Goal: Task Accomplishment & Management: Complete application form

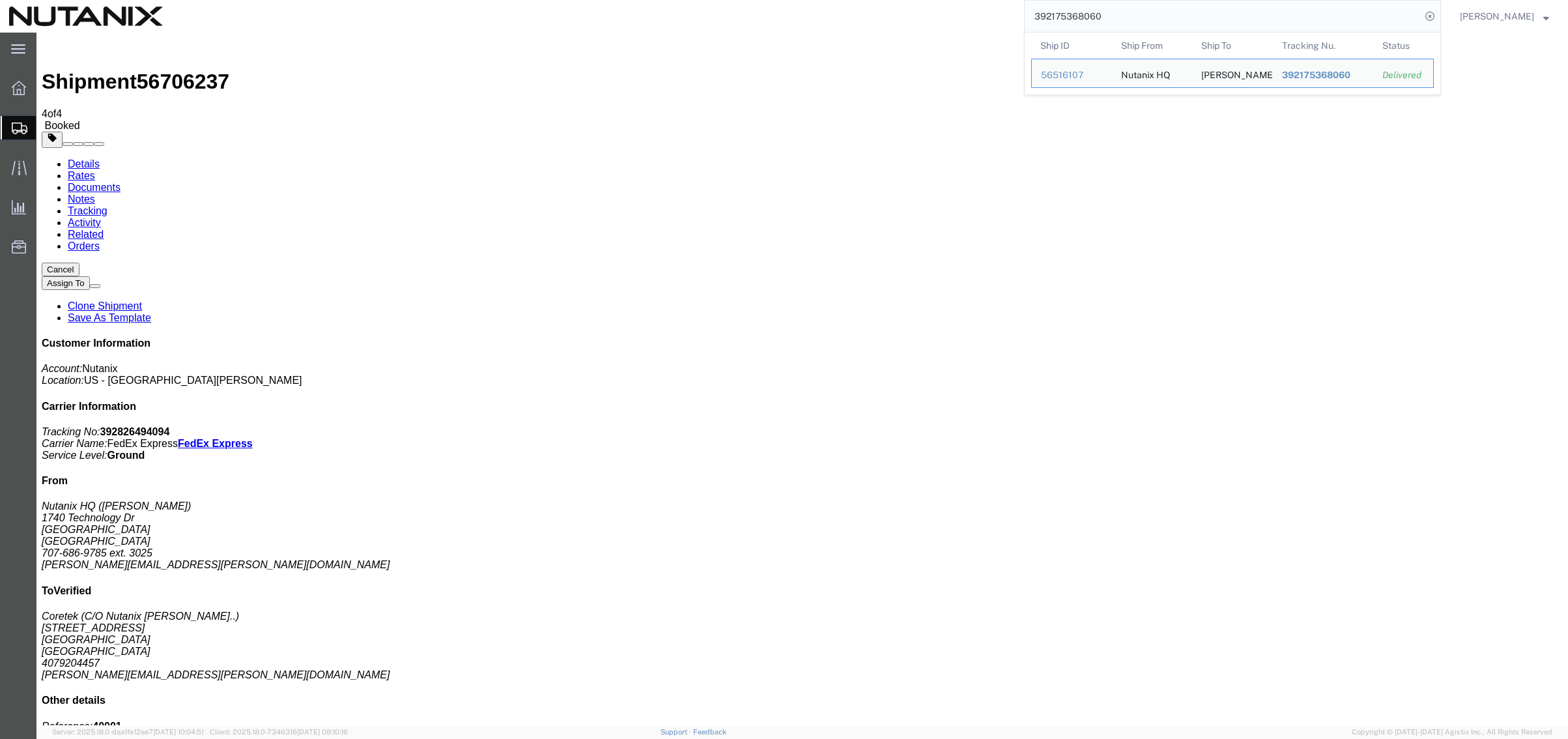
drag, startPoint x: 1134, startPoint y: 22, endPoint x: 927, endPoint y: 3, distance: 207.9
click at [927, 3] on div "392175368060 Ship ID Ship From Ship To Tracking Nu. Status Ship ID 56516107 Shi…" at bounding box center [806, 16] width 1269 height 33
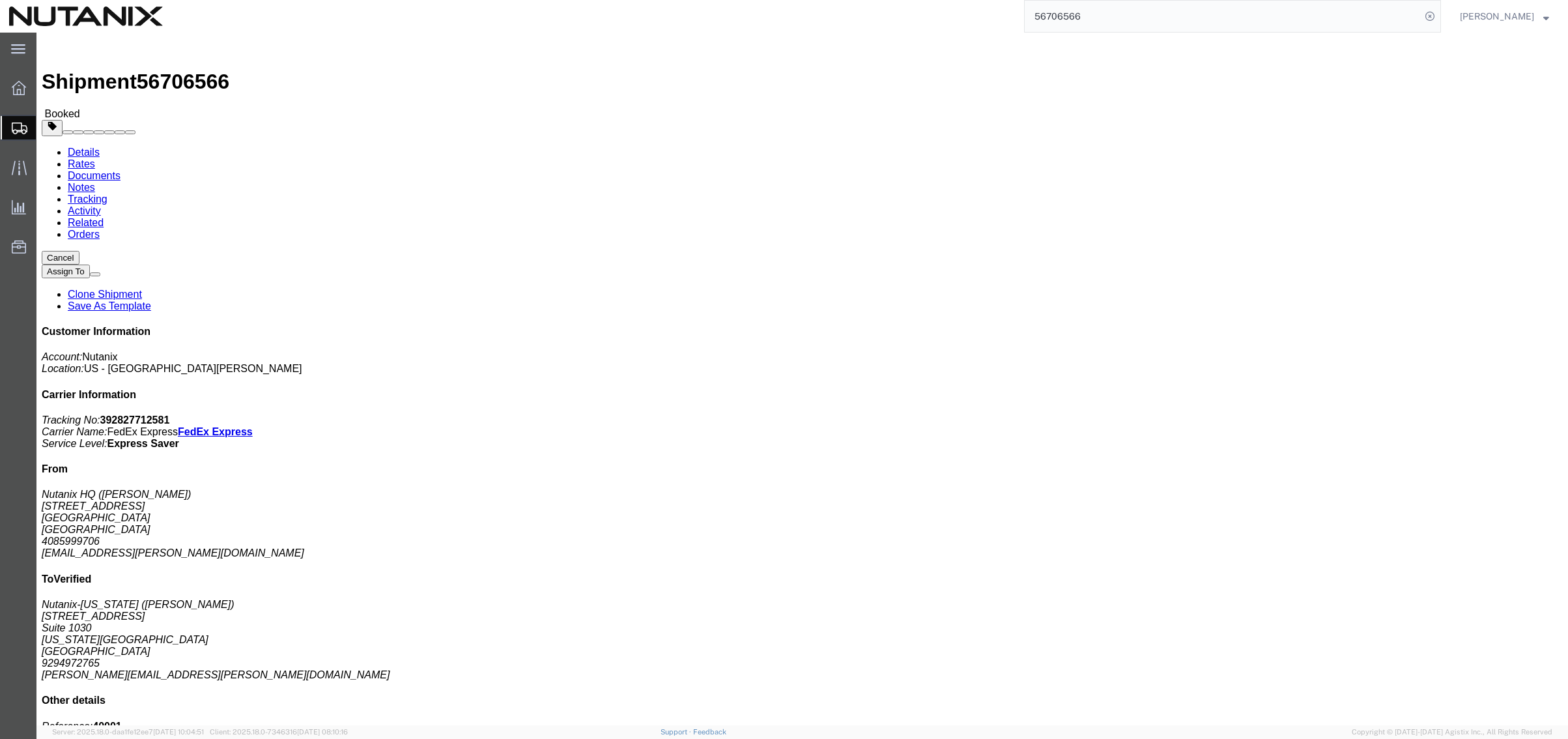
click link "Documents"
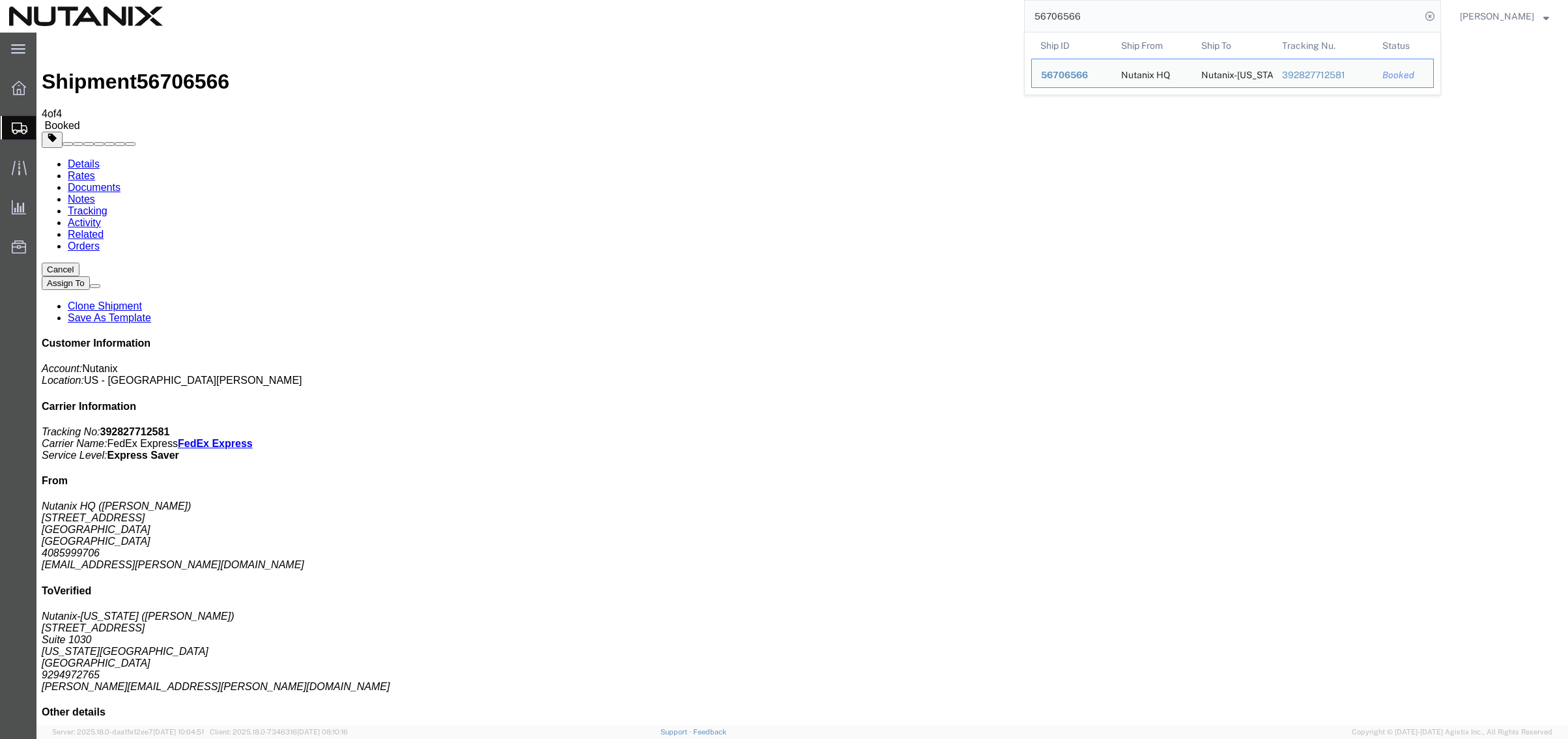
drag, startPoint x: 1109, startPoint y: 18, endPoint x: 904, endPoint y: 20, distance: 205.0
click at [904, 20] on div "56706566 Ship ID Ship From Ship To Tracking Nu. Status Ship ID 56706566 Ship Fr…" at bounding box center [806, 16] width 1269 height 33
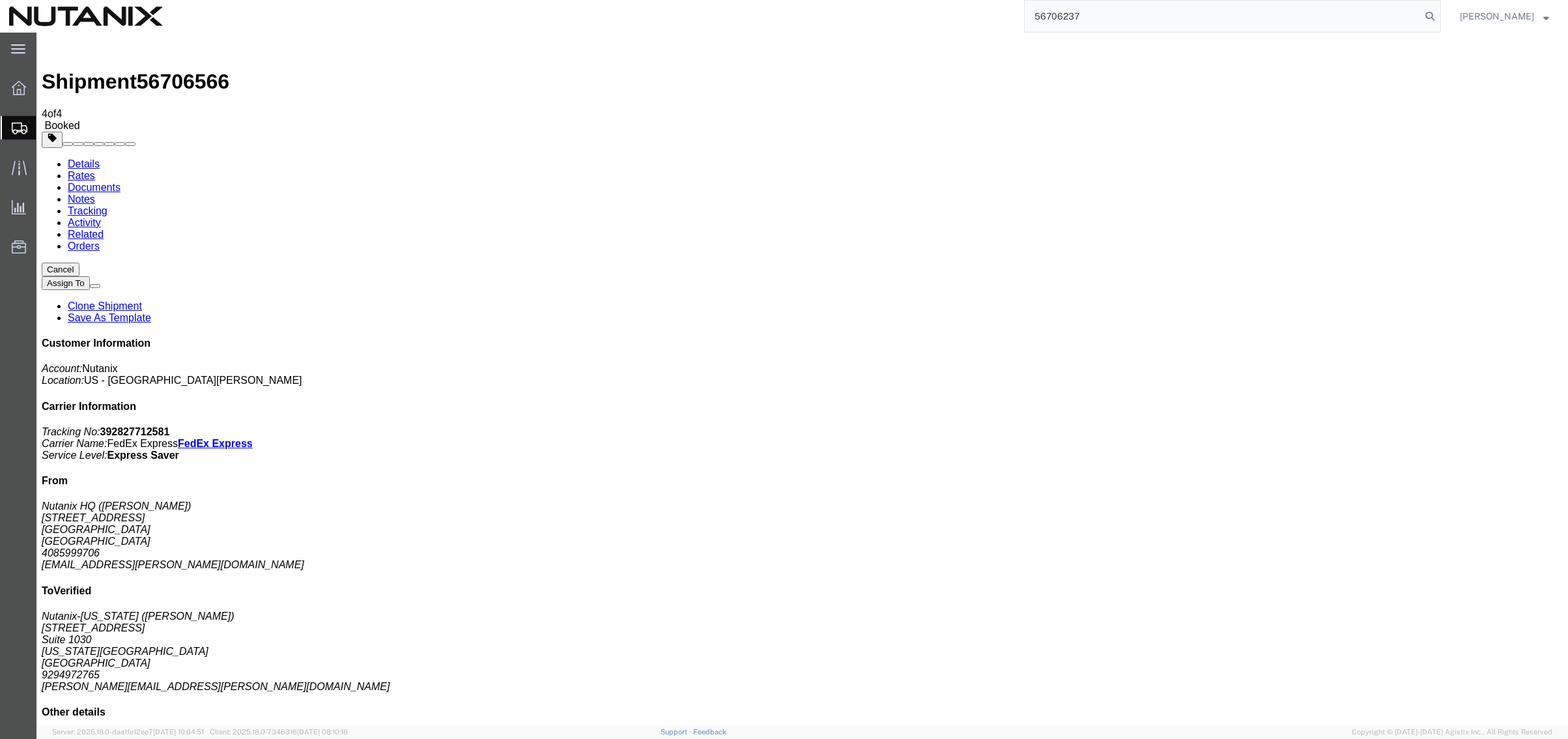
type input "56706237"
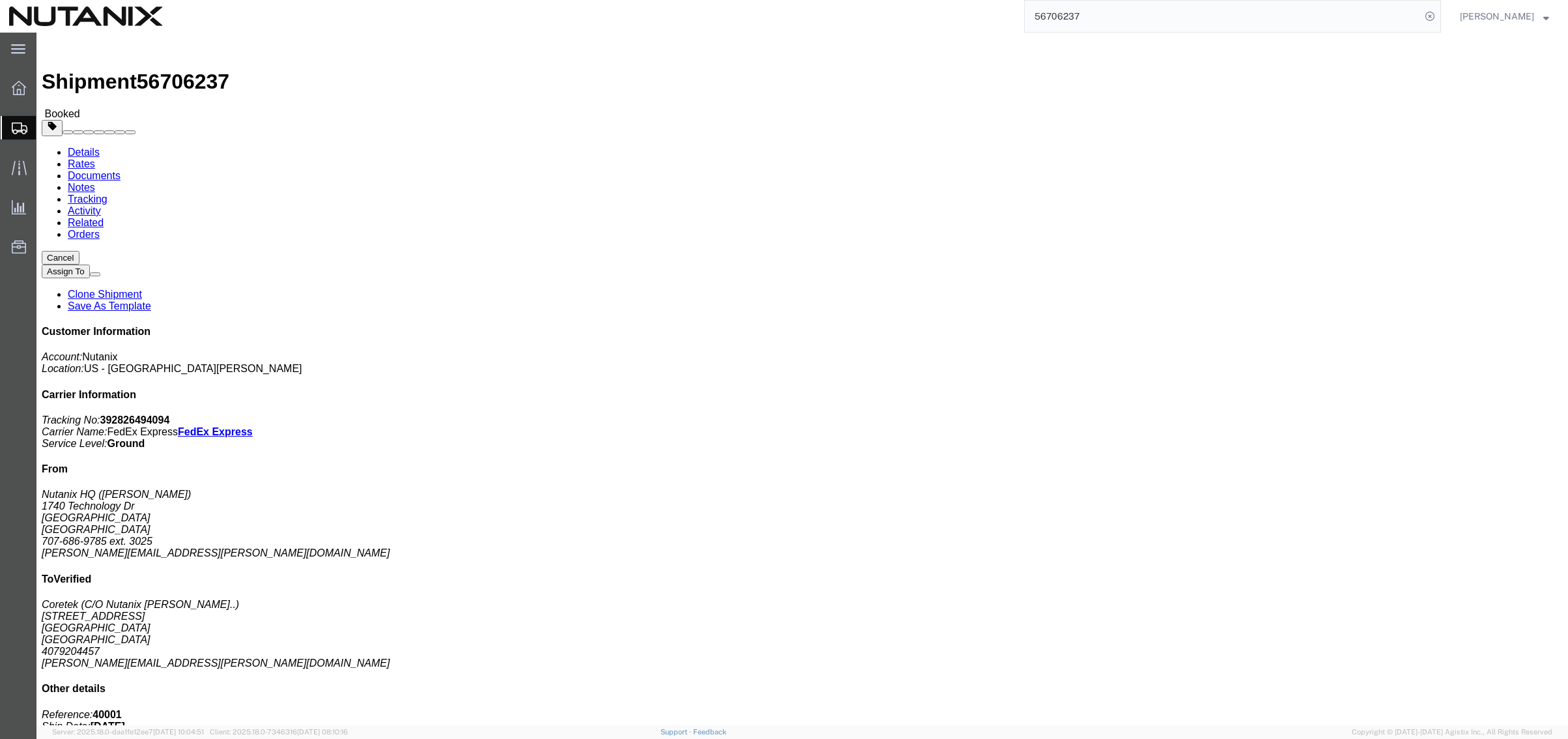
click link "Documents"
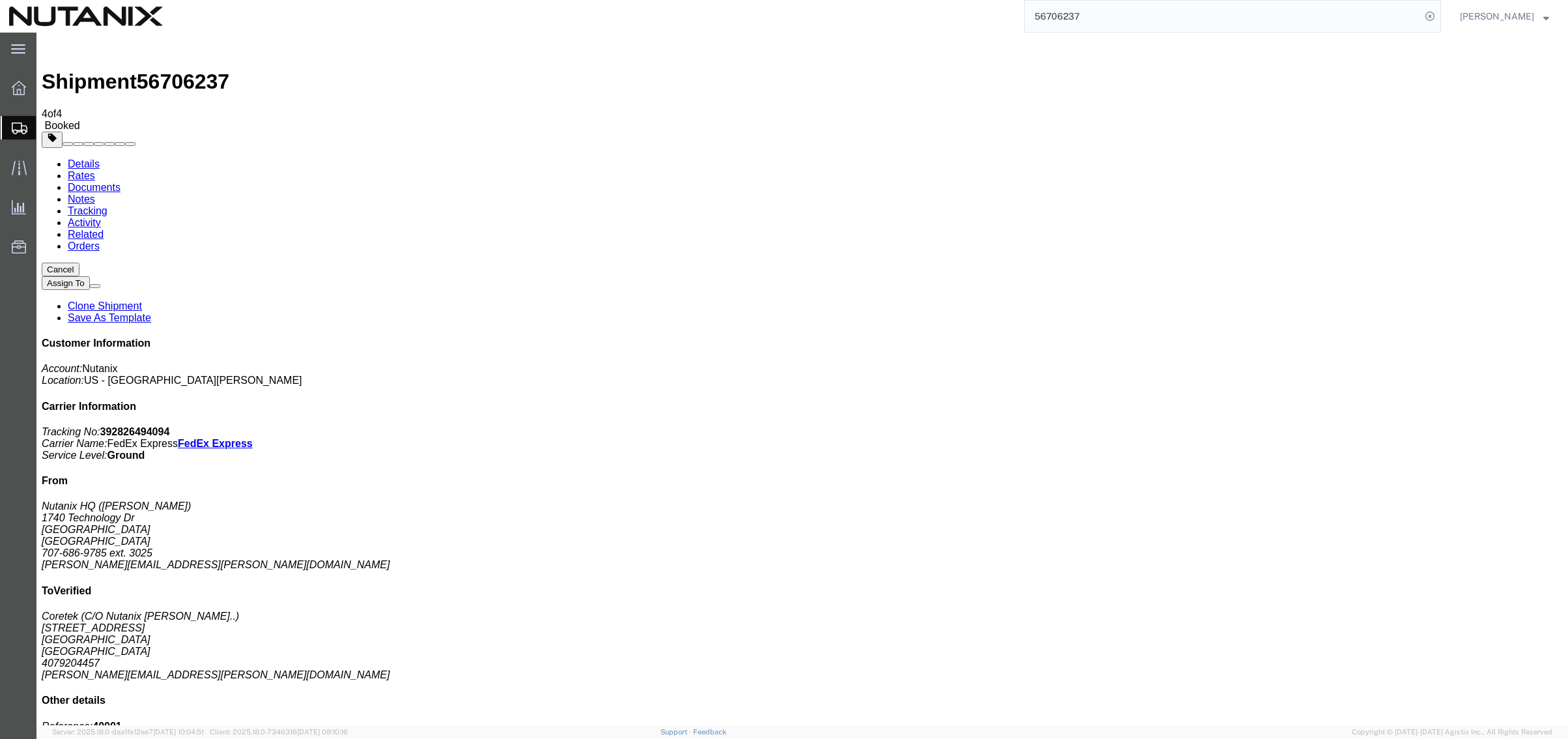
click at [0, 0] on span "Shipment Manager" at bounding box center [0, 0] width 0 height 0
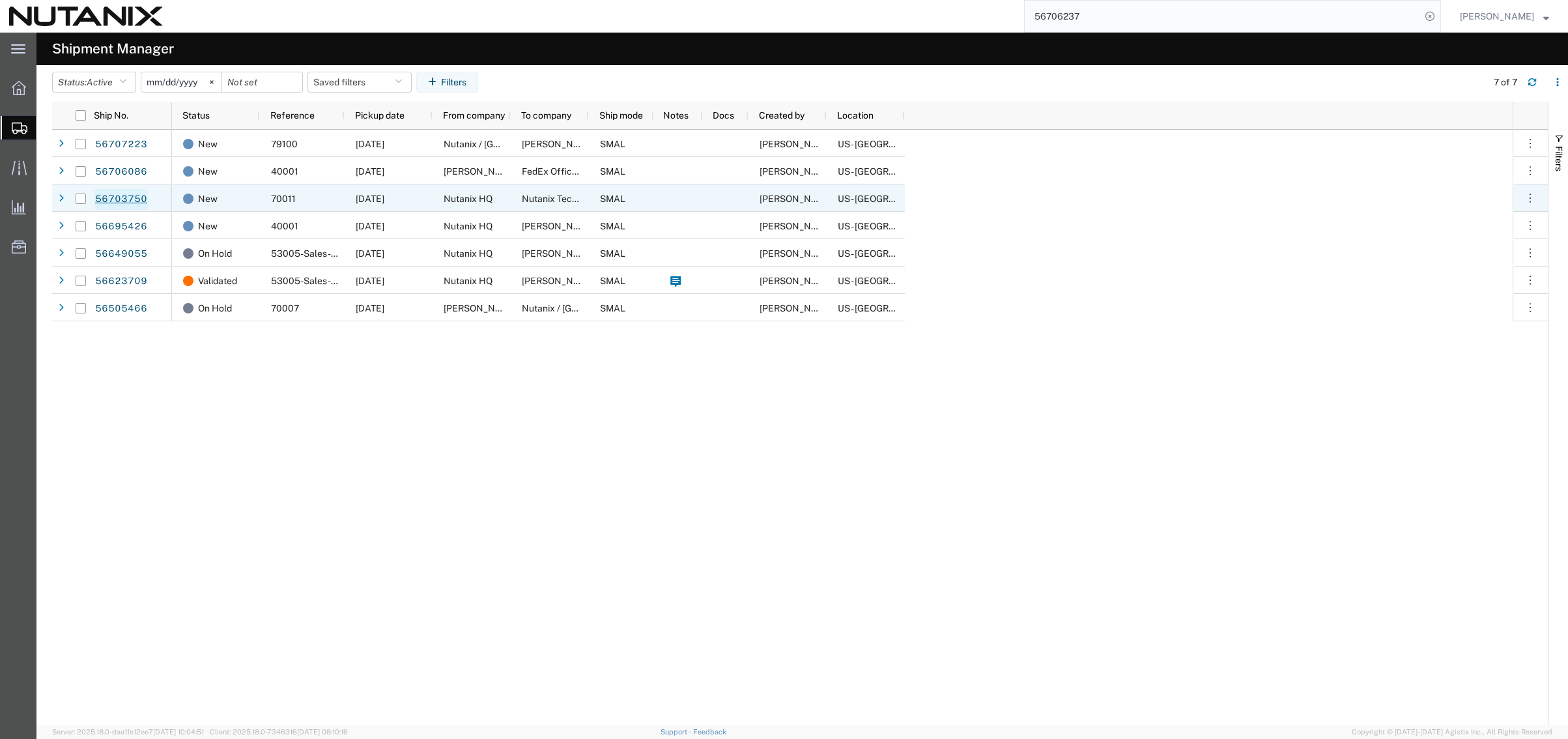
click at [115, 199] on link "56703750" at bounding box center [121, 199] width 53 height 21
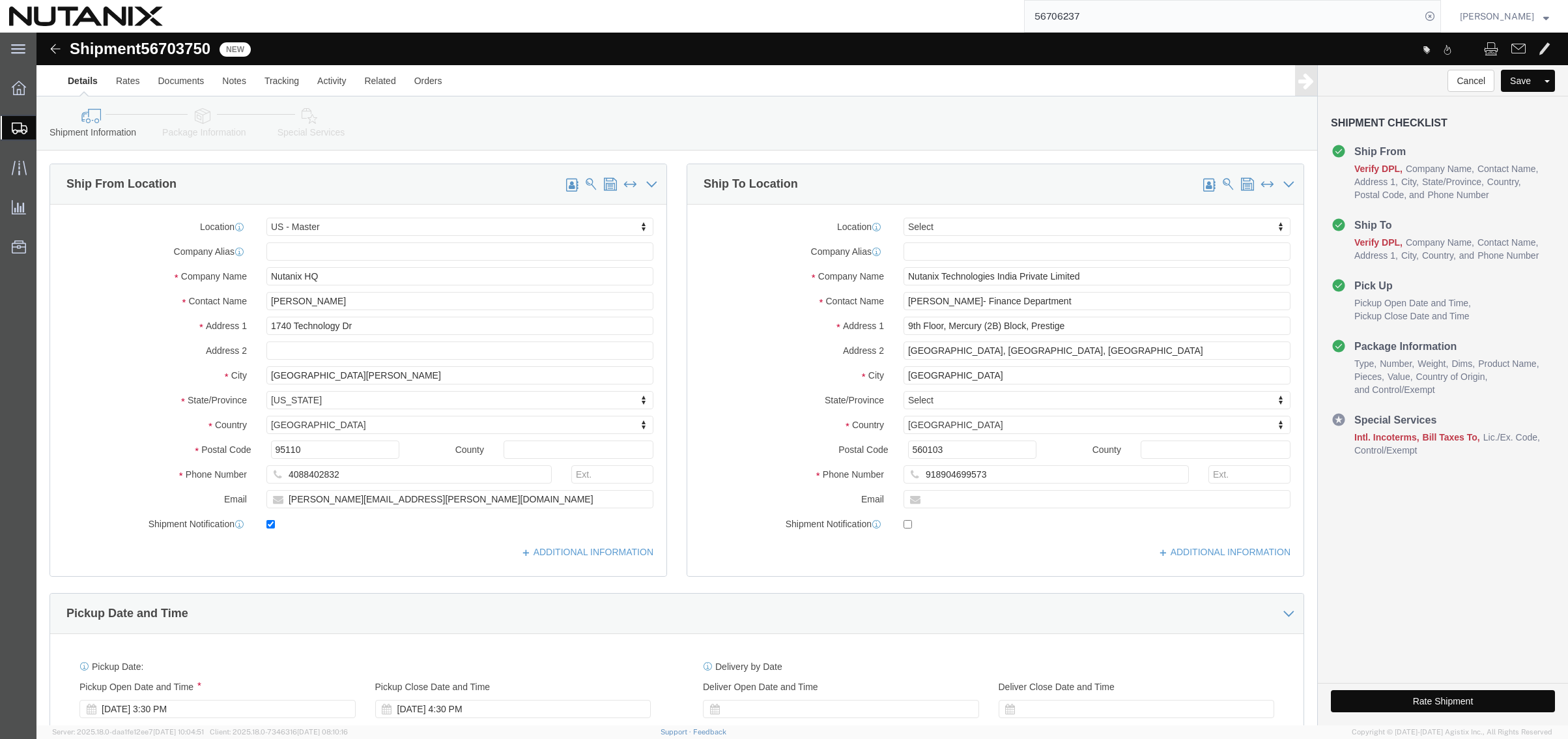
select select "36123"
select select
click at [0, 0] on span "Shipment Manager" at bounding box center [0, 0] width 0 height 0
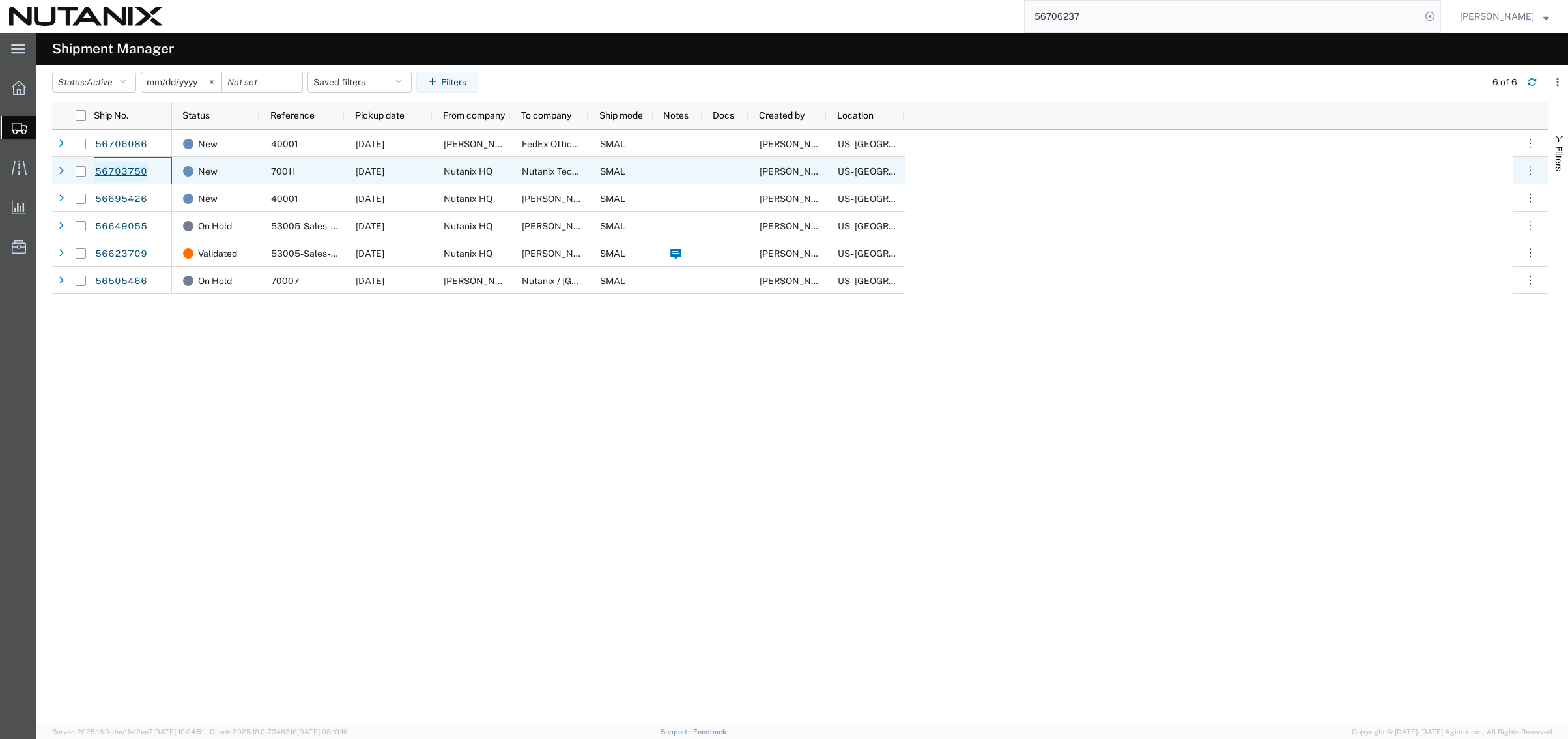
click at [122, 170] on link "56703750" at bounding box center [121, 172] width 53 height 21
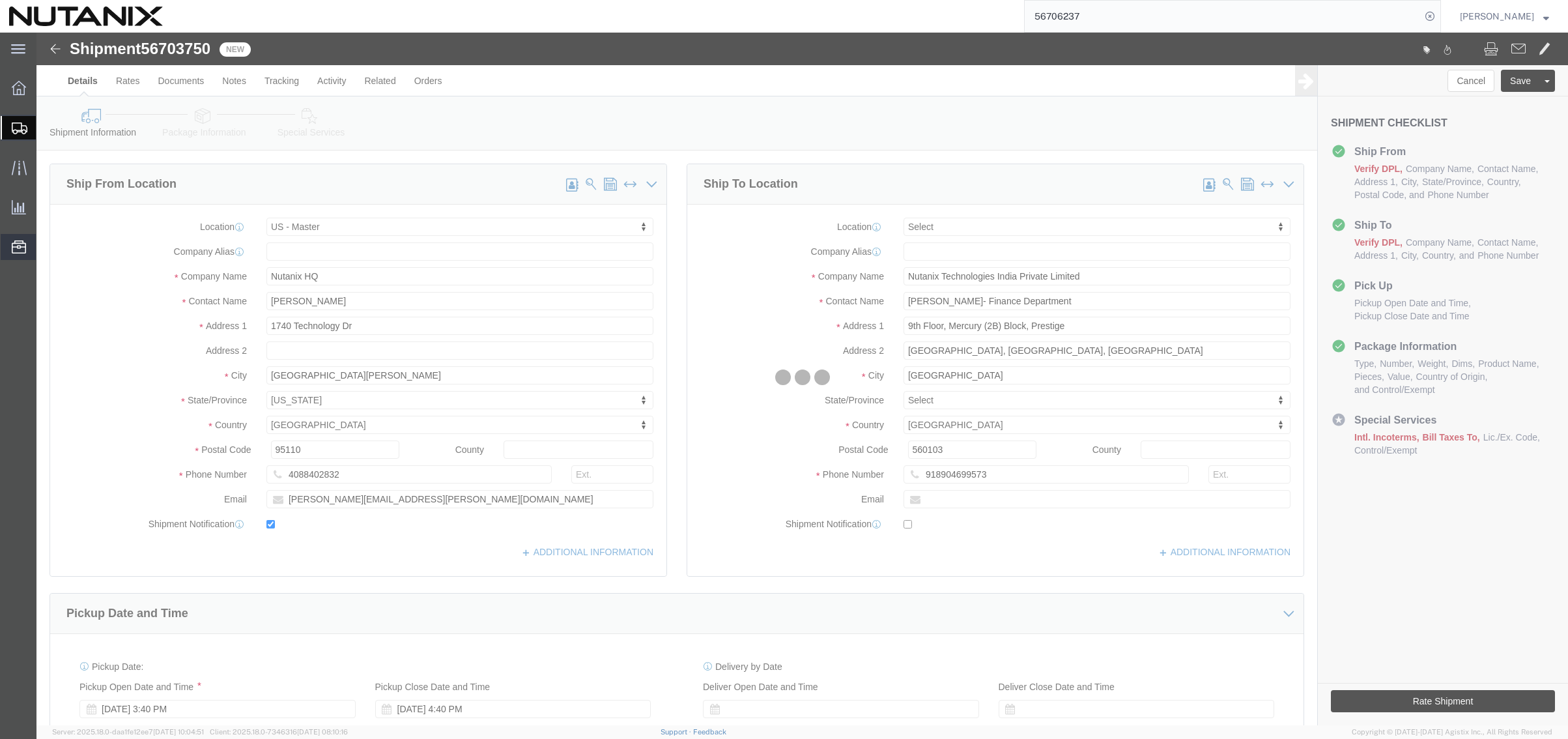
select select "36123"
select select
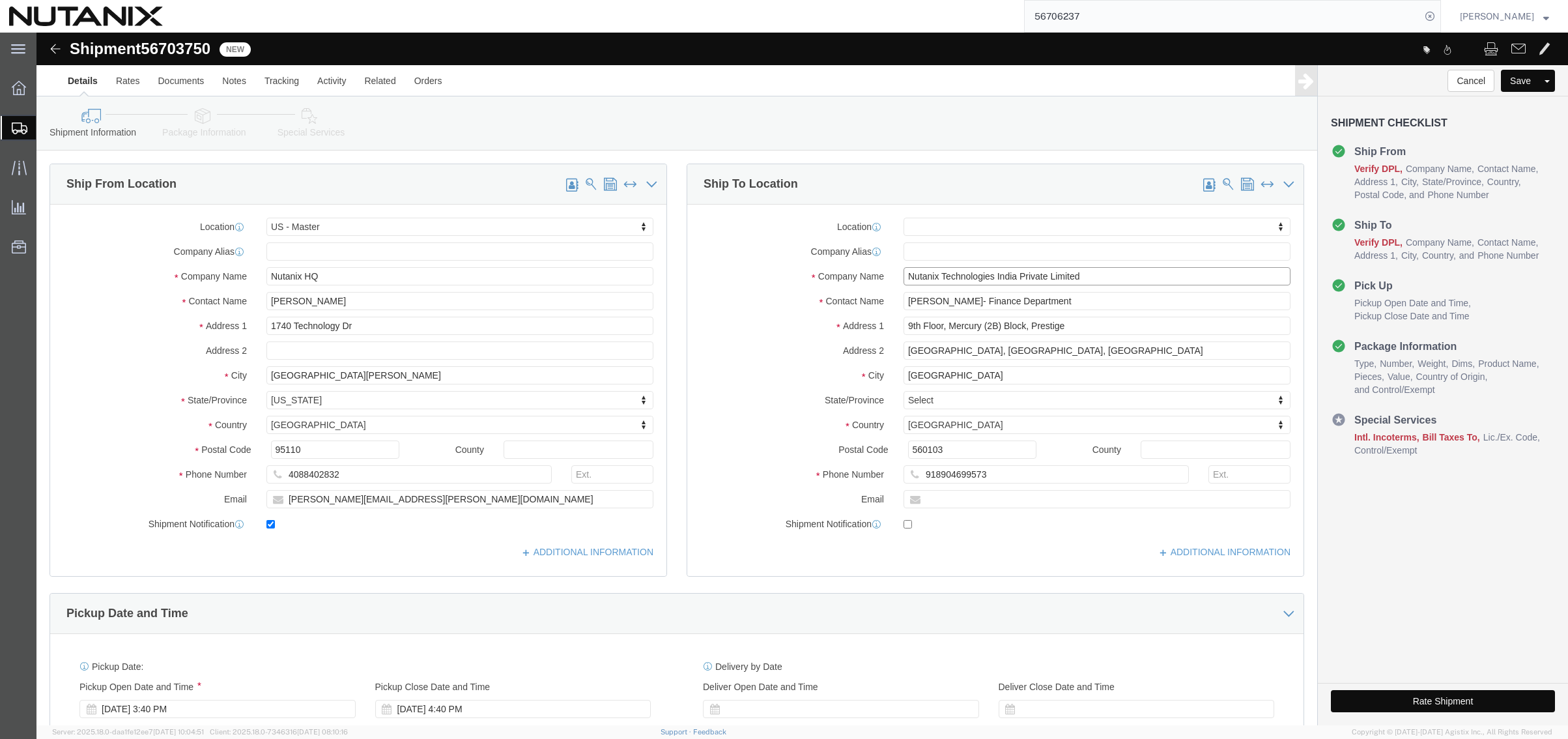
click input "Nutanix Technologies India Private Limited"
drag, startPoint x: 1055, startPoint y: 245, endPoint x: 456, endPoint y: 229, distance: 599.2
click div "Ship From Location Location [GEOGRAPHIC_DATA] - Master My Profile Location [GEO…"
paste input "[GEOGRAPHIC_DATA]"
type input "[GEOGRAPHIC_DATA]"
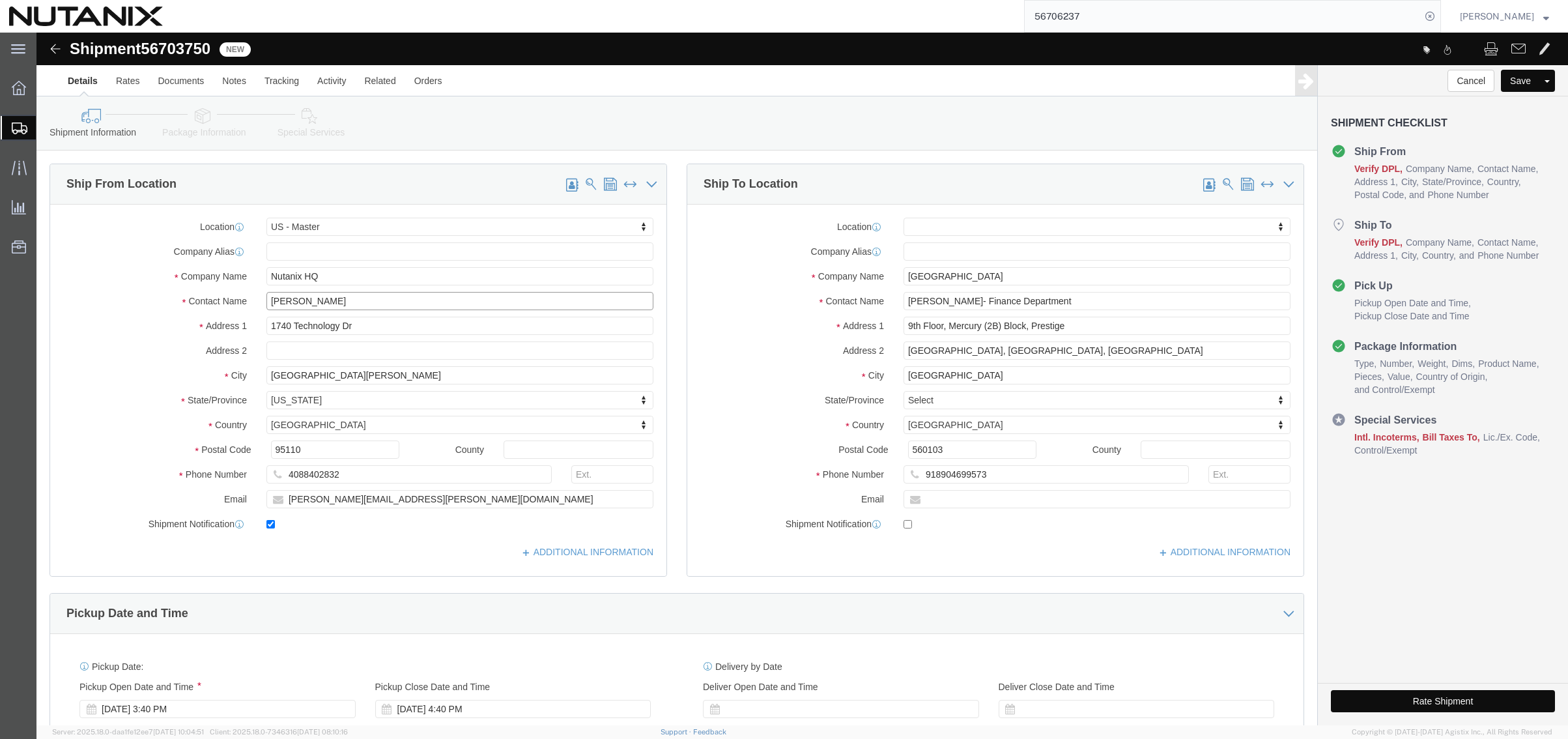
drag, startPoint x: 342, startPoint y: 273, endPoint x: 13, endPoint y: 264, distance: 329.1
click div "Location [GEOGRAPHIC_DATA] - Master My Profile Location [GEOGRAPHIC_DATA] - [GE…"
paste input "[PERSON_NAME]"
type input "[PERSON_NAME]"
drag, startPoint x: 363, startPoint y: 469, endPoint x: 66, endPoint y: 456, distance: 297.3
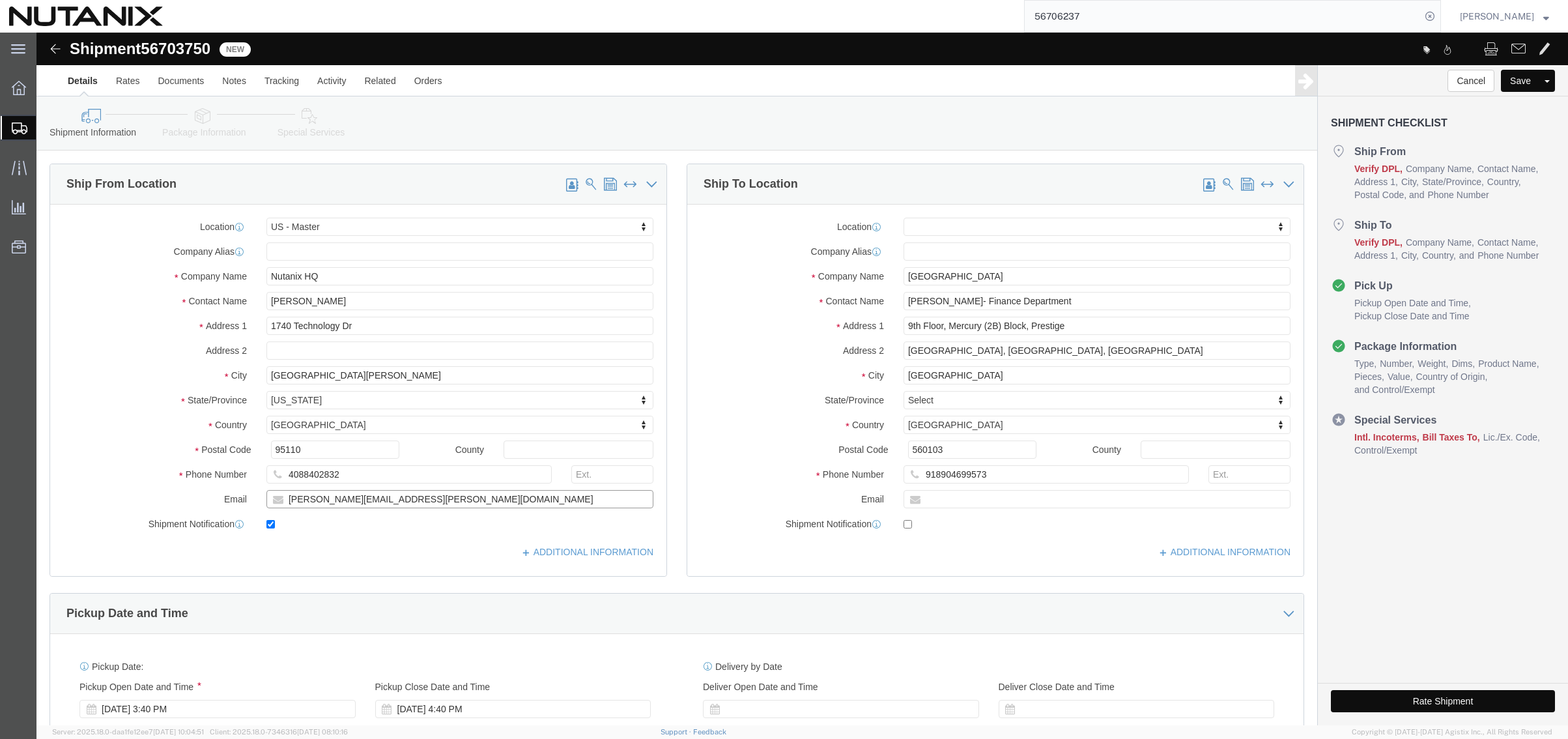
click div "Email [PERSON_NAME][EMAIL_ADDRESS][PERSON_NAME][DOMAIN_NAME]"
paste input "[PERSON_NAME]"
type input "[PERSON_NAME][EMAIL_ADDRESS][PERSON_NAME][DOMAIN_NAME]"
drag, startPoint x: 1043, startPoint y: 273, endPoint x: 617, endPoint y: 250, distance: 426.6
click div "Ship From Location Location [GEOGRAPHIC_DATA] - Master My Profile Location [GEO…"
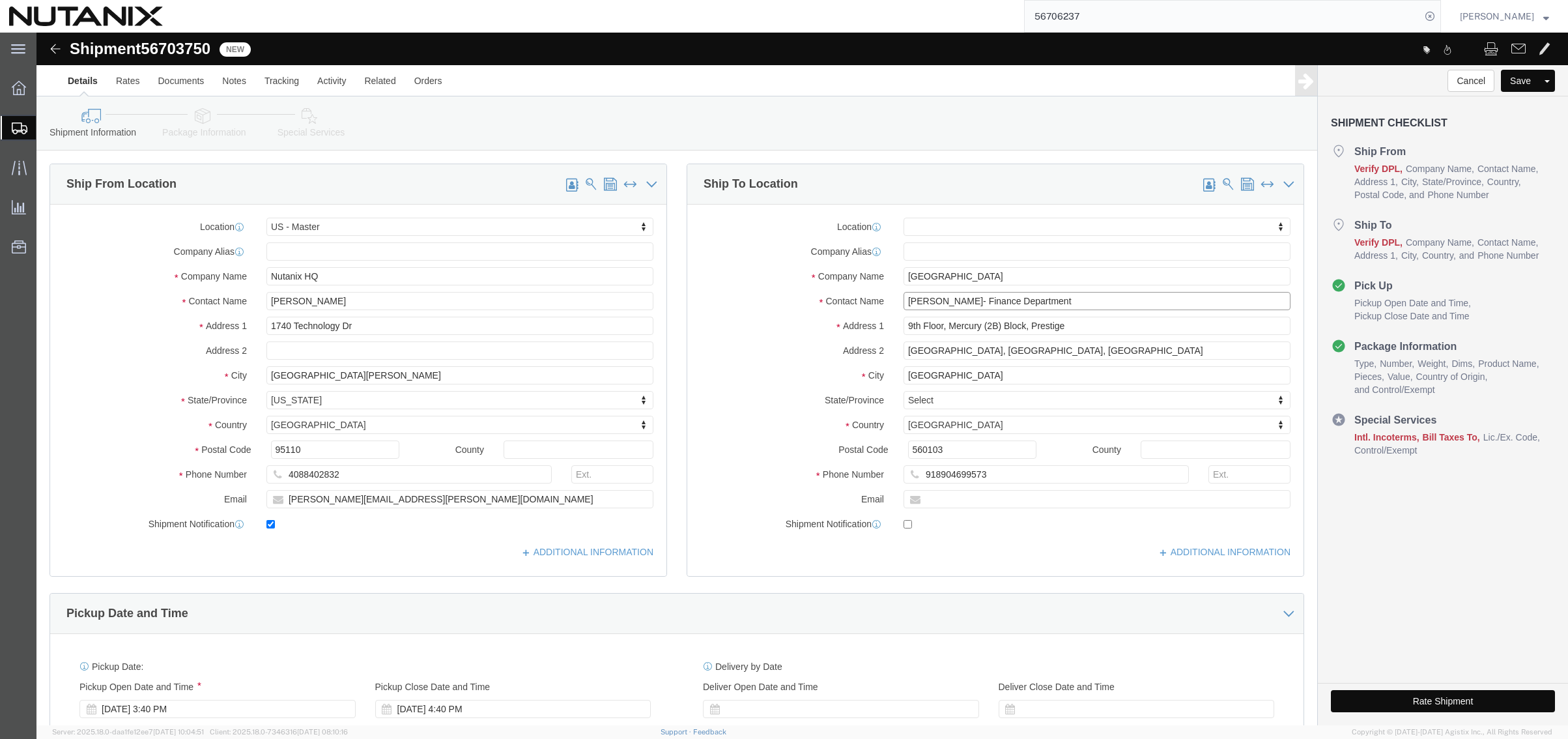
paste input "[PERSON_NAME] SOUMAYET"
type input "[PERSON_NAME] SOUMAYET"
drag, startPoint x: 1071, startPoint y: 323, endPoint x: 557, endPoint y: 319, distance: 514.0
click div "Ship From Location Location [GEOGRAPHIC_DATA] - Master My Profile Location [GEO…"
paste input "[STREET_ADDRESS][PERSON_NAME]"
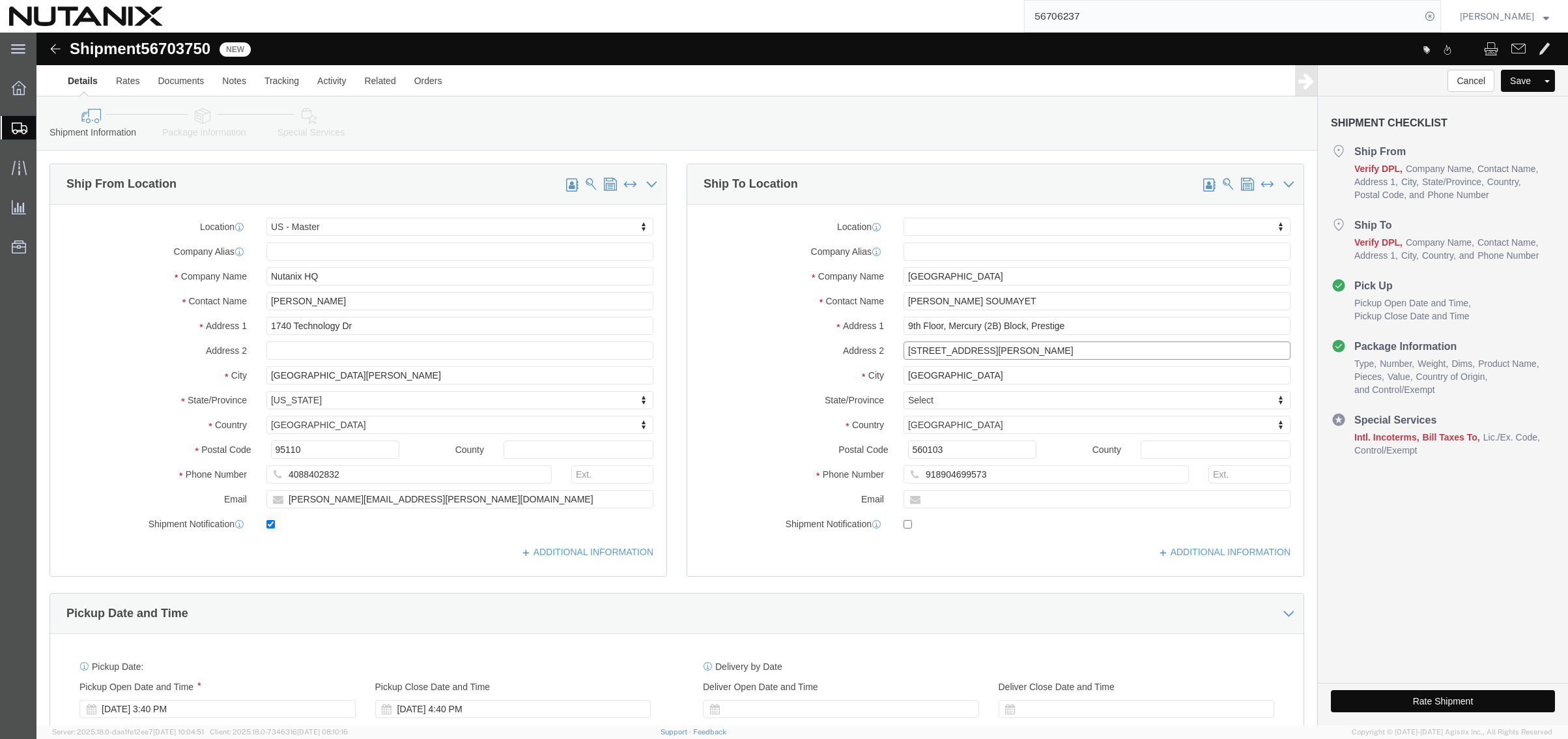
drag, startPoint x: 1011, startPoint y: 323, endPoint x: 958, endPoint y: 317, distance: 53.3
click input "[STREET_ADDRESS][PERSON_NAME]"
type input "6 allée [PERSON_NAME]"
paste input "BP 34038"
type input "BP 34038"
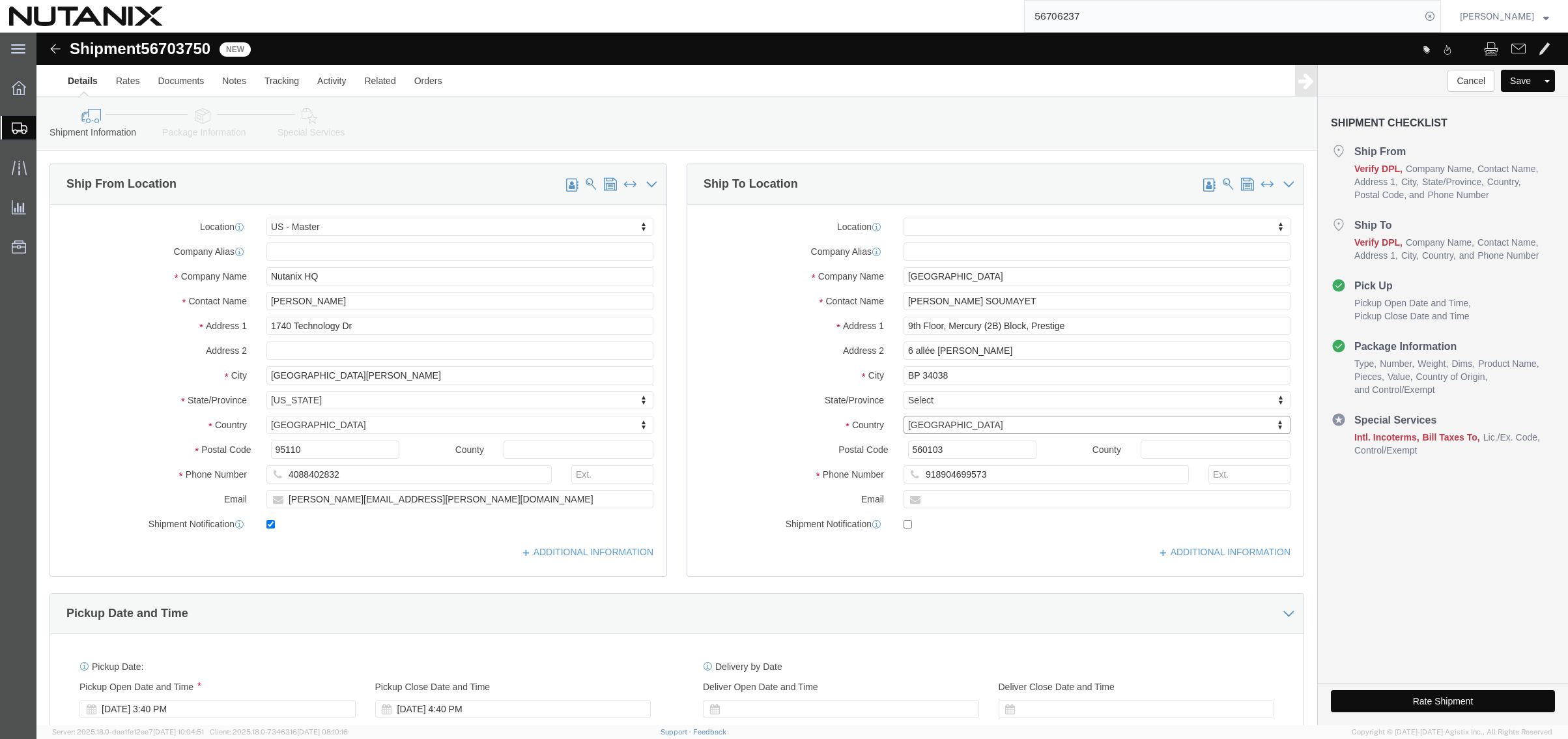
type input "f"
type input "[GEOGRAPHIC_DATA]"
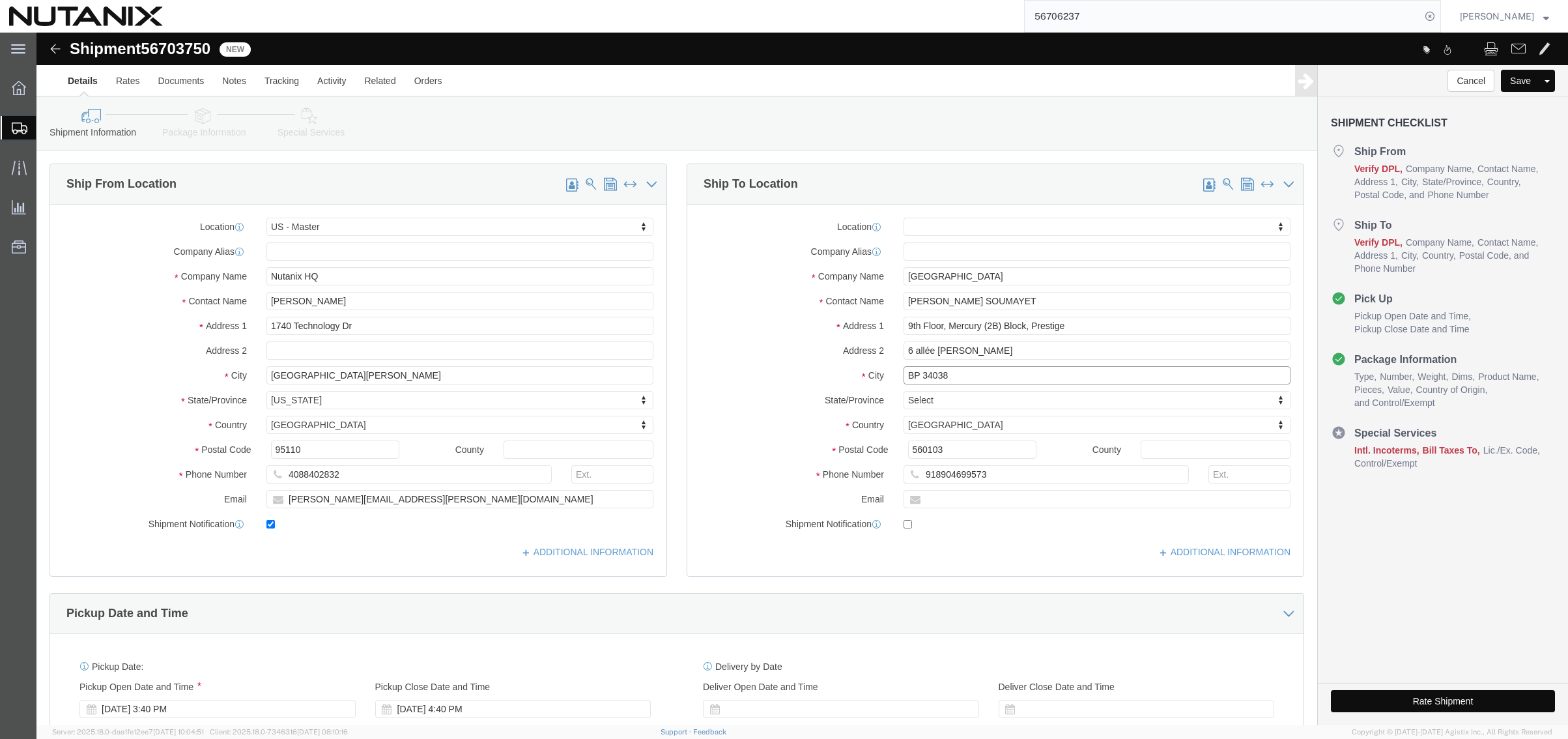
drag, startPoint x: 929, startPoint y: 341, endPoint x: 720, endPoint y: 336, distance: 209.1
click div "City BP 34038"
paste input "Toulouse cedex 4"
type input "Toulouse cedex 4"
drag, startPoint x: 954, startPoint y: 323, endPoint x: 756, endPoint y: 321, distance: 198.0
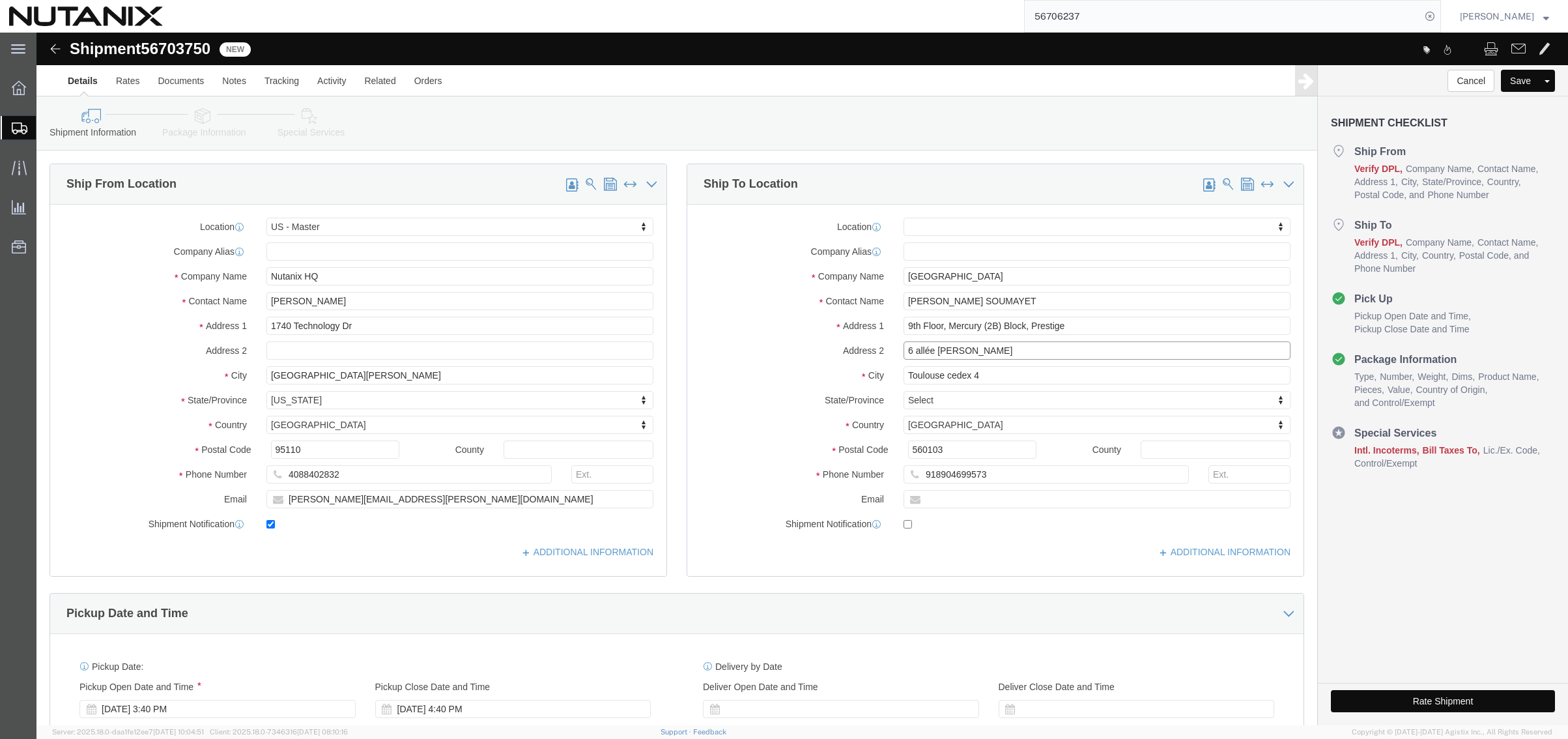
click div "Address [STREET_ADDRESS][PERSON_NAME]"
drag, startPoint x: 1064, startPoint y: 292, endPoint x: 484, endPoint y: 287, distance: 580.0
click div "Ship From Location Location [GEOGRAPHIC_DATA] - Master My Profile Location [GEO…"
paste input "6 allée [PERSON_NAME]"
type input "6 allée [PERSON_NAME]"
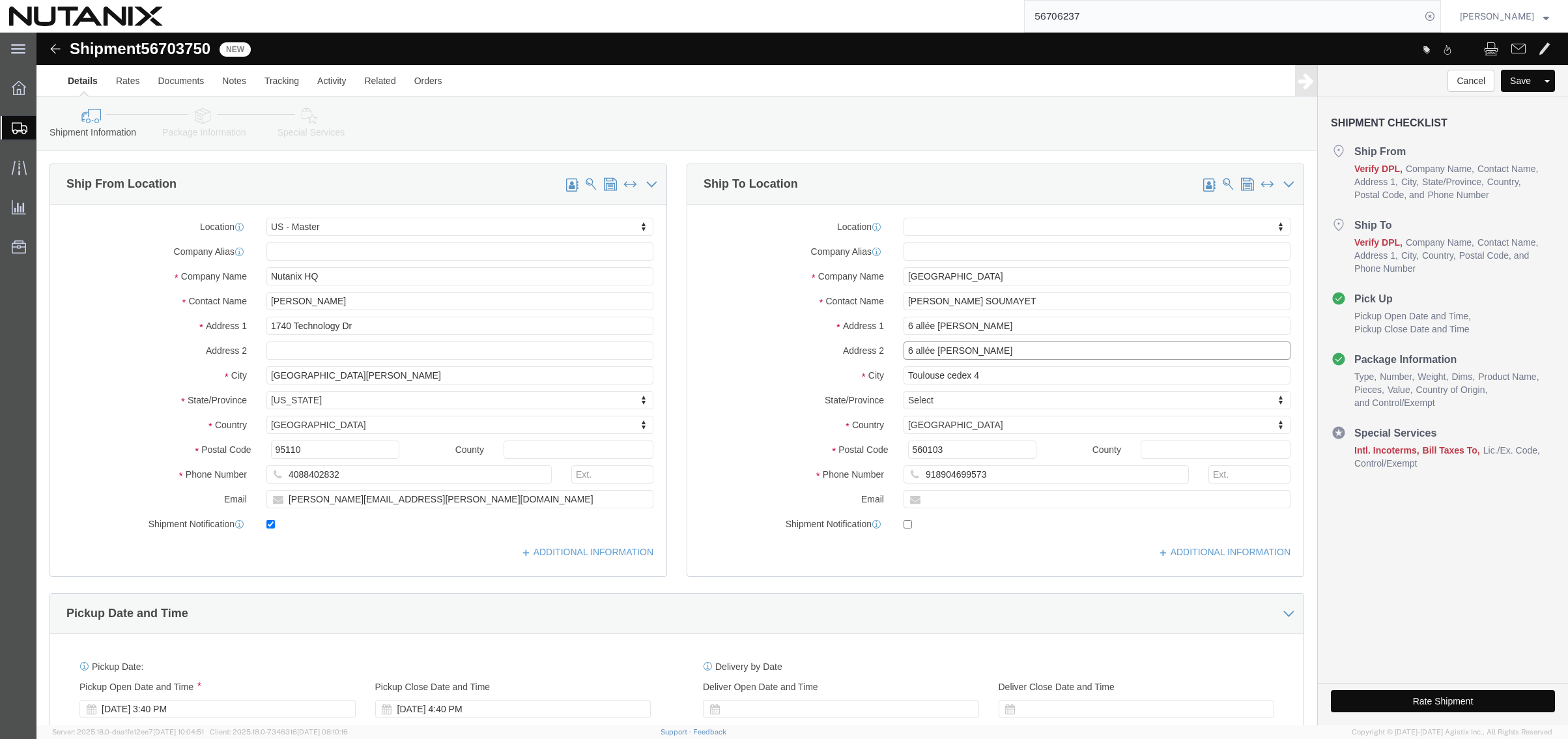
drag, startPoint x: 958, startPoint y: 318, endPoint x: 733, endPoint y: 324, distance: 225.1
click div "Address [STREET_ADDRESS][PERSON_NAME]"
paste input "BP 34038"
type input "BP 34038"
drag, startPoint x: 909, startPoint y: 422, endPoint x: 176, endPoint y: 425, distance: 733.0
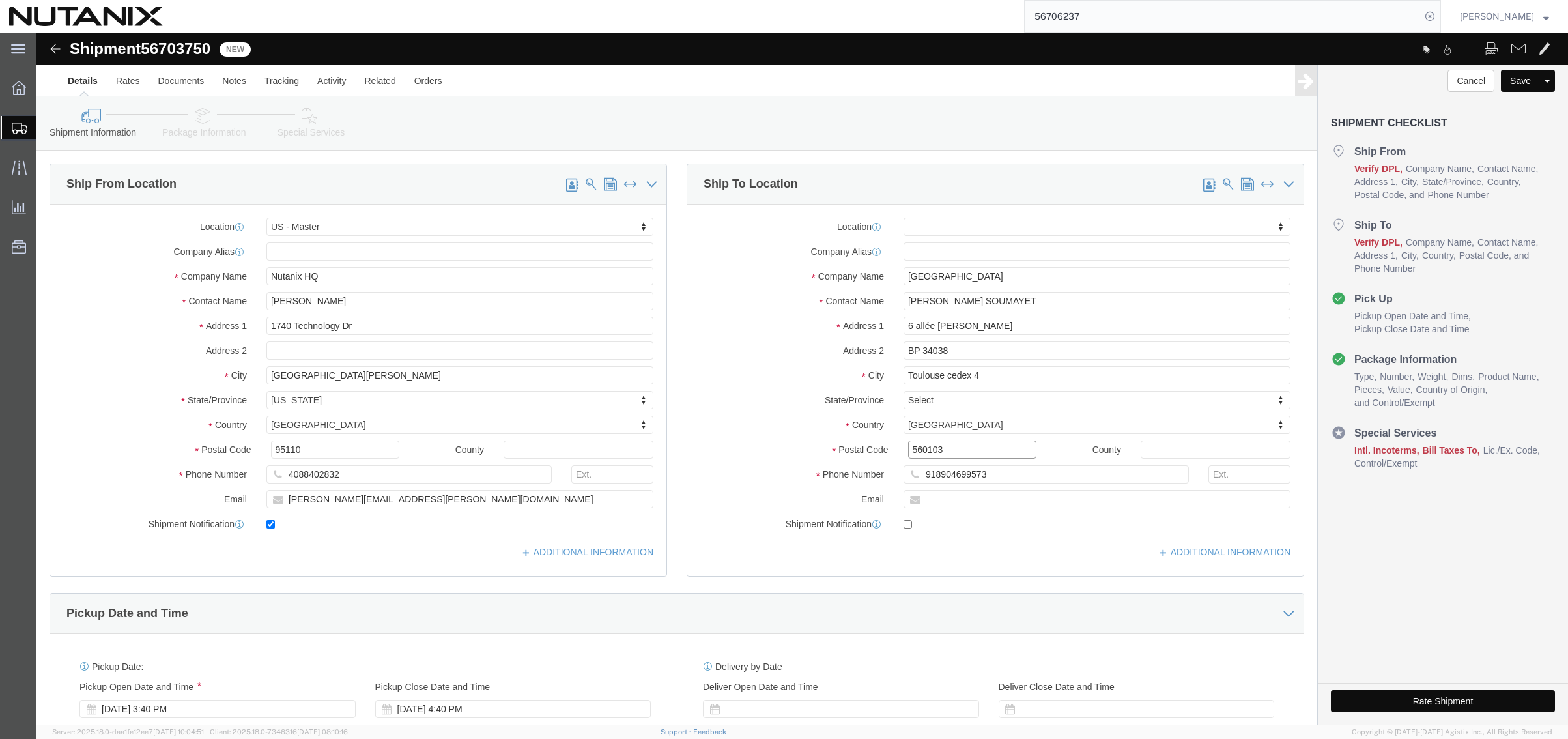
click div "Ship From Location Location [GEOGRAPHIC_DATA] - Master My Profile Location [GEO…"
paste input "31029"
type input "31029"
click div "Ship To Location Location My Profile Location [GEOGRAPHIC_DATA] - [GEOGRAPHIC_D…"
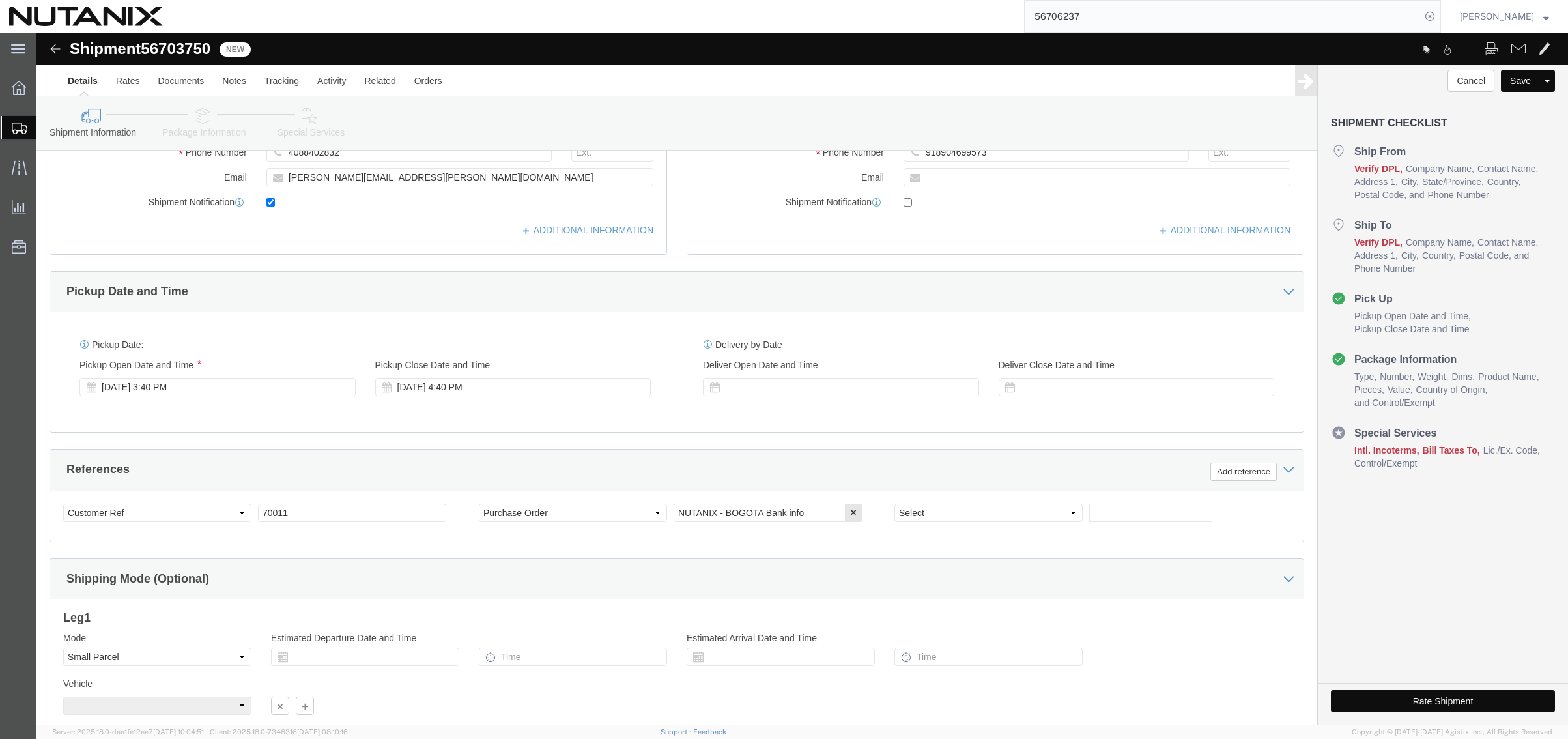
scroll to position [326, 0]
drag, startPoint x: 772, startPoint y: 478, endPoint x: 451, endPoint y: 472, distance: 321.1
click div "Select Account Type Activity ID Airline Appointment Number ASN Batch Request # …"
paste input "ANR PICNIC"
type input "ANR PICNIC"
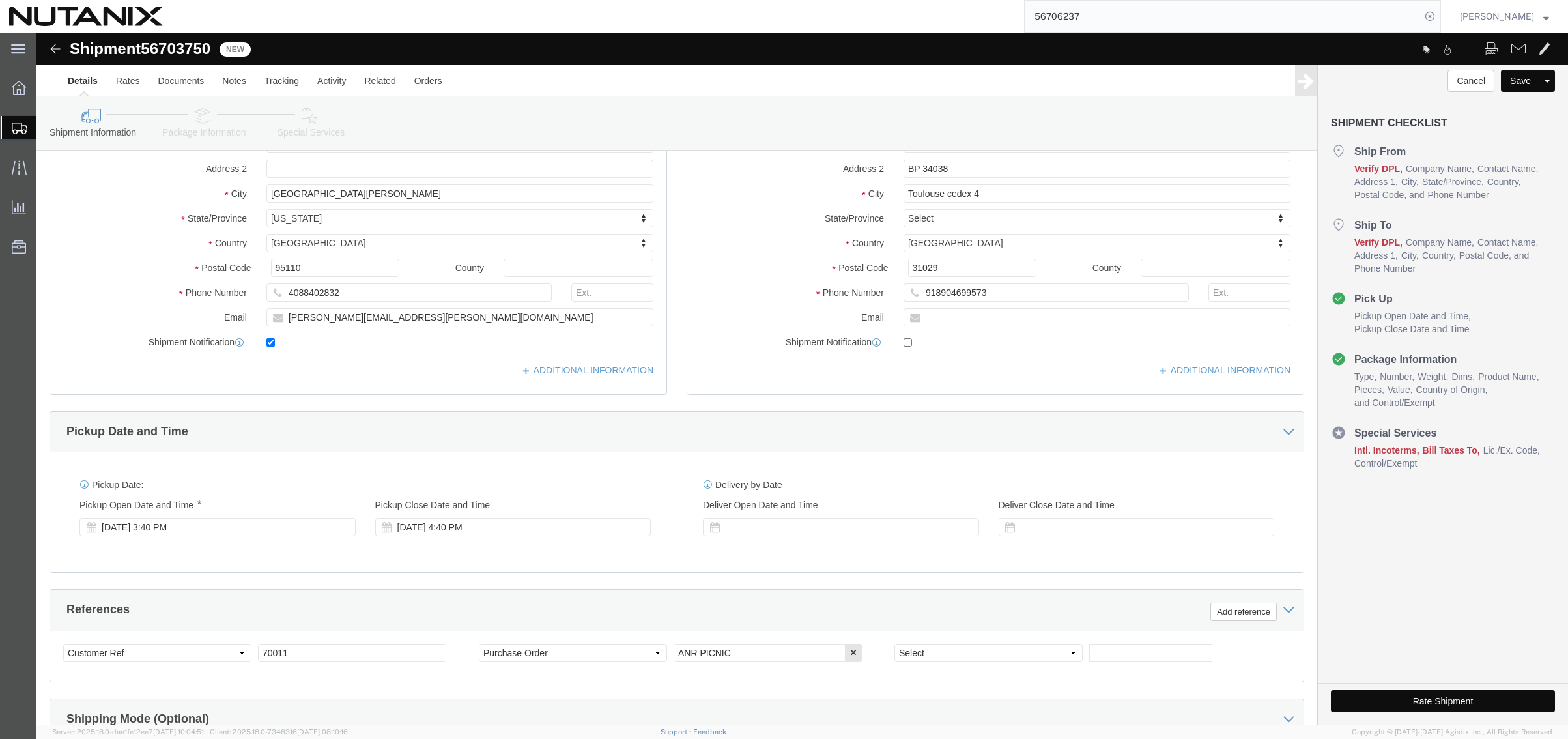
scroll to position [131, 0]
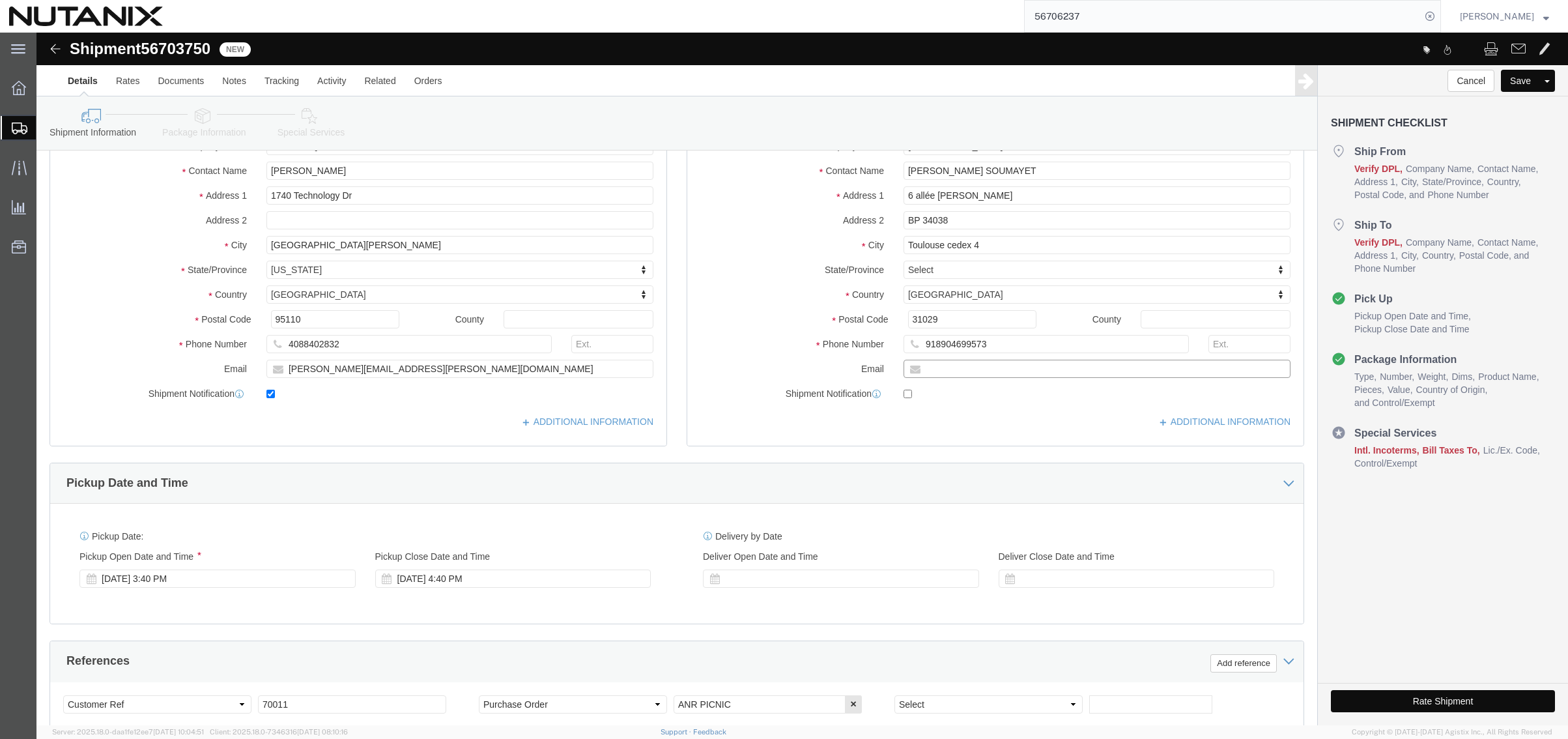
click input "text"
paste input "[PERSON_NAME][EMAIL_ADDRESS][PERSON_NAME][DOMAIN_NAME]"
type input "[PERSON_NAME][EMAIL_ADDRESS][PERSON_NAME][DOMAIN_NAME]"
click div "Pickup Date and Time"
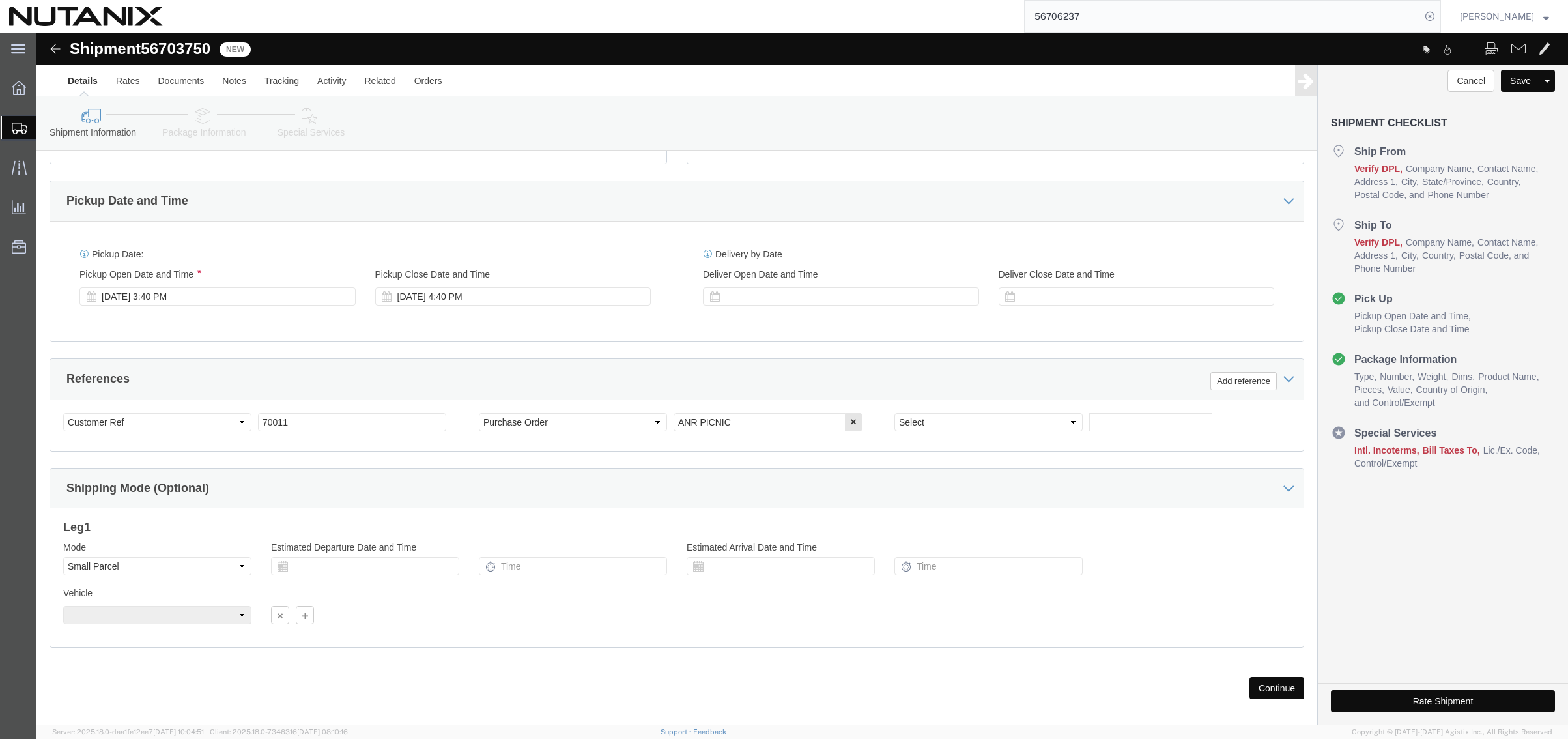
scroll to position [426, 0]
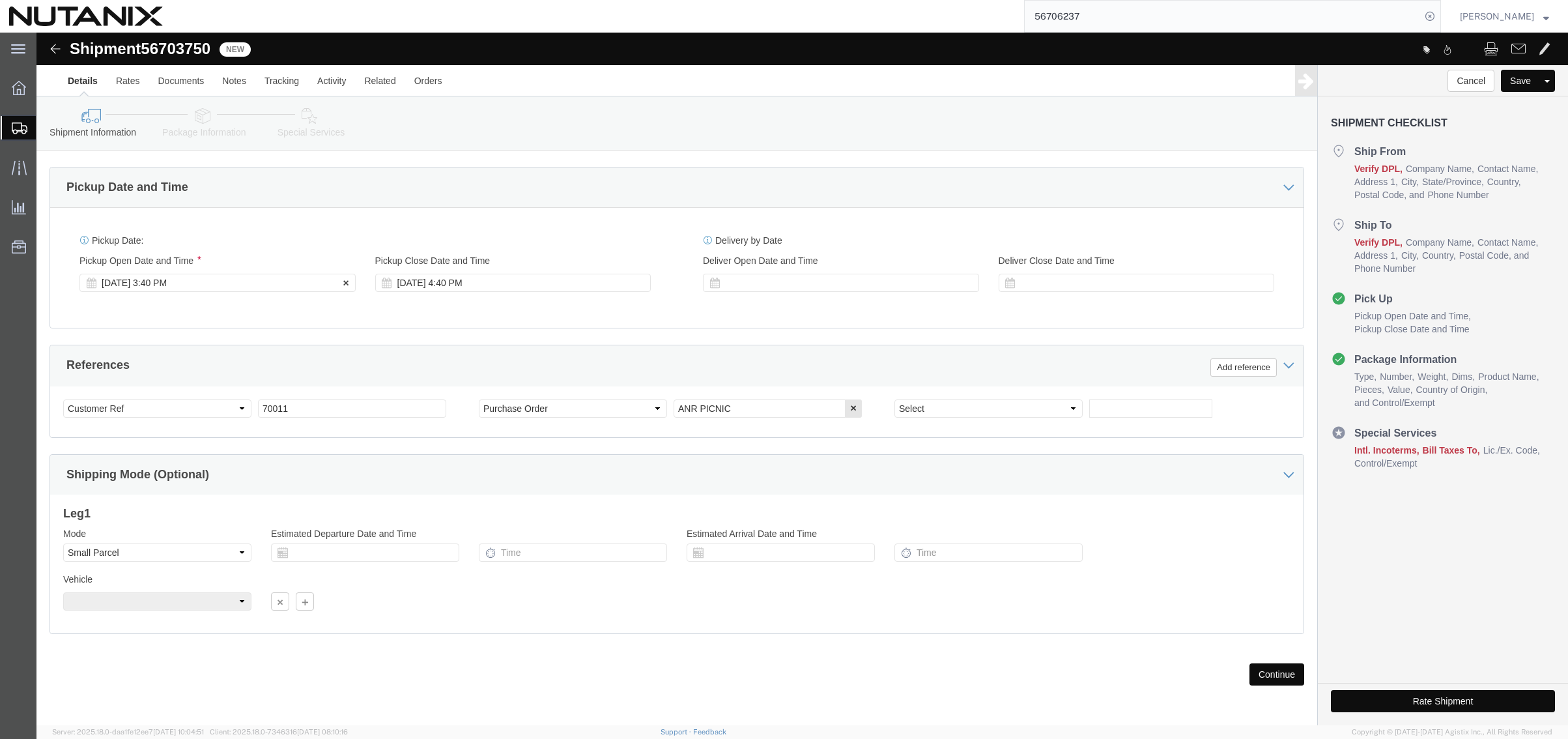
click div "[DATE] 3:40 PM"
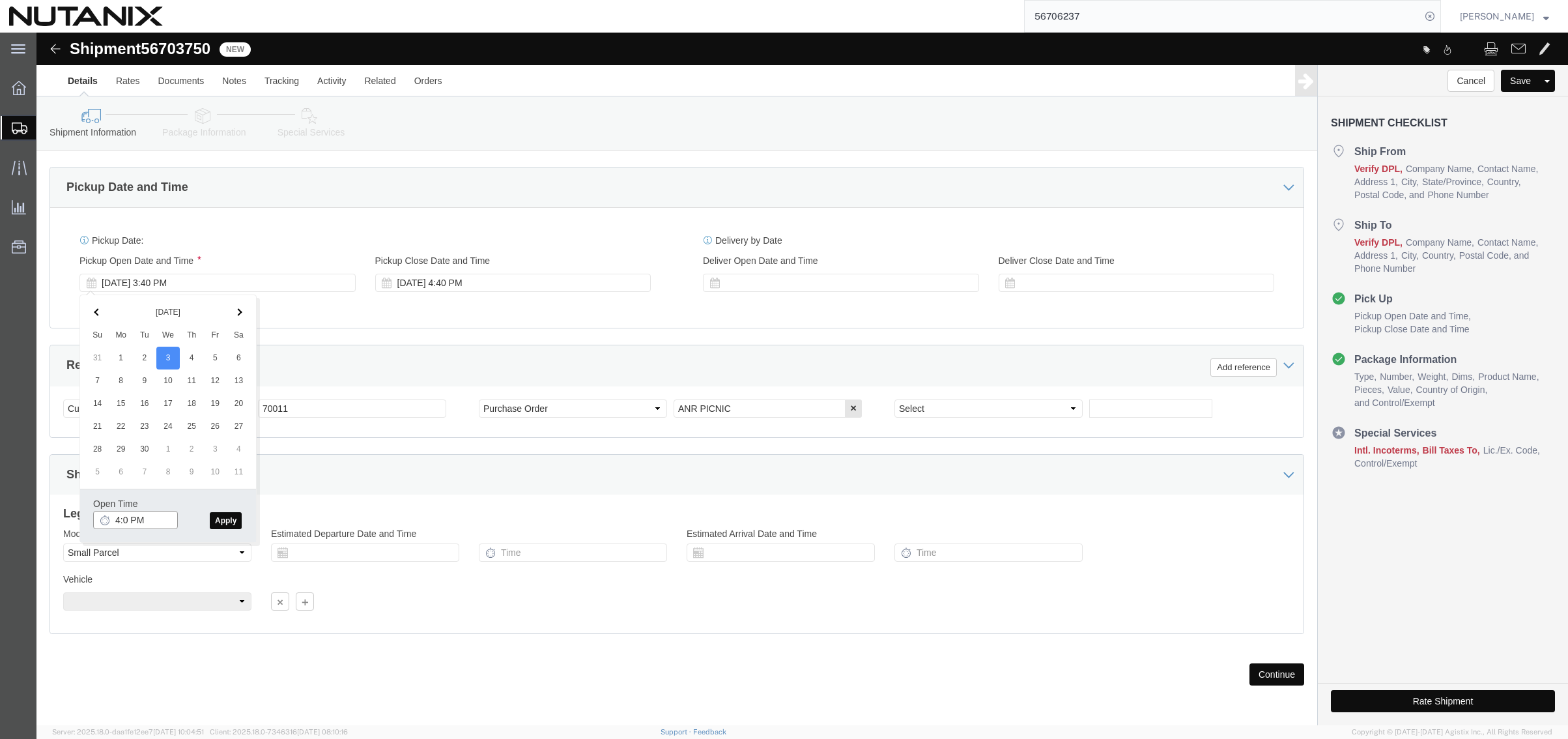
type input "4:00 PM"
click button "Apply"
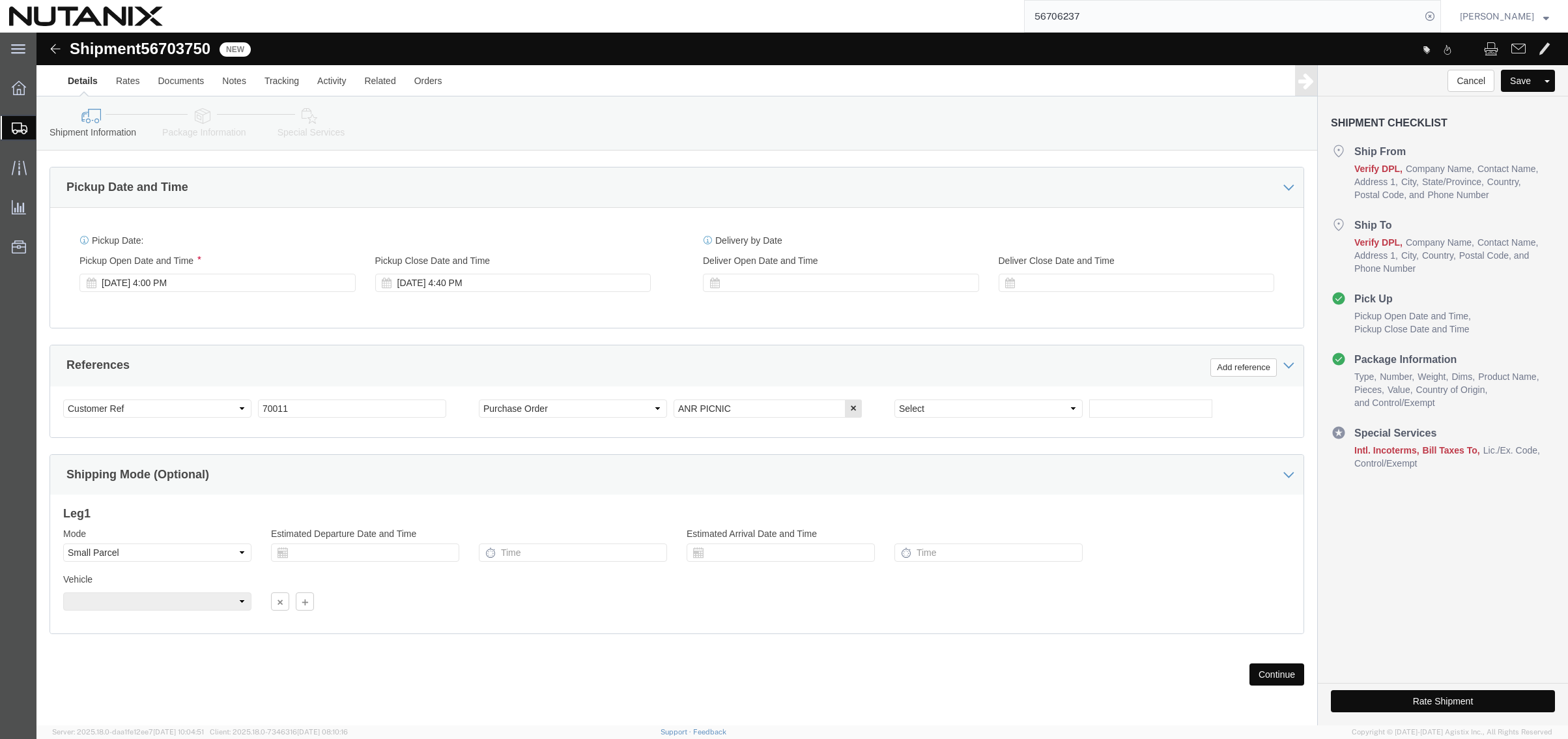
click button "Continue"
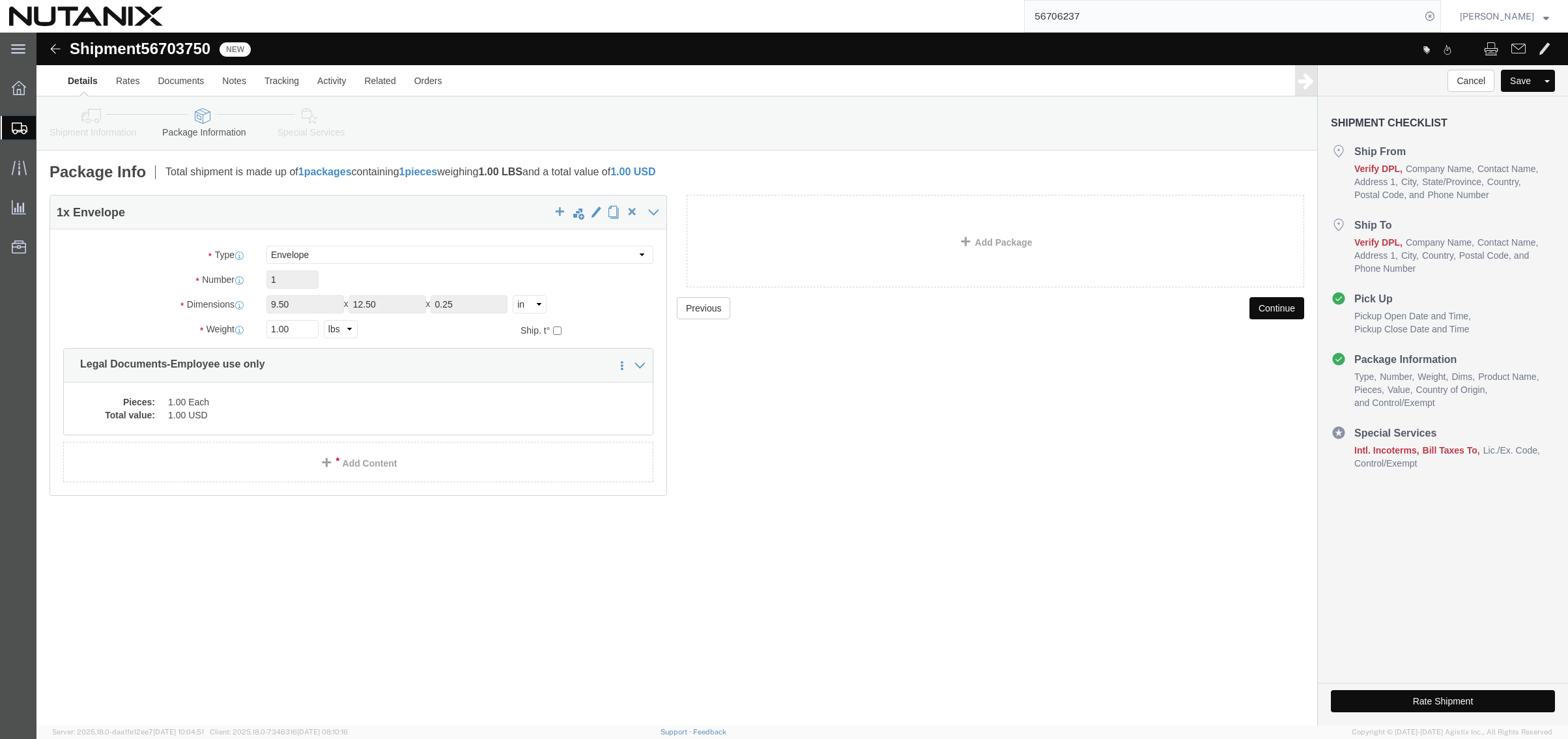
click button "Continue"
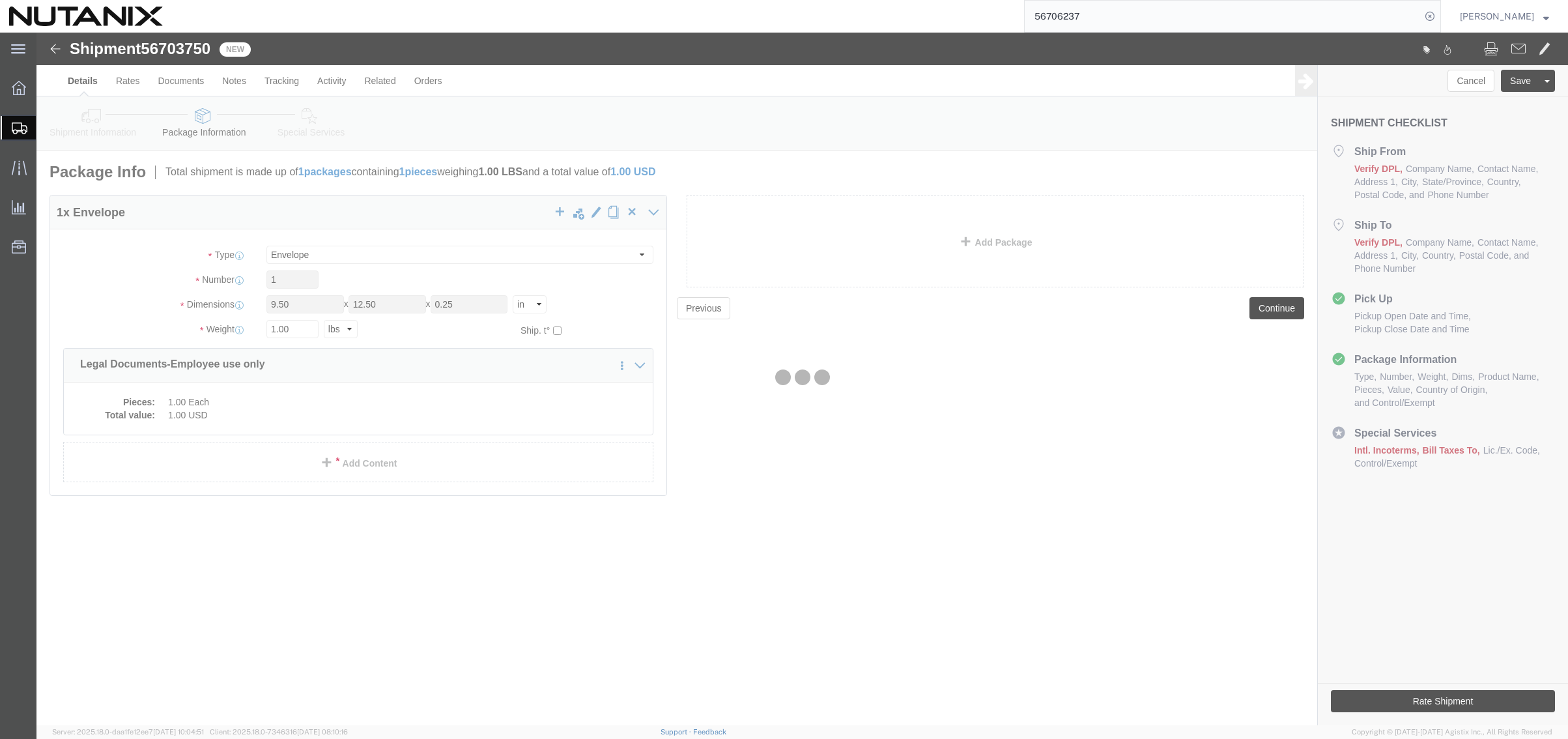
select select
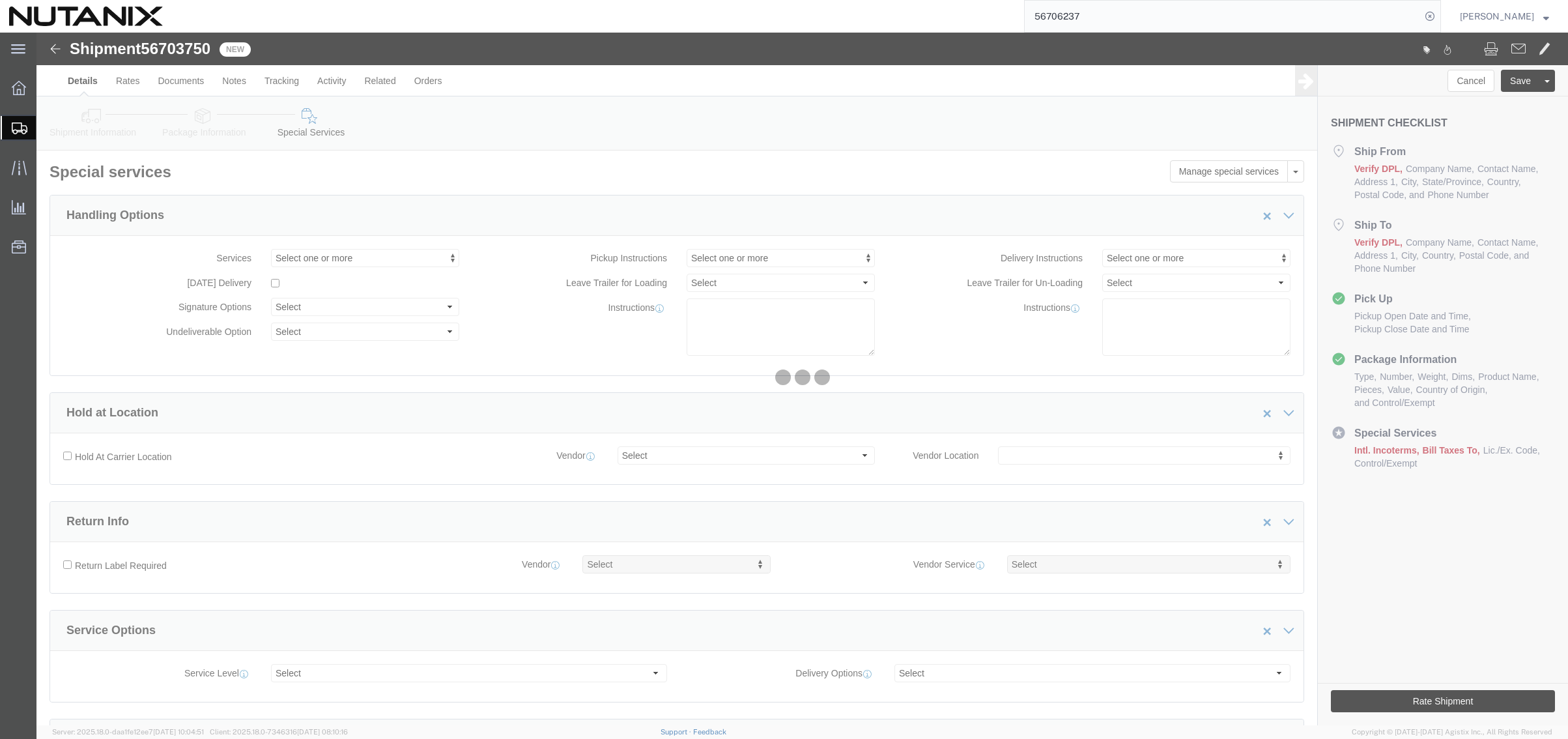
select select "COSTCENTER"
select select "48694"
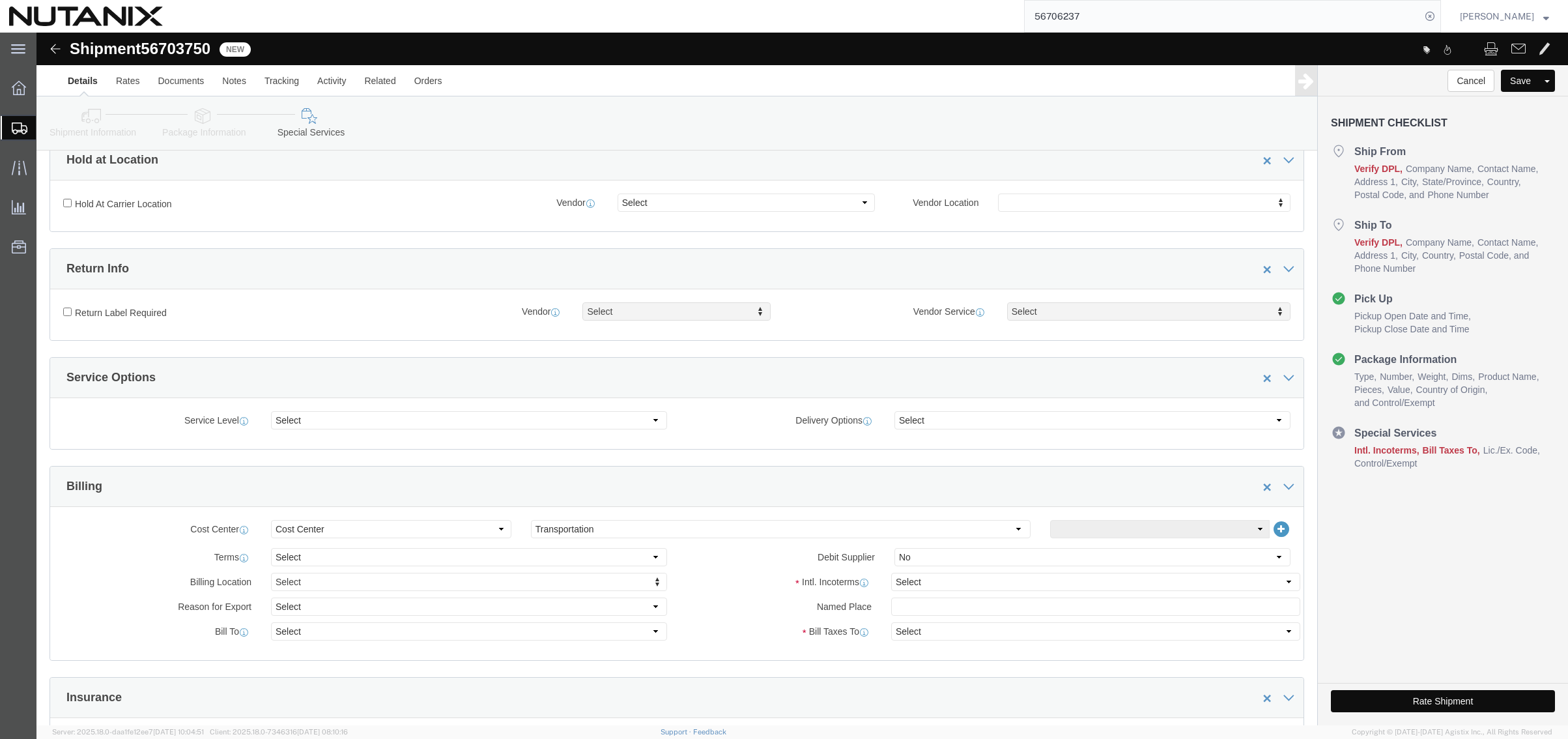
scroll to position [326, 0]
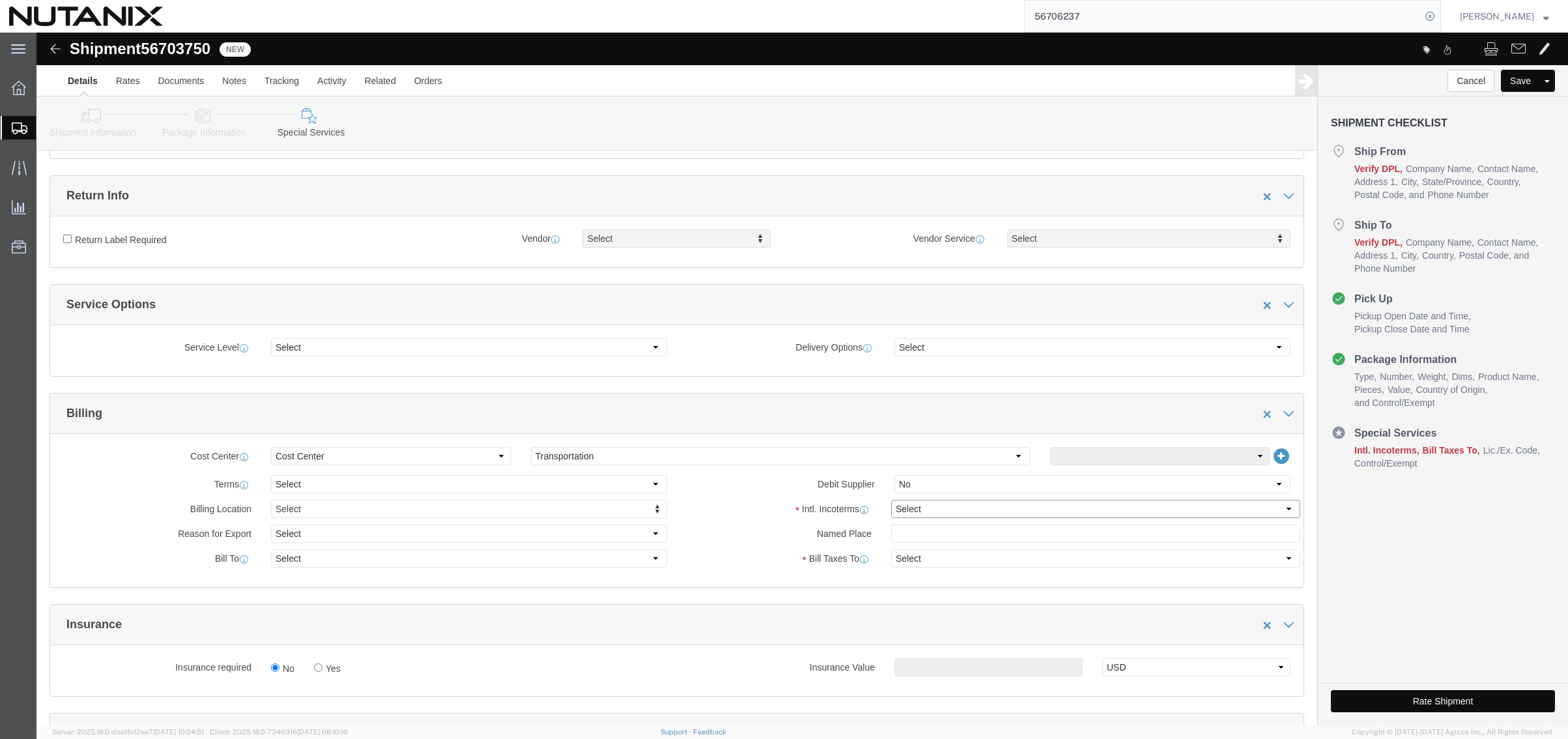
click select "Select Carriage Insurance Paid Carriage Paid To Cost and Freight Cost Insurance…"
select select "DDP"
click select "Select Carriage Insurance Paid Carriage Paid To Cost and Freight Cost Insurance…"
select select "SHIP"
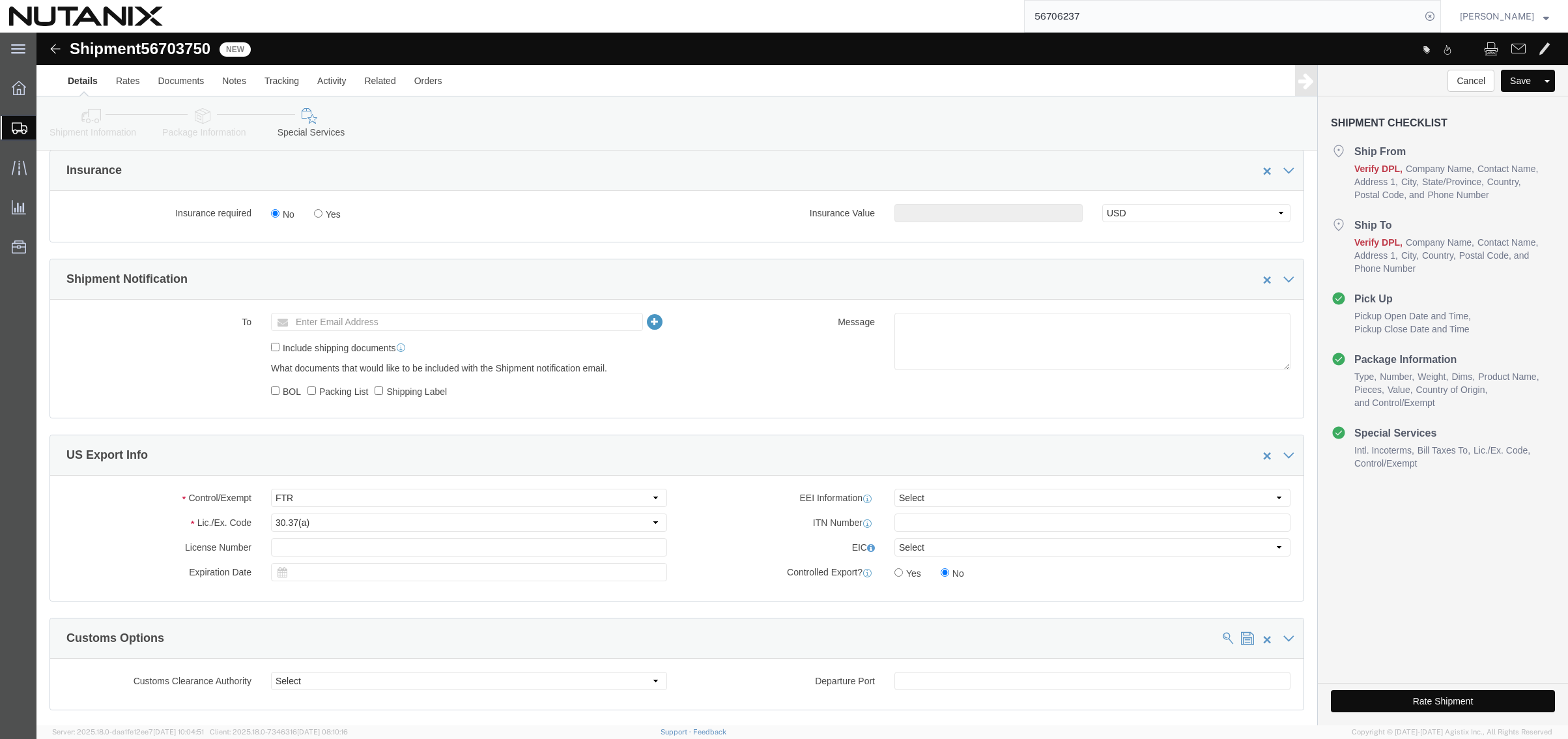
scroll to position [847, 0]
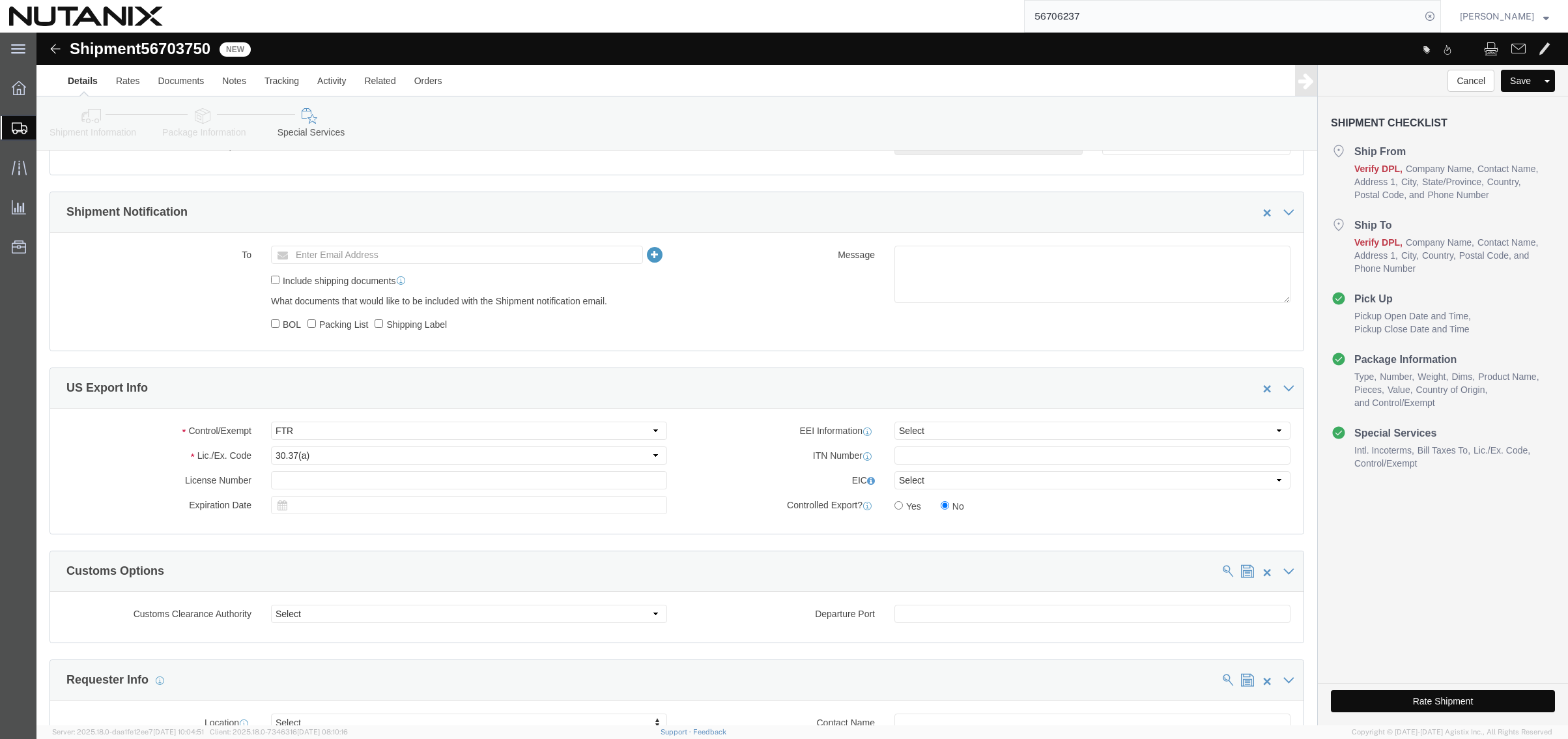
click button "Rate Shipment"
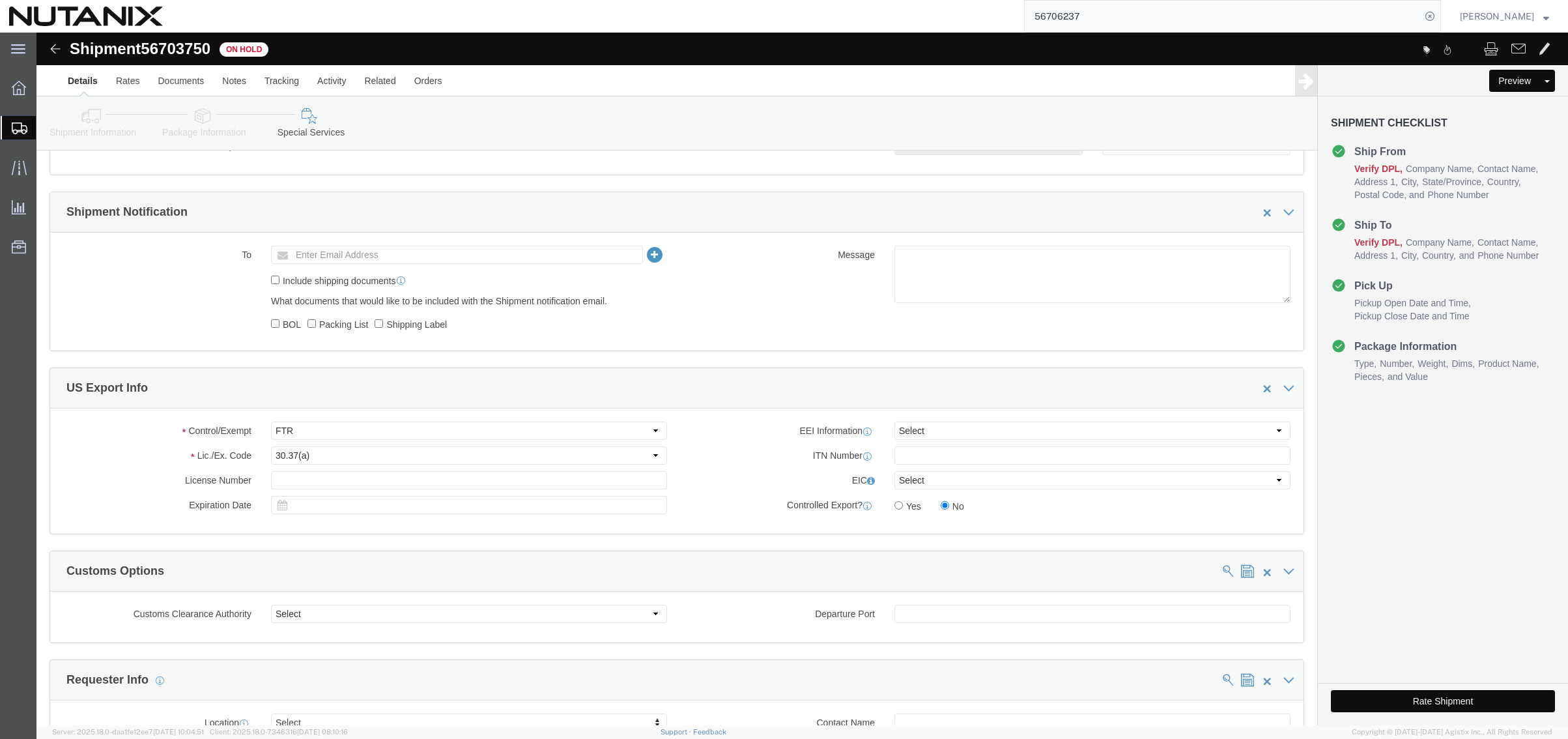
click button "Rate Shipment"
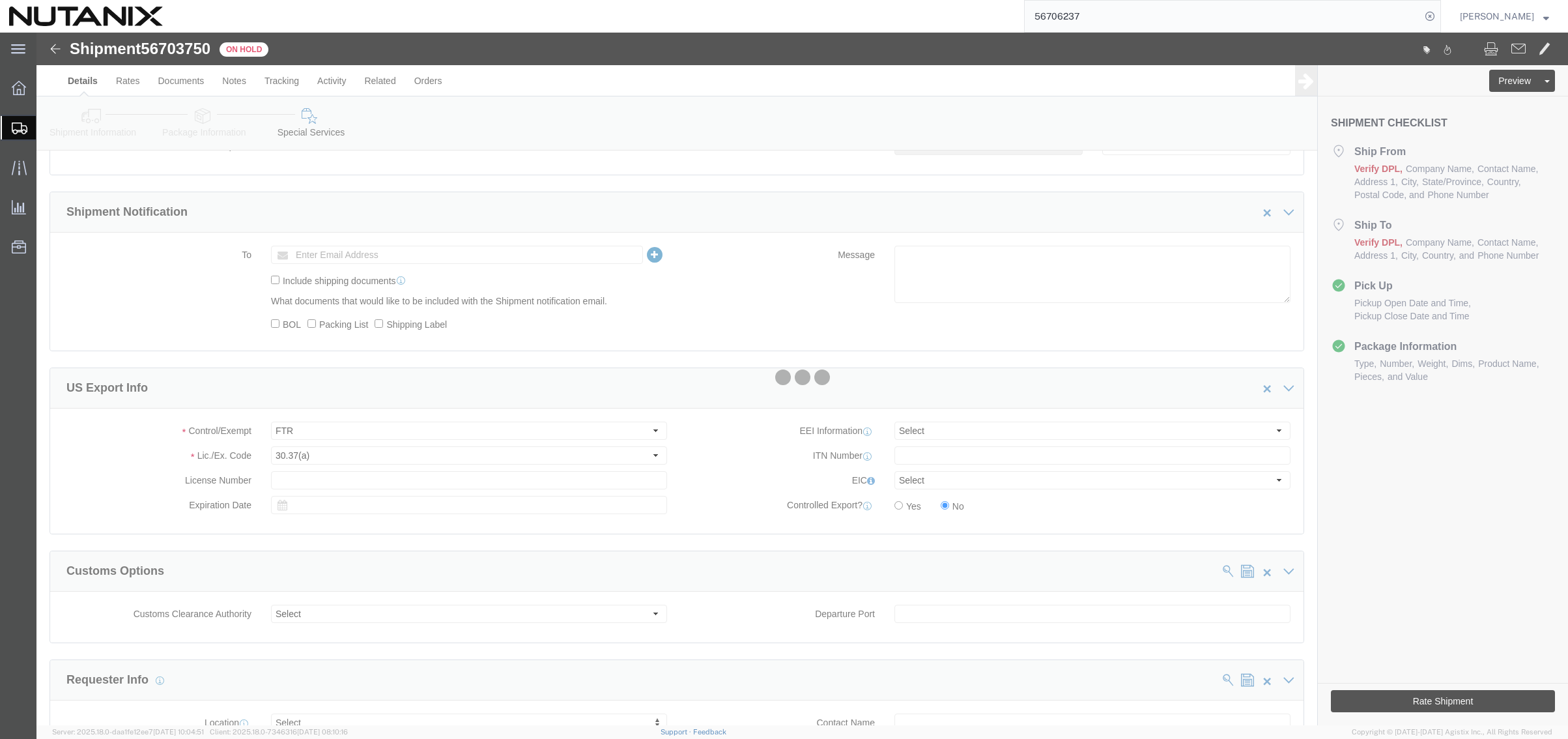
select select "36123"
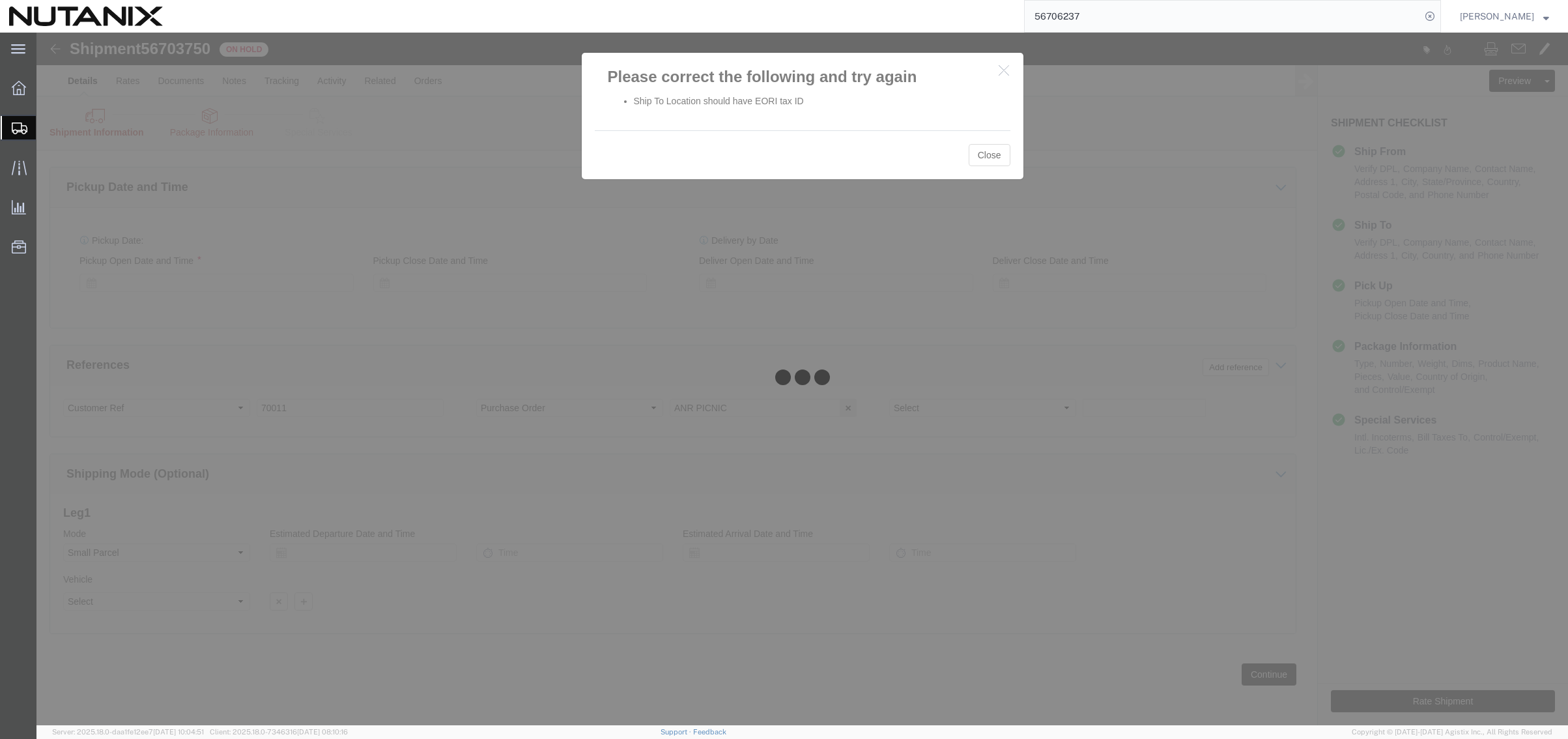
scroll to position [479, 0]
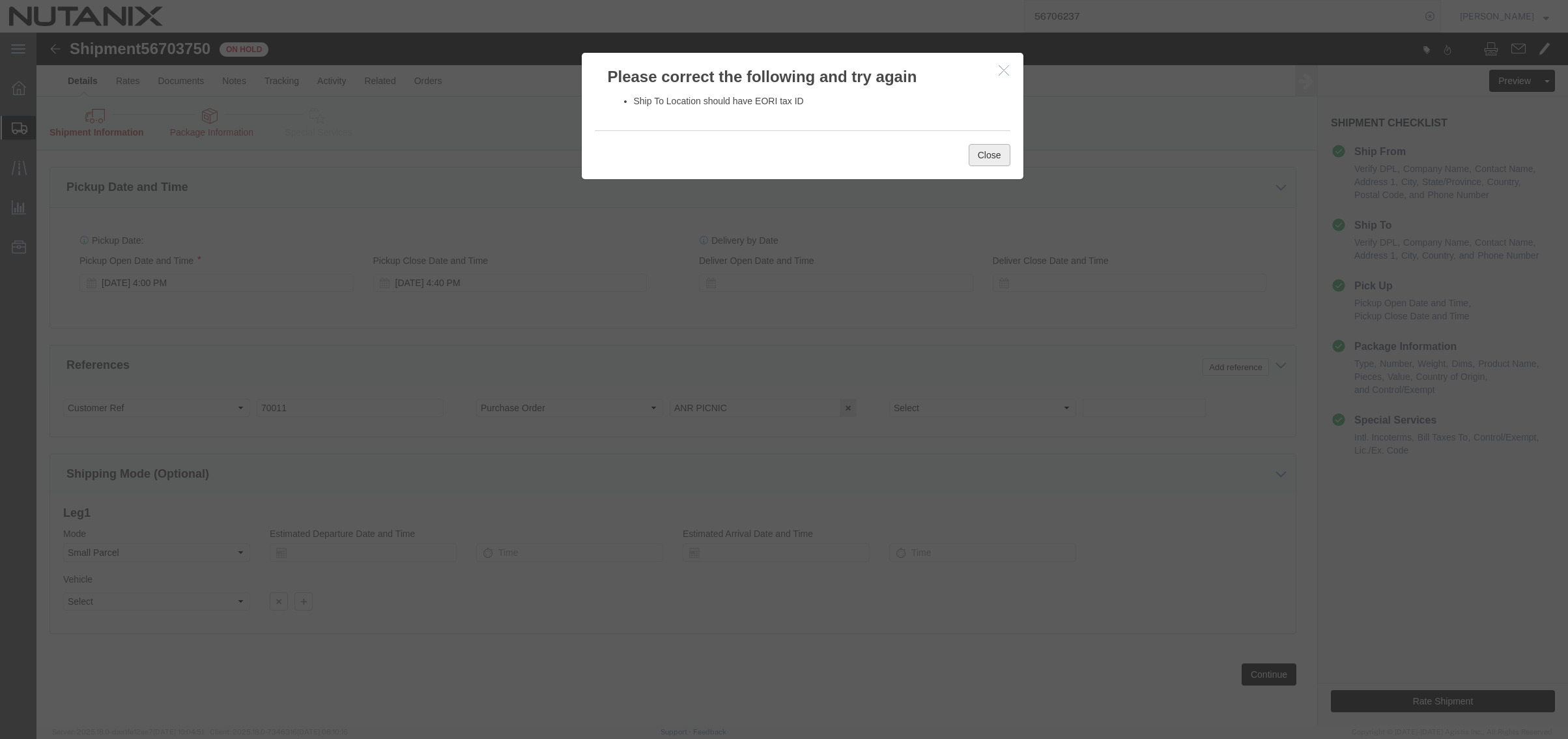
click button "Close"
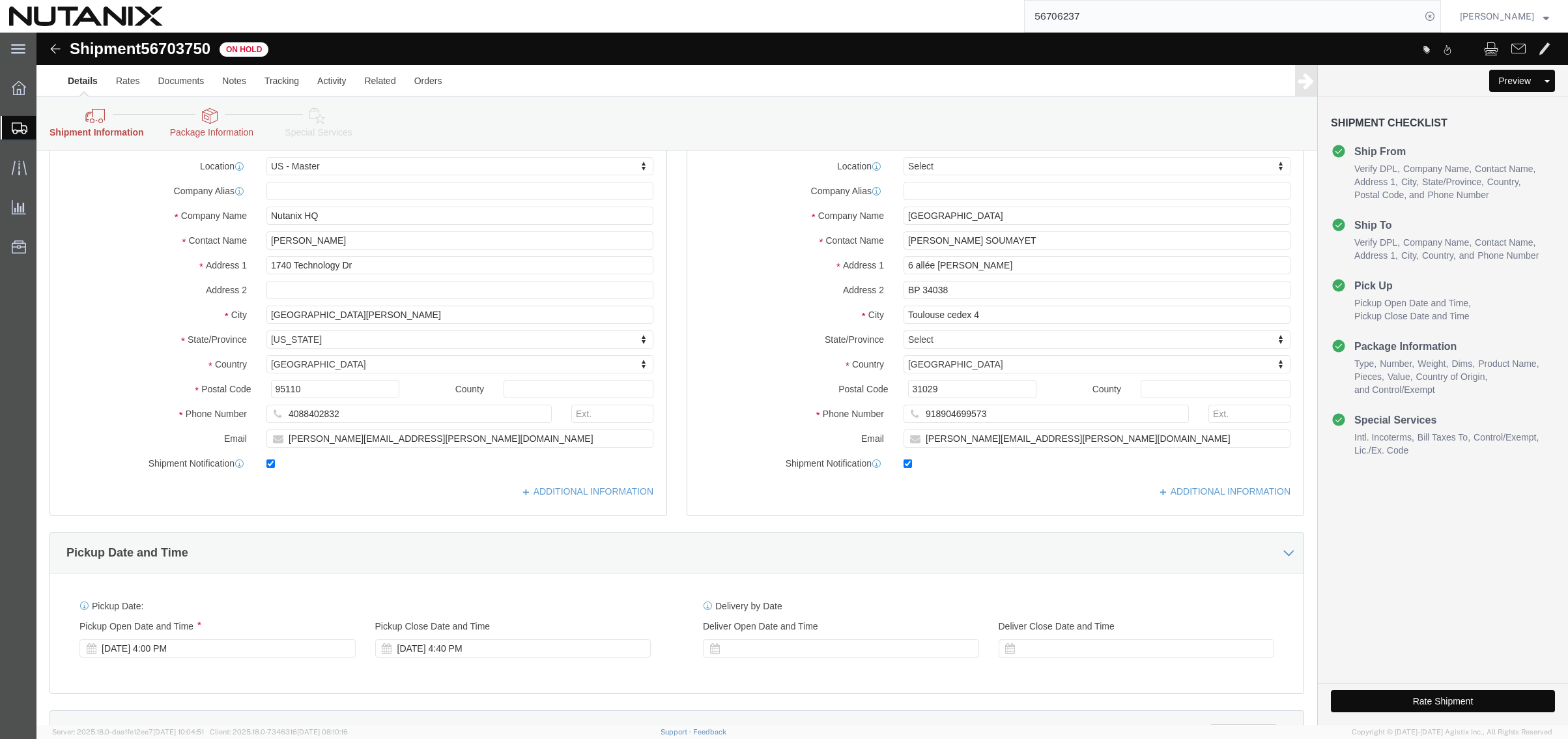
scroll to position [0, 0]
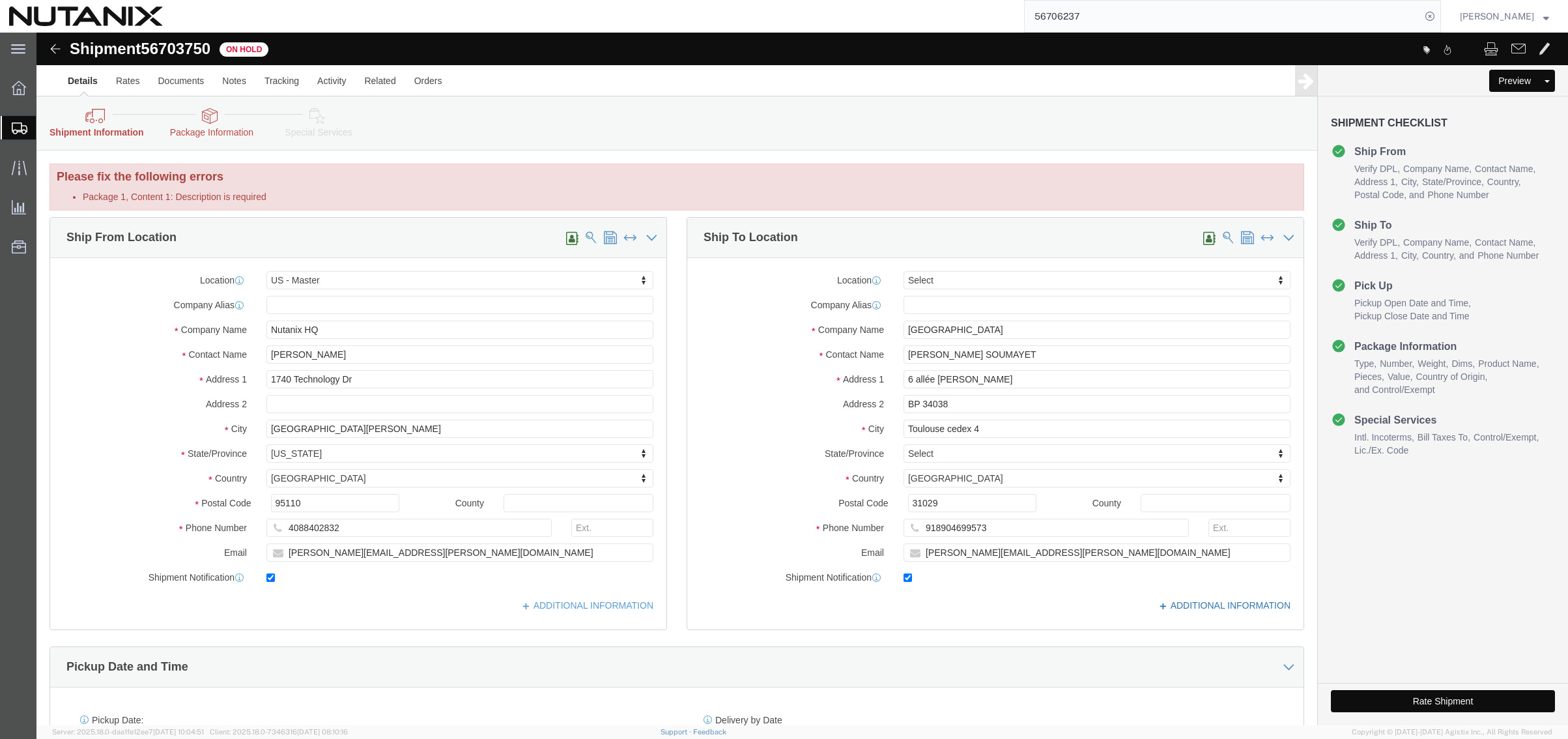
click link "ADDITIONAL INFORMATION"
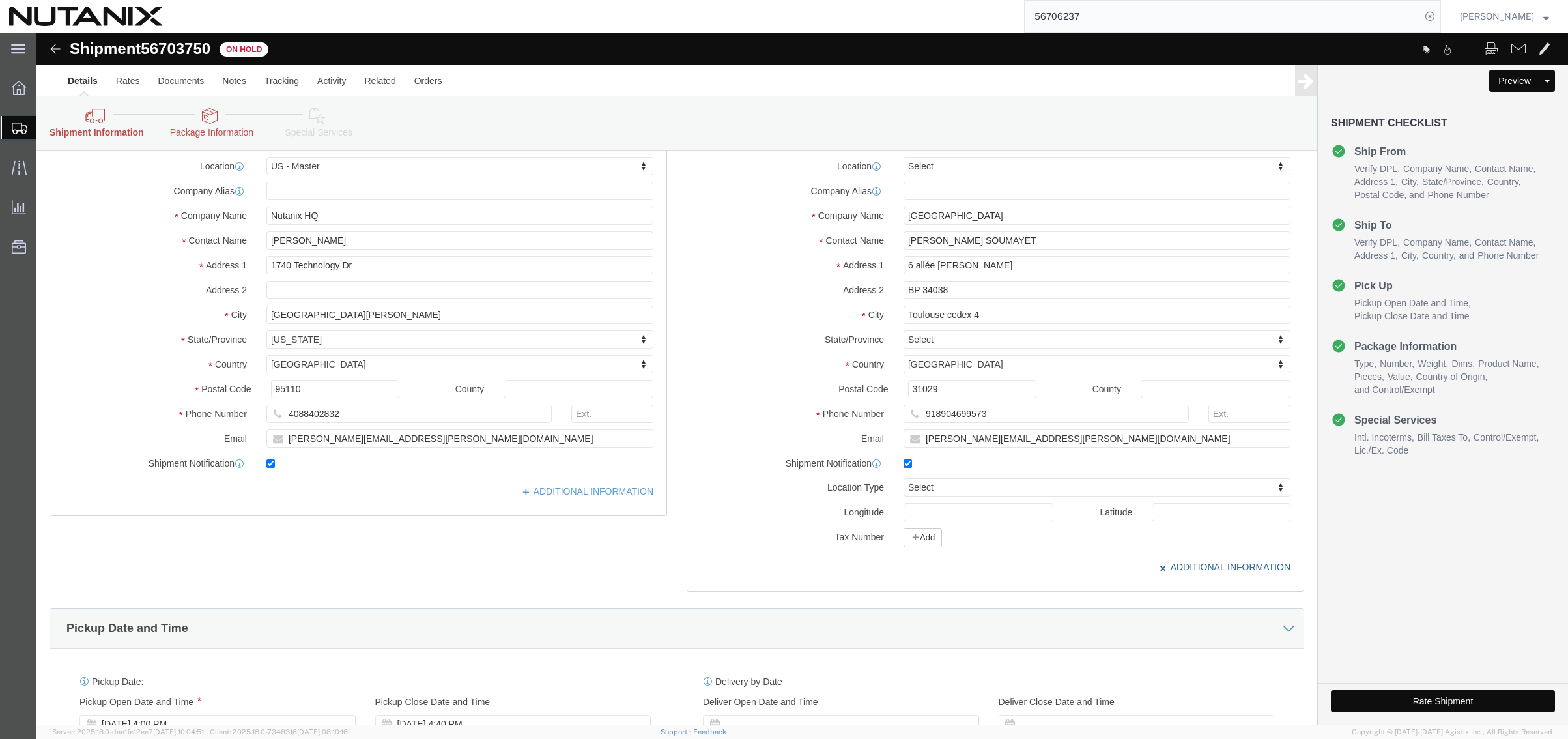
scroll to position [131, 0]
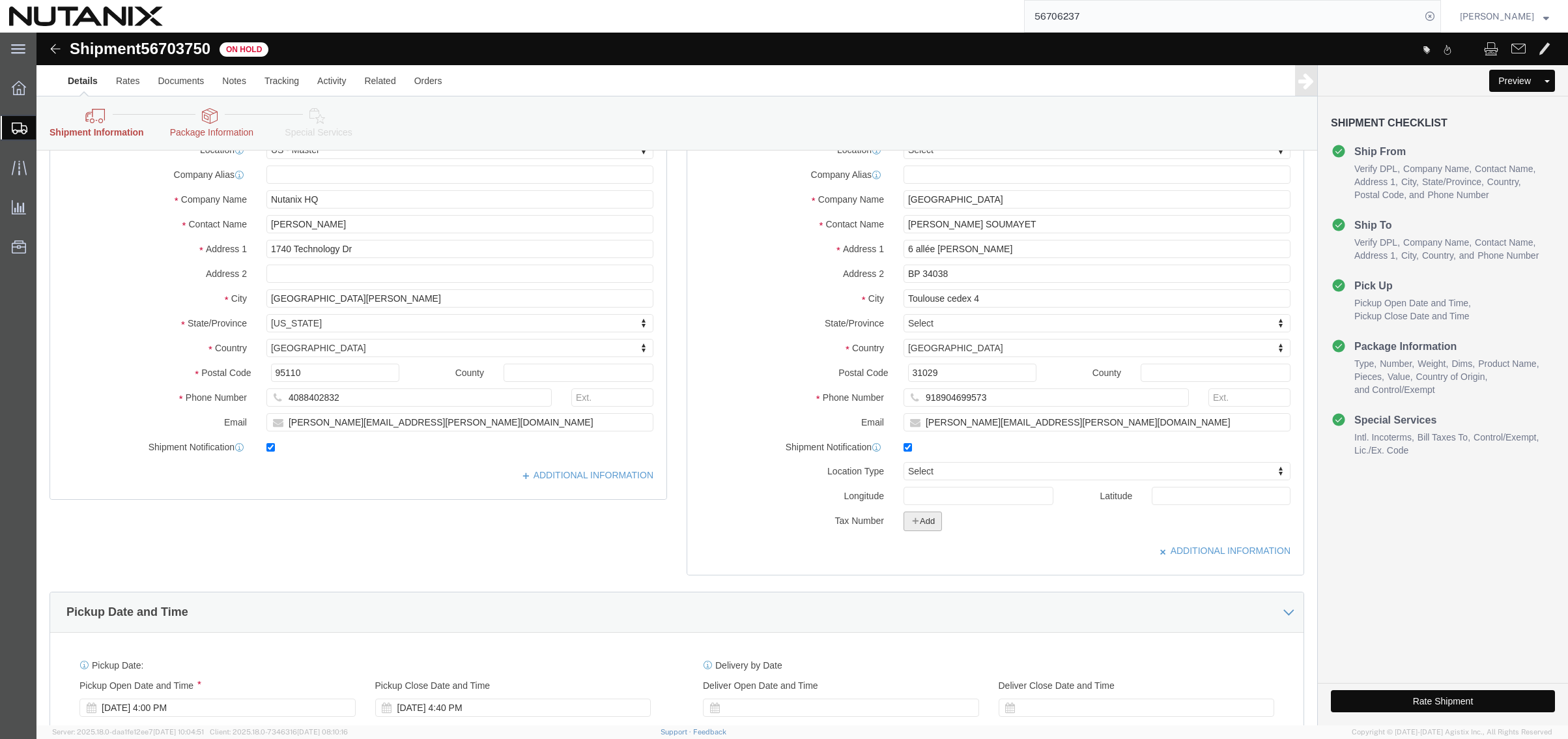
click icon "button"
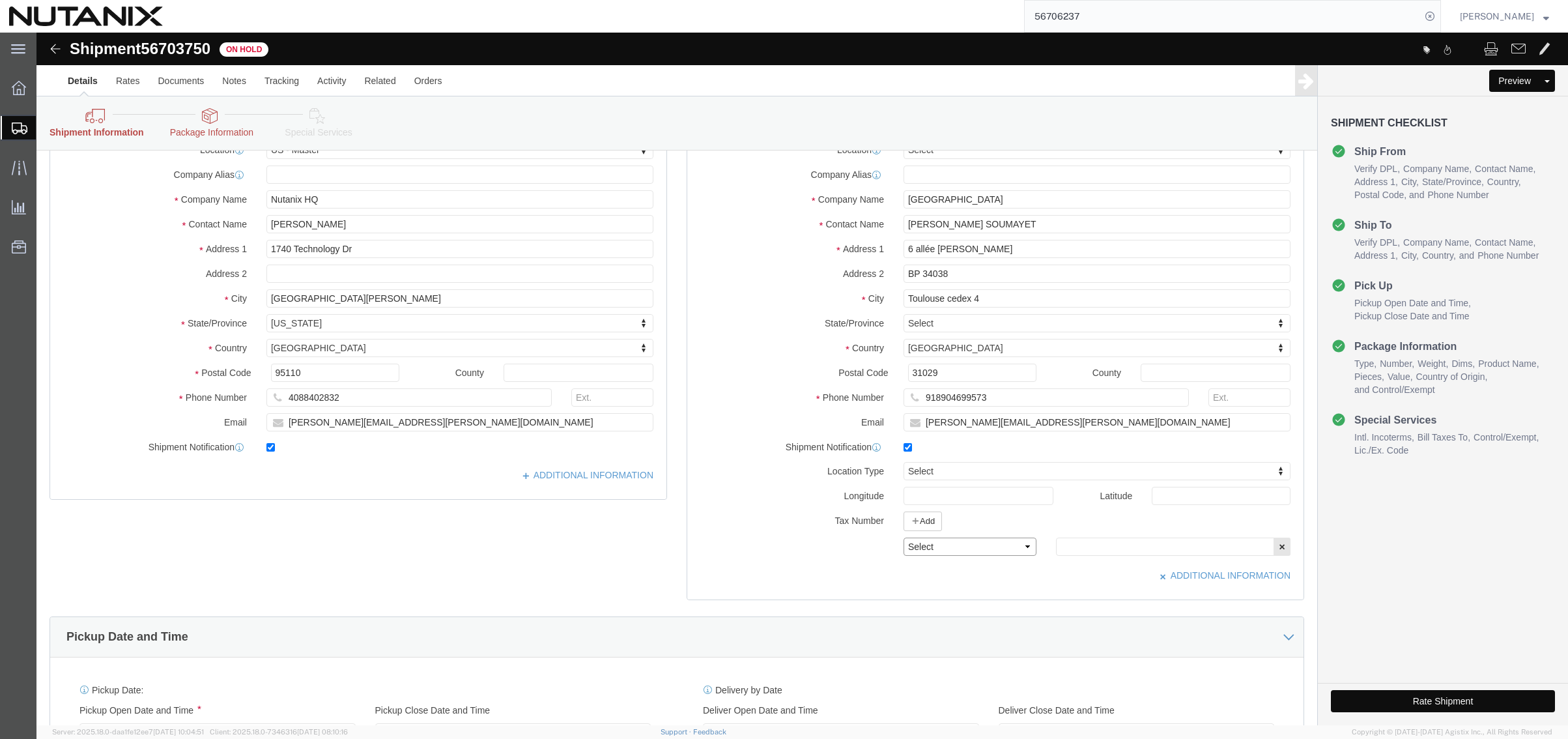
click select "Select EIN EORI TIN VAT Other"
select select "EORI"
click select "Select EIN EORI TIN VAT Other"
drag, startPoint x: 1033, startPoint y: 523, endPoint x: 1074, endPoint y: 518, distance: 41.3
click input "text"
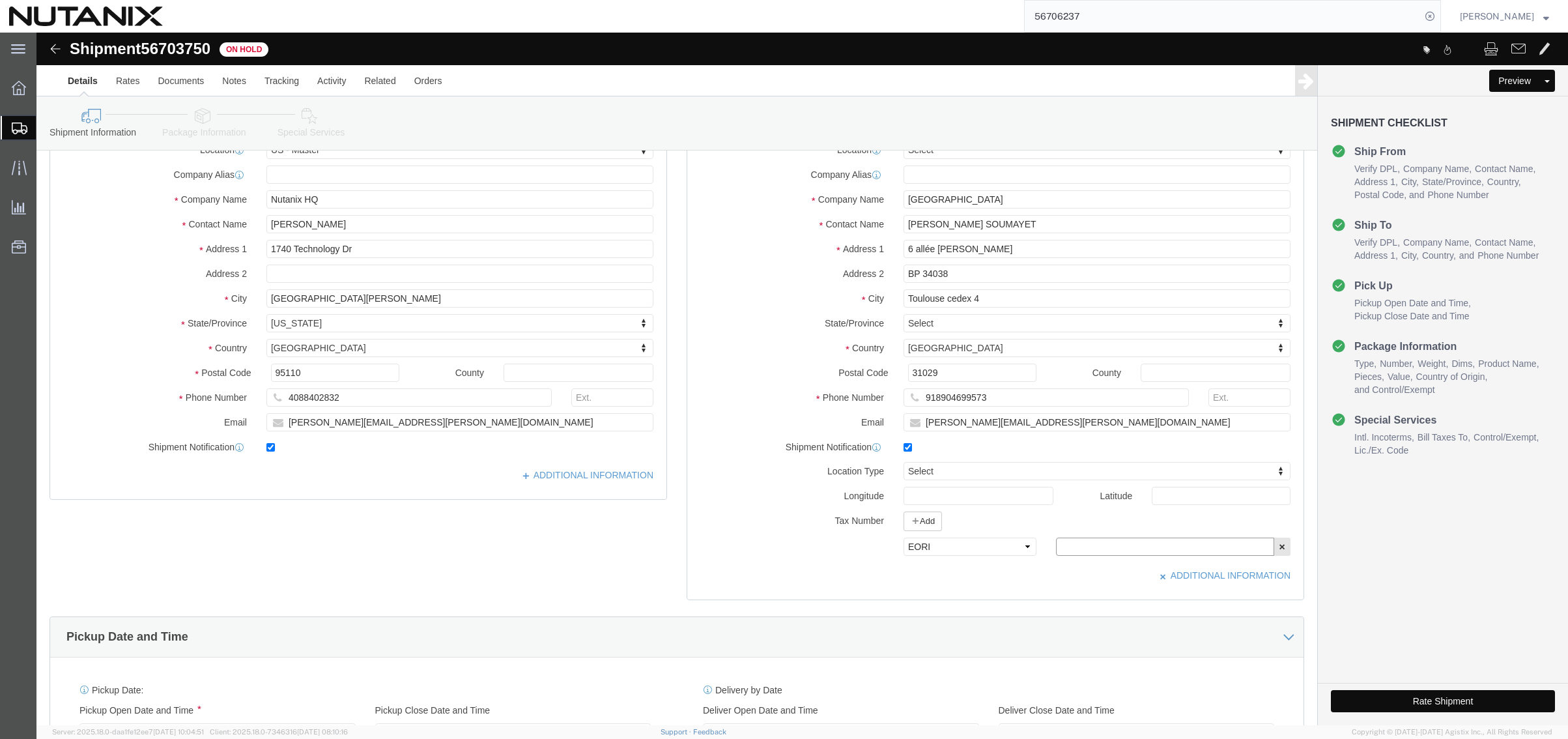
paste input "NL853057746"
type input "NL853057746"
click button "Rate Shipment"
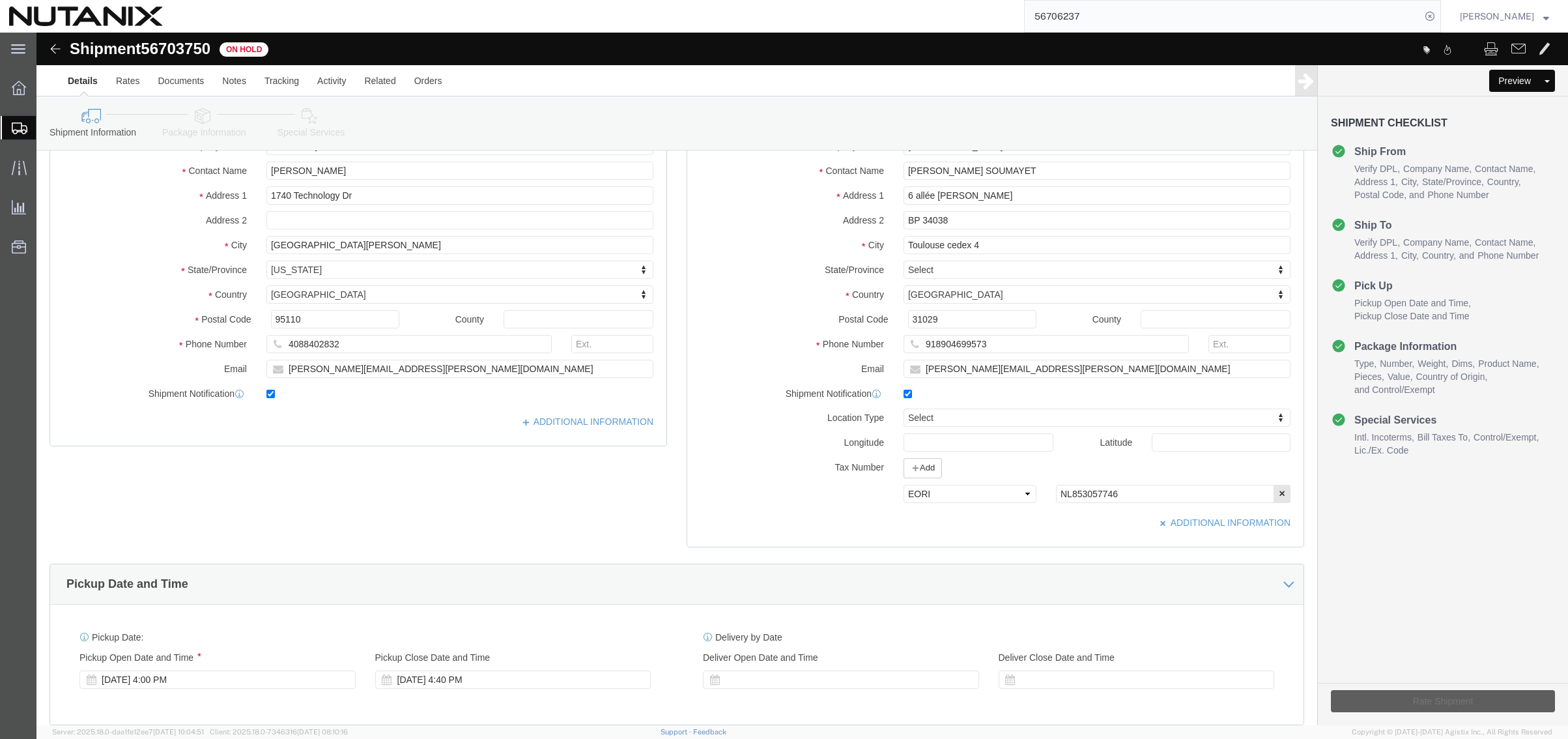
scroll to position [77, 0]
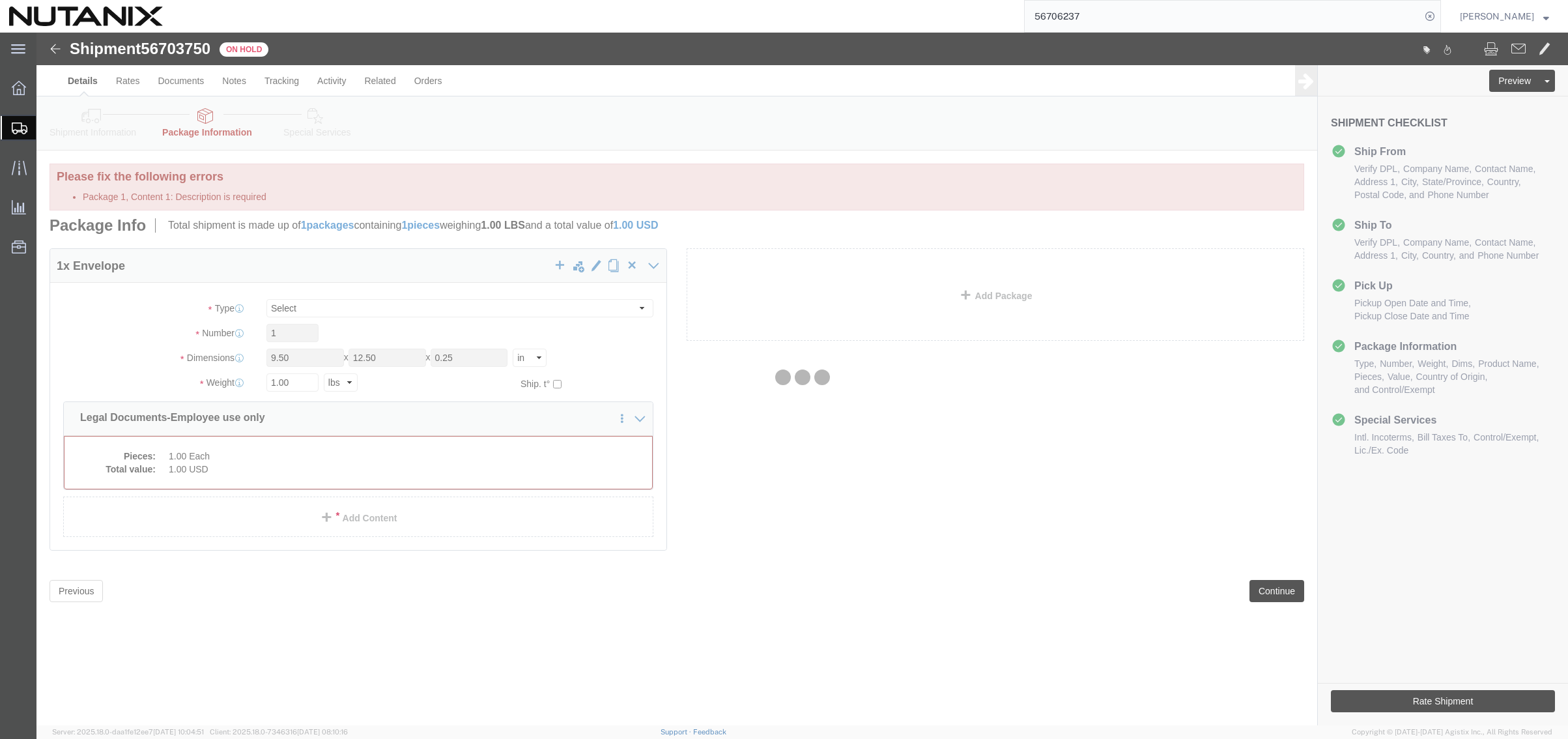
select select "ENV"
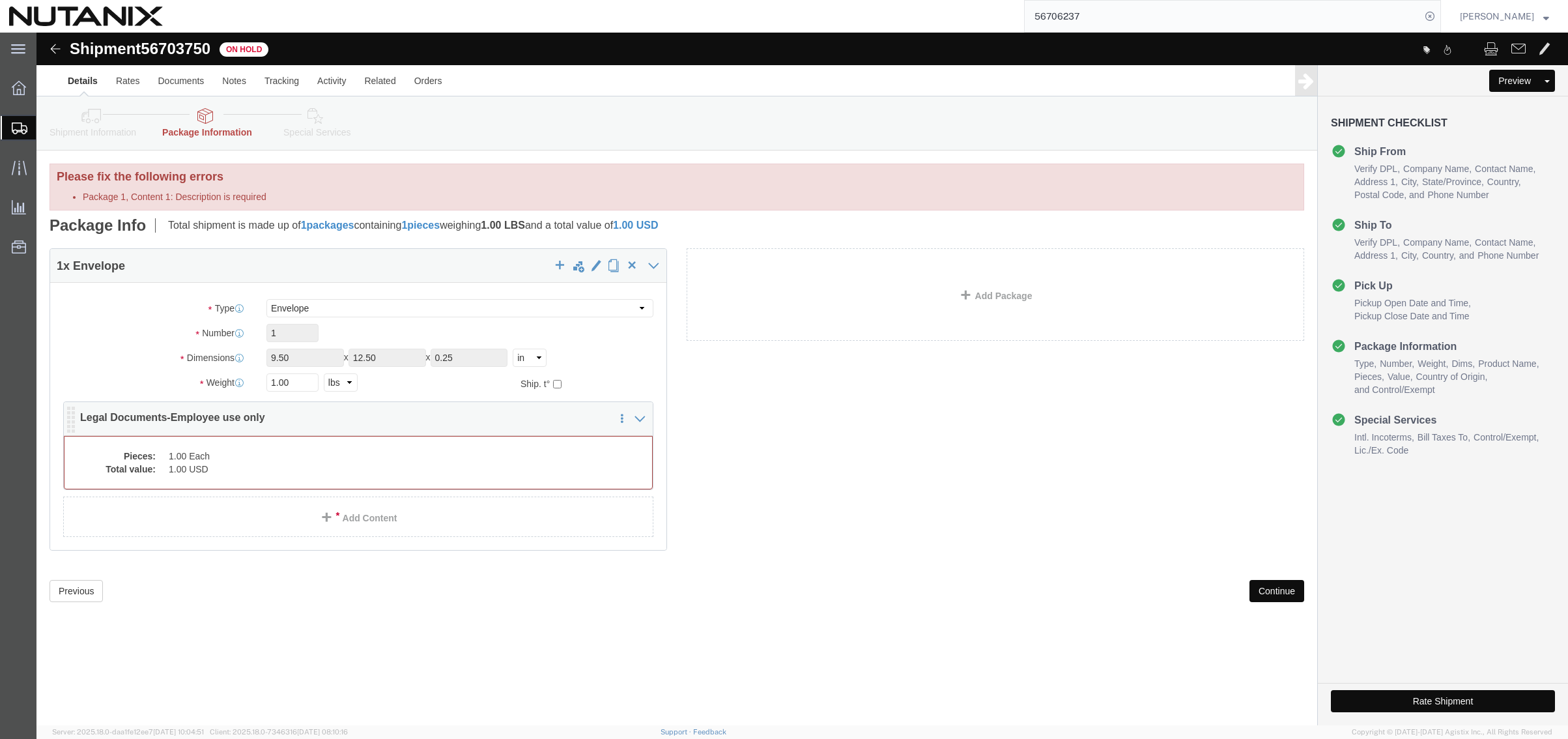
click dl "Pieces: 1.00 Each Total value: 1.00 USD"
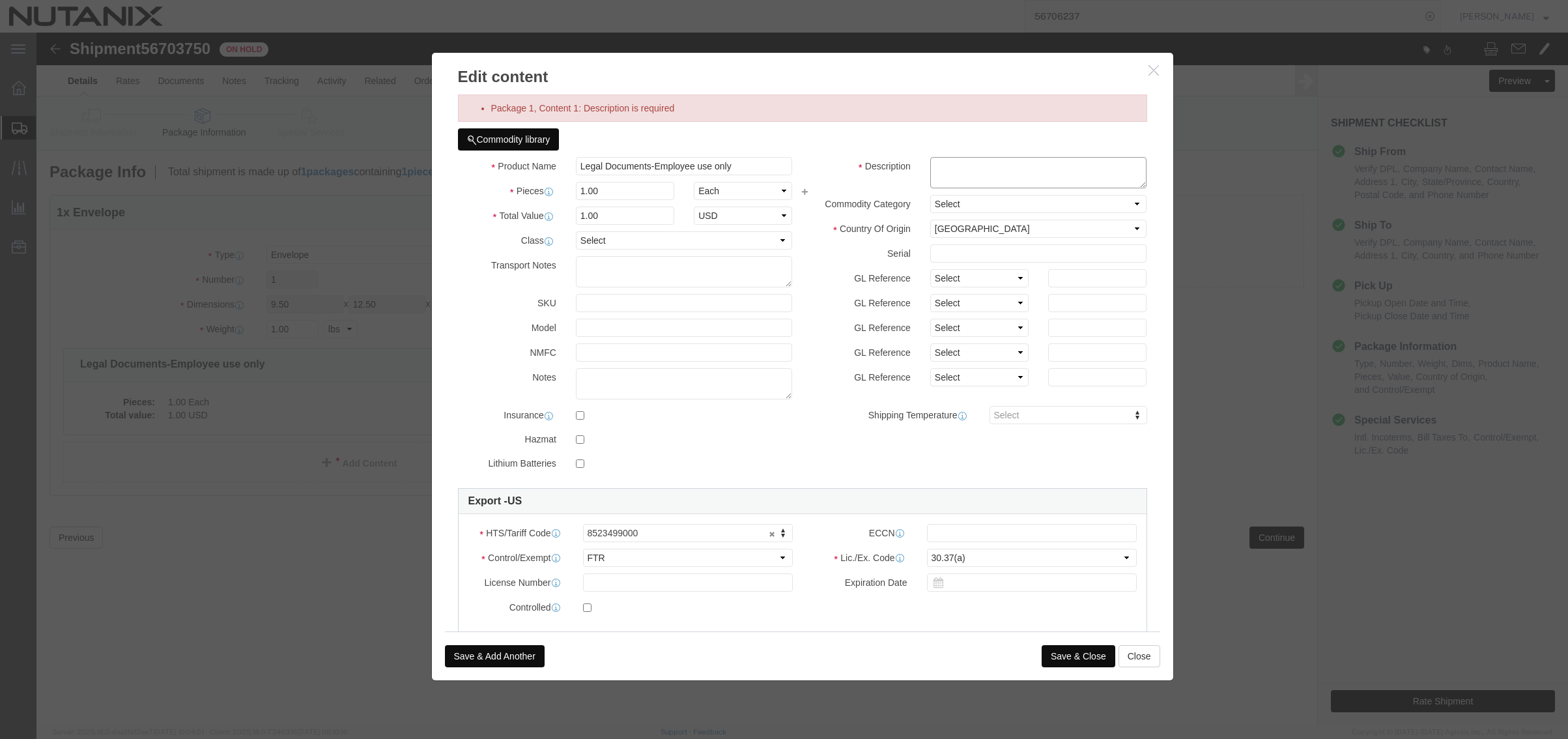
click textarea
drag, startPoint x: 693, startPoint y: 135, endPoint x: 469, endPoint y: 144, distance: 224.2
click div "Product Name Legal Documents-Employee use only Pieces 1.00 Select Bag Barrels 1…"
click textarea
paste textarea "Legal Documents-Employee use only"
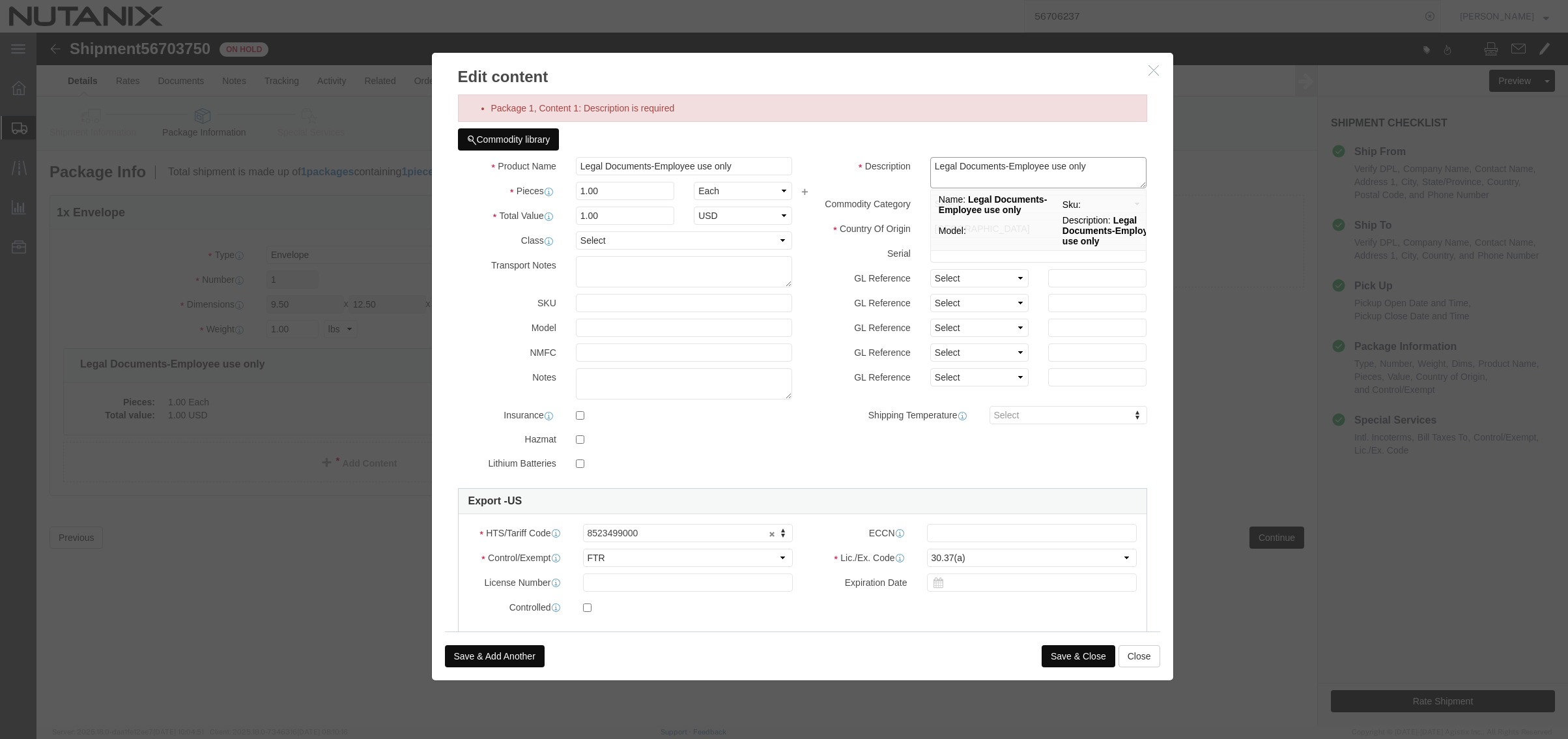
type textarea "Legal Documents-Employee use only"
click button "Save & Close"
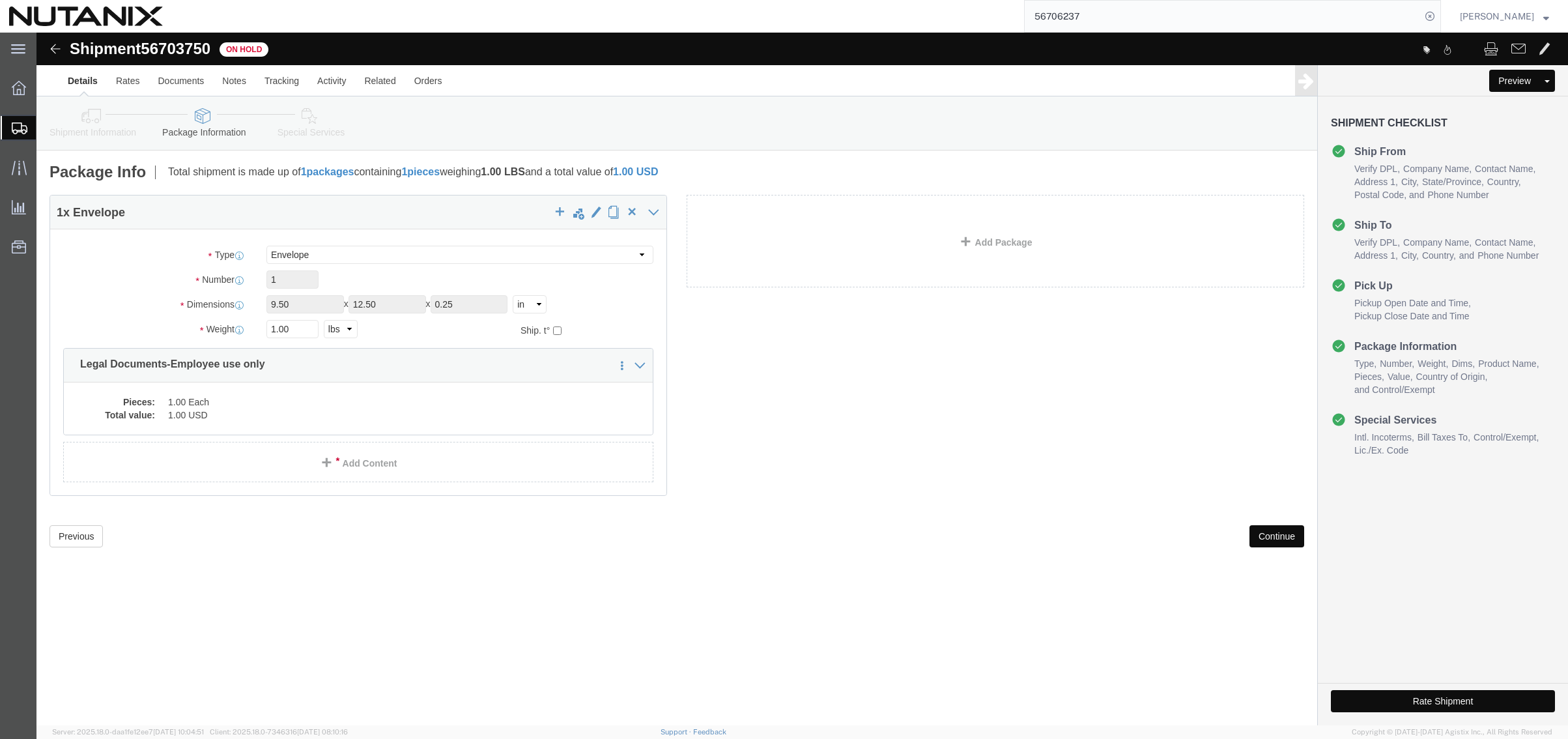
drag, startPoint x: 1354, startPoint y: 672, endPoint x: 443, endPoint y: 415, distance: 946.6
click button "Rate Shipment"
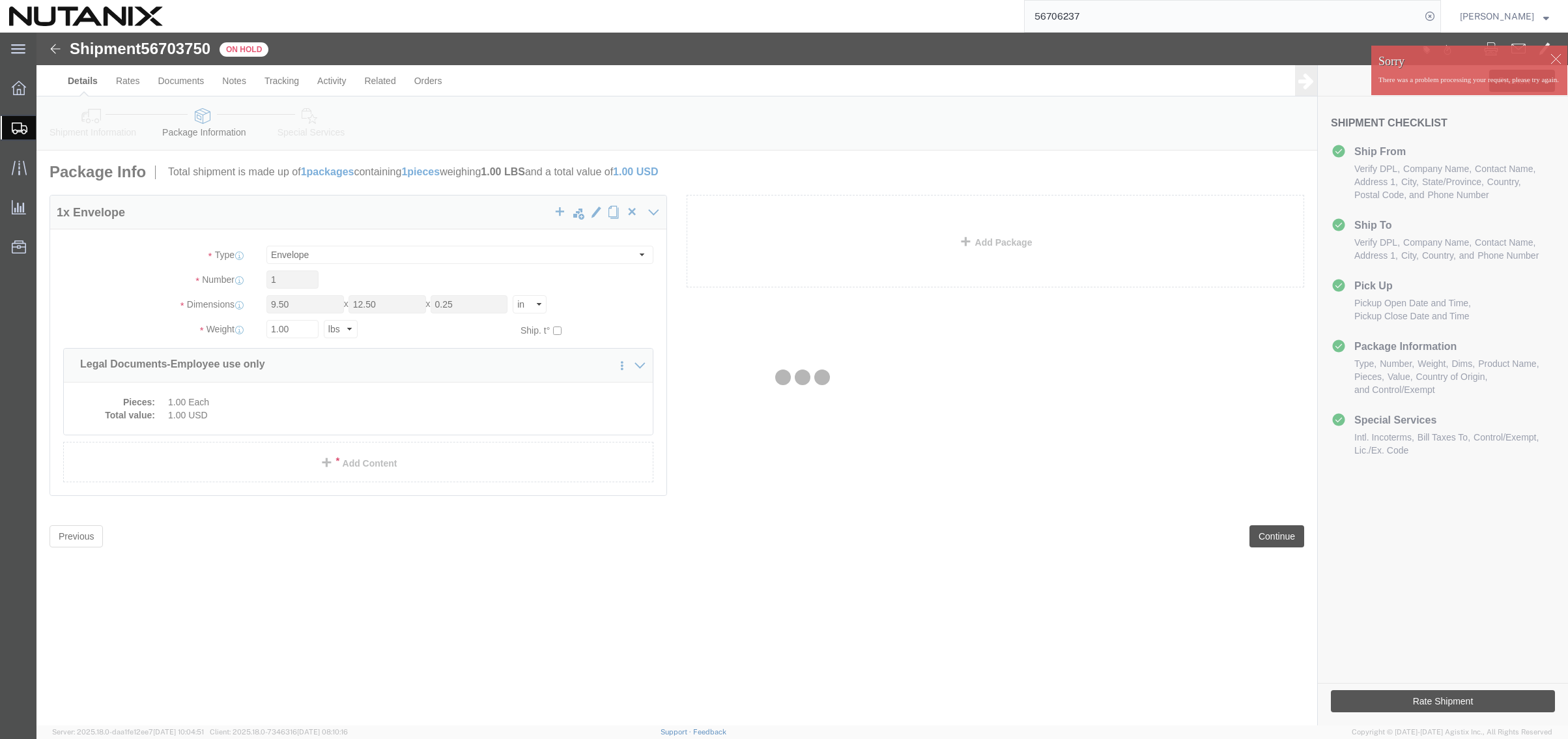
select select "ENV"
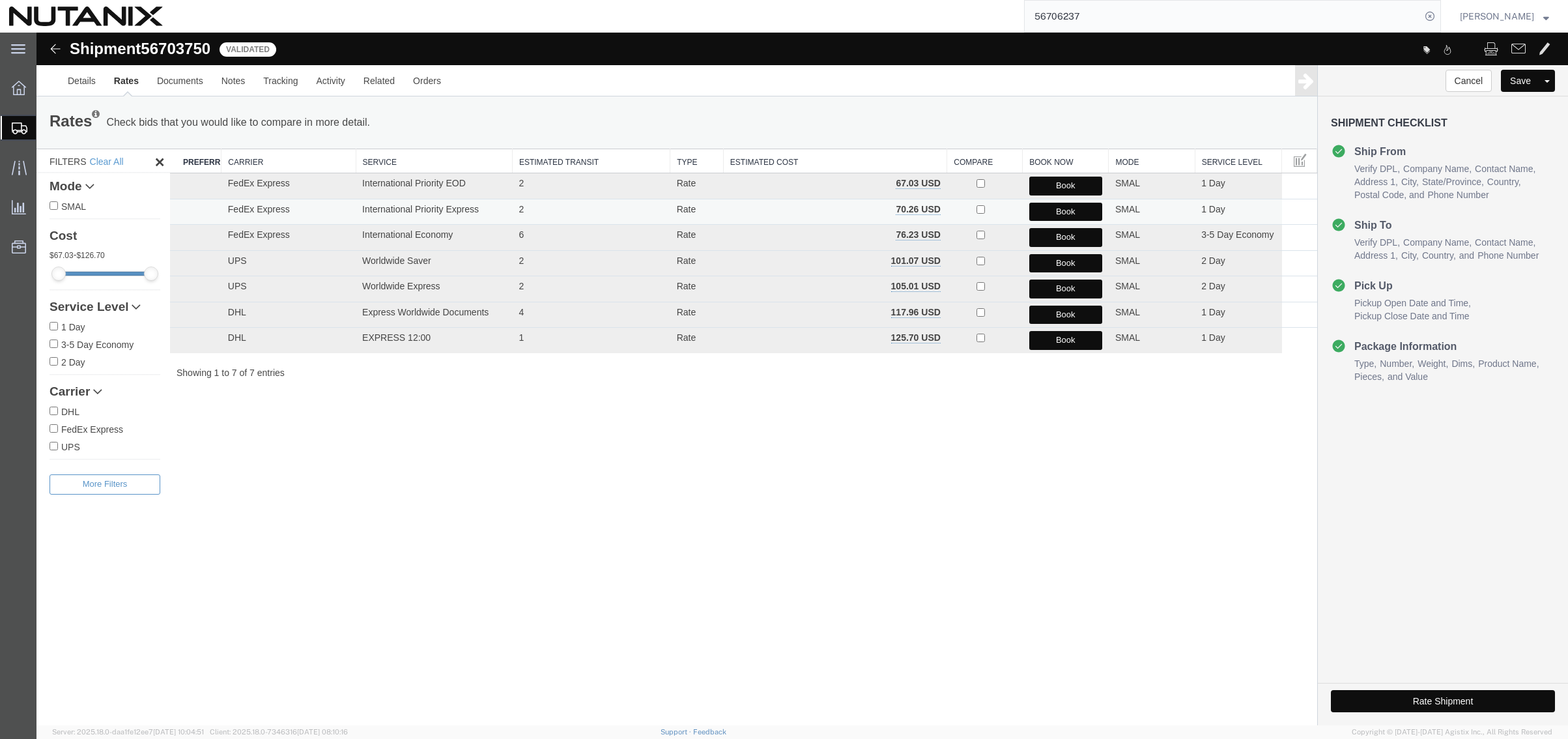
click at [1054, 209] on button "Book" at bounding box center [1065, 212] width 73 height 19
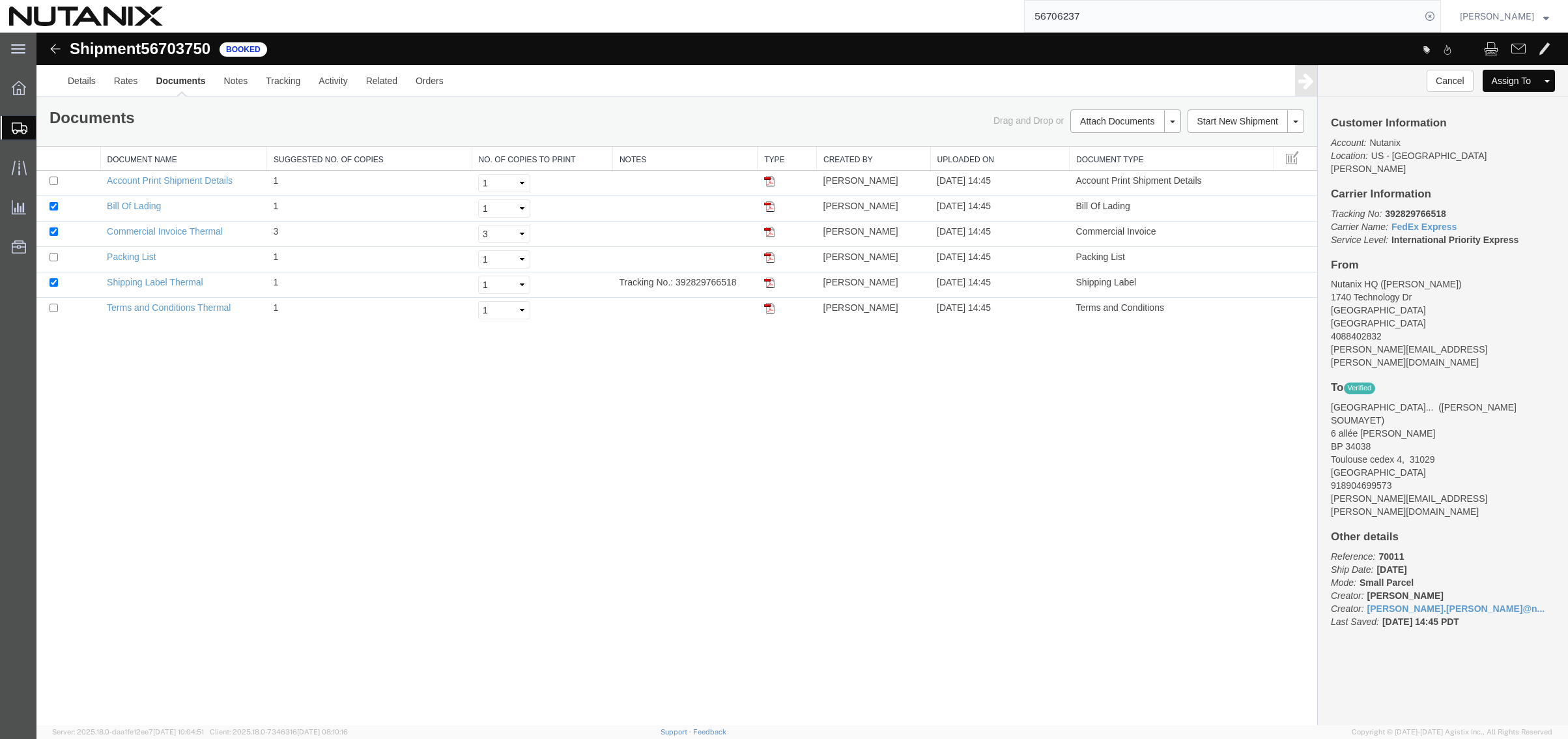
click at [0, 0] on span "Create from Template" at bounding box center [0, 0] width 0 height 0
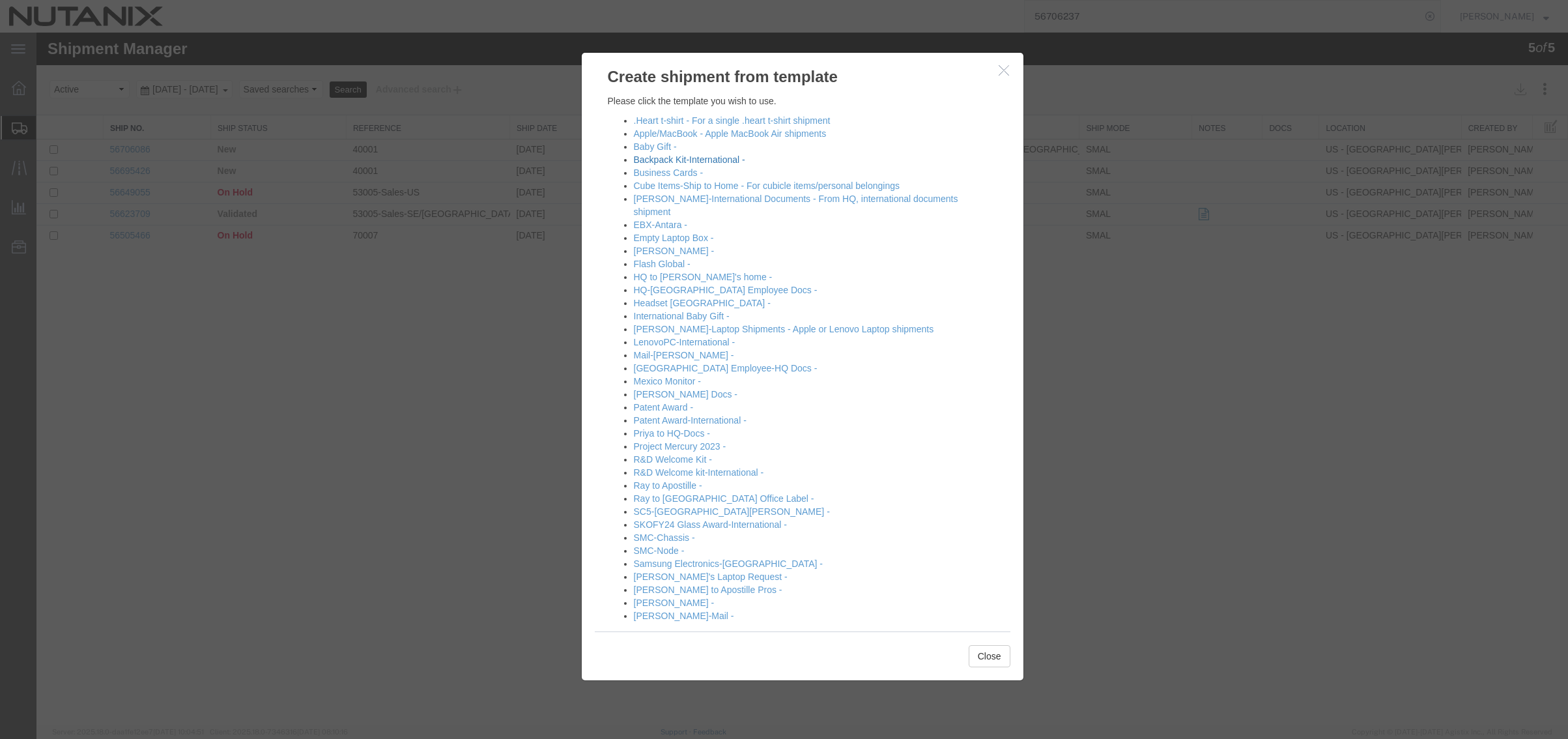
click at [689, 160] on link "Backpack Kit-International -" at bounding box center [689, 159] width 112 height 11
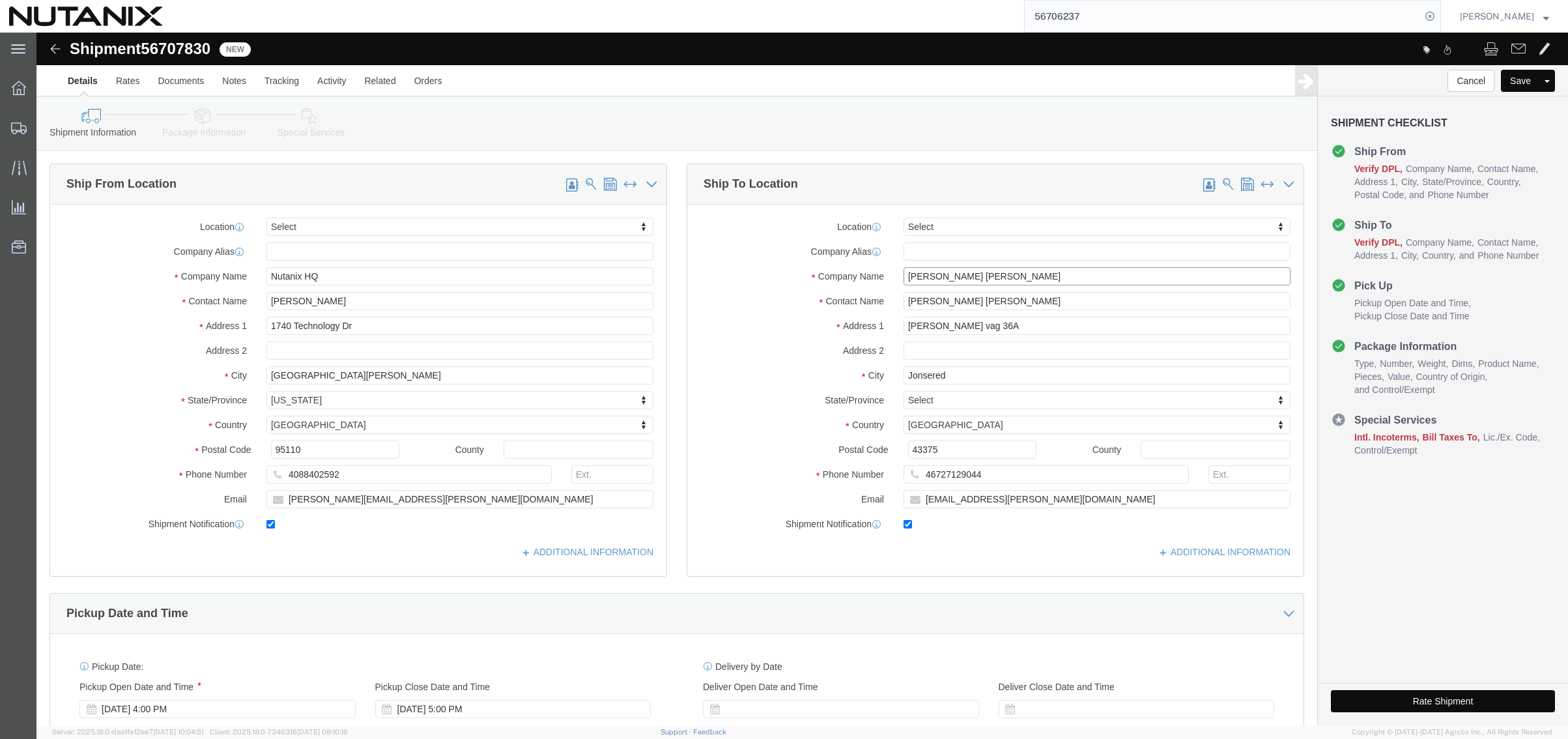
drag, startPoint x: 974, startPoint y: 243, endPoint x: 648, endPoint y: 232, distance: 326.2
click div "Ship To Location Location Select Select My Profile Location [GEOGRAPHIC_DATA] -…"
paste input "[PERSON_NAME]"
type input "[PERSON_NAME]"
drag, startPoint x: 965, startPoint y: 269, endPoint x: 605, endPoint y: 246, distance: 360.7
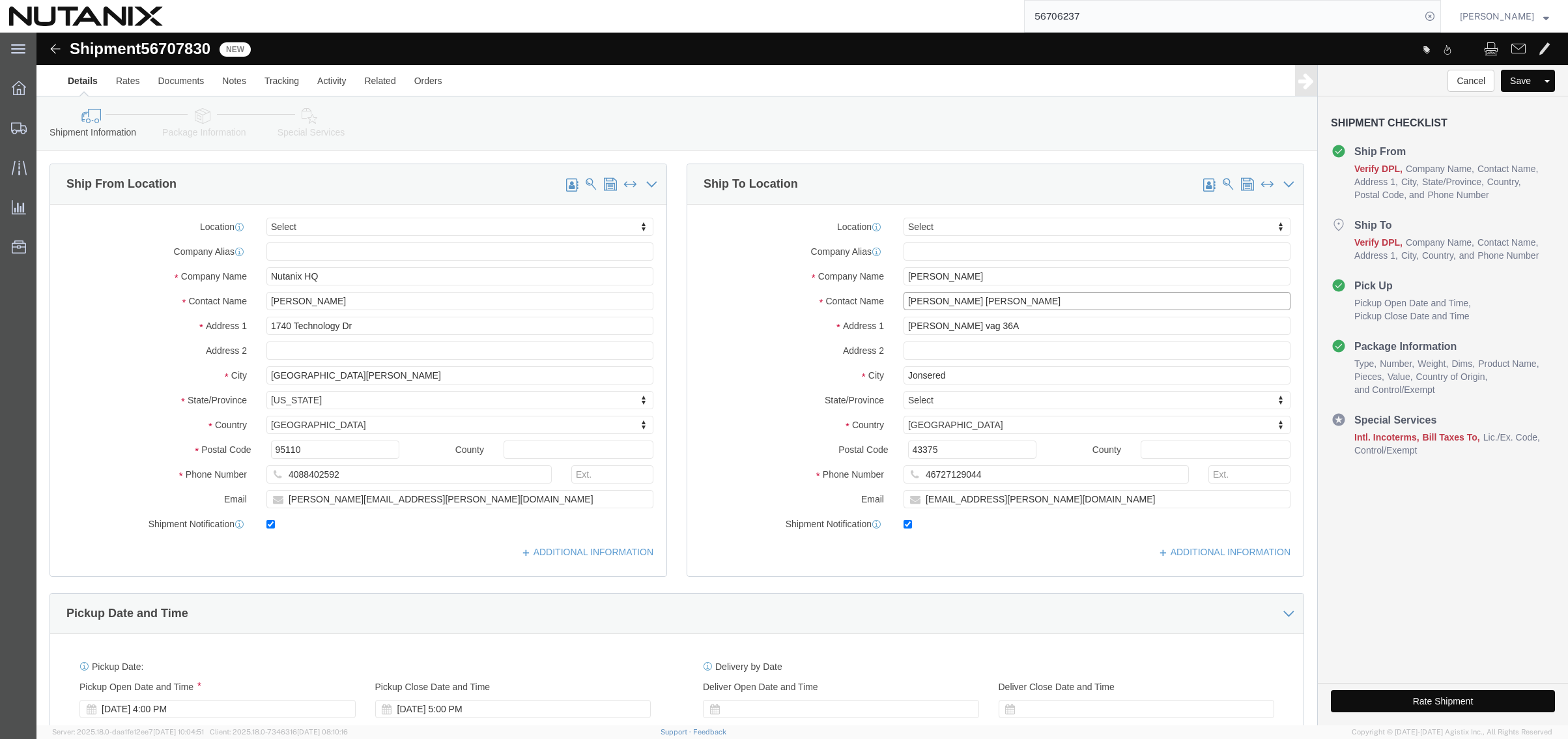
click div "Location Select Select My Profile Location [GEOGRAPHIC_DATA] - [GEOGRAPHIC_DATA…"
paste input "[PERSON_NAME]"
type input "[PERSON_NAME]"
drag, startPoint x: 1010, startPoint y: 293, endPoint x: 654, endPoint y: 282, distance: 356.2
click div "Address [STREET_ADDRESS][PERSON_NAME]"
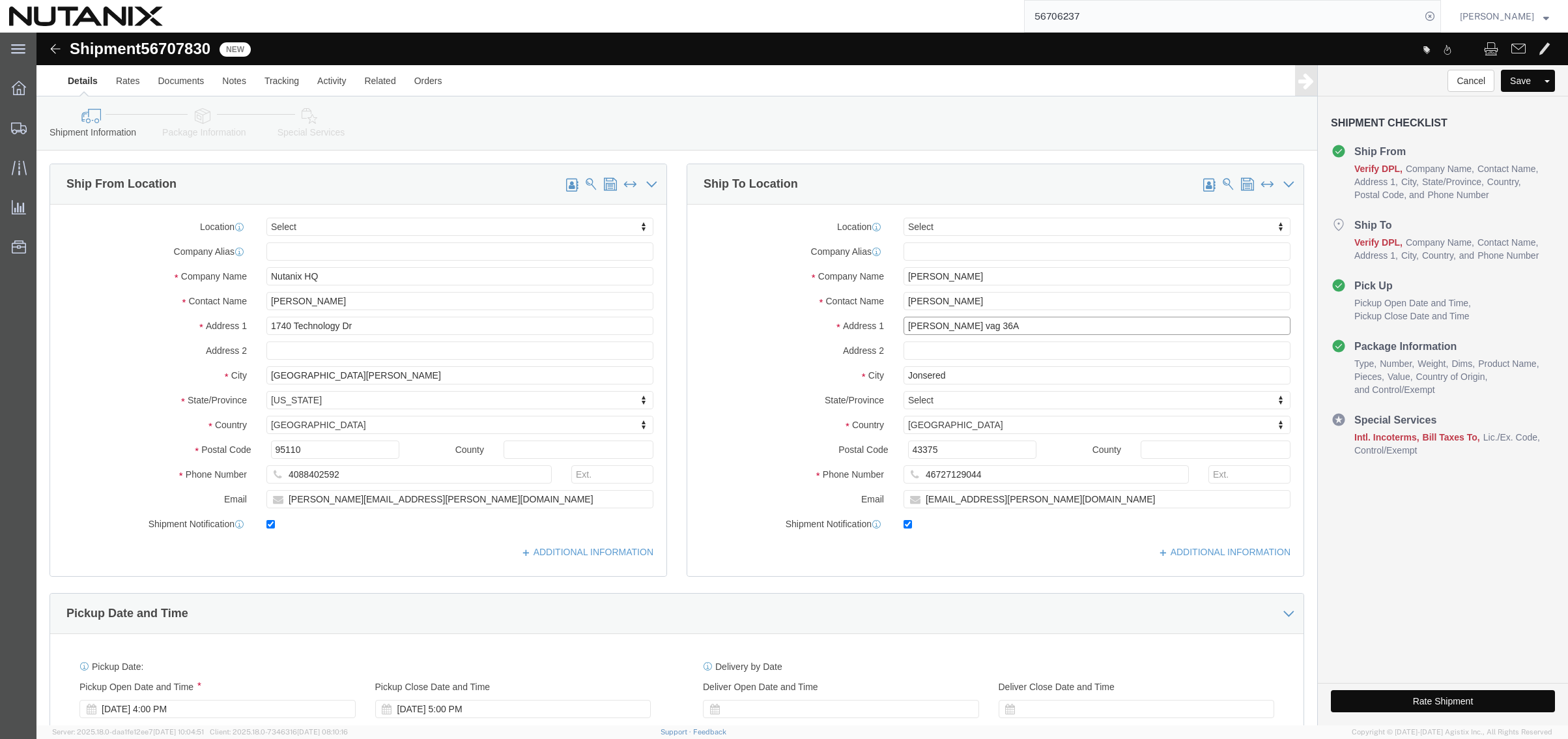
paste input "[STREET_ADDRESS],"
type input "[STREET_ADDRESS]"
type input "f"
type input "franc"
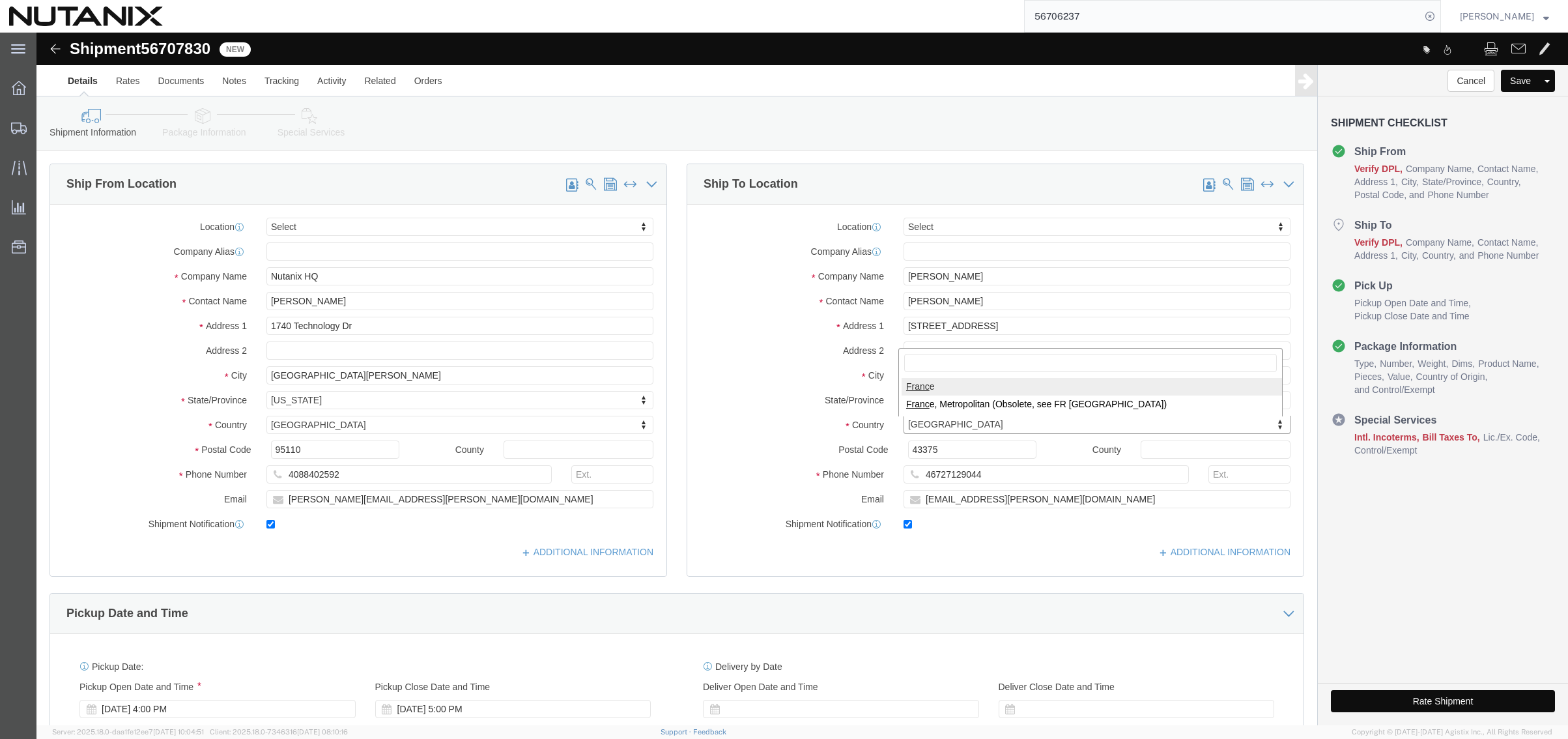
select select "FR"
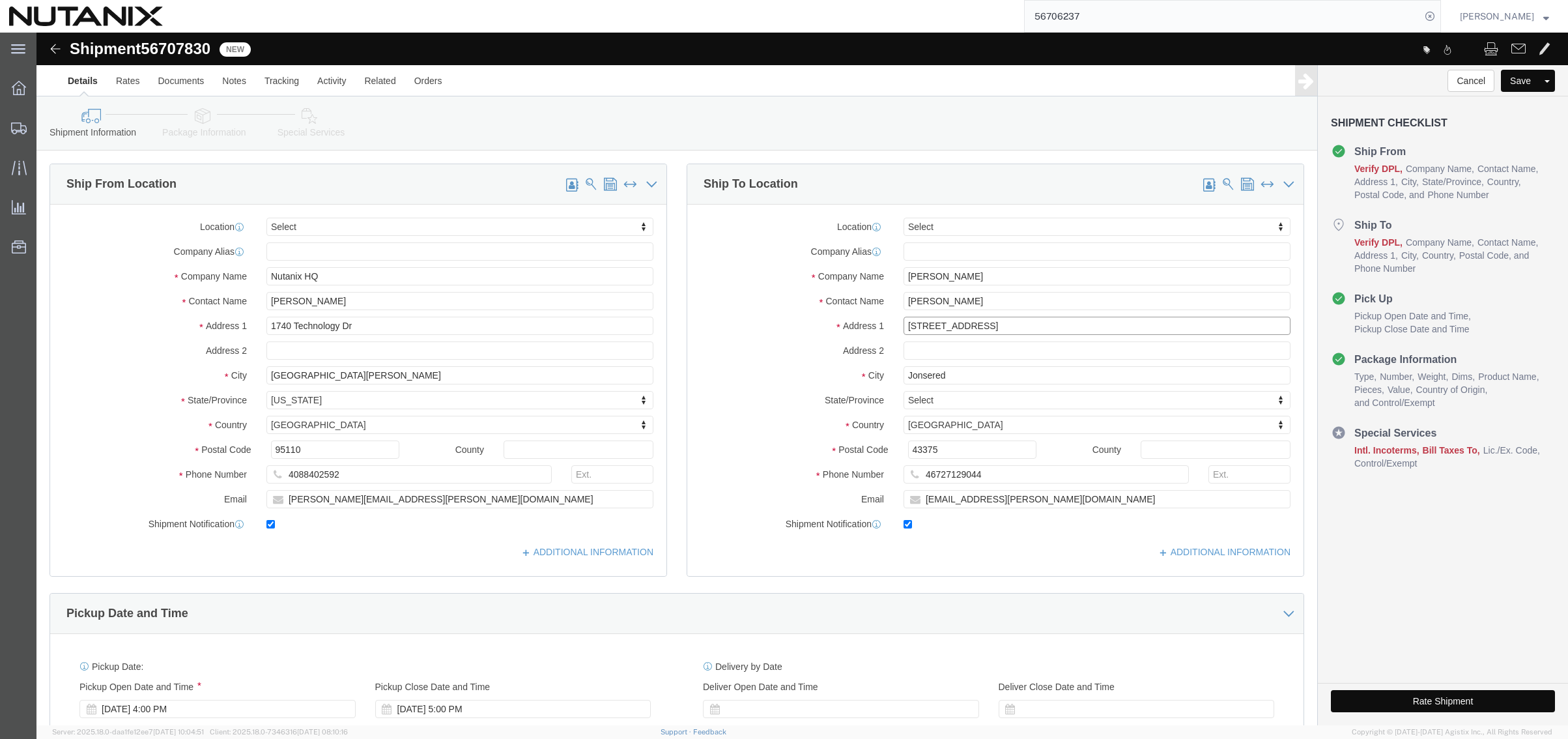
click input "[STREET_ADDRESS]"
drag, startPoint x: 976, startPoint y: 294, endPoint x: 386, endPoint y: 266, distance: 590.7
click div "Ship From Location Location Select Select My Profile Location [GEOGRAPHIC_DATA]…"
paste input "Bouc bel Air"
drag, startPoint x: 808, startPoint y: 298, endPoint x: 566, endPoint y: 298, distance: 242.0
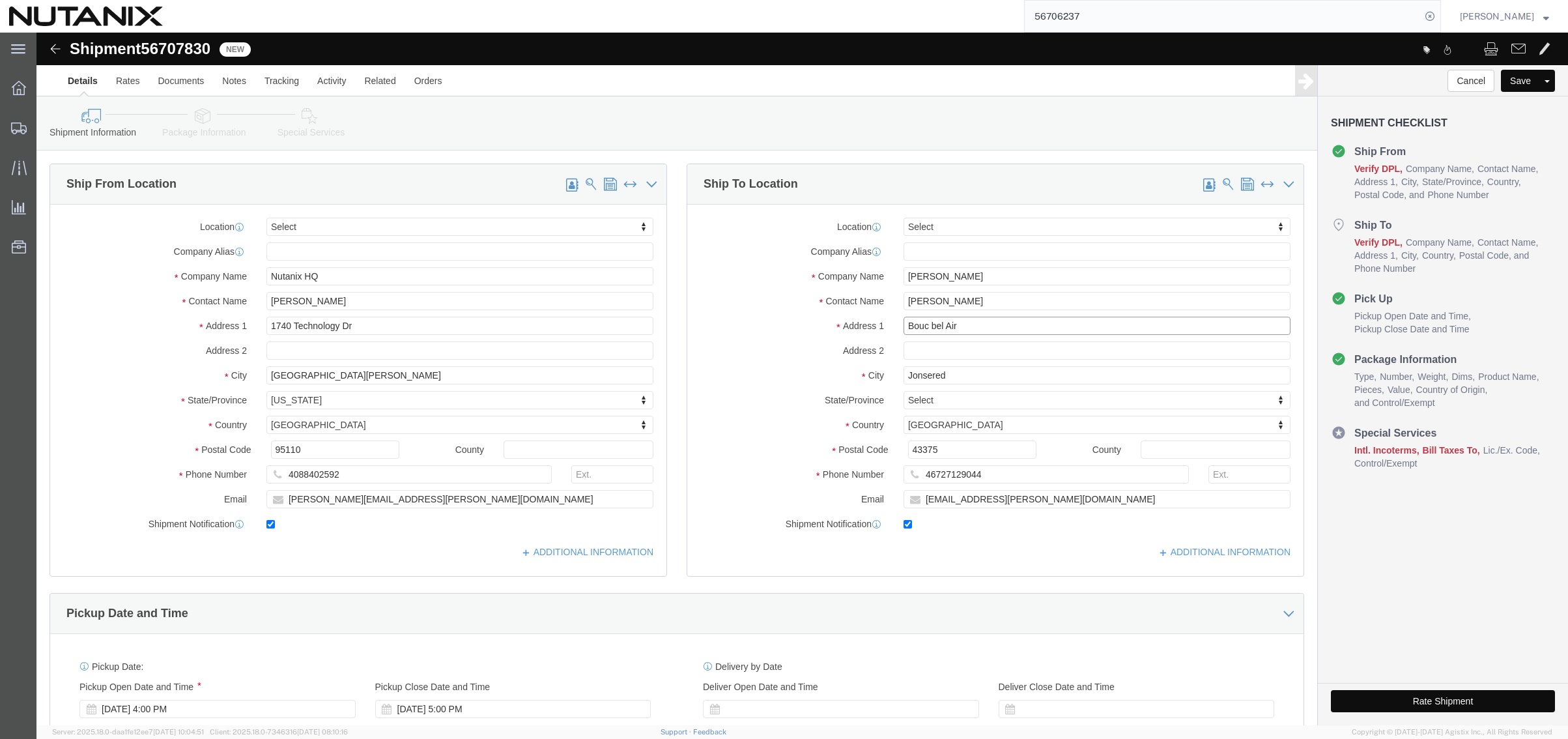
click div "Ship From Location Location Select Select My Profile Location [GEOGRAPHIC_DATA]…"
paste input "[STREET_ADDRESS],"
type input "[STREET_ADDRESS]"
drag, startPoint x: 950, startPoint y: 343, endPoint x: 323, endPoint y: 355, distance: 627.1
click div "Ship From Location Location Select Select My Profile Location [GEOGRAPHIC_DATA]…"
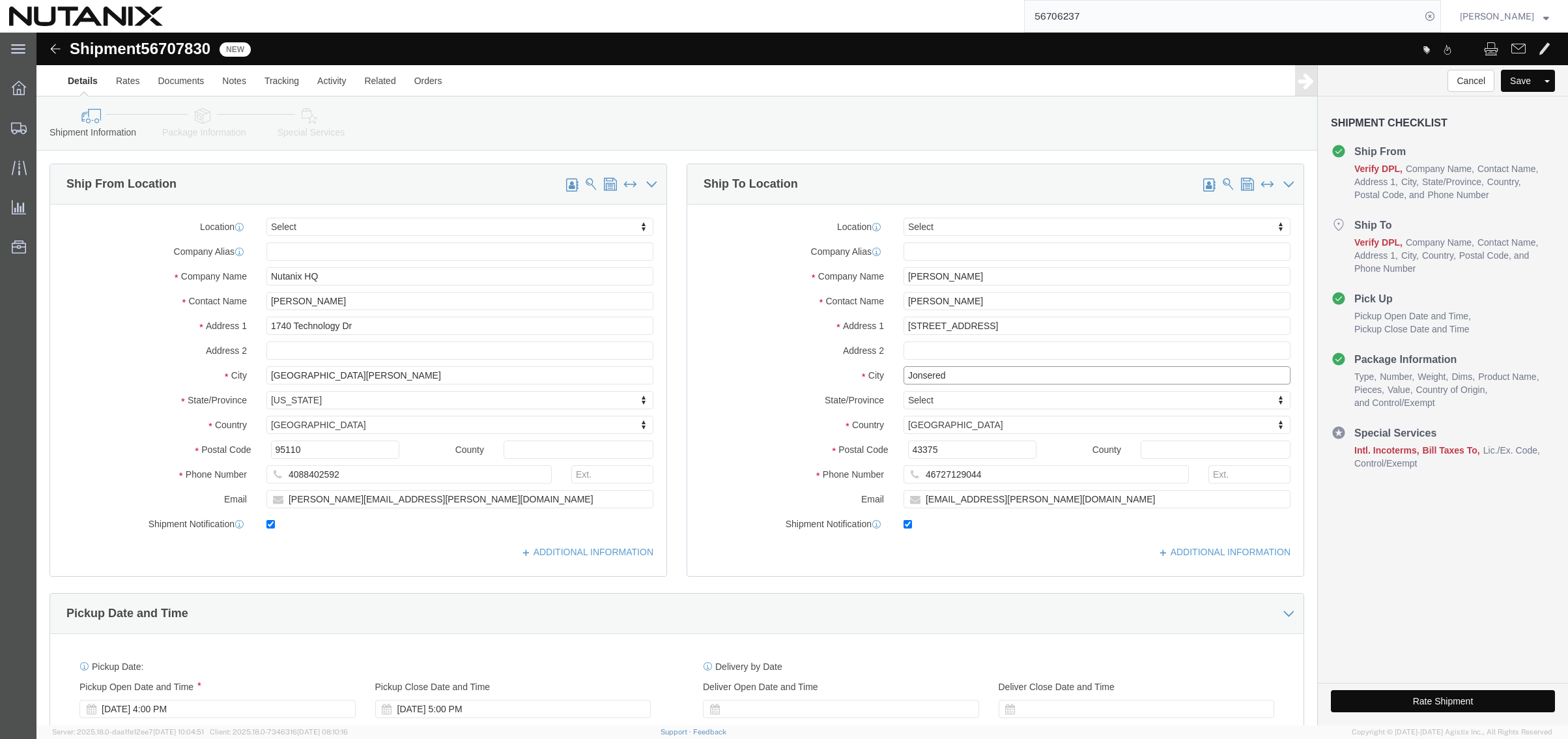
paste input "Bouc bel Air"
type input "Bouc bel Air"
drag, startPoint x: 907, startPoint y: 419, endPoint x: 782, endPoint y: 399, distance: 126.6
click div "Location Select Select My Profile Location [GEOGRAPHIC_DATA] - [GEOGRAPHIC_DATA…"
paste input "3320"
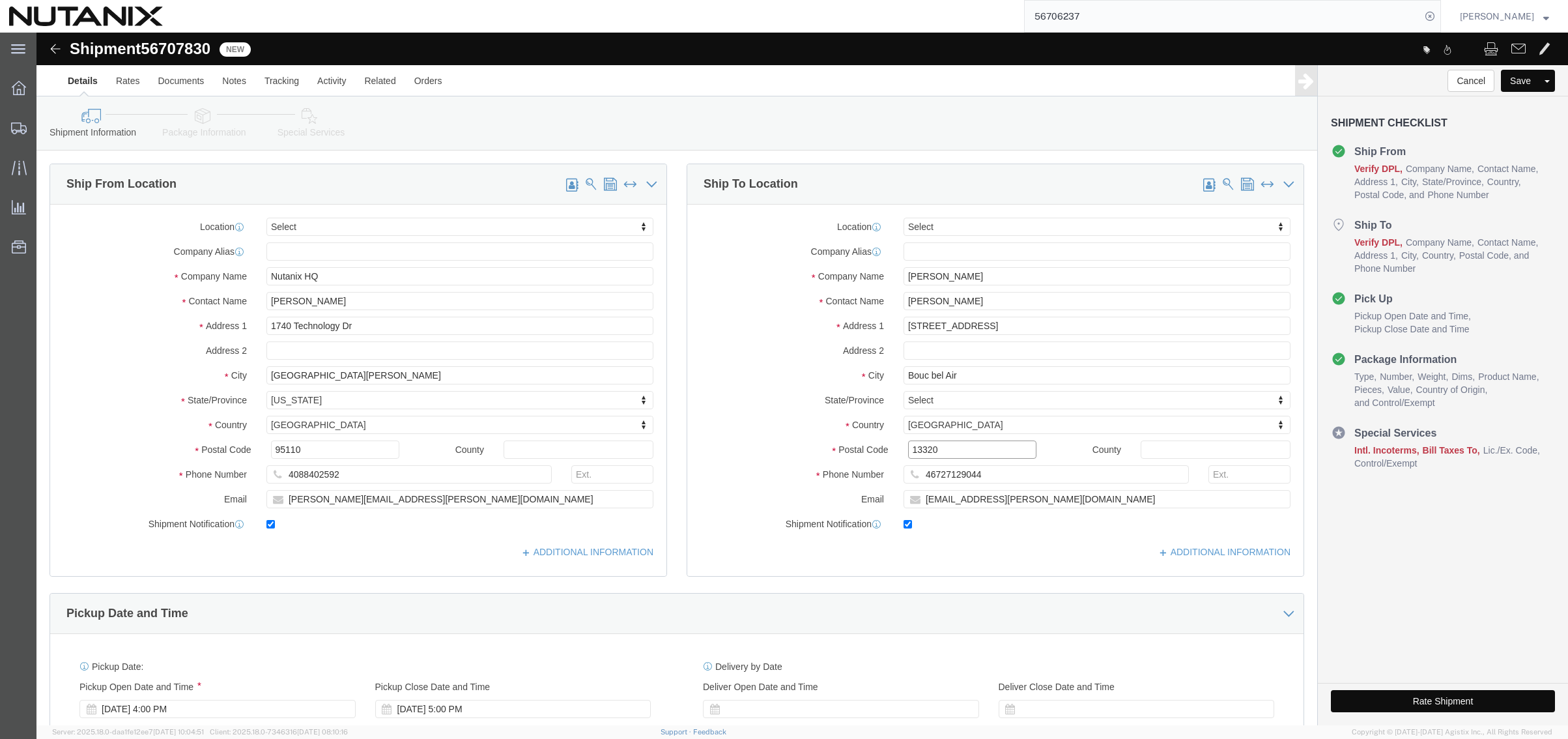
type input "13320"
drag, startPoint x: 957, startPoint y: 447, endPoint x: 565, endPoint y: 425, distance: 392.6
click div "Ship From Location Location Select Select My Profile Location [GEOGRAPHIC_DATA]…"
paste input "33 67557039"
type input "33 675570394"
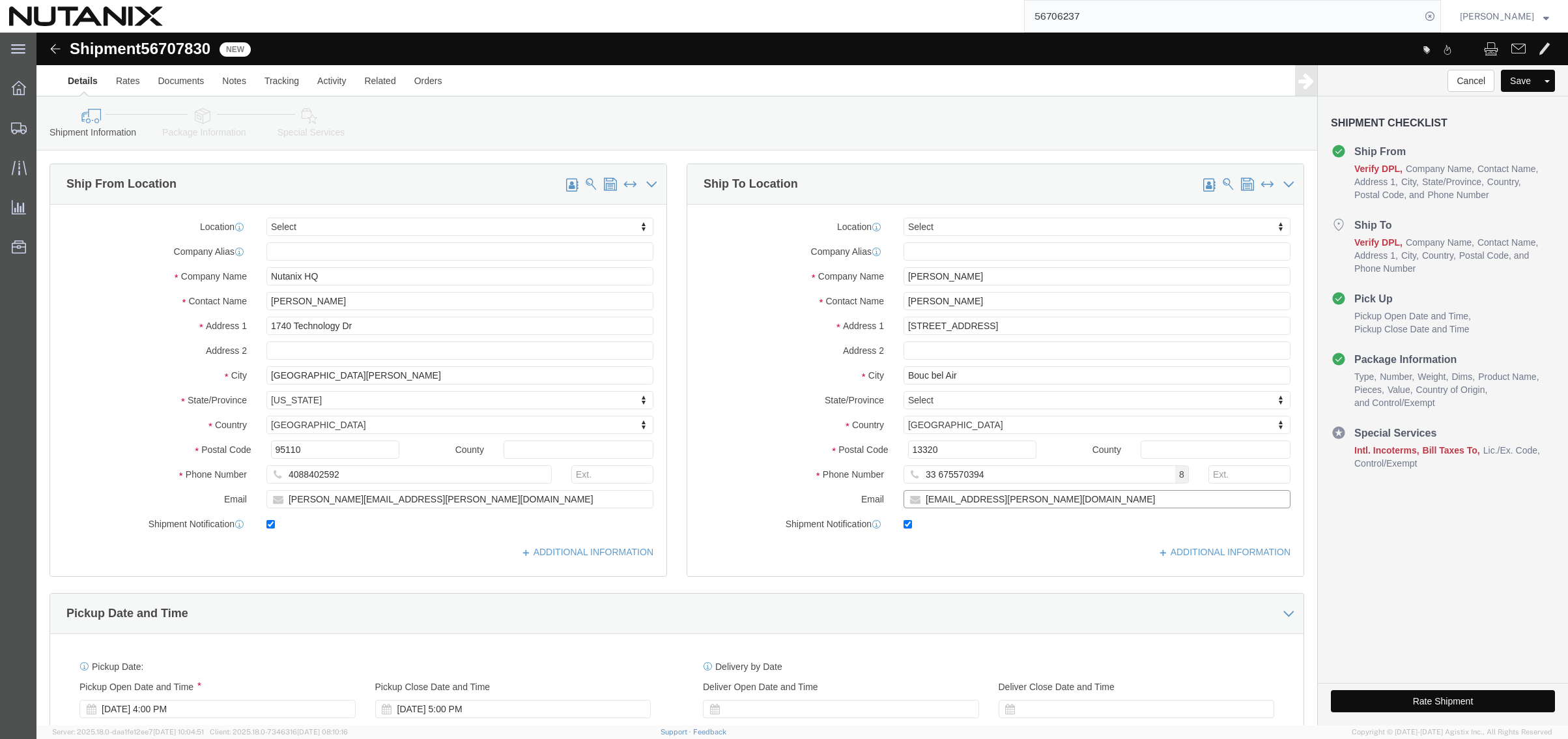
paste input "tino.miranda"
drag, startPoint x: 1043, startPoint y: 468, endPoint x: 633, endPoint y: 442, distance: 410.8
click div "Ship To Location Location Select Select My Profile Location [GEOGRAPHIC_DATA] -…"
type input "[EMAIL_ADDRESS][DOMAIN_NAME]"
click div "Ship From Location Location Select Select My Profile Location [GEOGRAPHIC_DATA]…"
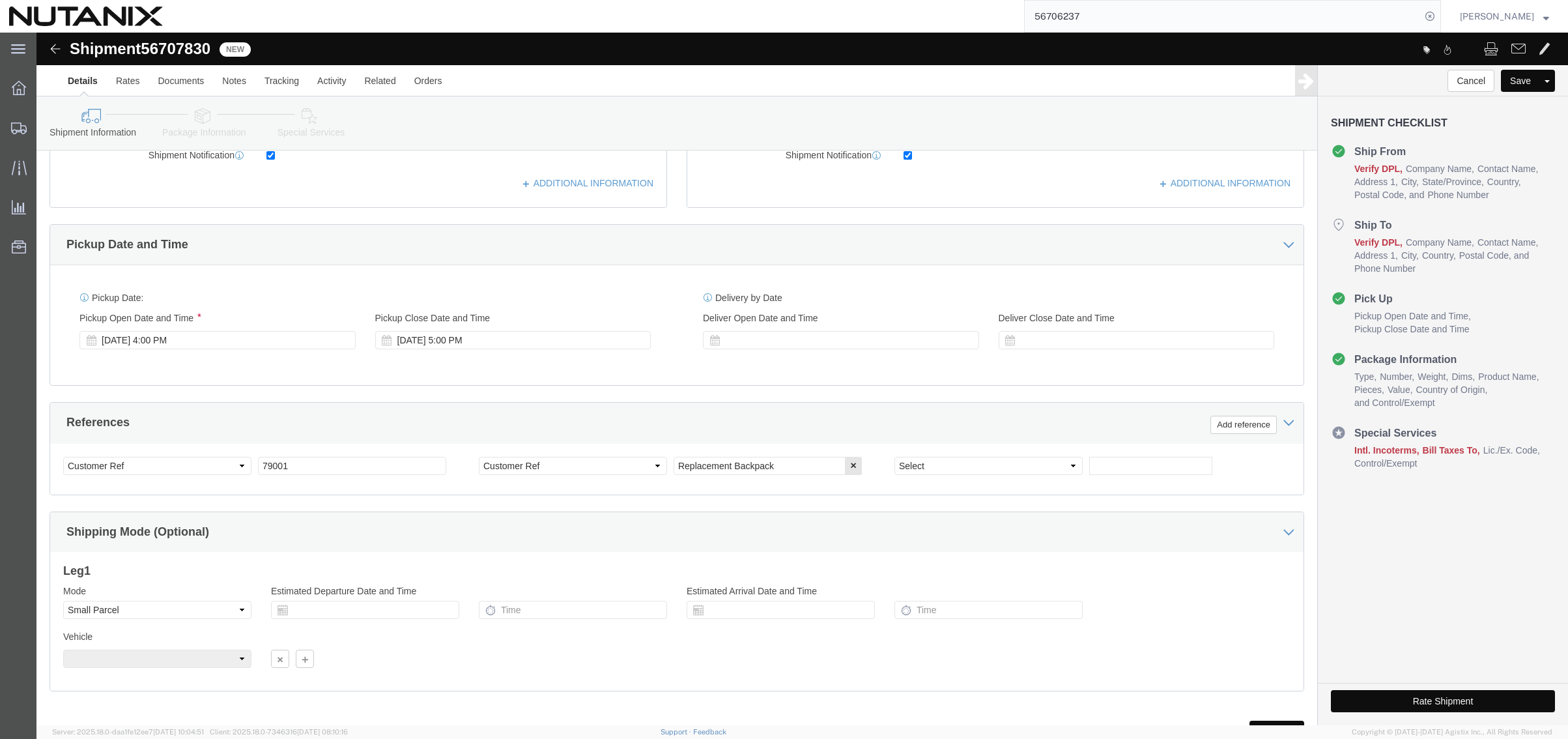
scroll to position [391, 0]
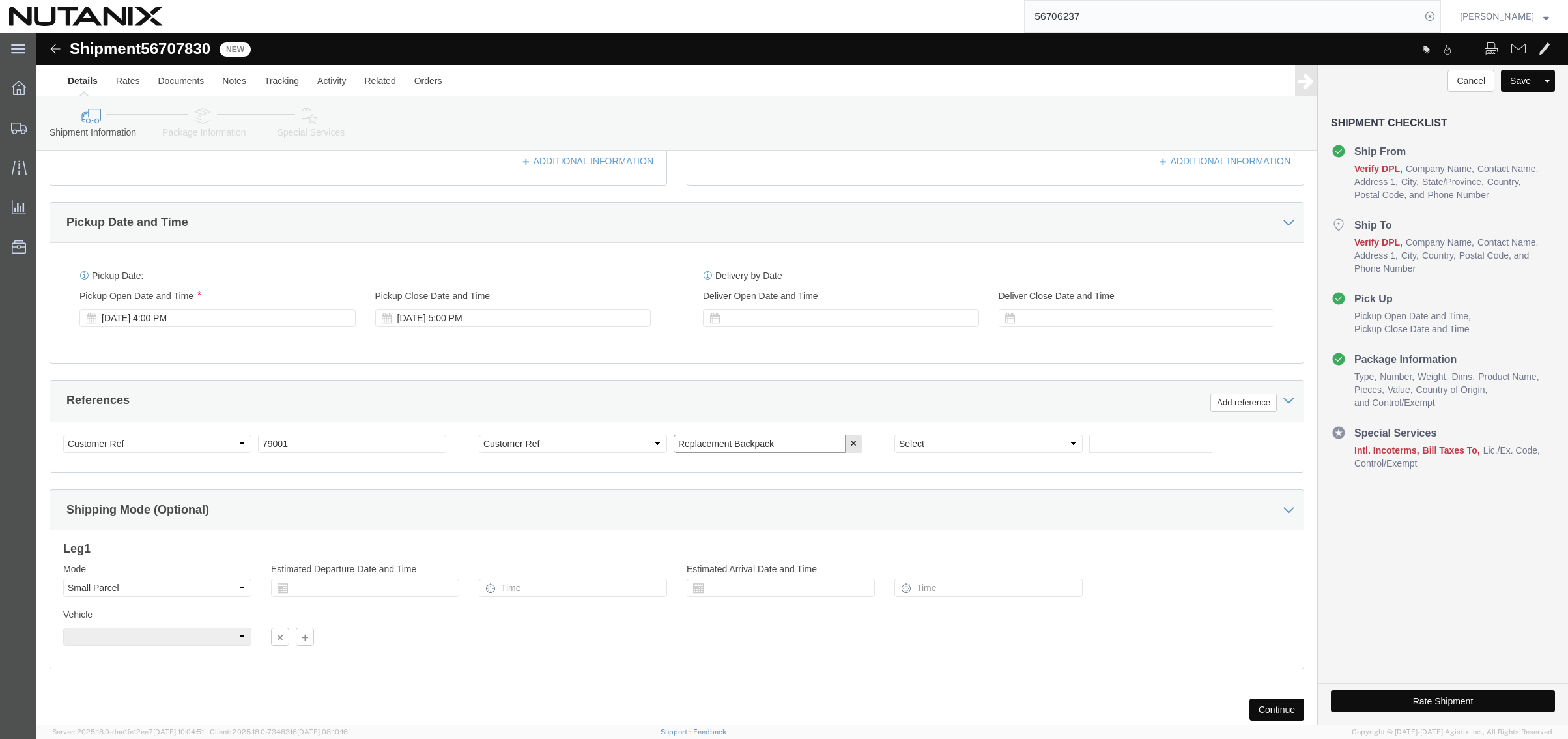
drag, startPoint x: 696, startPoint y: 412, endPoint x: 481, endPoint y: 381, distance: 217.2
click div "References Add reference Select Account Type Activity ID Airline Appointment Nu…"
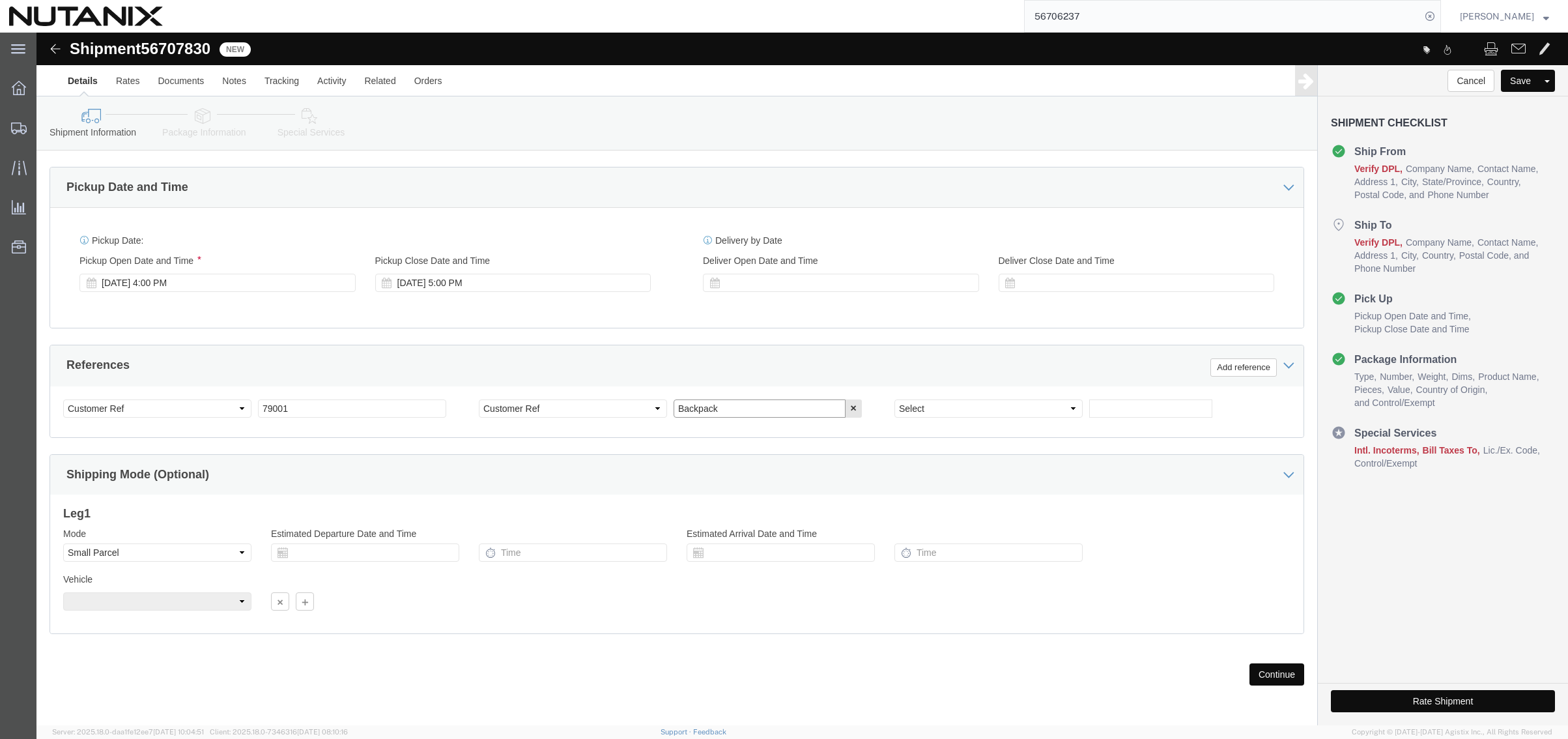
type input "Backpack"
click button "Continue"
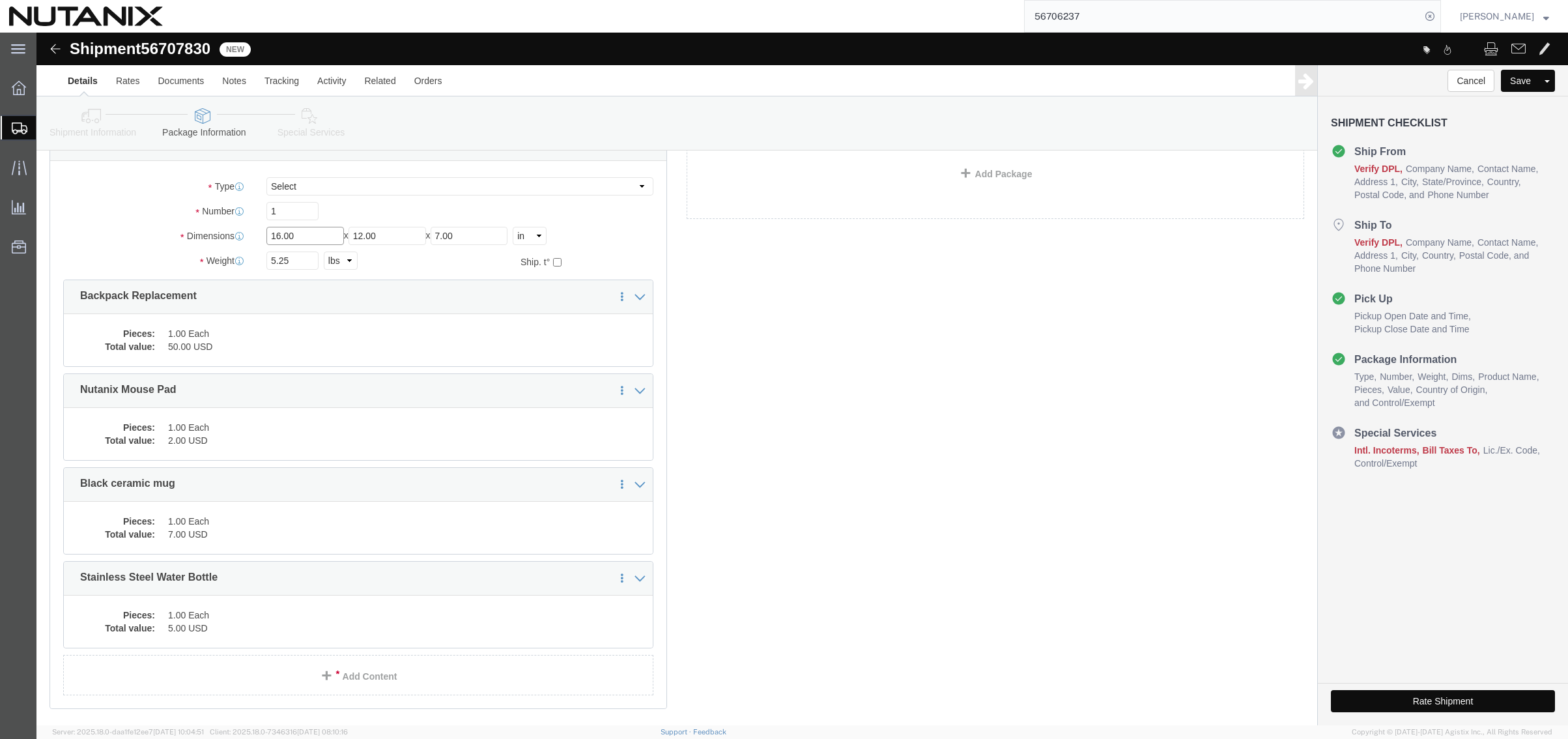
drag, startPoint x: 288, startPoint y: 205, endPoint x: 117, endPoint y: 192, distance: 171.5
click div "Package Type Select Envelope Large Box Medium Box PAK Rack Small Box Tube Your …"
type input "18"
type input "14"
type input "4"
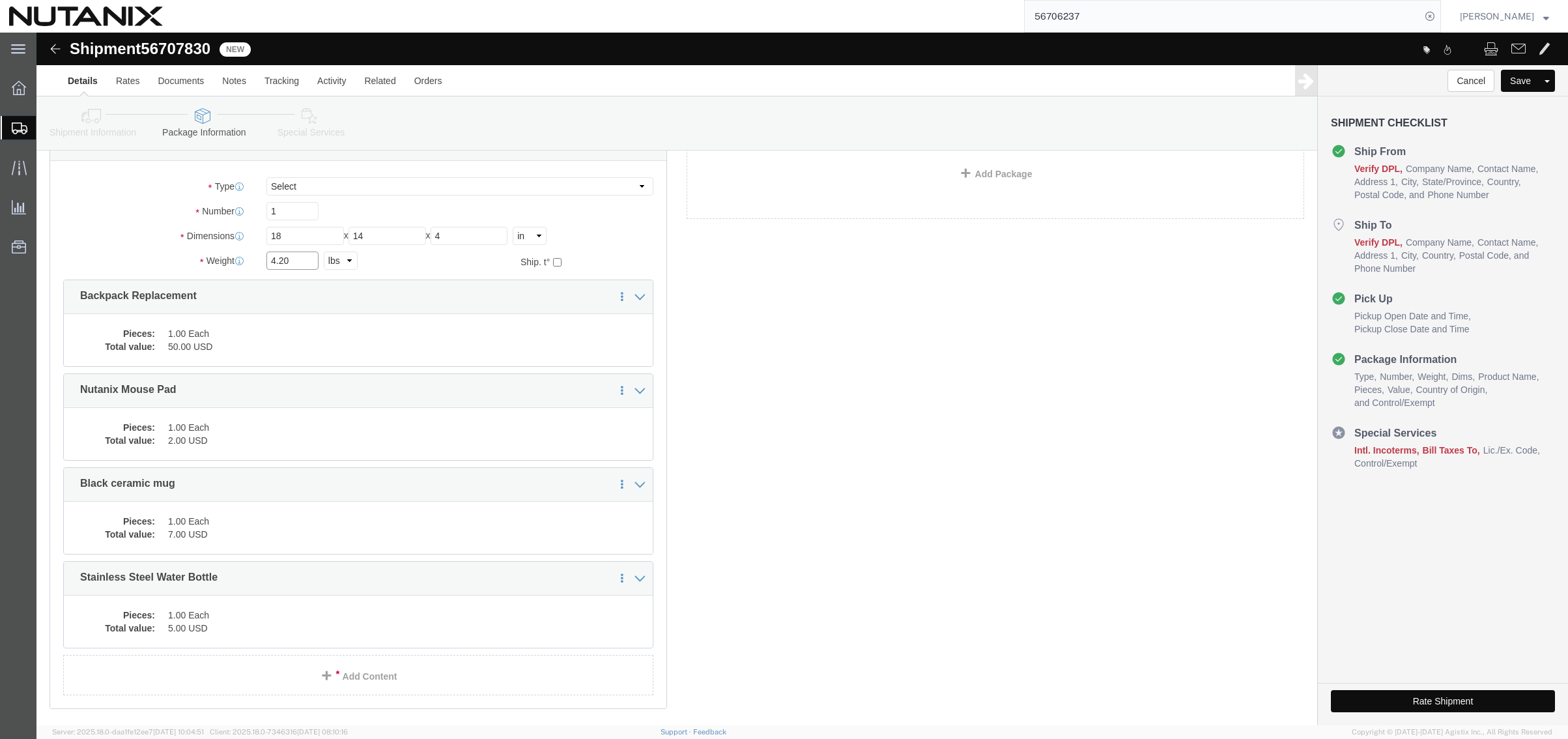
type input "4.20"
click link "Delete this content"
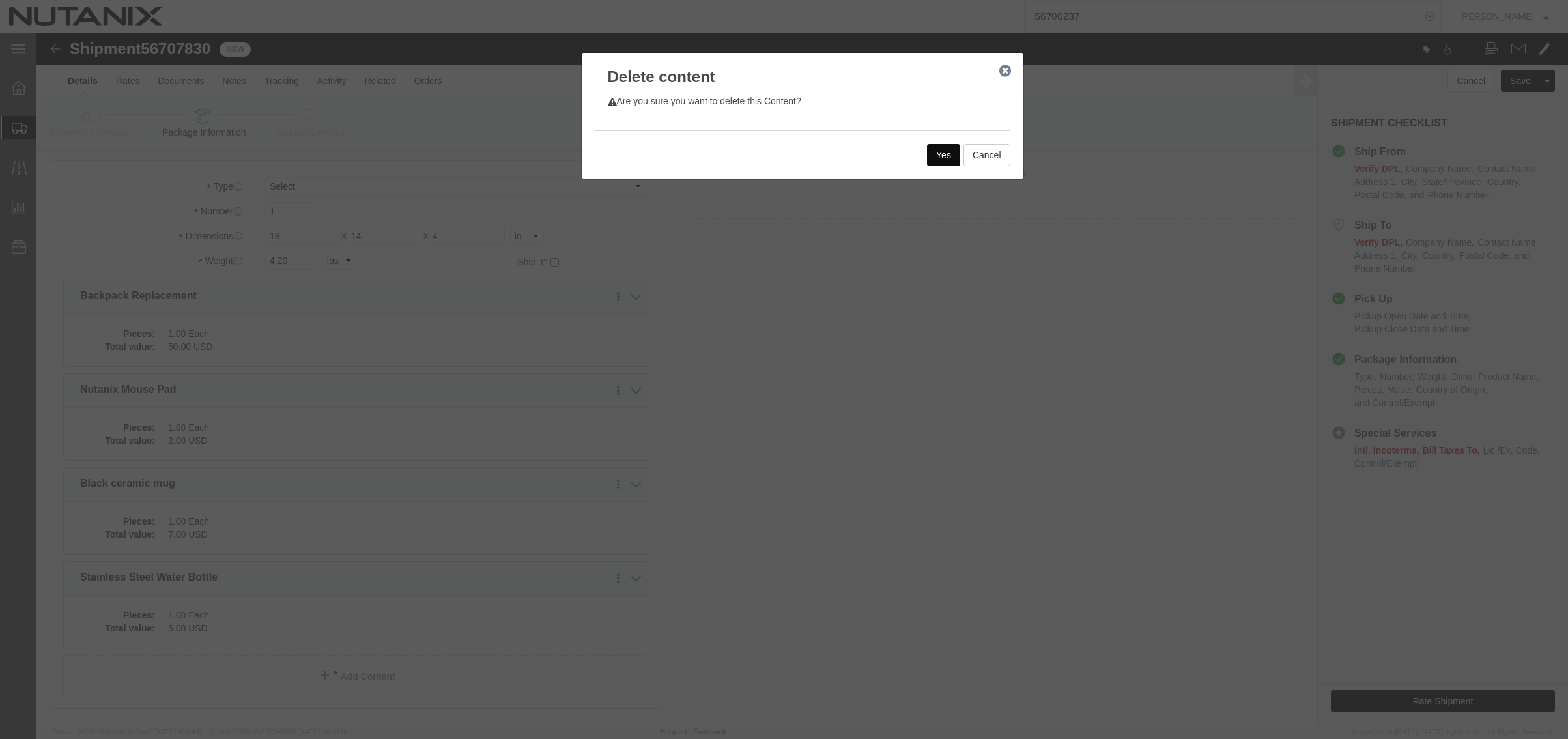
click button "Yes"
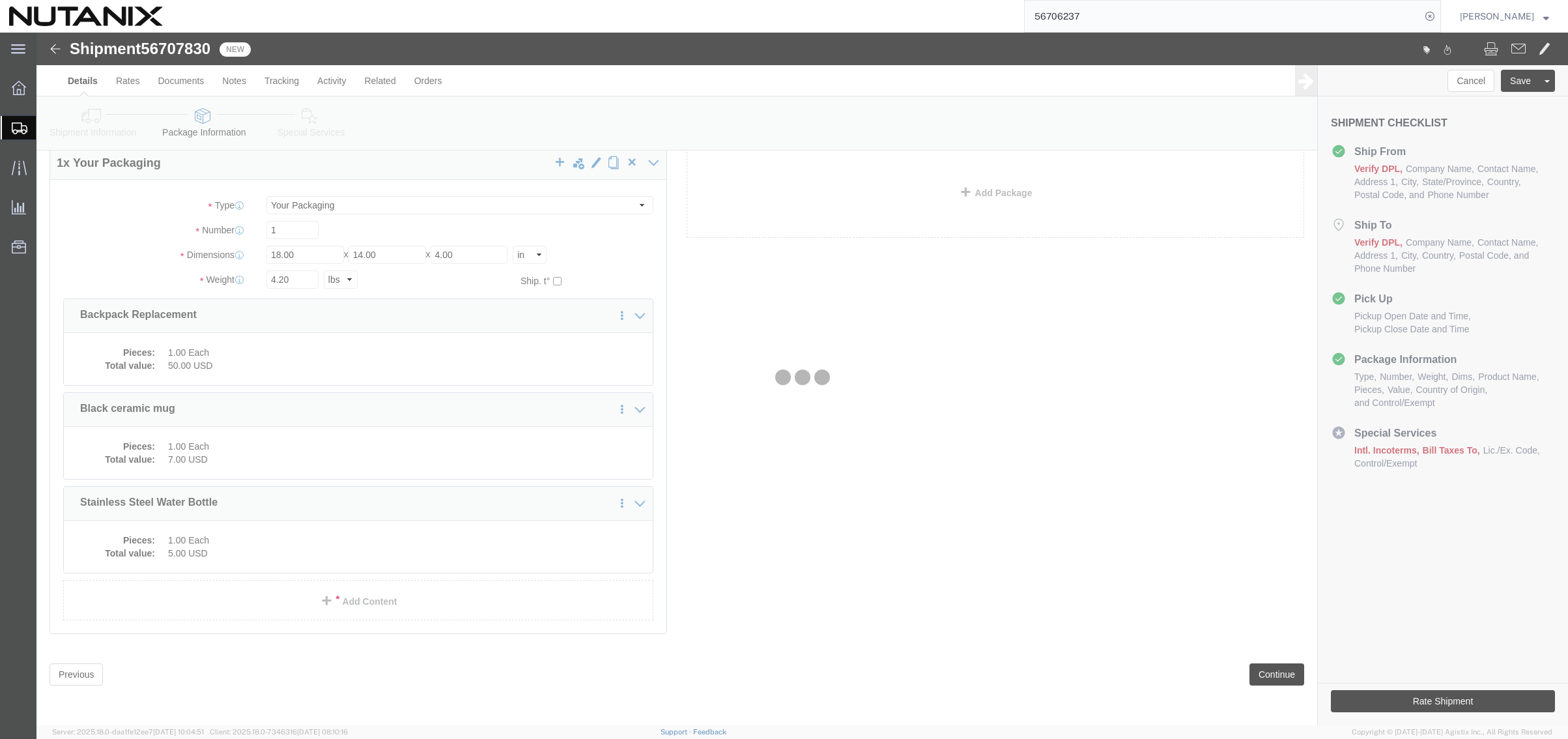
scroll to position [0, 0]
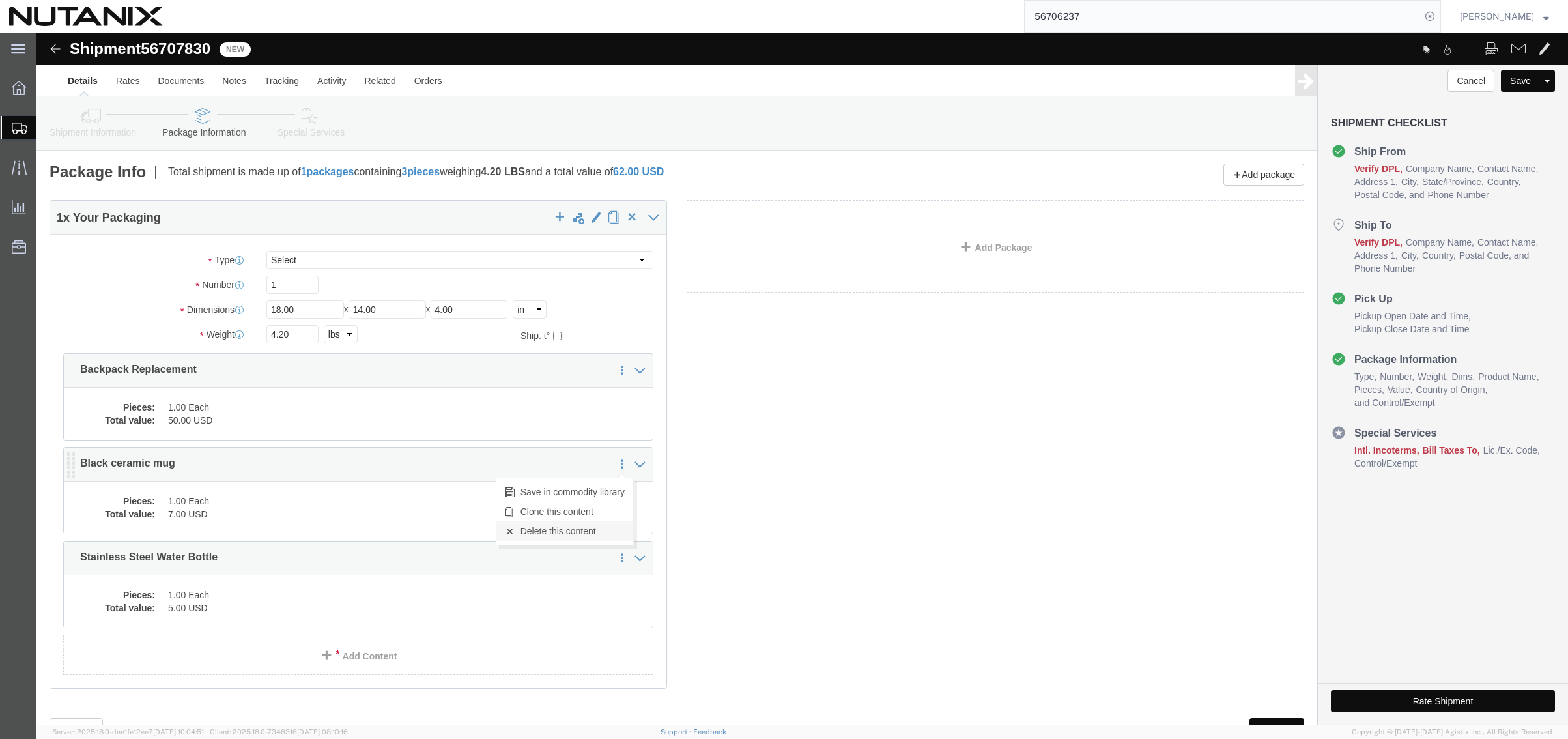
click link "Delete this content"
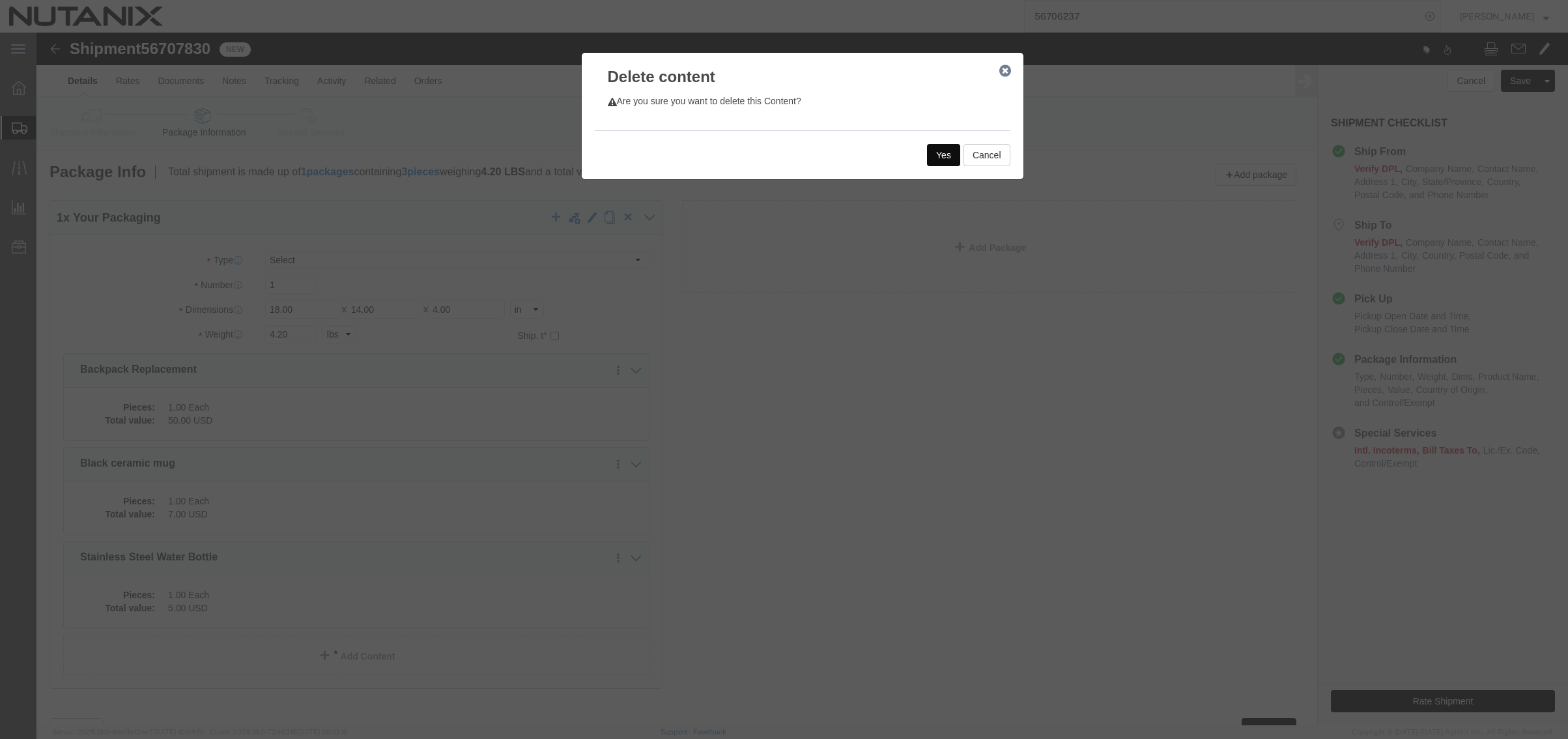
click button "Yes"
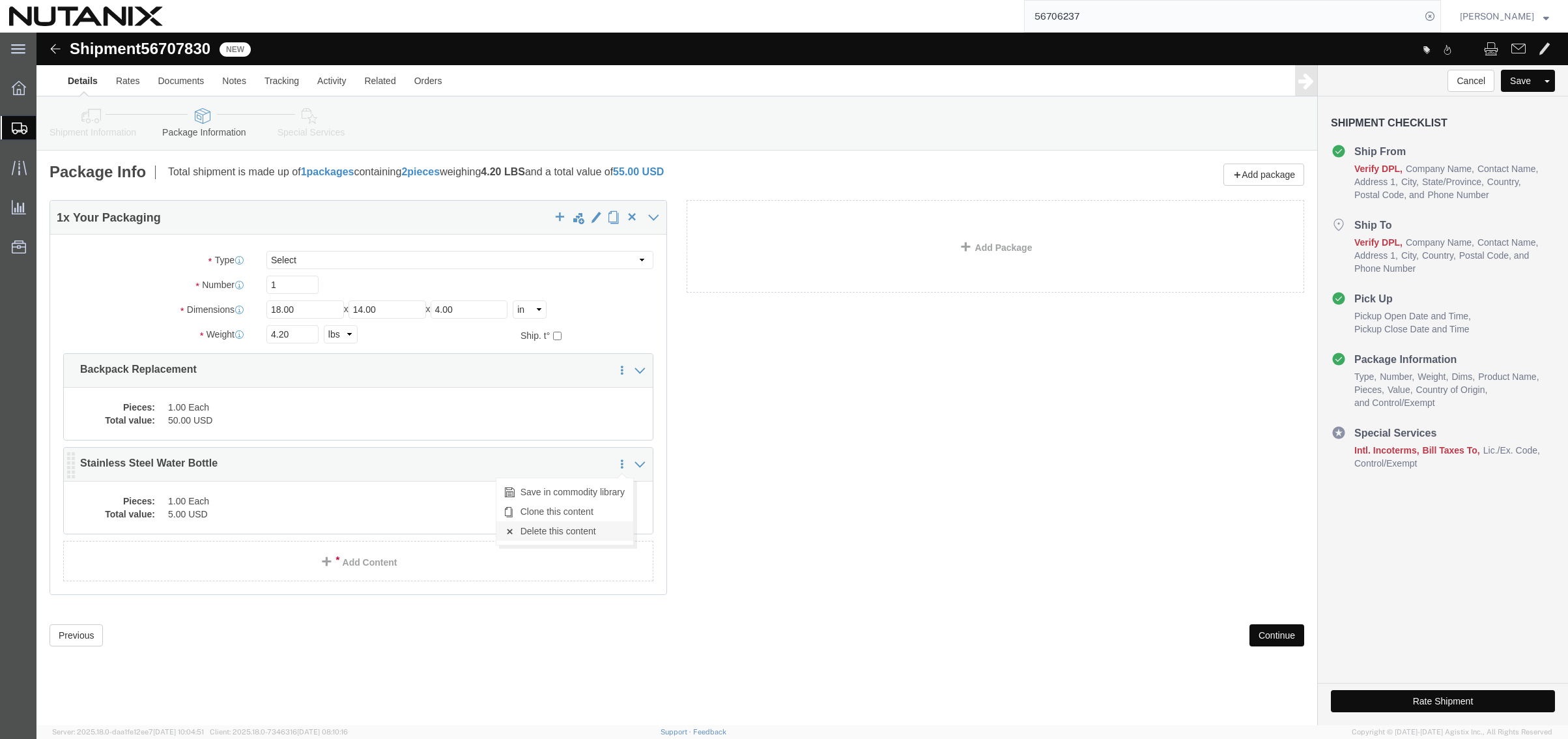
click link "Delete this content"
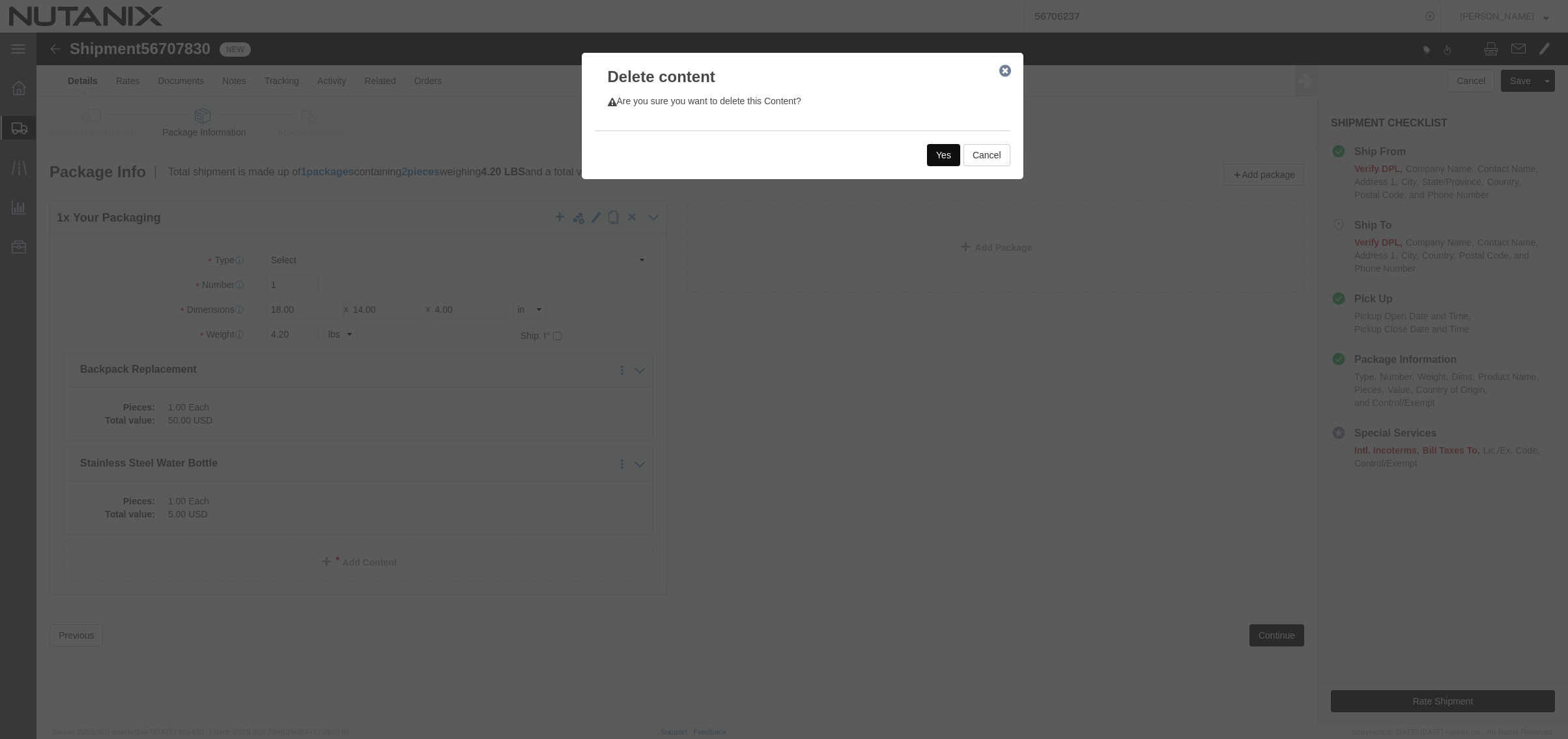
click button "Yes"
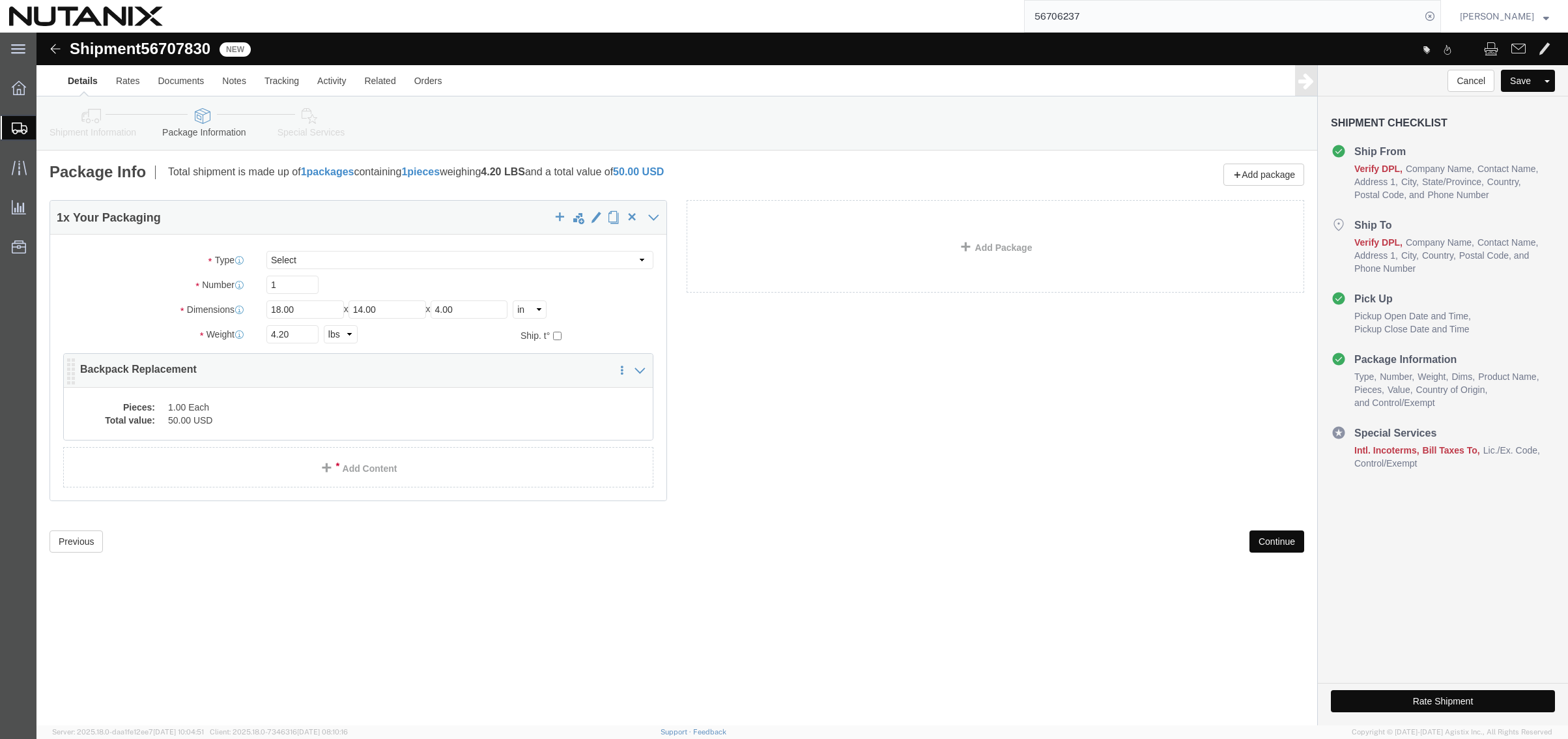
click div "Pieces: 1.00 Each Total value: 50.00 USD"
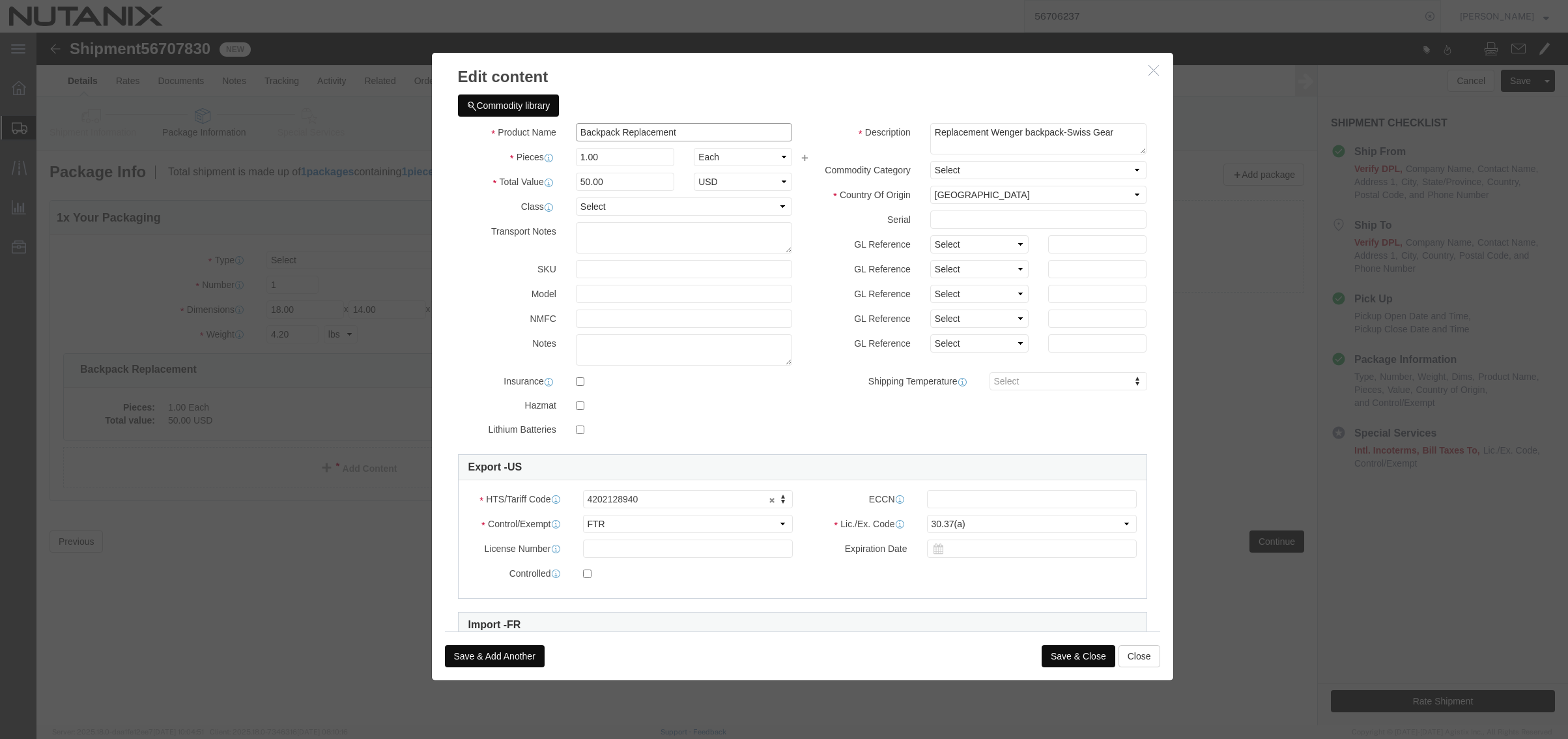
drag, startPoint x: 657, startPoint y: 98, endPoint x: 586, endPoint y: 99, distance: 71.0
click input "Backpack Replacement"
type input "Backpack"
drag, startPoint x: 952, startPoint y: 96, endPoint x: 724, endPoint y: 95, distance: 228.0
click div "Product Name Backpack Backpack Pieces 1.00 Select Bag Barrels 100Board Feet Bot…"
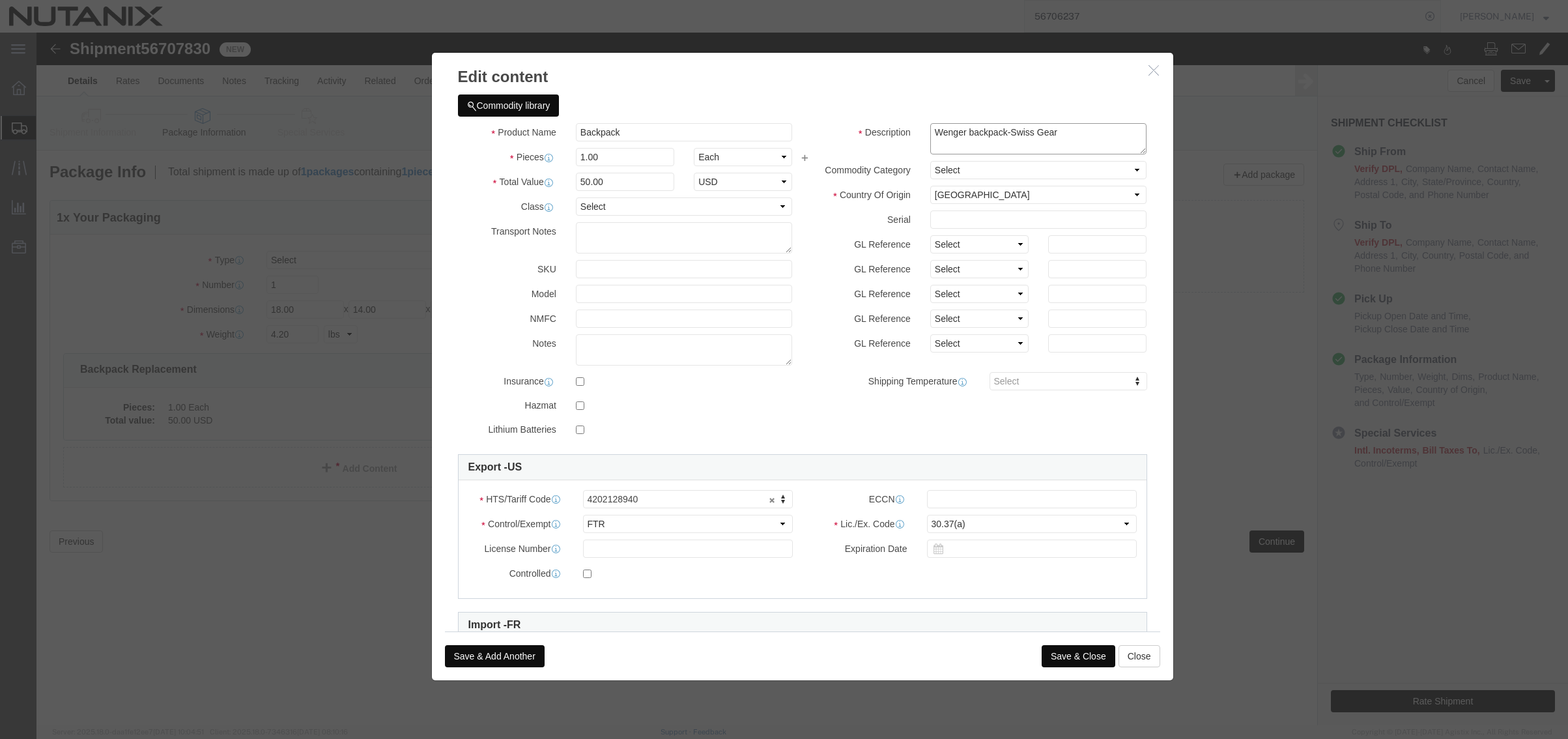
drag, startPoint x: 926, startPoint y: 98, endPoint x: 812, endPoint y: 104, distance: 114.2
click div "Description Replacement Wenger backpack-Swiss Gear"
type textarea "Wenger backpack-Swiss Gear"
click input "Backpack"
paste input "Wenger"
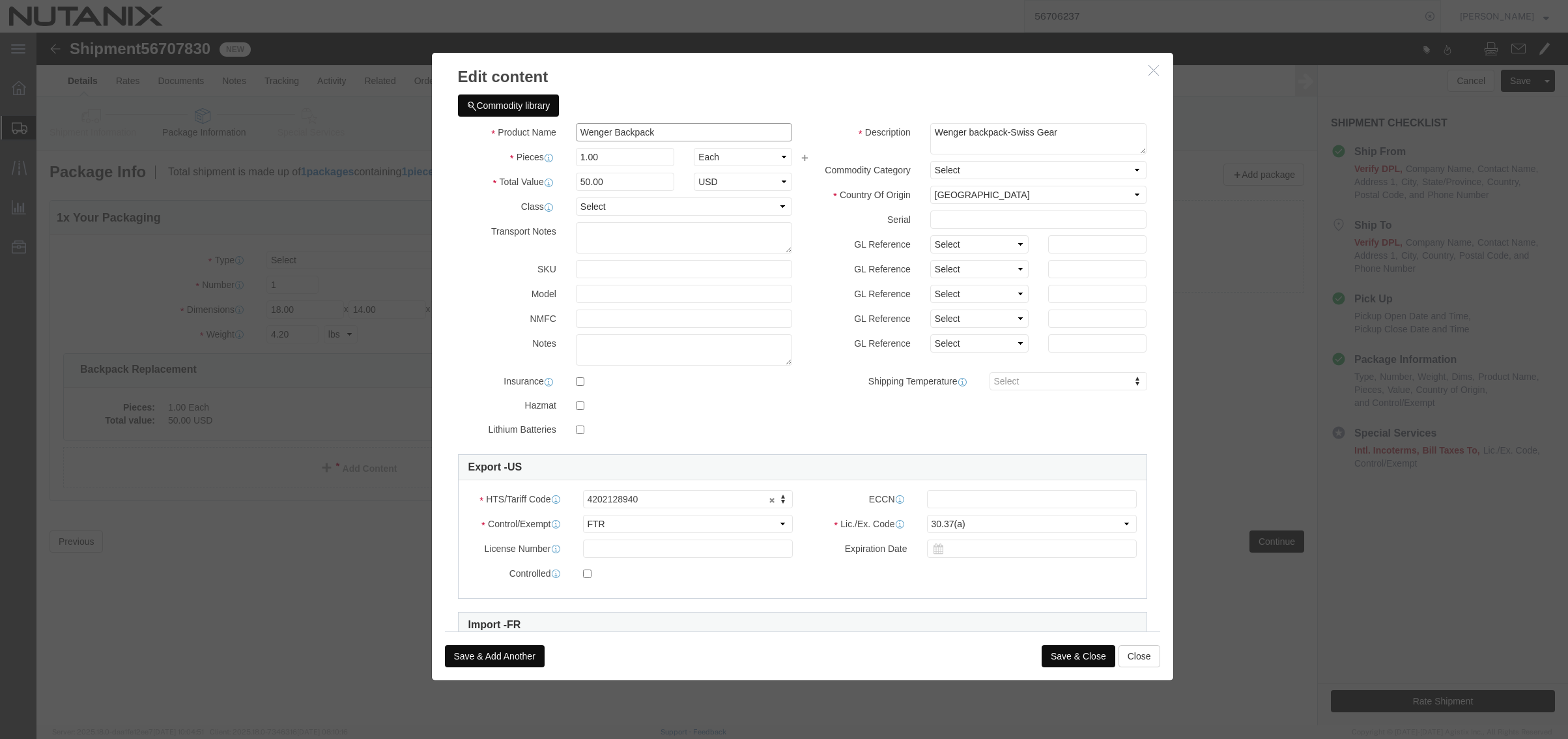
type input "Wenger Backpack"
drag, startPoint x: 1032, startPoint y: 625, endPoint x: 1077, endPoint y: 653, distance: 53.0
click button "Save & Close"
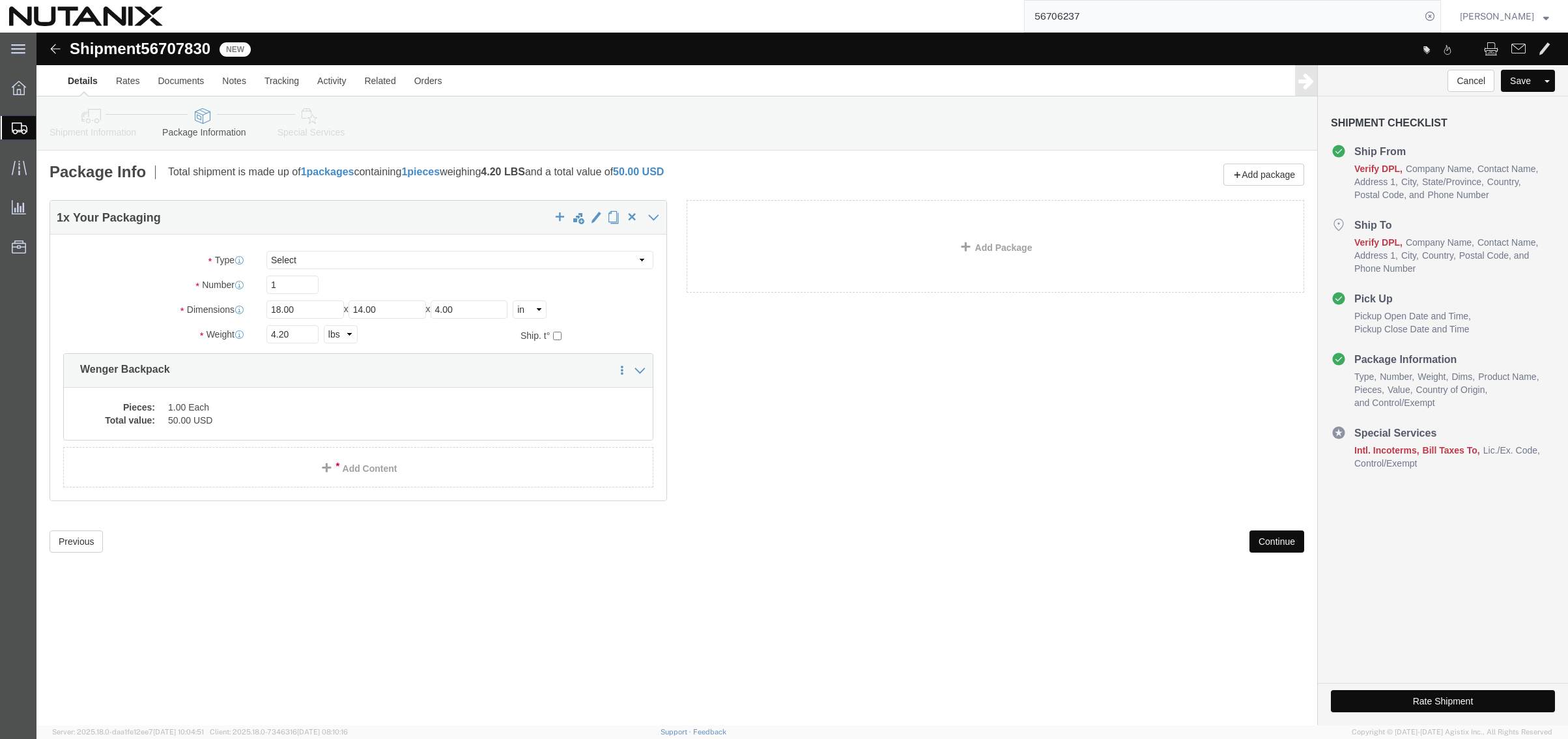
click button "Continue"
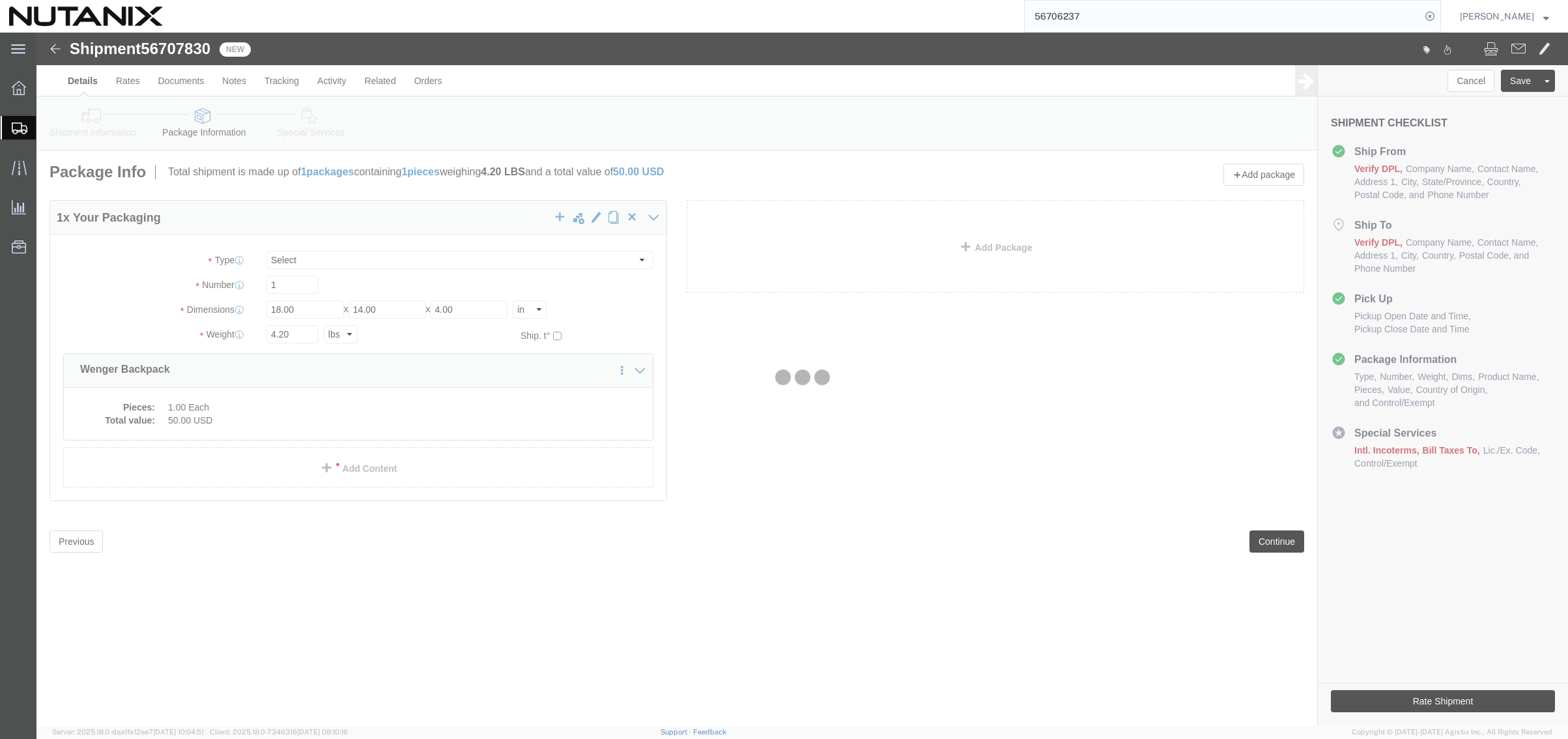
select select
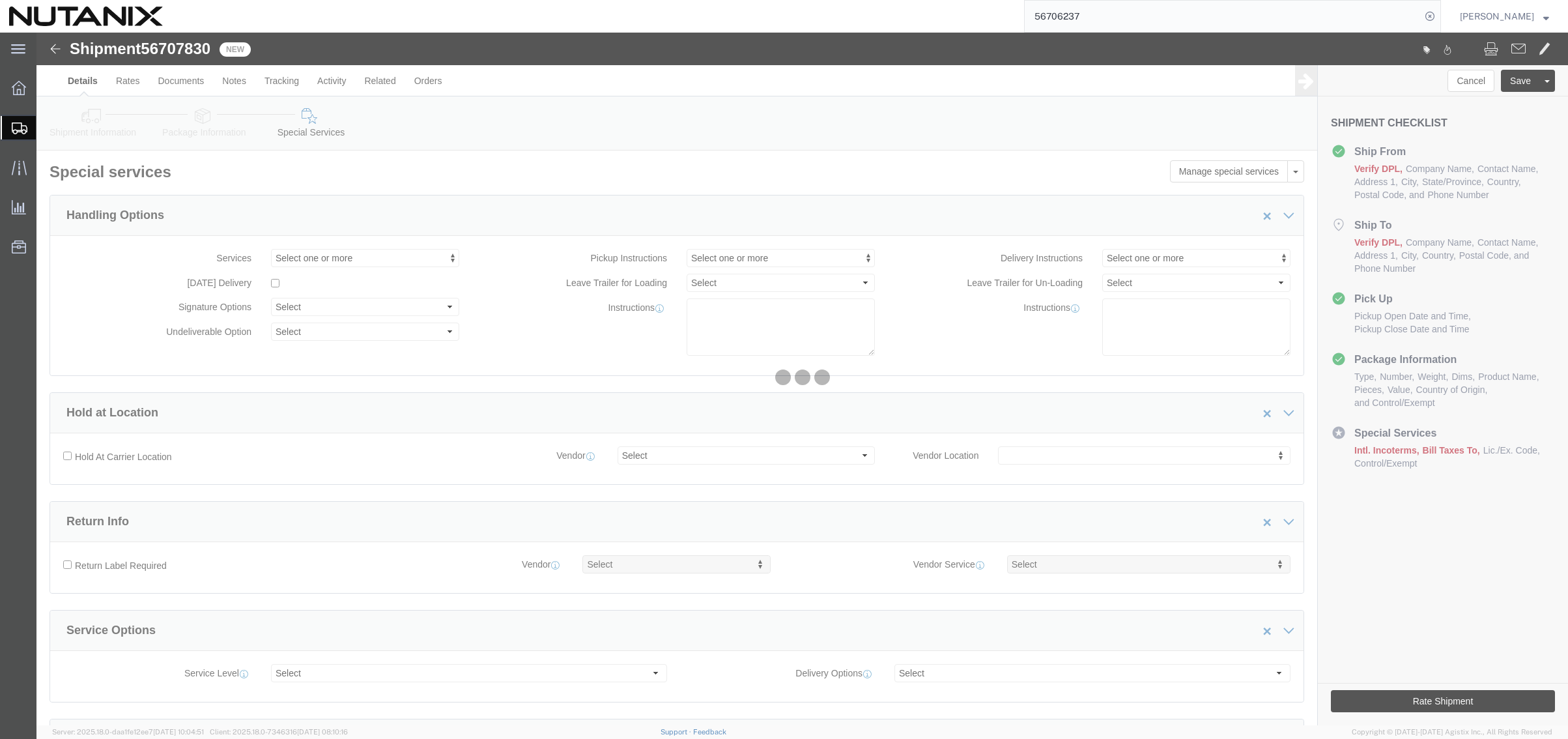
select select "COSTCENTER"
select select "48694"
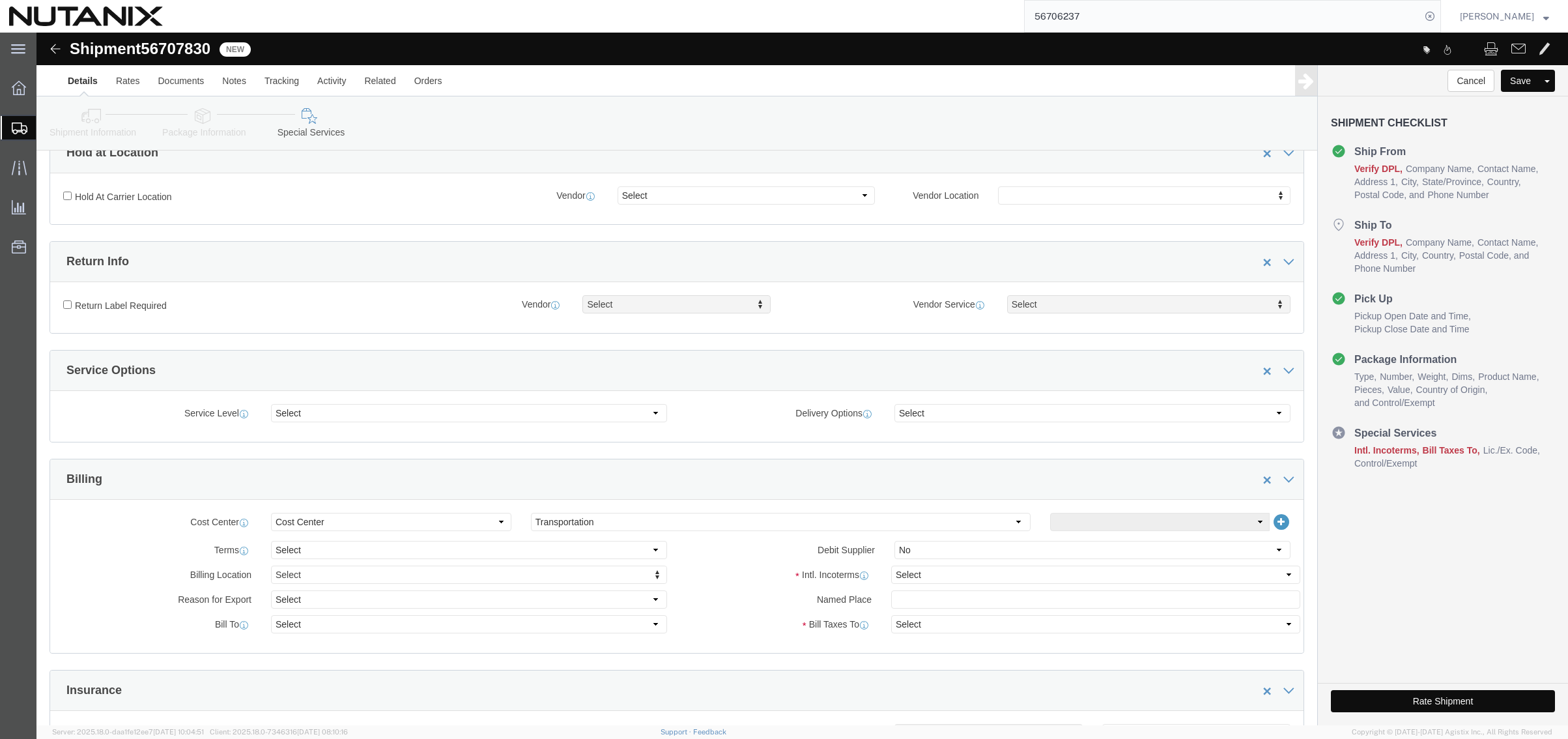
scroll to position [261, 0]
click select "Select Carriage Insurance Paid Carriage Paid To Cost and Freight Cost Insurance…"
select select "DDP"
click select "Select Carriage Insurance Paid Carriage Paid To Cost and Freight Cost Insurance…"
select select "SHIP"
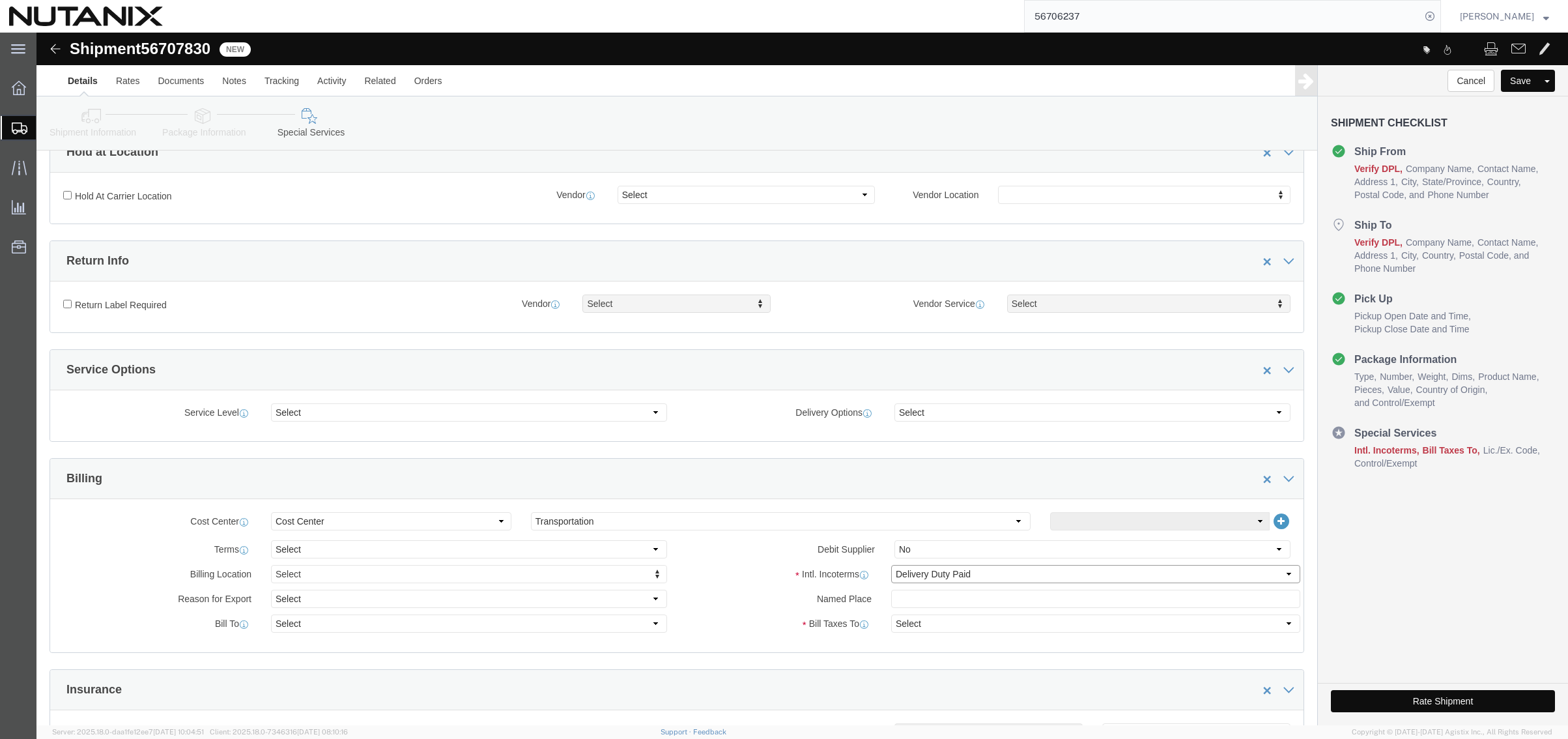
select select "SHIP"
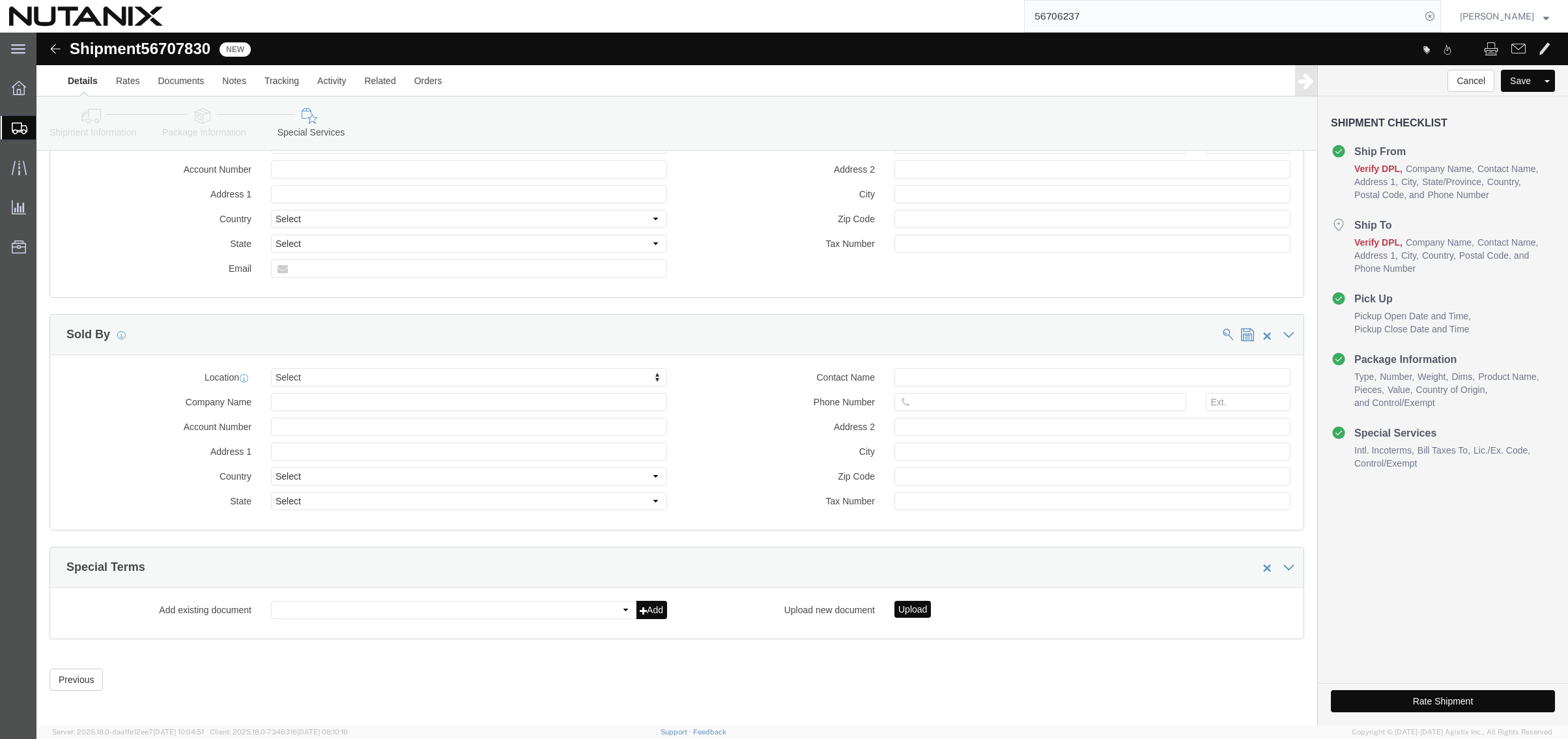
scroll to position [1454, 0]
click button "Rate Shipment"
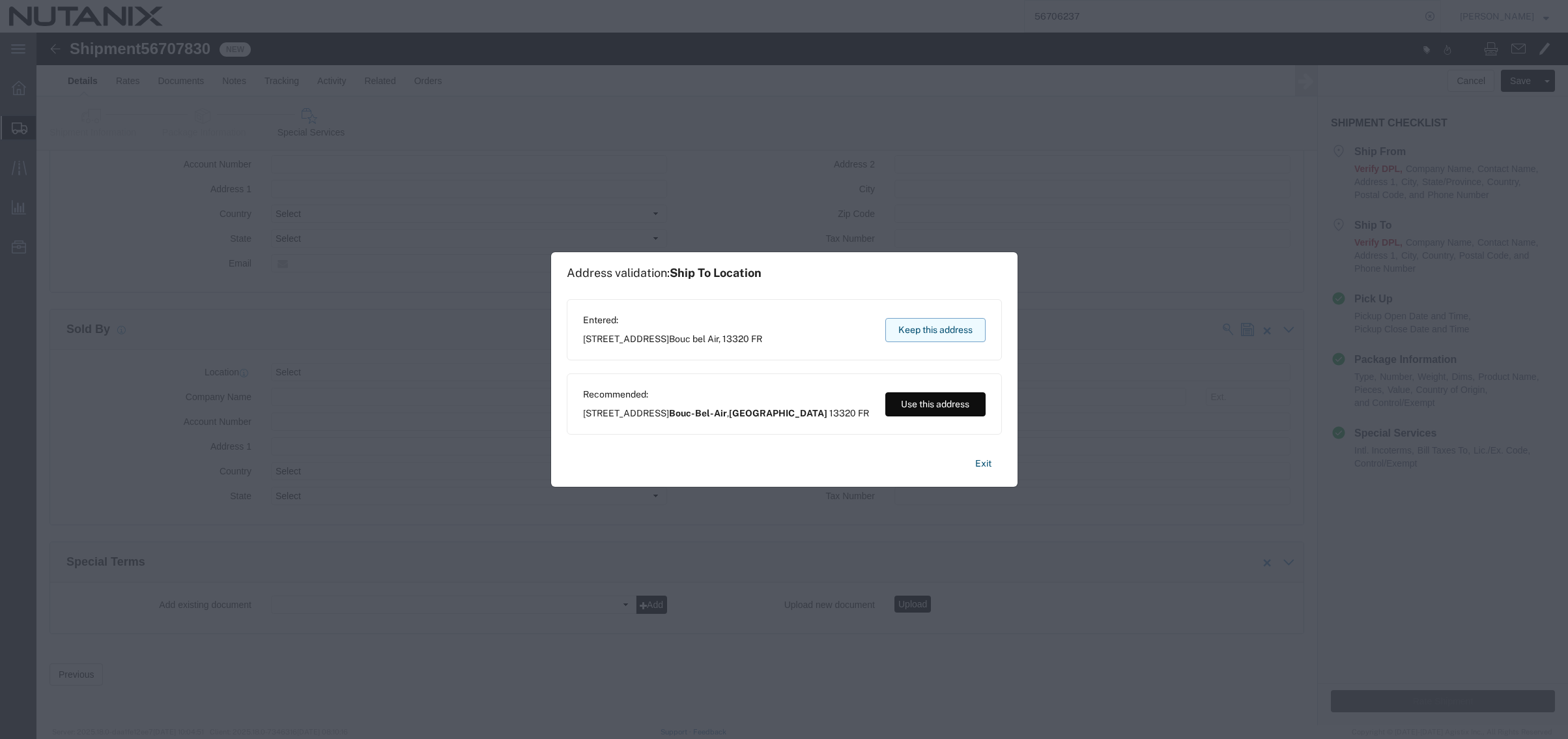
click at [942, 327] on button "Keep this address" at bounding box center [935, 330] width 100 height 24
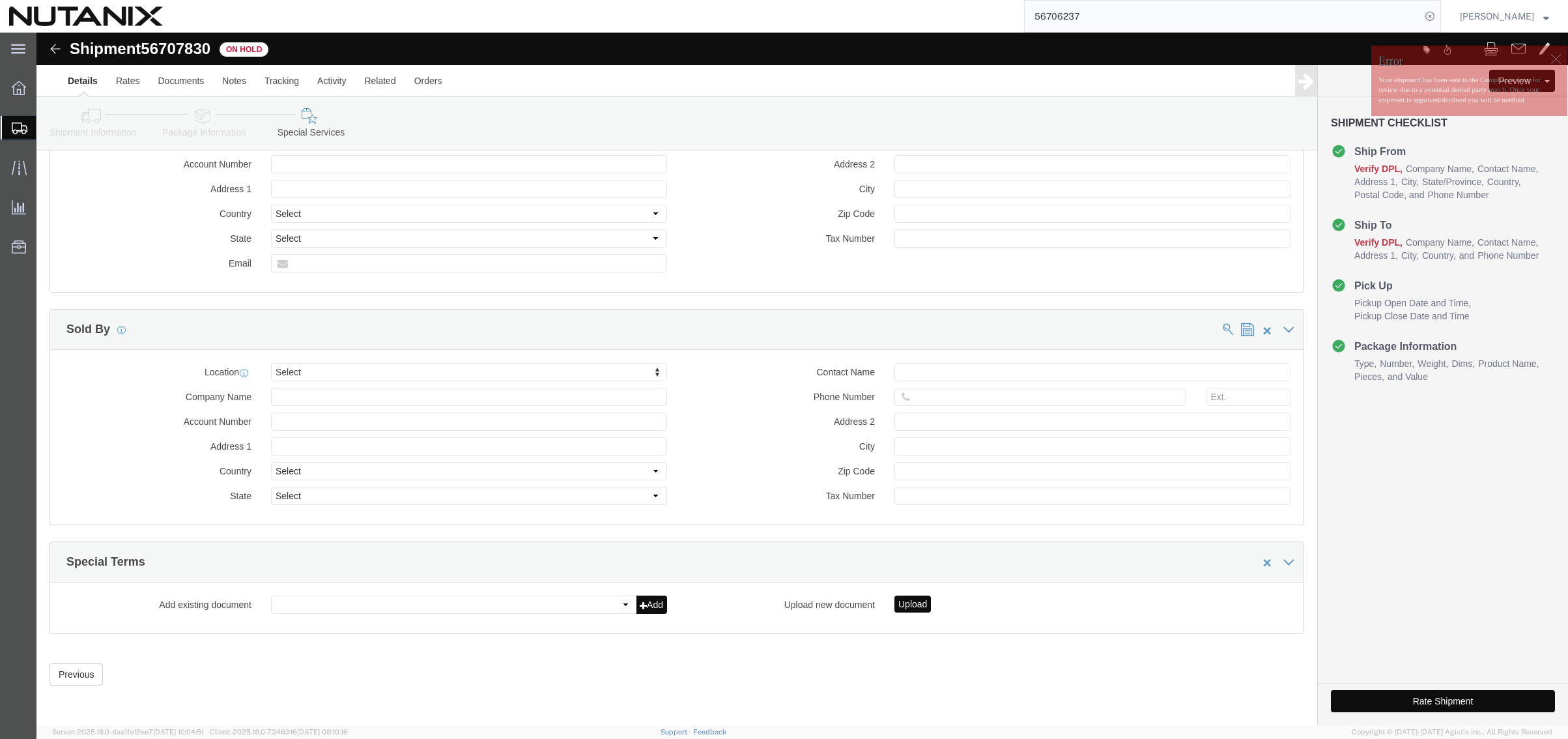
click button "Rate Shipment"
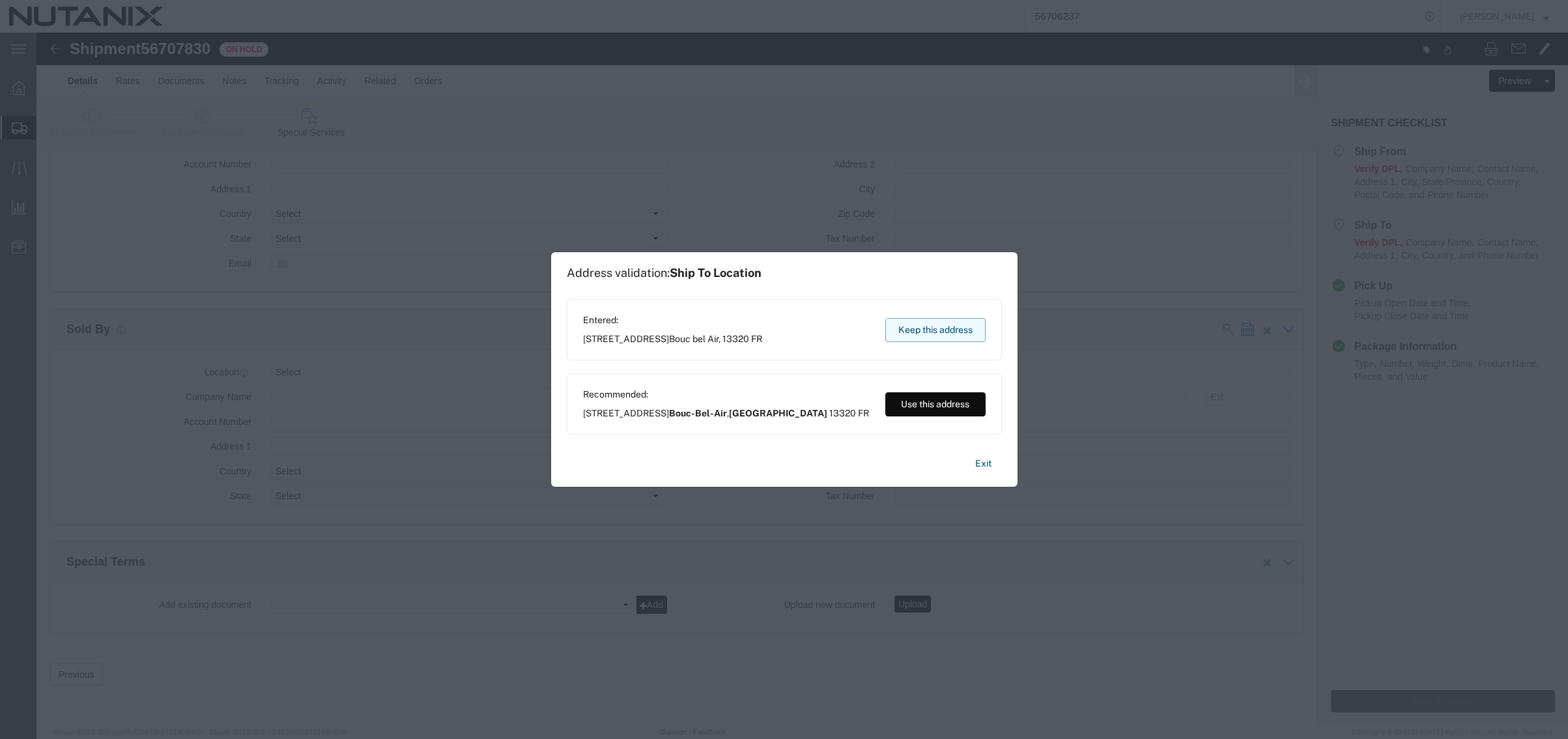
click at [941, 334] on button "Keep this address" at bounding box center [935, 330] width 100 height 24
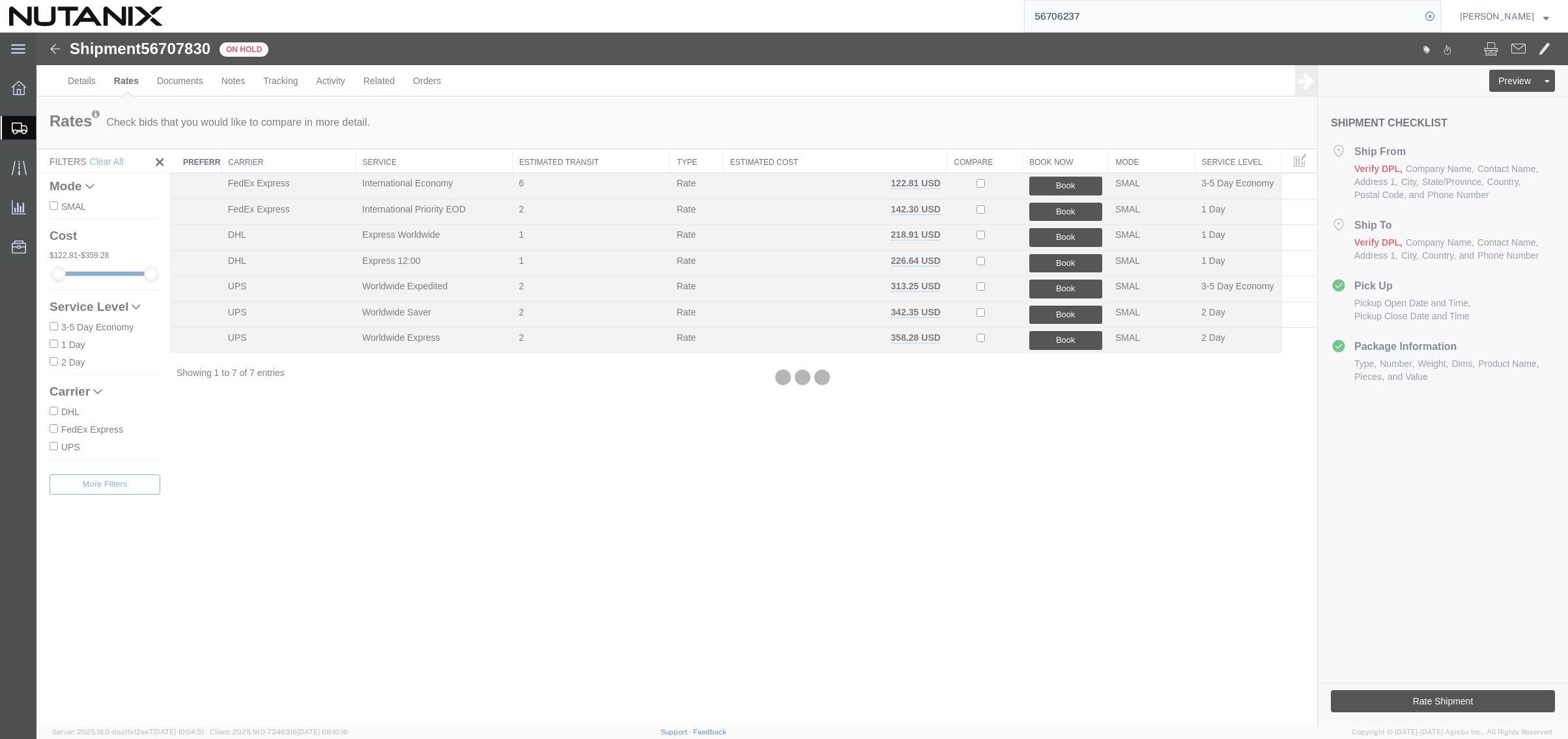
scroll to position [0, 0]
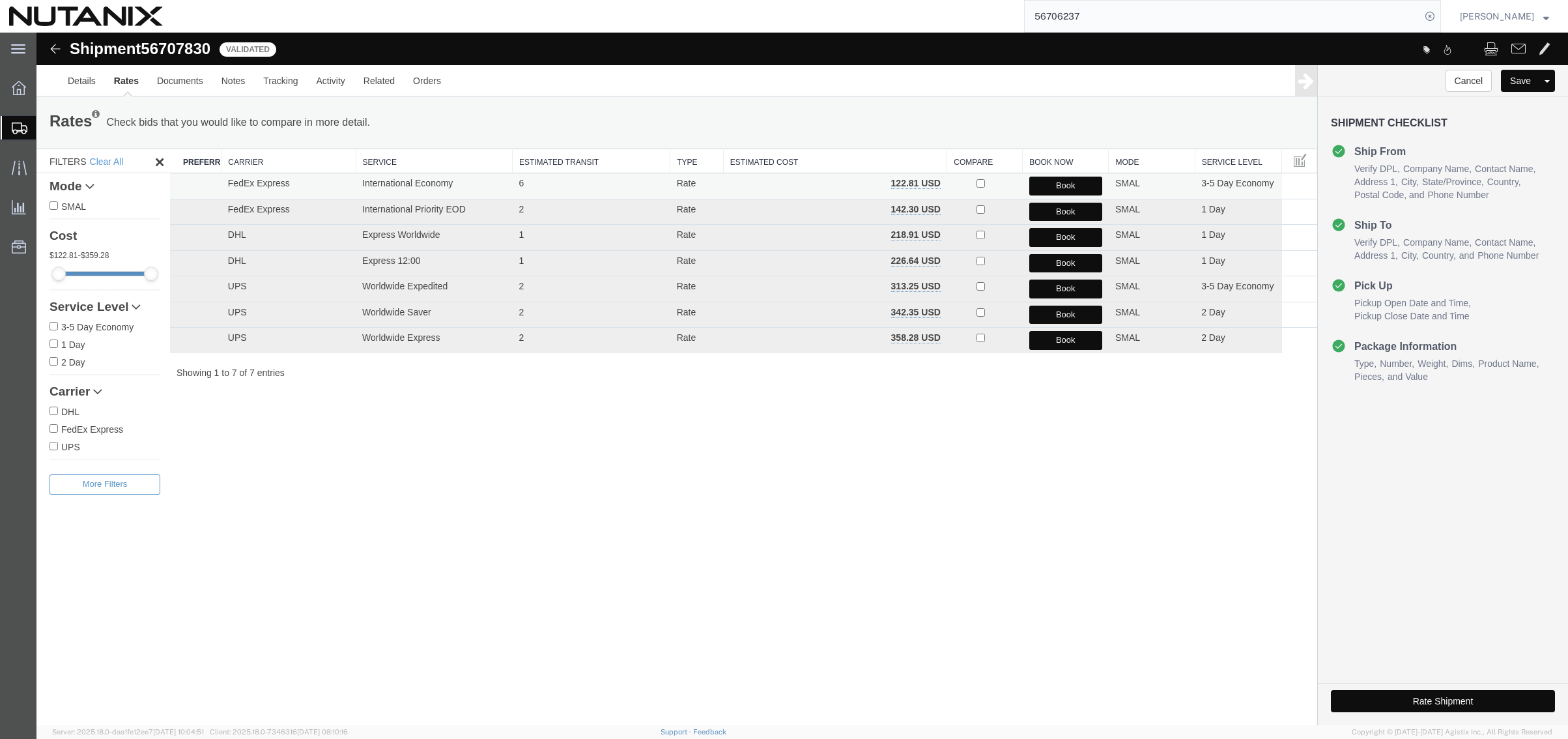
click at [1039, 183] on button "Book" at bounding box center [1065, 185] width 73 height 19
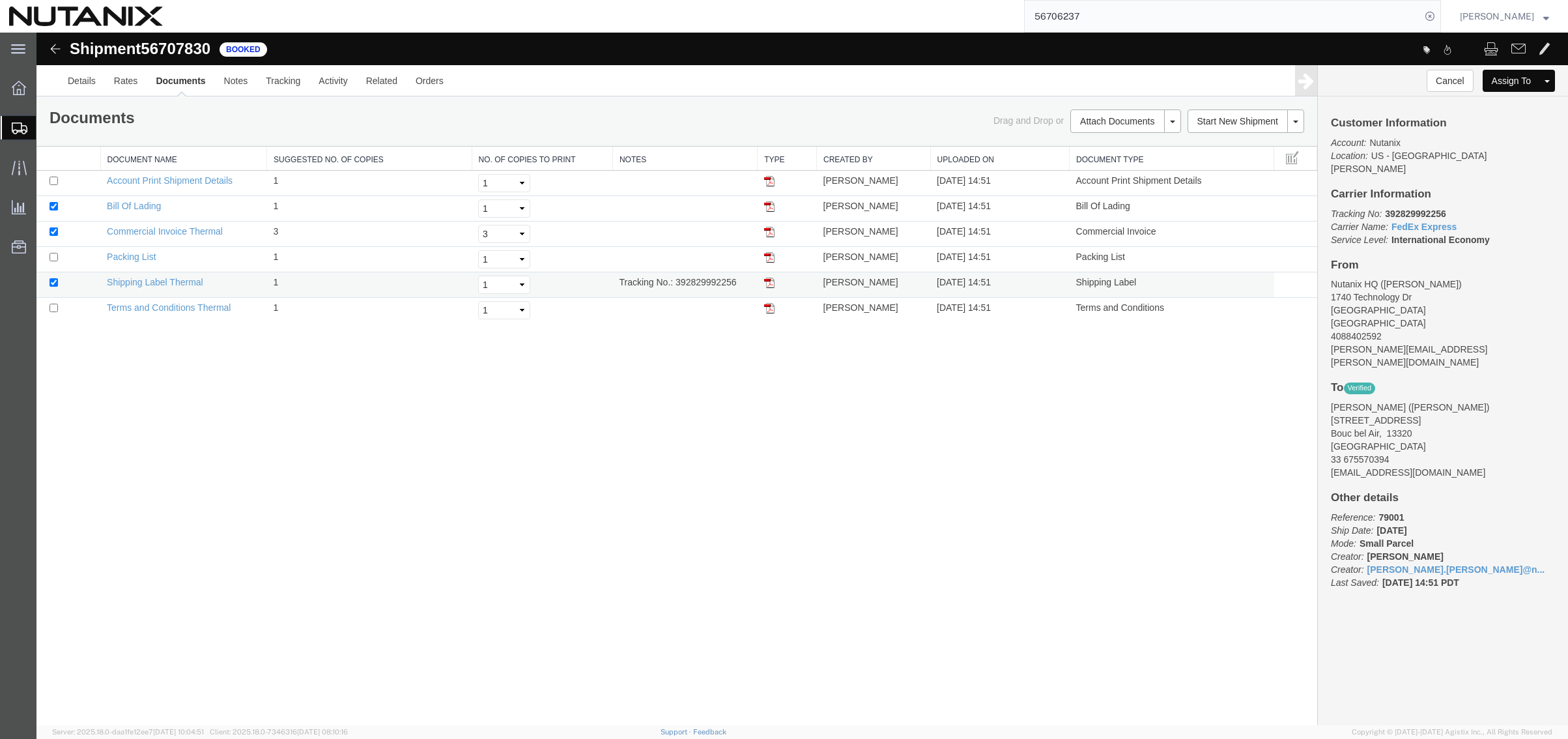
click at [770, 283] on img at bounding box center [769, 283] width 11 height 11
click at [0, 0] on span "Create from Template" at bounding box center [0, 0] width 0 height 0
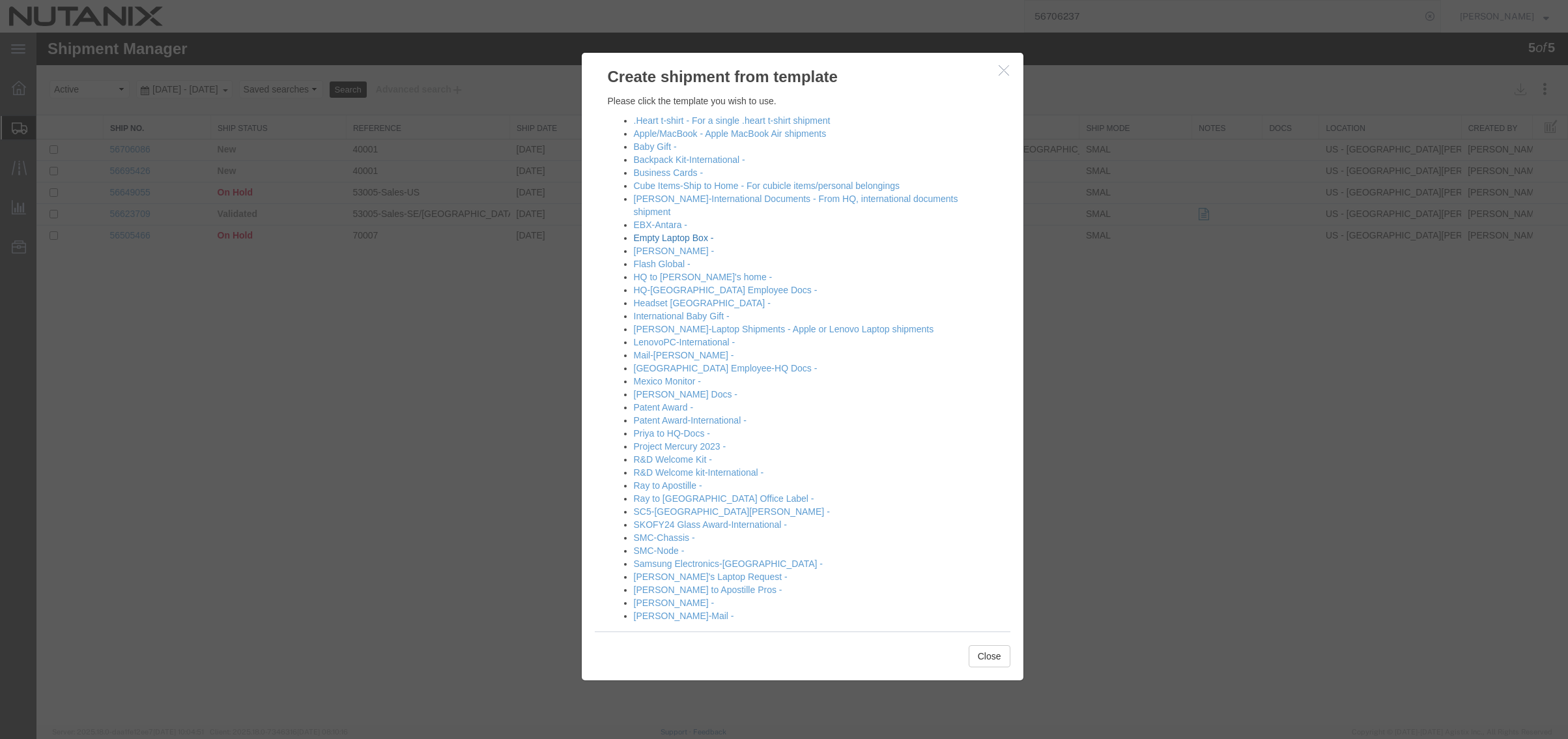
click at [675, 232] on link "Empty Laptop Box -" at bounding box center [674, 238] width 80 height 11
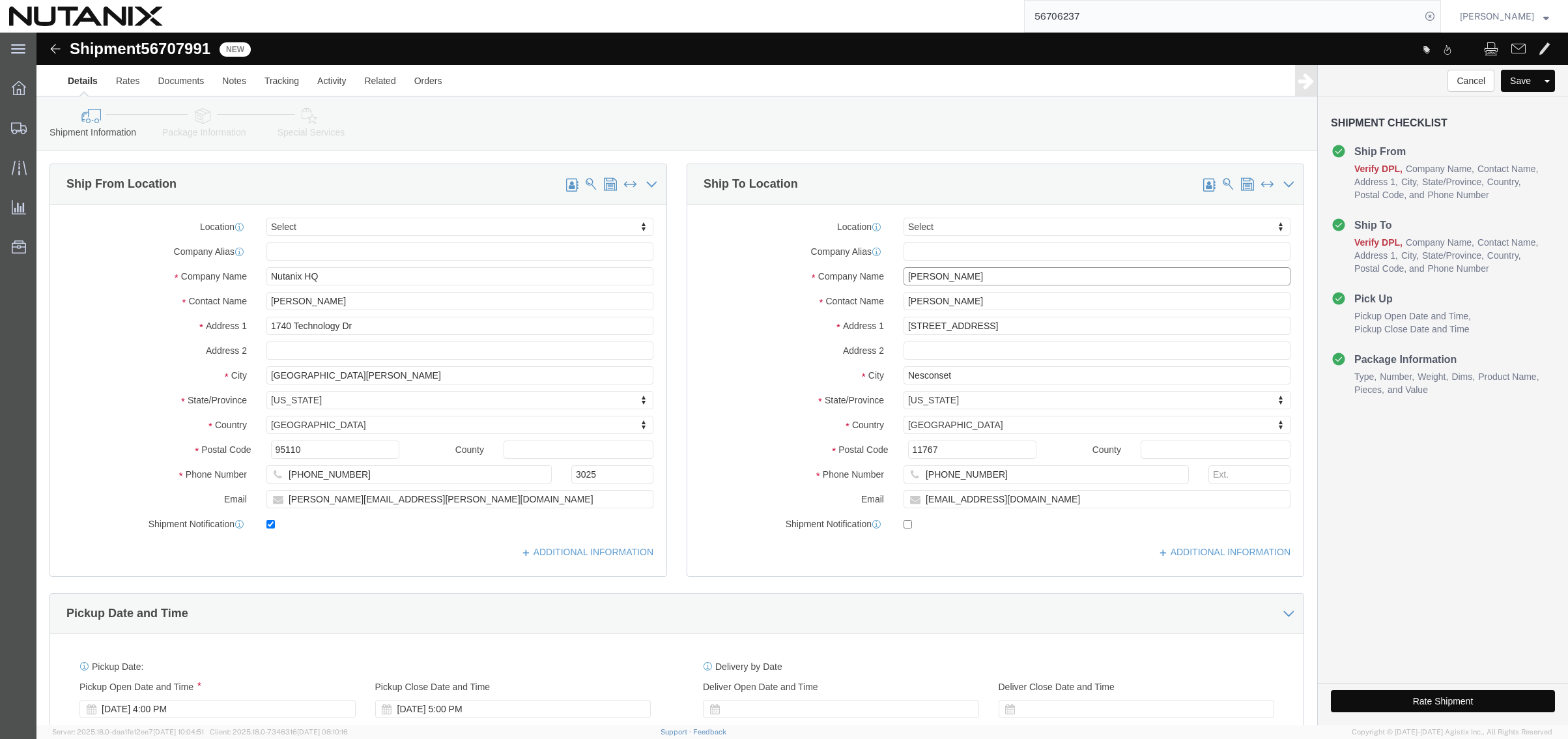
click input "[PERSON_NAME]"
drag, startPoint x: 964, startPoint y: 245, endPoint x: 713, endPoint y: 243, distance: 251.0
click div "Company Name [PERSON_NAME]"
paste input "[PERSON_NAME]"
type input "[PERSON_NAME]"
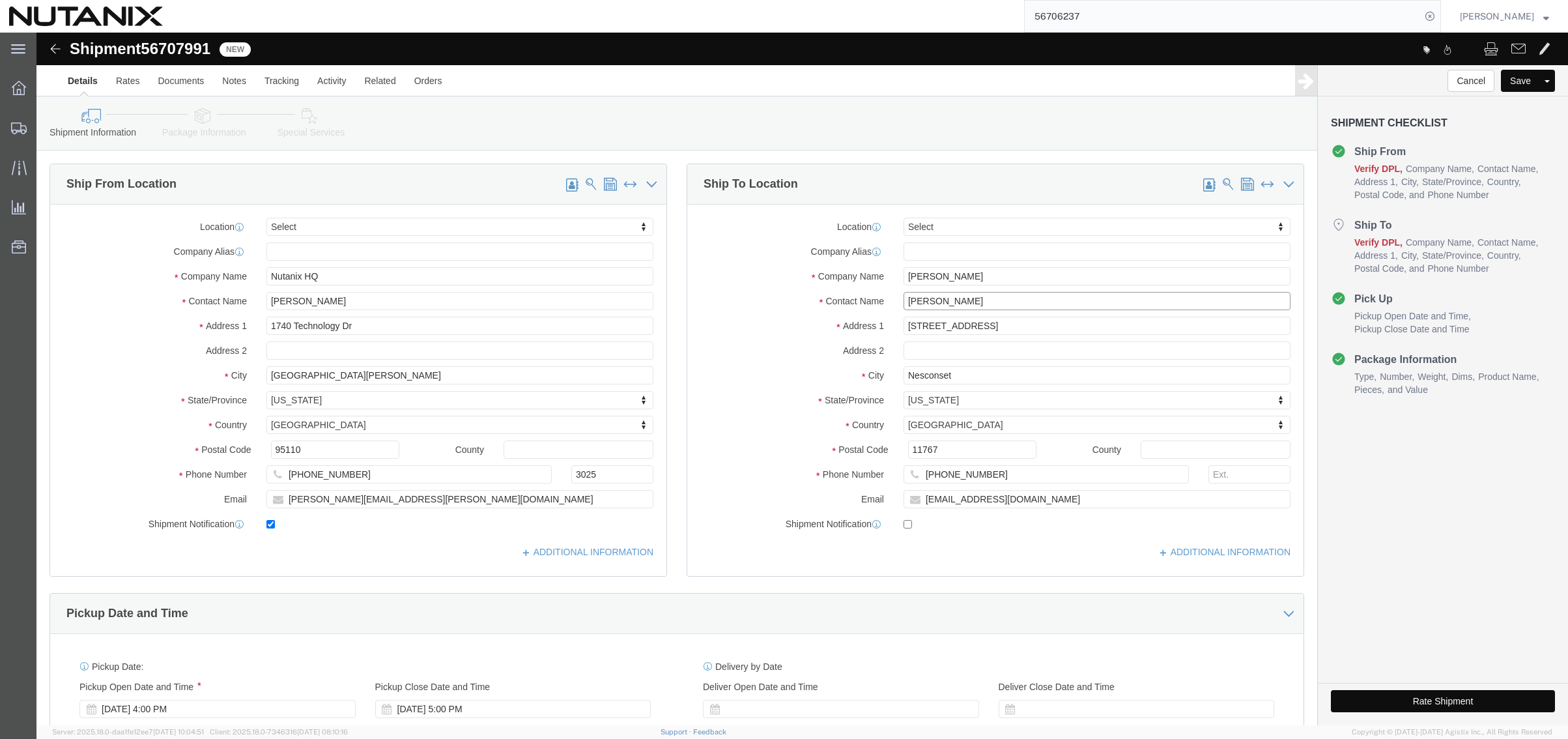
drag, startPoint x: 949, startPoint y: 270, endPoint x: 415, endPoint y: 243, distance: 534.7
click div "Ship From Location Location Select Select My Profile Location [GEOGRAPHIC_DATA]…"
paste input "[PERSON_NAME]"
type input "[PERSON_NAME]"
drag, startPoint x: 967, startPoint y: 294, endPoint x: 693, endPoint y: 295, distance: 274.0
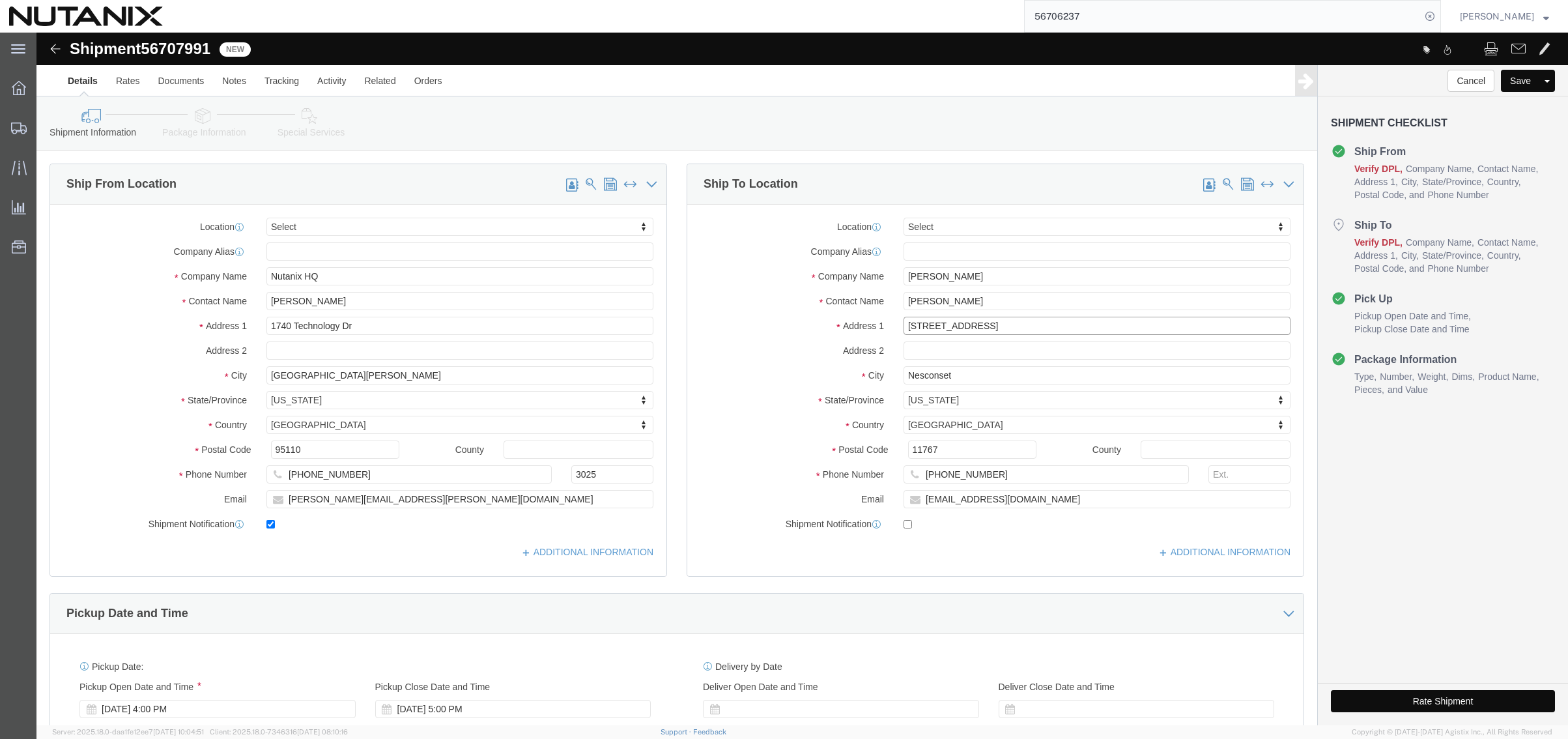
click div "Address [STREET_ADDRESS]"
paste input "[STREET_ADDRESS]"
type input "[STREET_ADDRESS]"
drag, startPoint x: 945, startPoint y: 339, endPoint x: 687, endPoint y: 356, distance: 258.6
click div "Location Select Select My Profile Location [GEOGRAPHIC_DATA] - [GEOGRAPHIC_DATA…"
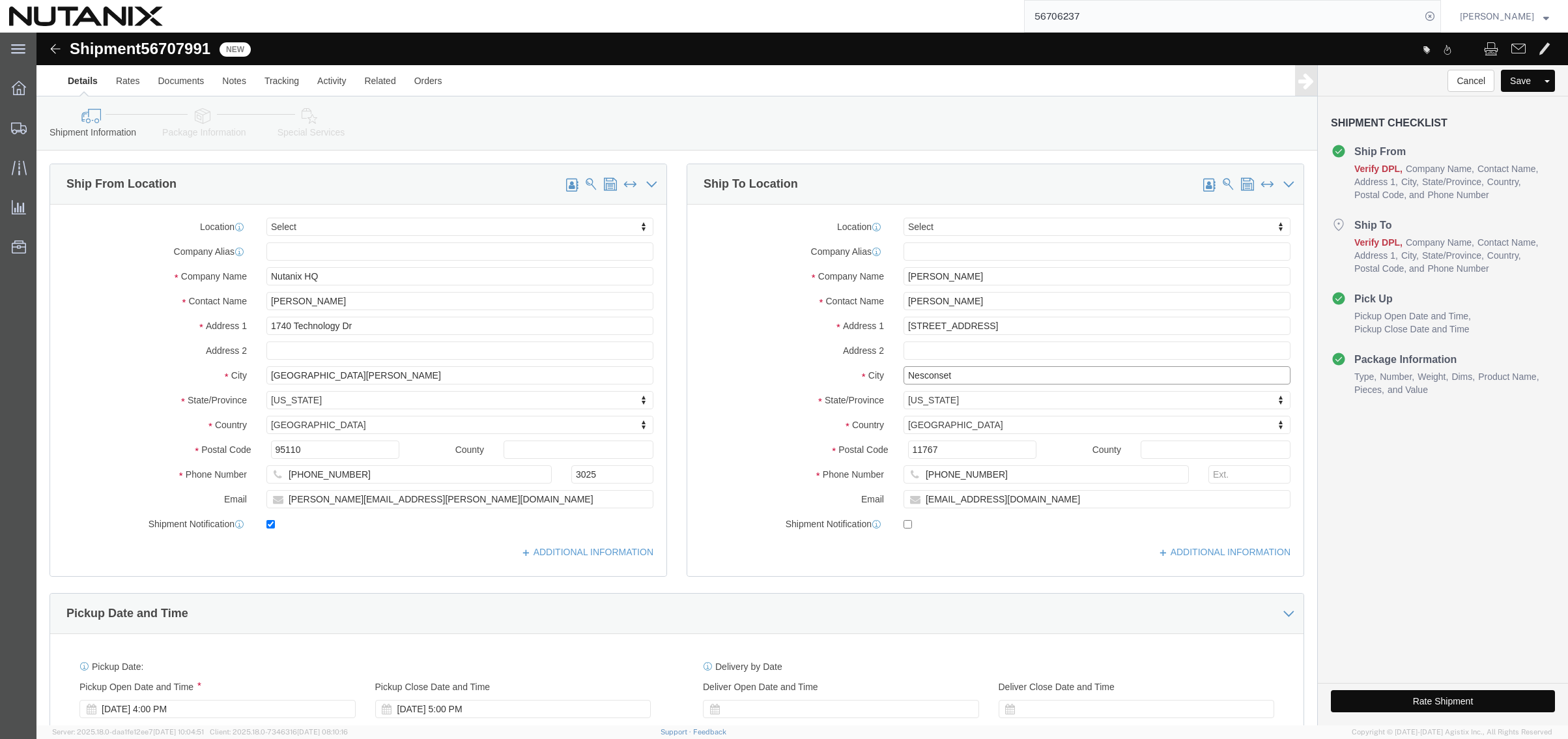
paste input "Austin"
type input "Austin"
type input "t"
type input "tex"
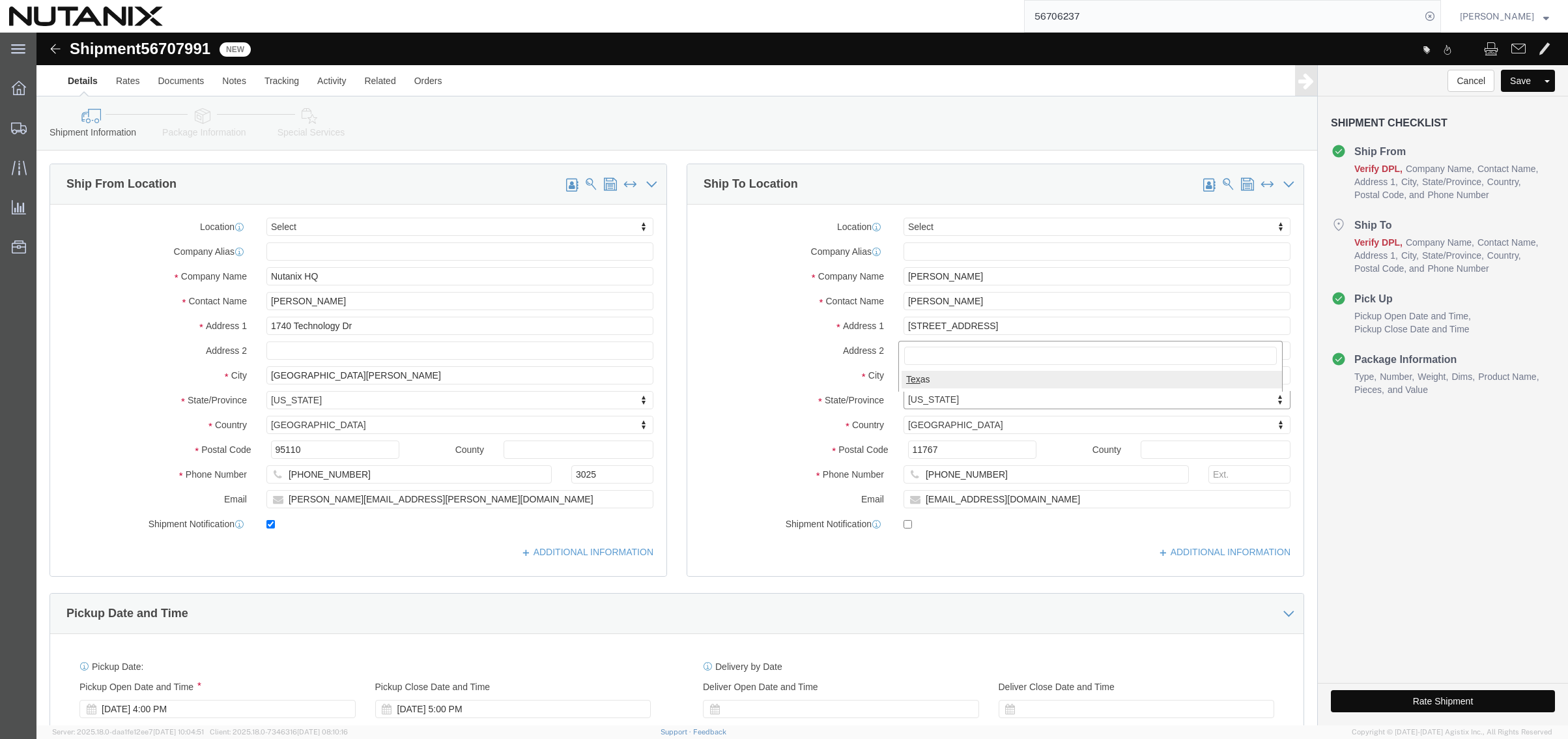
select select "[GEOGRAPHIC_DATA]"
drag, startPoint x: 913, startPoint y: 419, endPoint x: 607, endPoint y: 409, distance: 306.2
click div "Location Select Select My Profile Location [GEOGRAPHIC_DATA] - [GEOGRAPHIC_DATA…"
paste input "78756"
type input "78756"
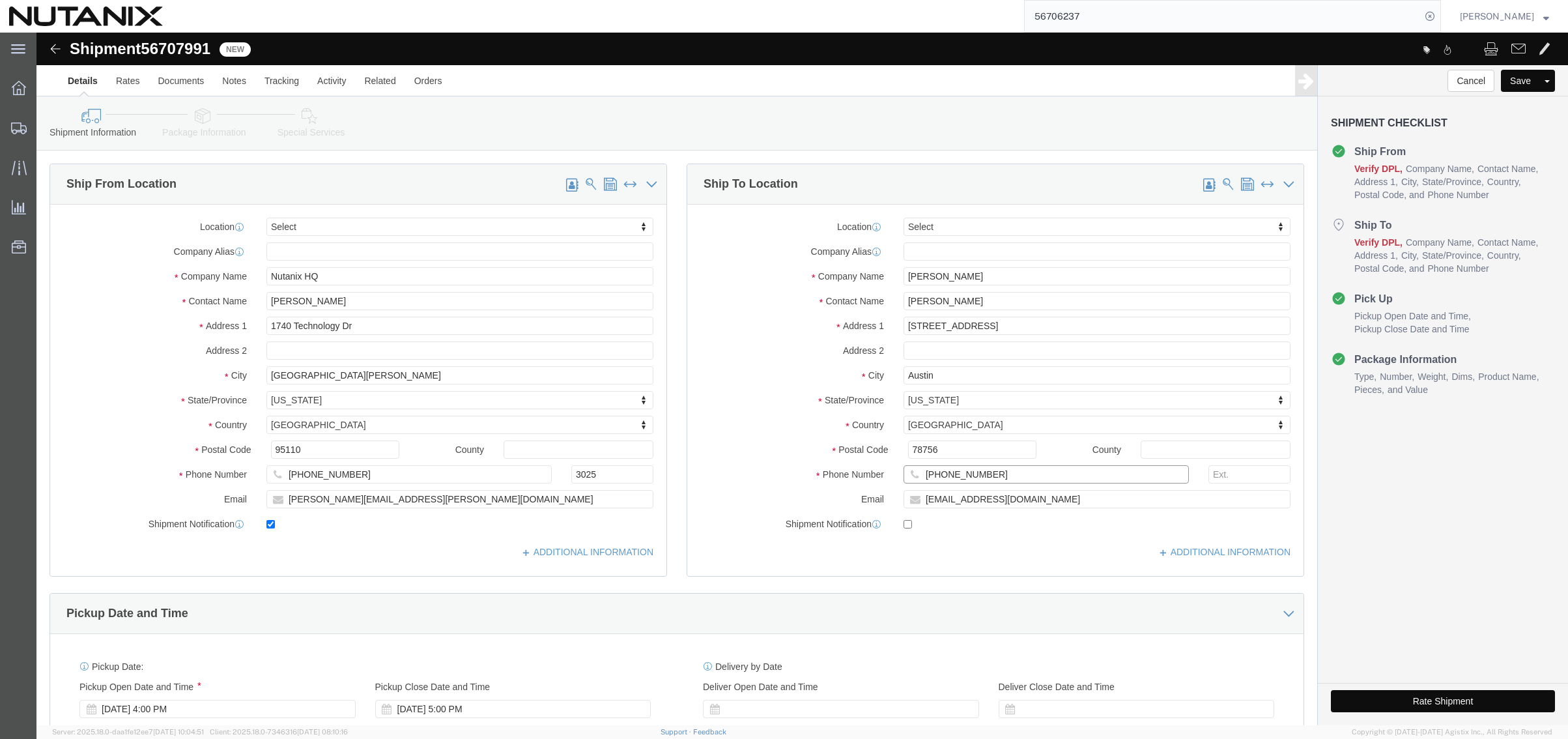
drag, startPoint x: 977, startPoint y: 442, endPoint x: 664, endPoint y: 446, distance: 313.0
click div "Ship To Location Location Select Select My Profile Location [GEOGRAPHIC_DATA] -…"
paste input "512.520.6351"
click input "512.520.6351"
type input "5125206351"
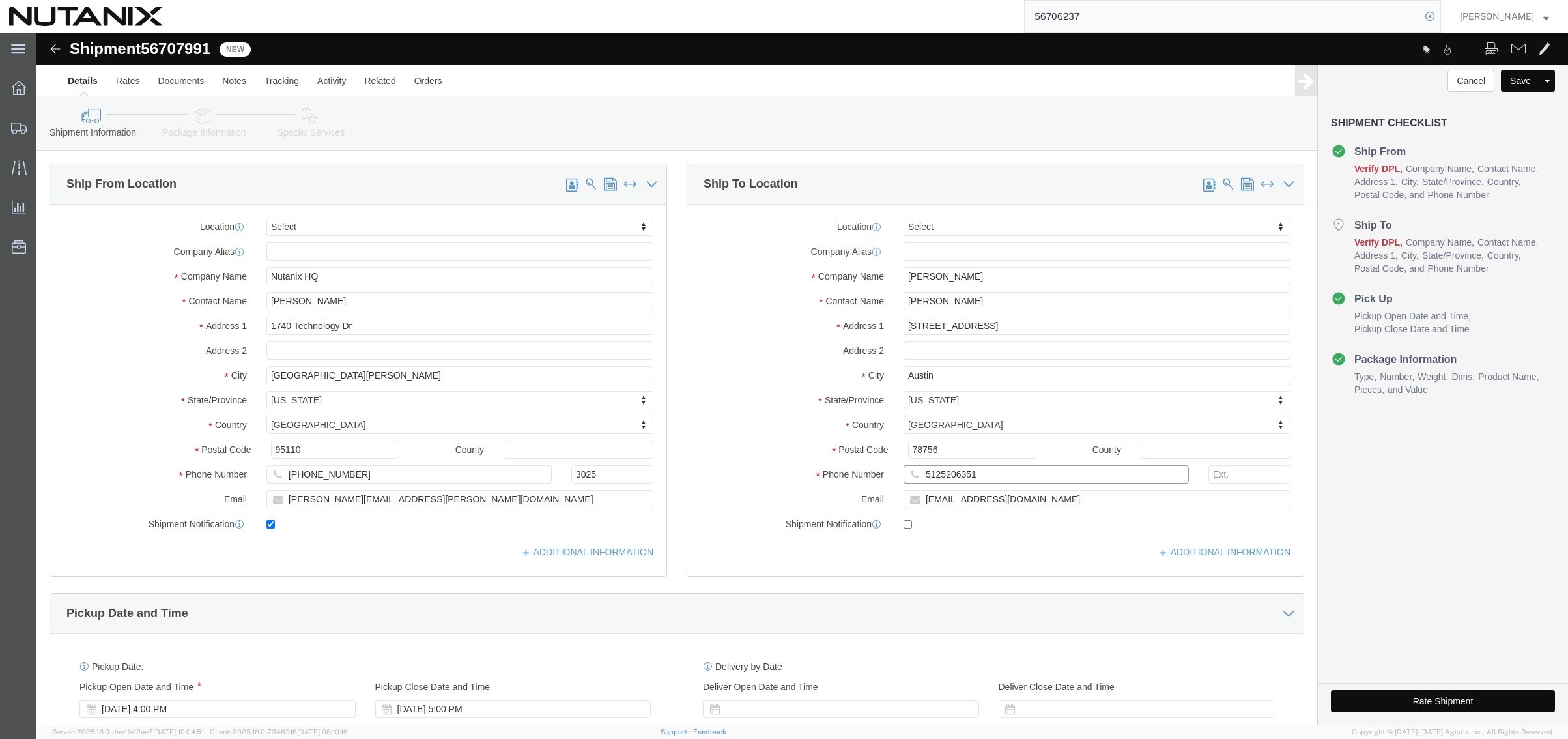
click input "5125206351"
click input "[EMAIL_ADDRESS][DOMAIN_NAME]"
drag, startPoint x: 1029, startPoint y: 475, endPoint x: 424, endPoint y: 460, distance: 605.2
click div "Ship From Location Location Select Select My Profile Location [GEOGRAPHIC_DATA]…"
paste input "[PERSON_NAME]"
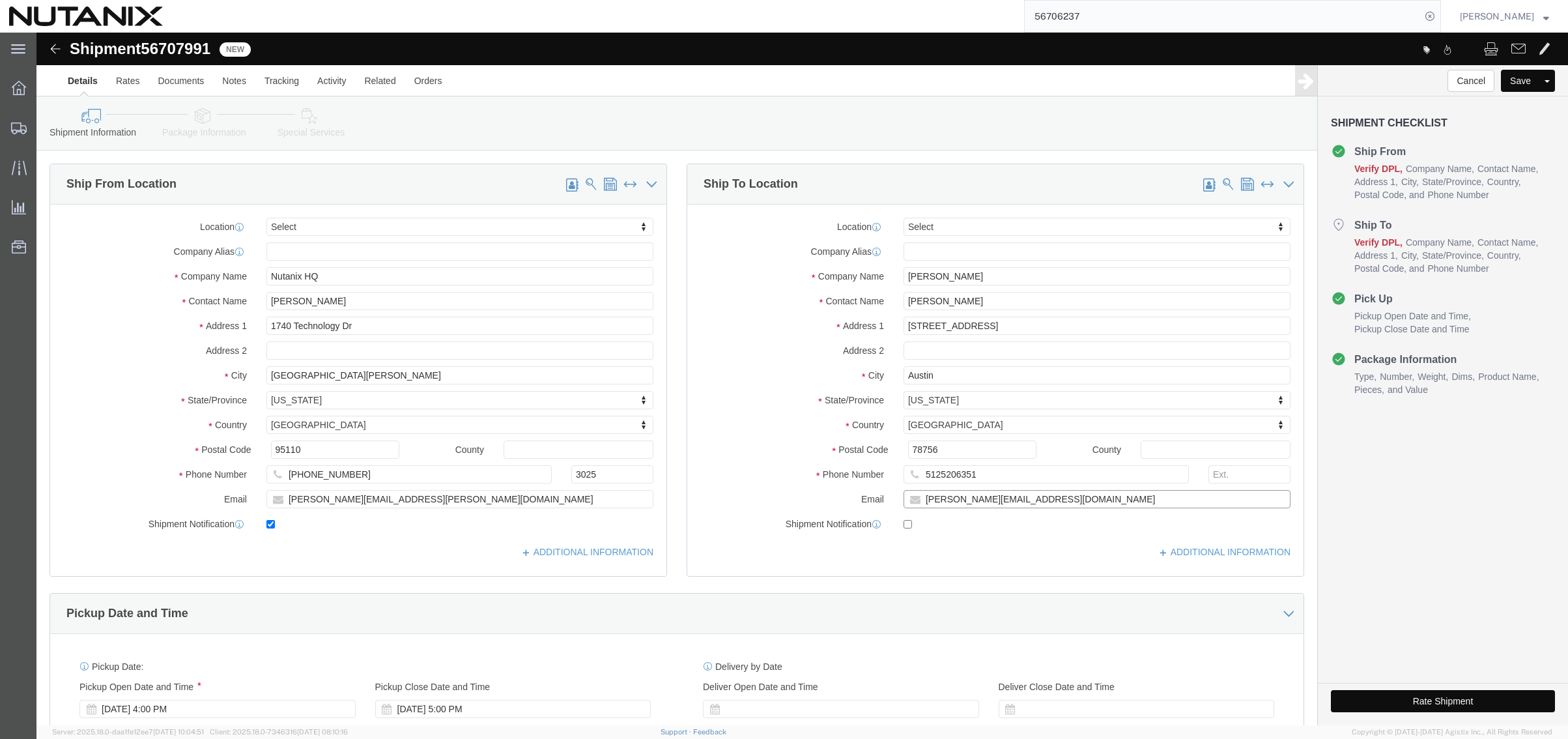
type input "[PERSON_NAME][EMAIL_ADDRESS][DOMAIN_NAME]"
checkbox input "true"
click div "Pickup Date and Time"
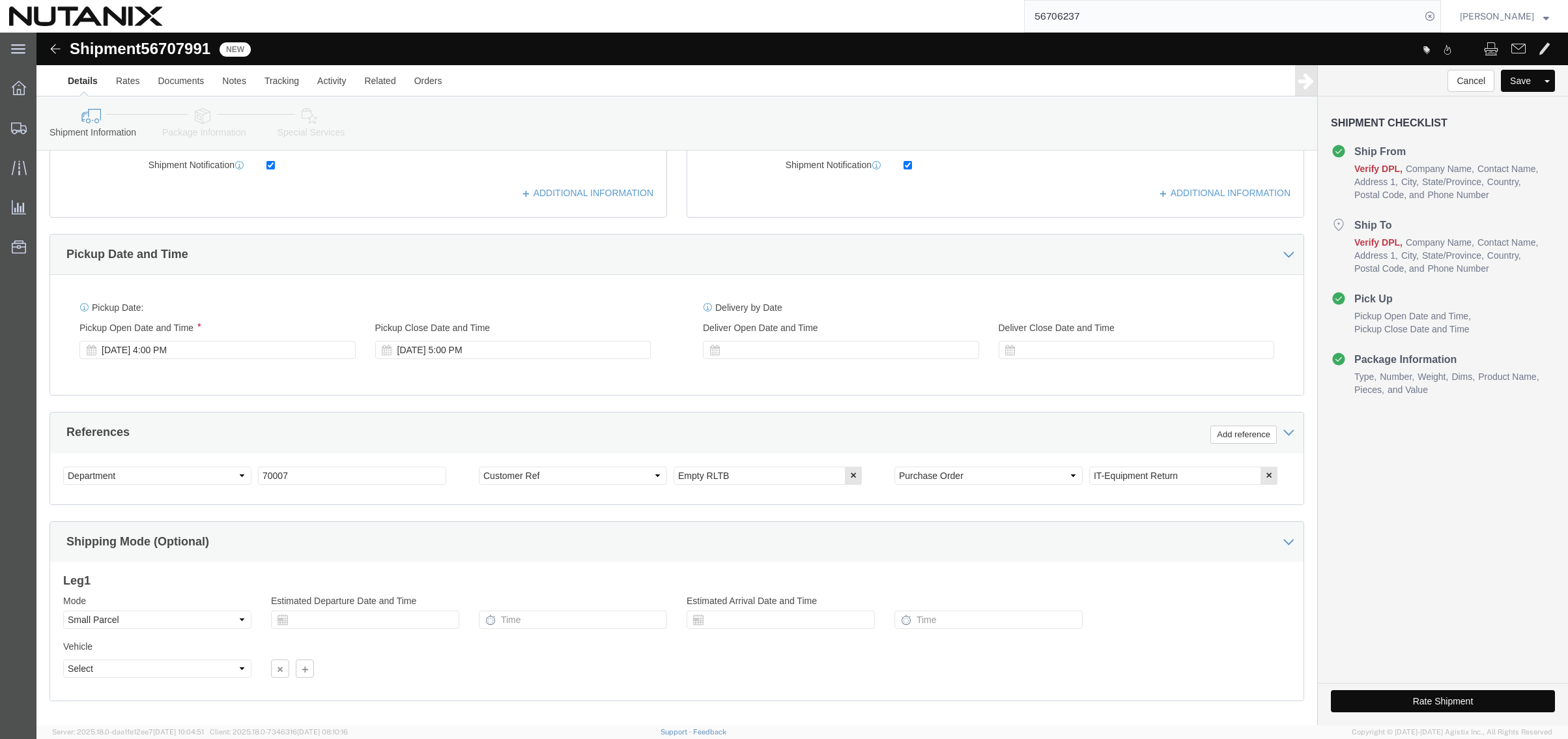
scroll to position [391, 0]
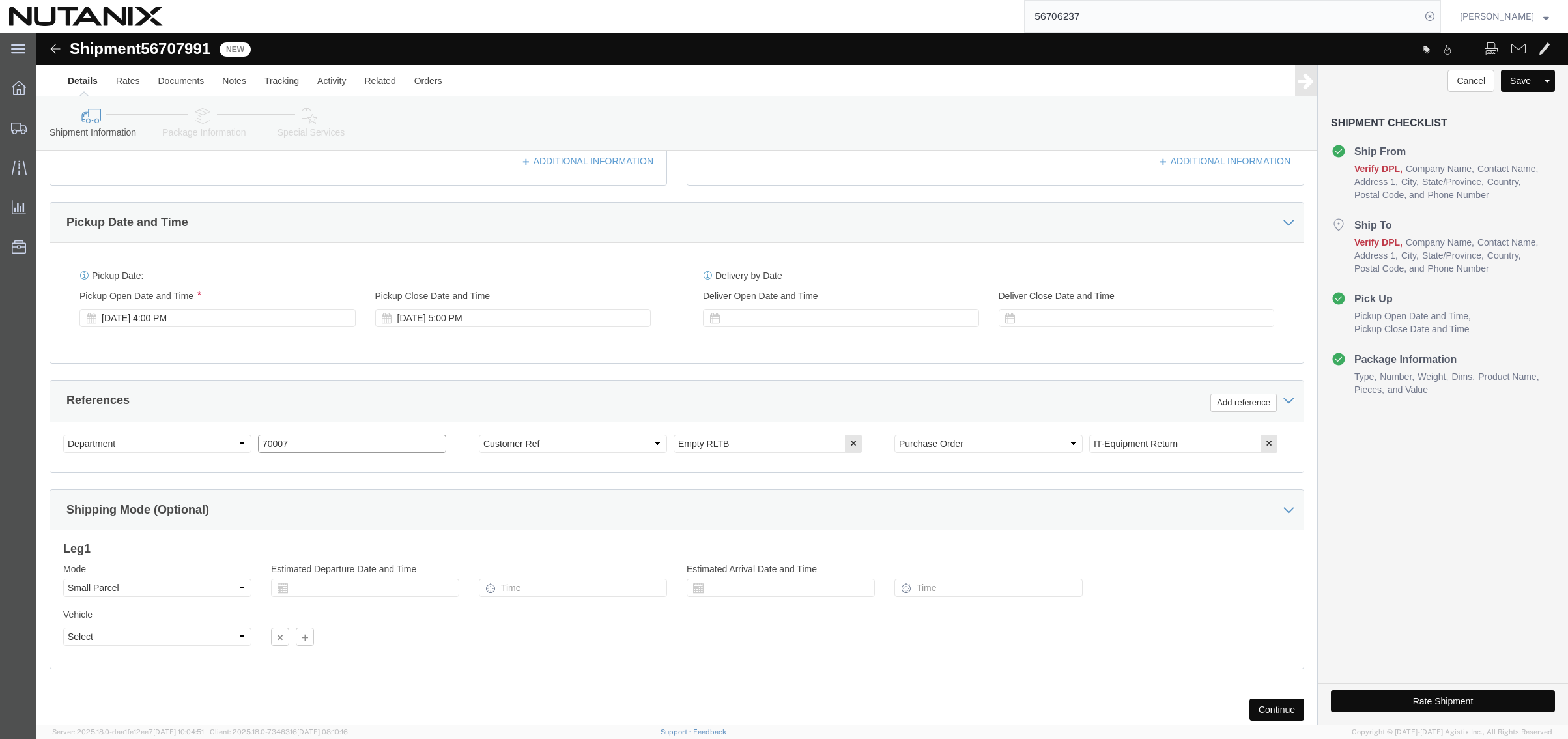
drag, startPoint x: 304, startPoint y: 416, endPoint x: -66, endPoint y: 388, distance: 371.1
click html "Shipment 56707991 New Details Rates Documents Notes Tracking Activity Related O…"
type input "79101"
click icon "button"
click button "Continue"
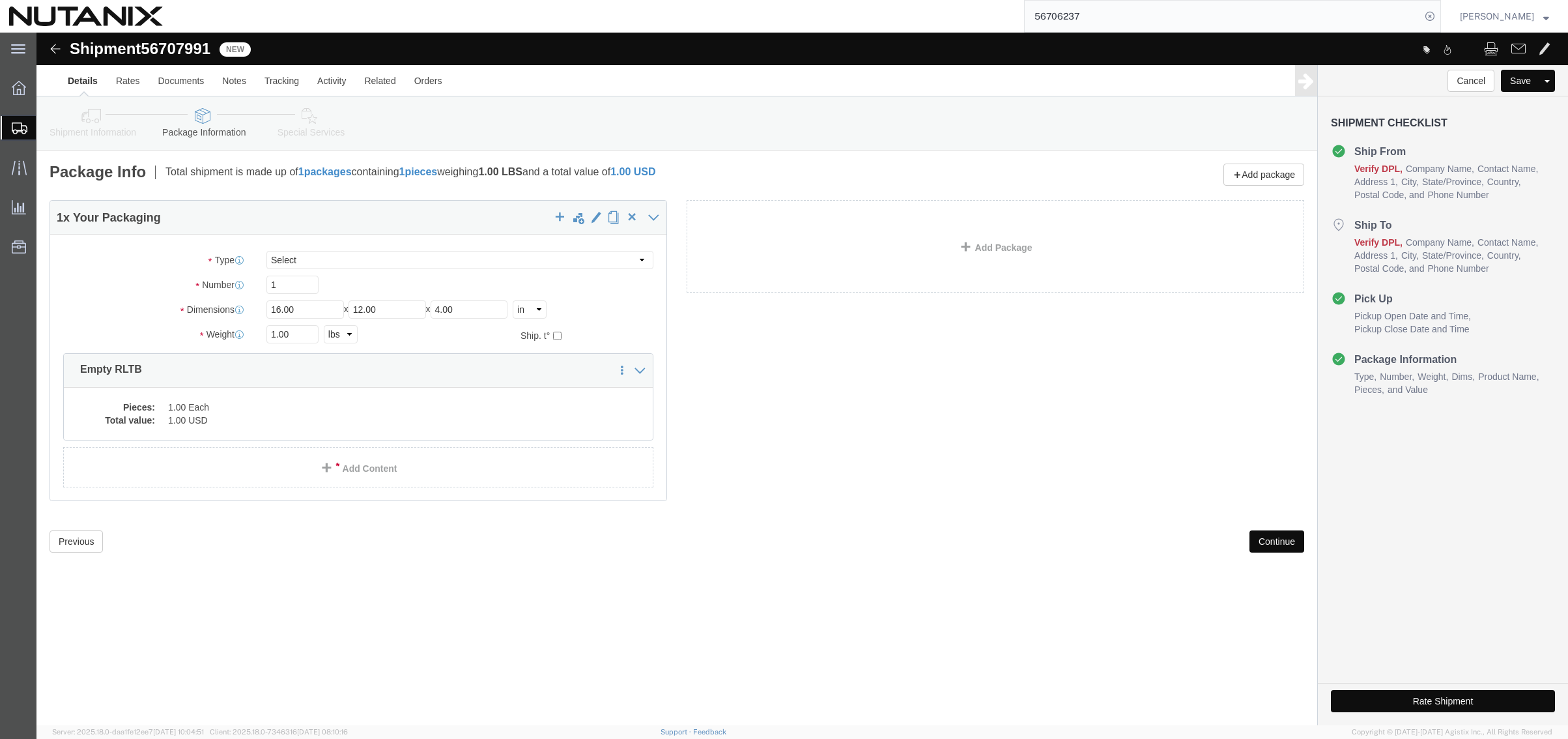
click button "Continue"
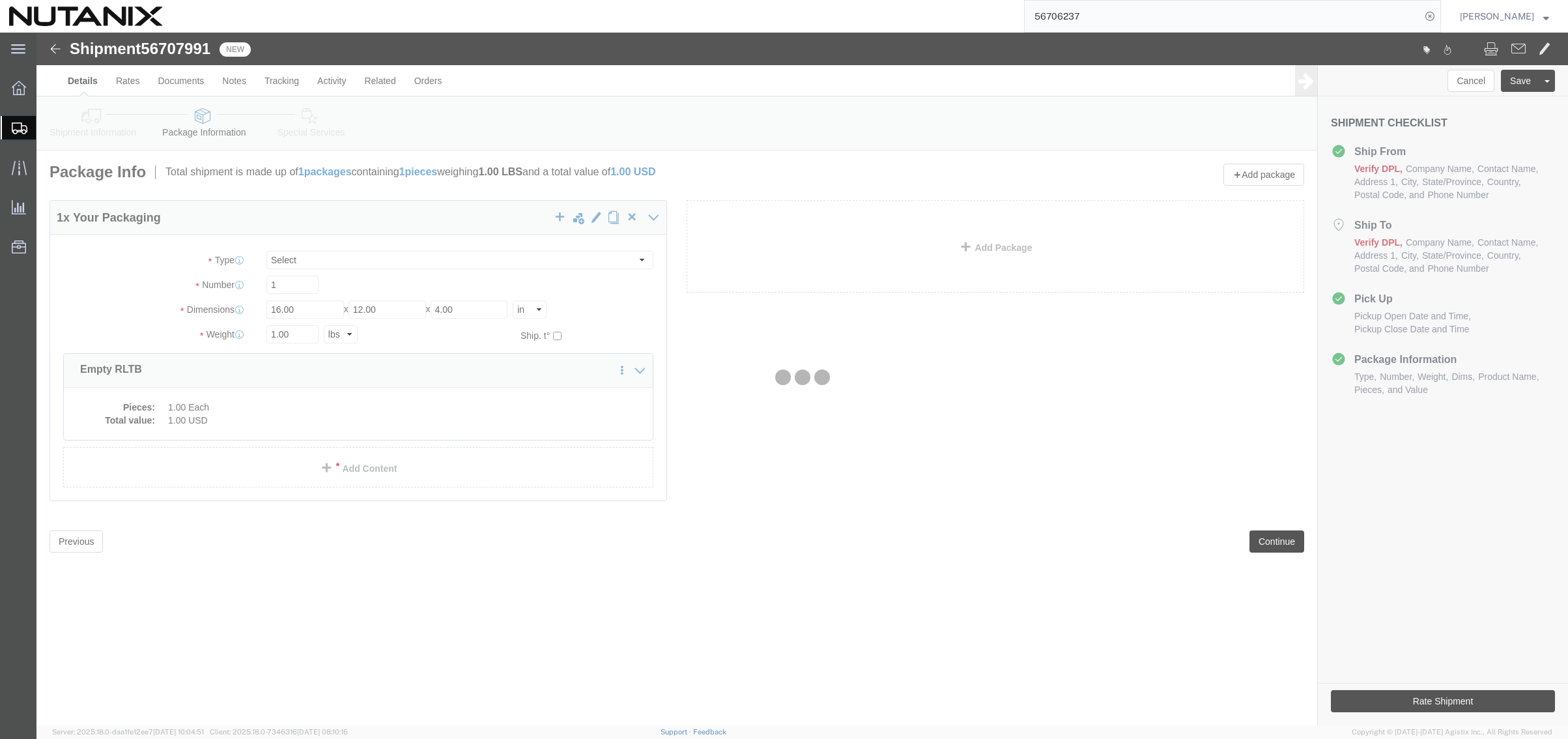
select select
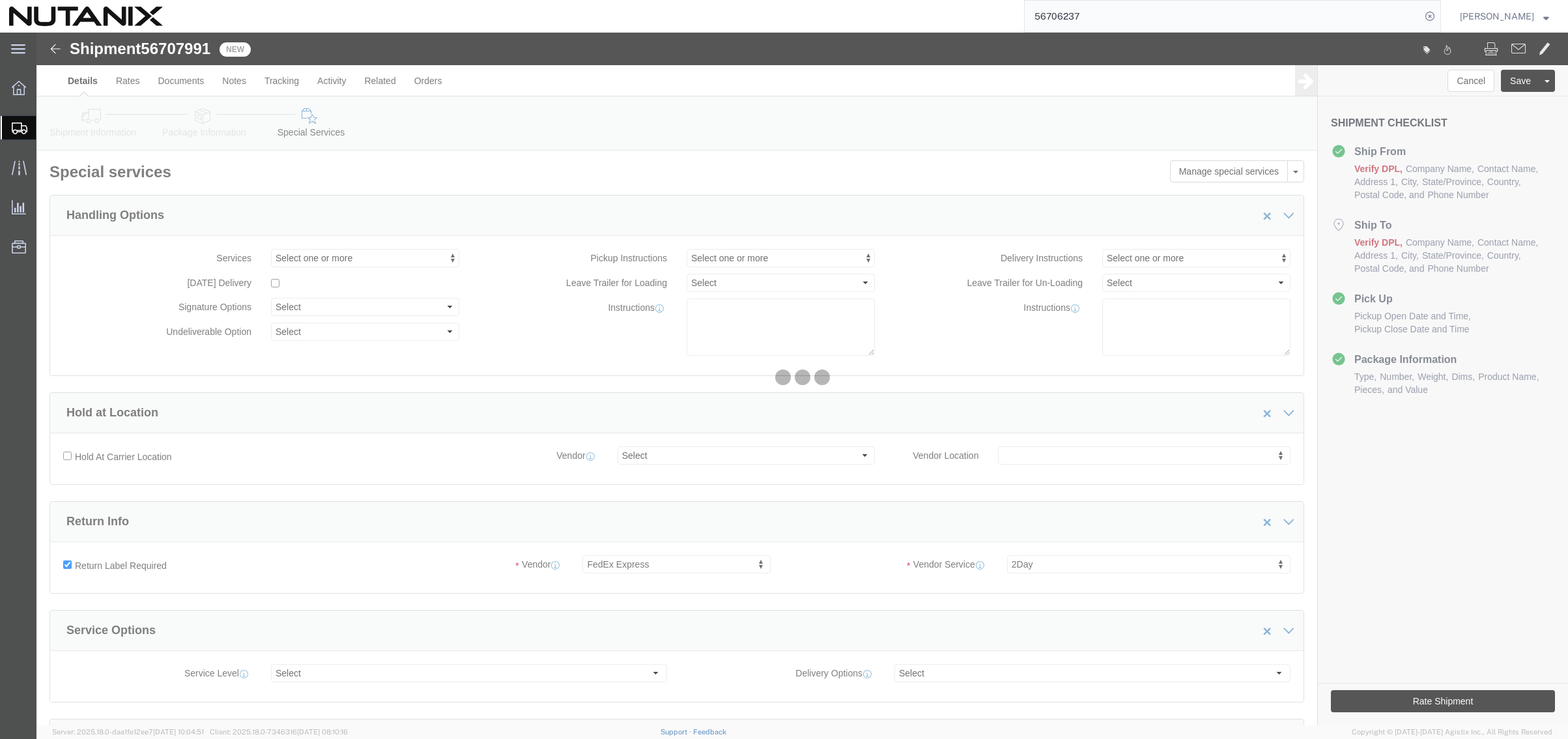
select select "COSTCENTER"
select select "59656"
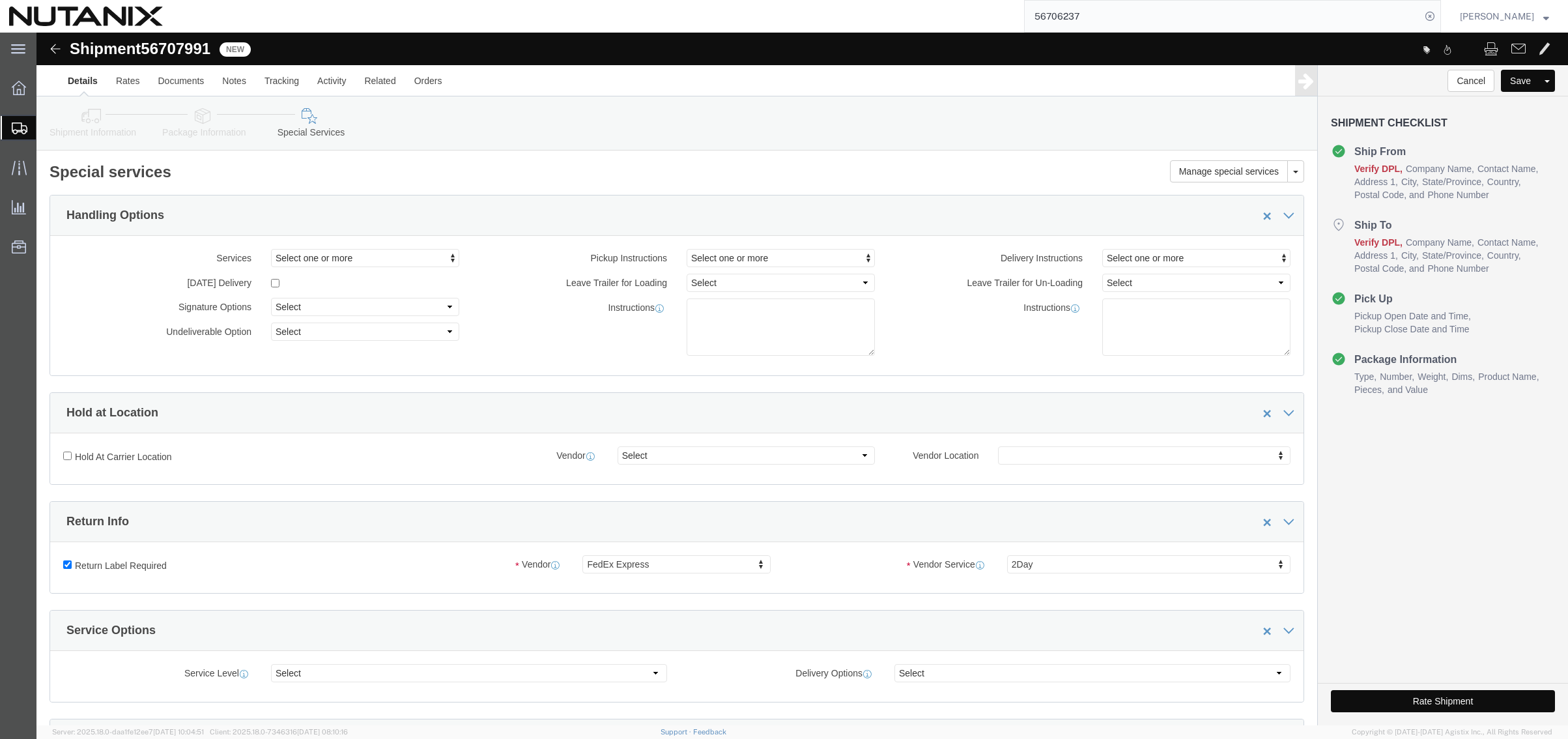
click label "Return Label Required"
click input "Return Label Required"
checkbox input "false"
select select
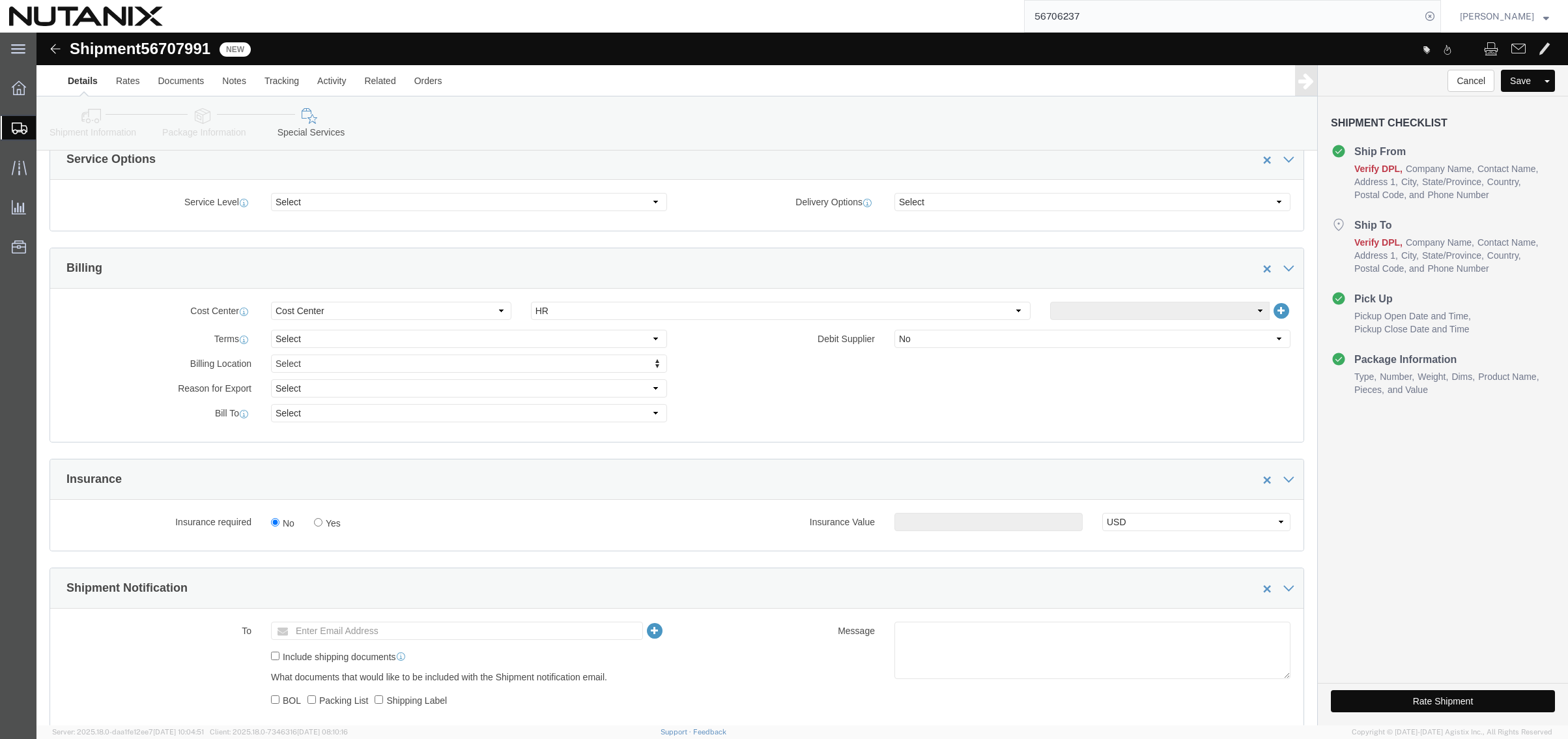
scroll to position [456, 0]
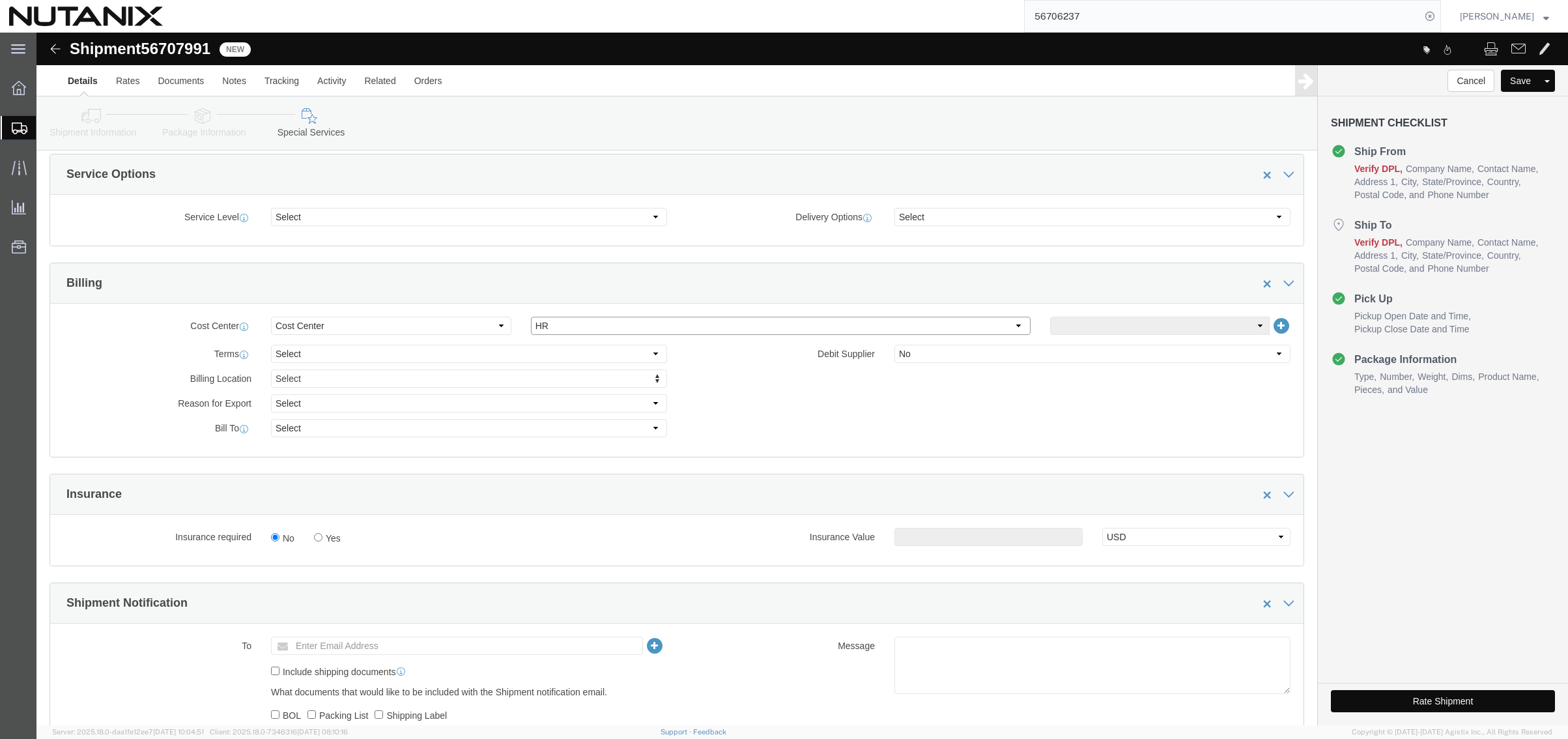
click select "Select Engineering Facilities Global Training HR IT Marketing Operations Other …"
select select "59652"
click select "Select Engineering Facilities Global Training HR IT Marketing Operations Other …"
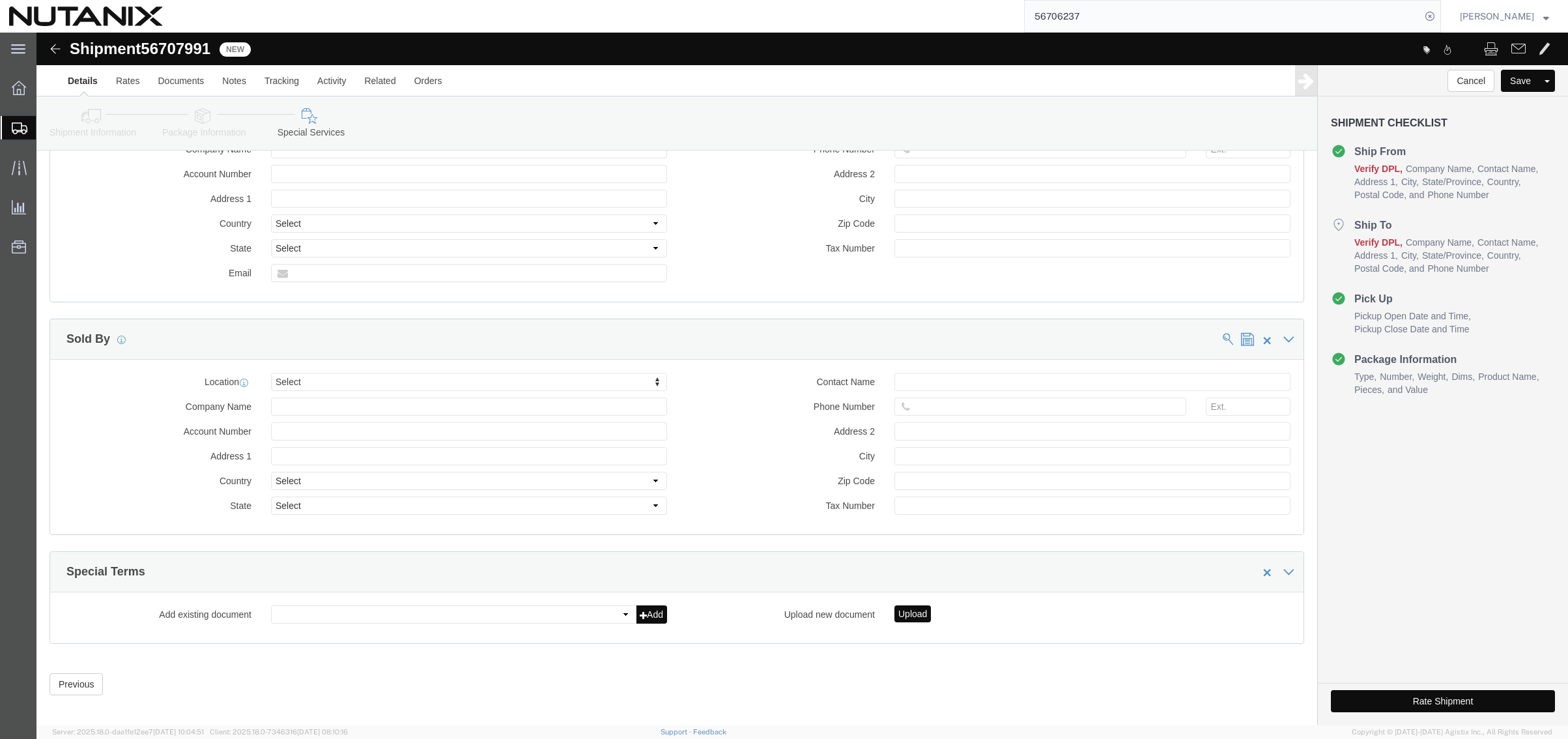
scroll to position [1163, 0]
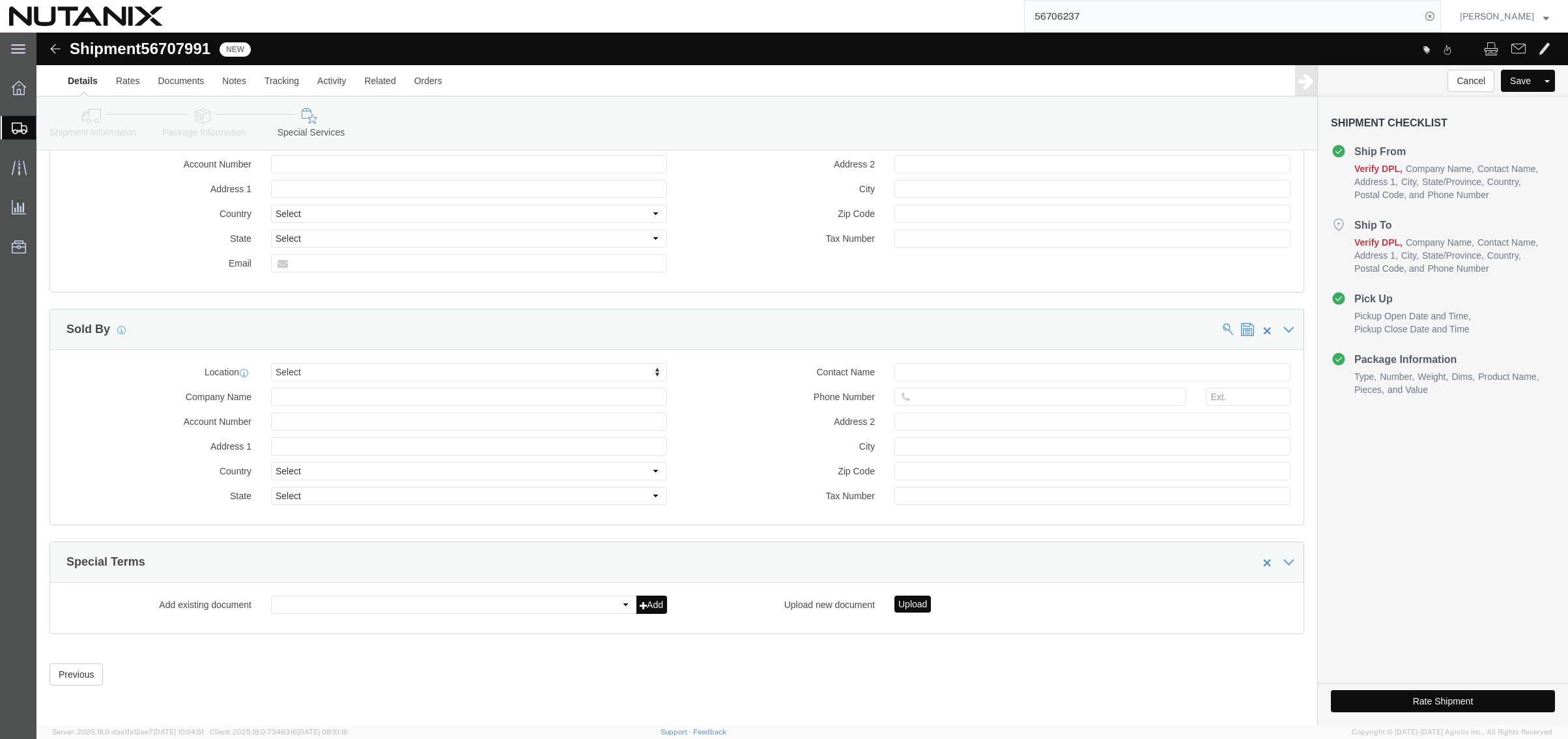
click button "Rate Shipment"
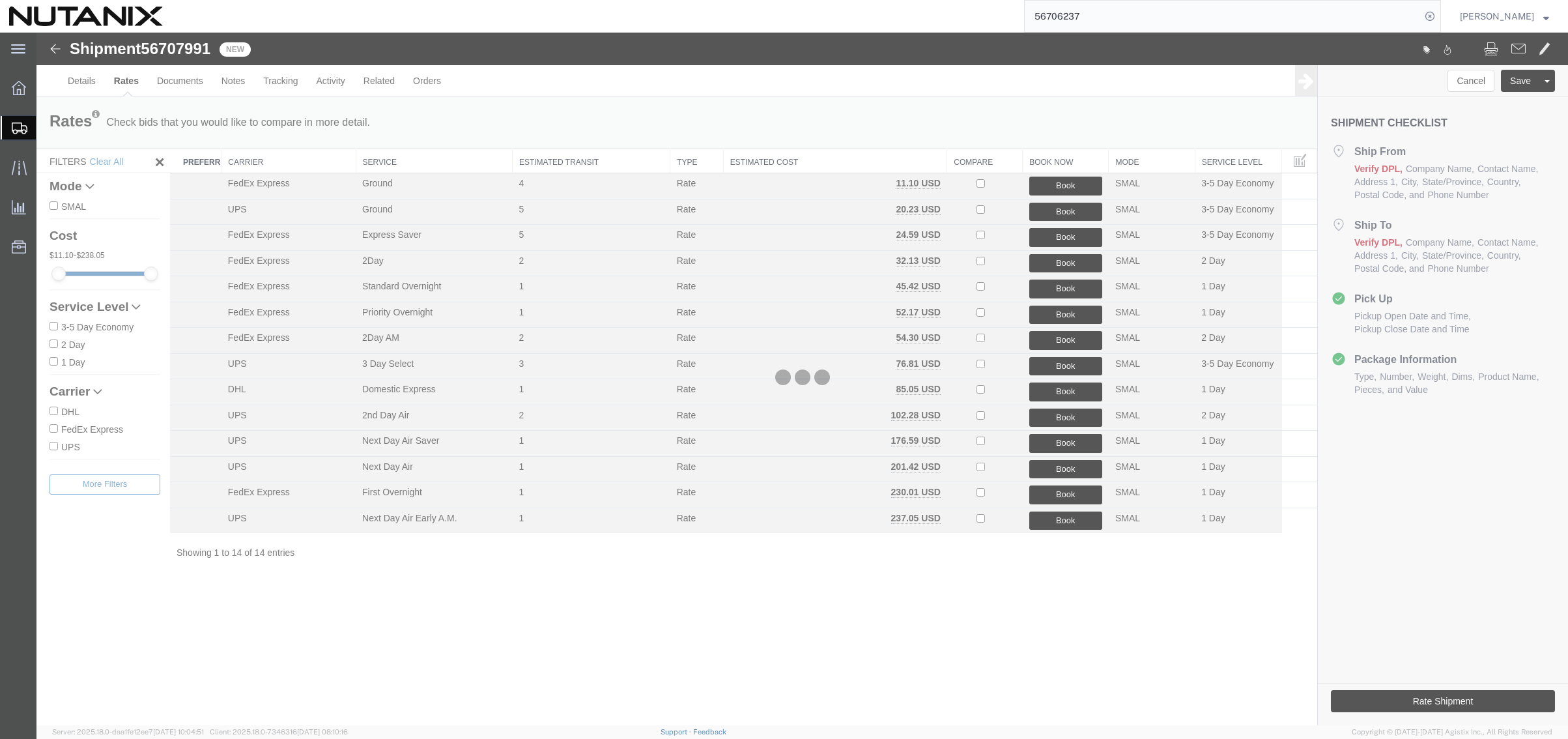
scroll to position [0, 0]
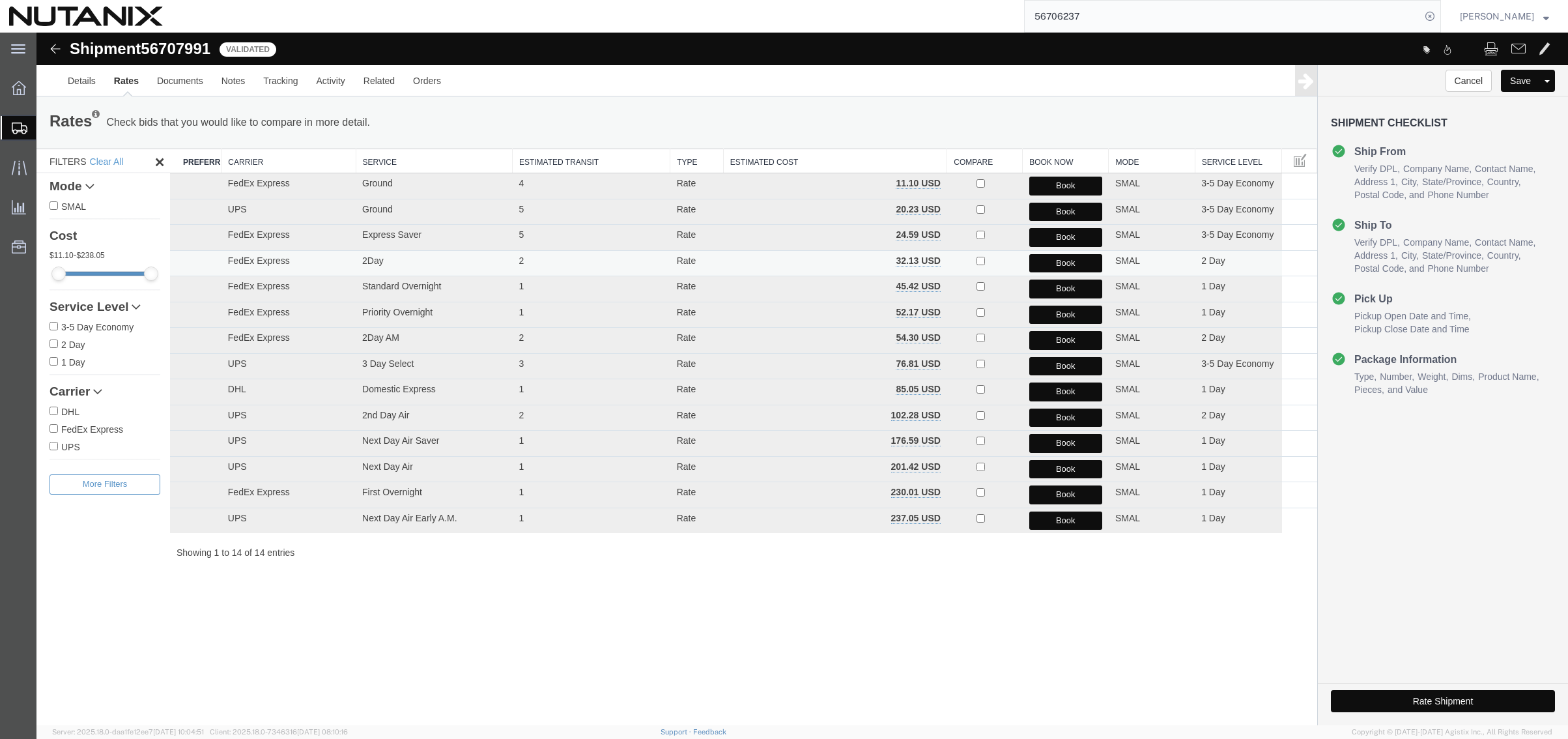
click at [1069, 259] on button "Book" at bounding box center [1065, 264] width 73 height 19
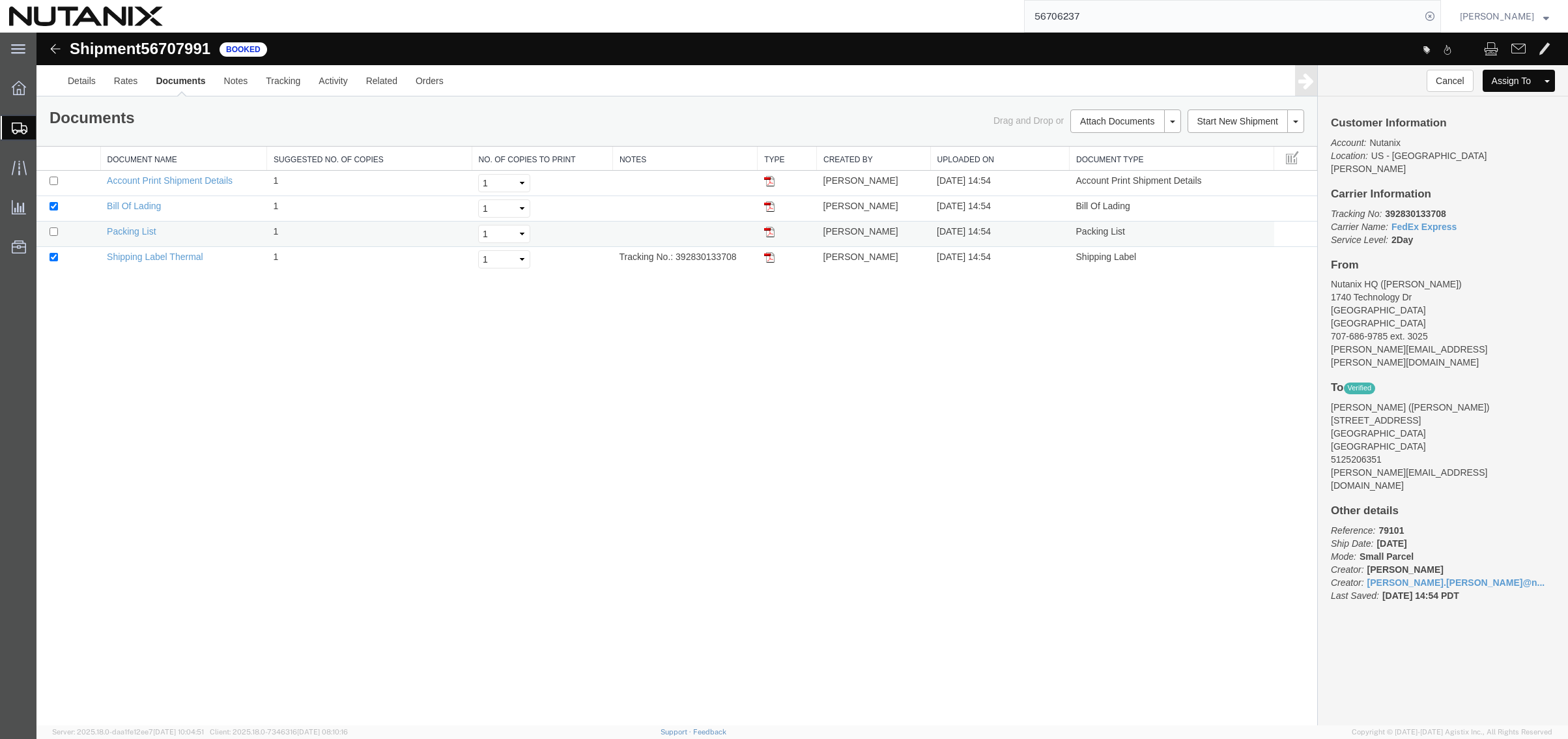
drag, startPoint x: 771, startPoint y: 254, endPoint x: 795, endPoint y: 245, distance: 25.6
click at [771, 254] on img at bounding box center [769, 257] width 11 height 11
click at [1230, 139] on link "Clone Shipment" at bounding box center [1247, 144] width 112 height 20
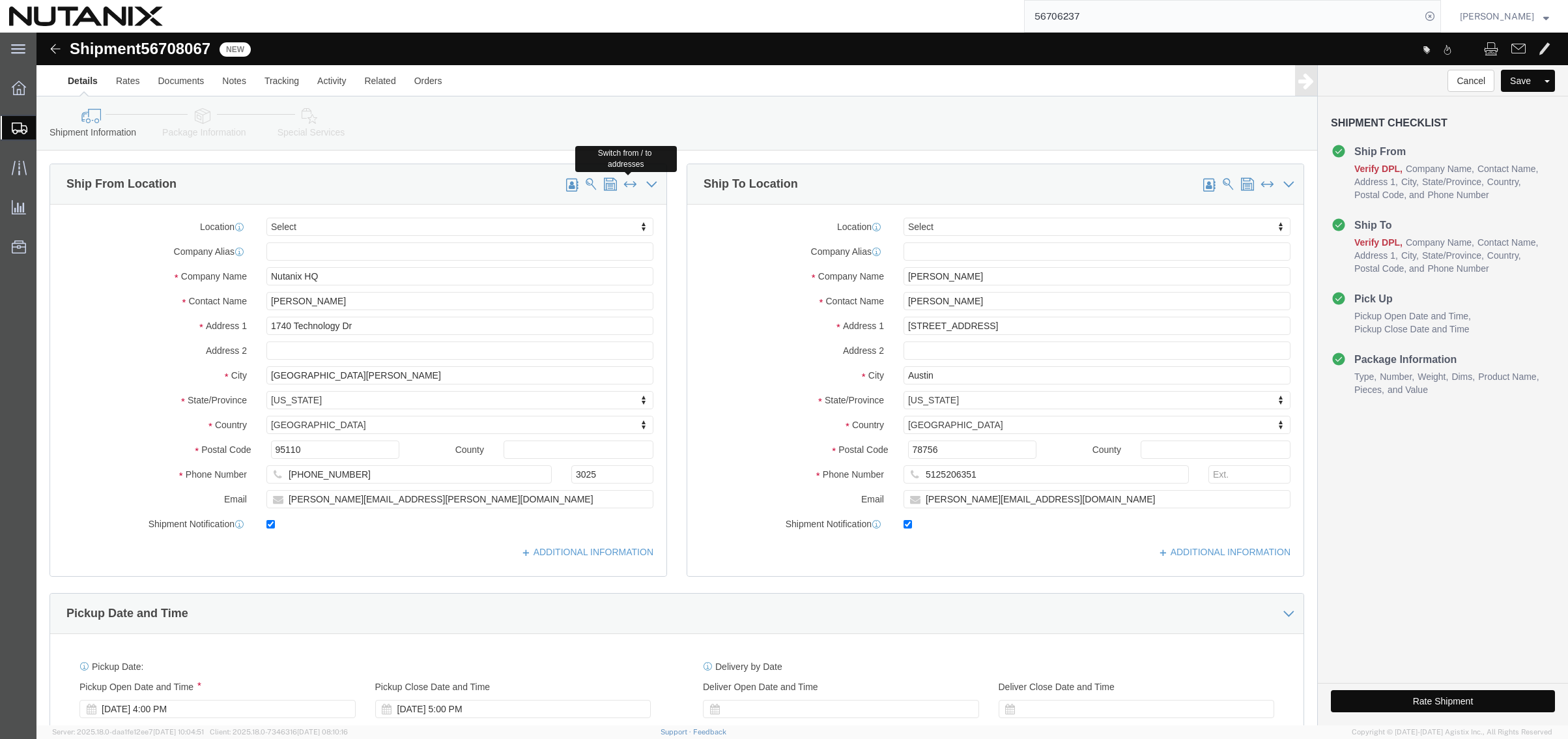
click span
type input "[PERSON_NAME]"
type input "[STREET_ADDRESS]"
type input "Austin"
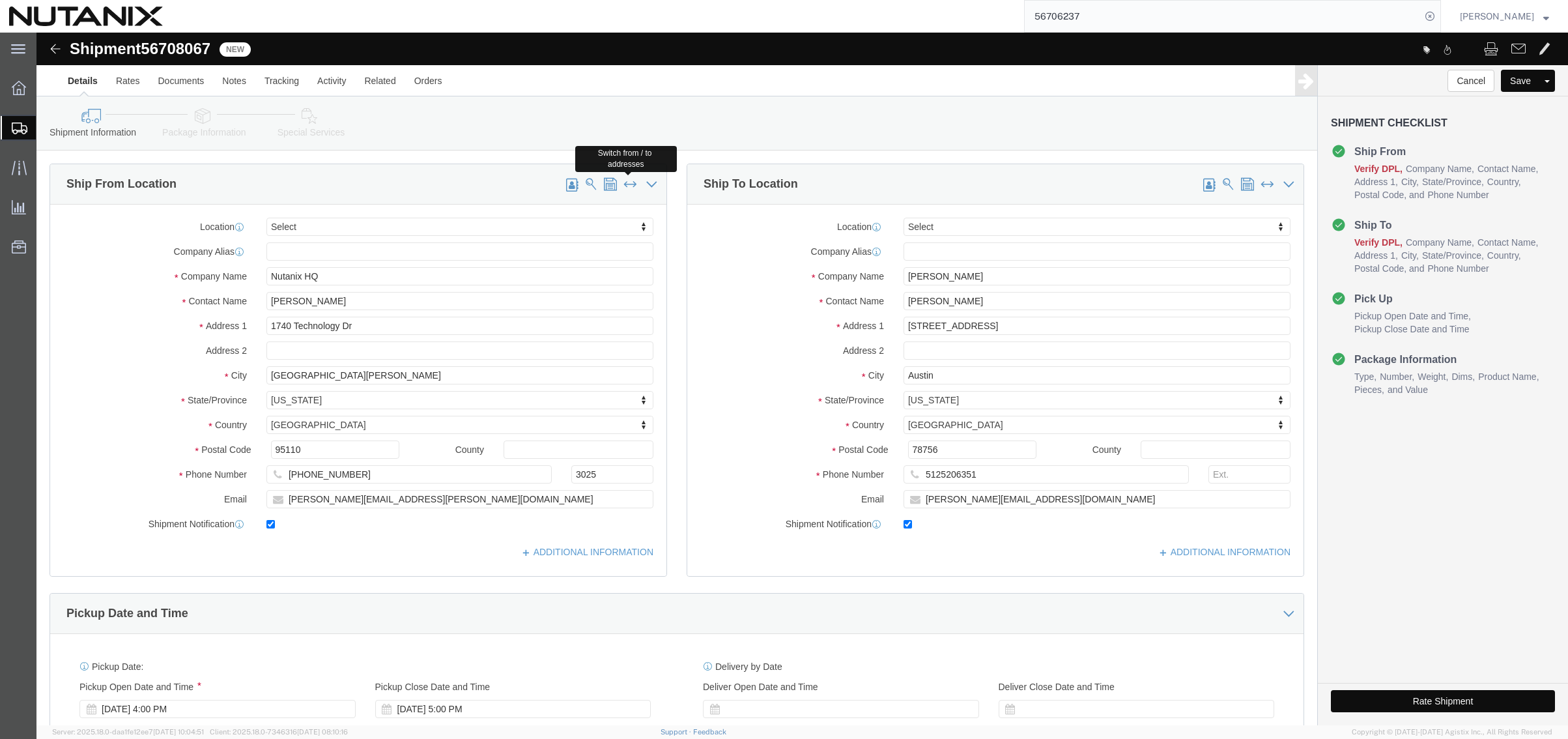
select select "[GEOGRAPHIC_DATA]"
type input "78756"
type input "5125206351"
type input "[PERSON_NAME][EMAIL_ADDRESS][DOMAIN_NAME]"
type input "Nutanix HQ"
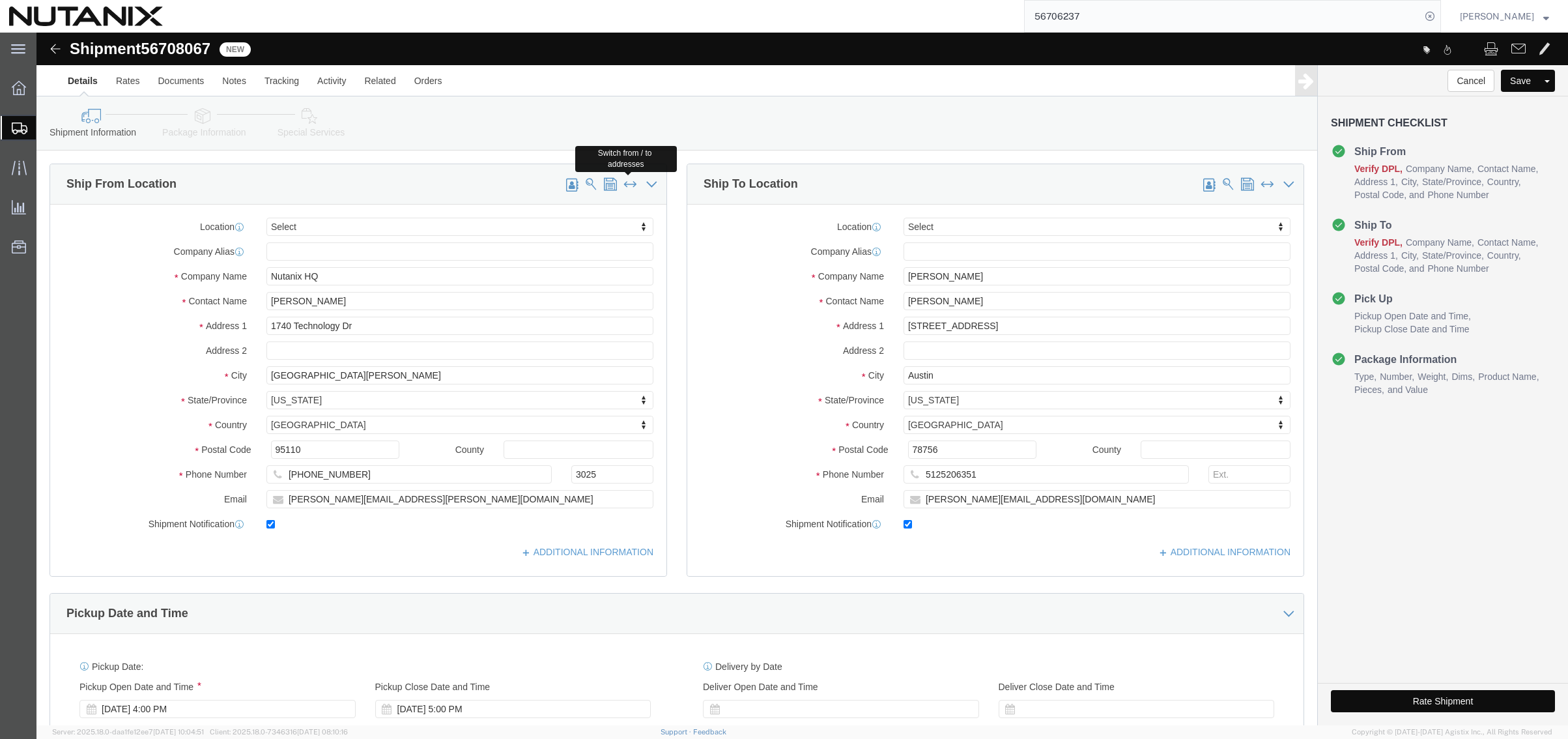
type input "[PERSON_NAME]"
type input "1740 Technology Dr"
type input "[GEOGRAPHIC_DATA][PERSON_NAME]"
select select "CA"
type input "95110"
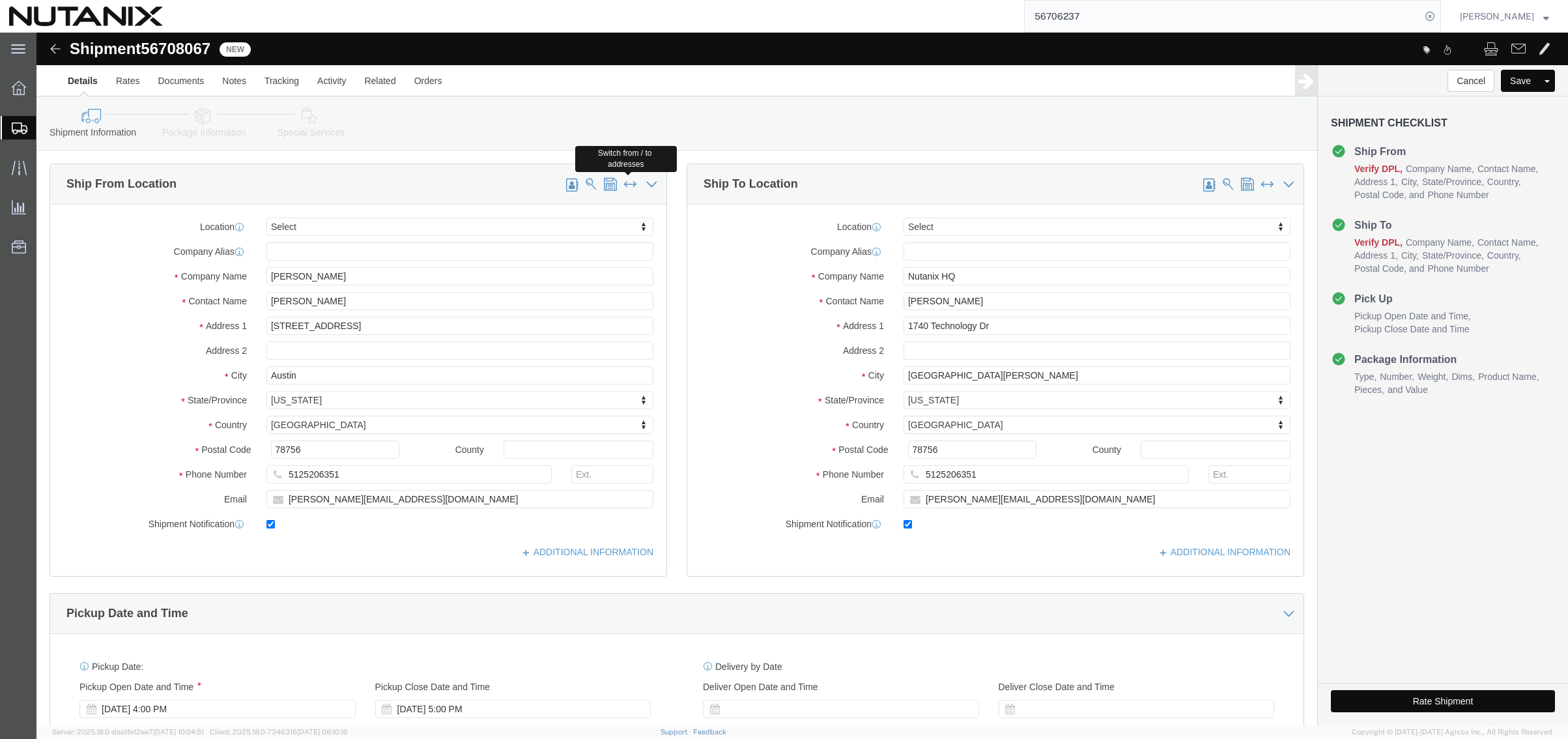
type input "[PHONE_NUMBER]"
type input "3025"
type input "[PERSON_NAME][EMAIL_ADDRESS][PERSON_NAME][DOMAIN_NAME]"
drag, startPoint x: 896, startPoint y: 270, endPoint x: 803, endPoint y: 238, distance: 98.4
click div "Location Select Select My Profile Location [GEOGRAPHIC_DATA] - [GEOGRAPHIC_DATA…"
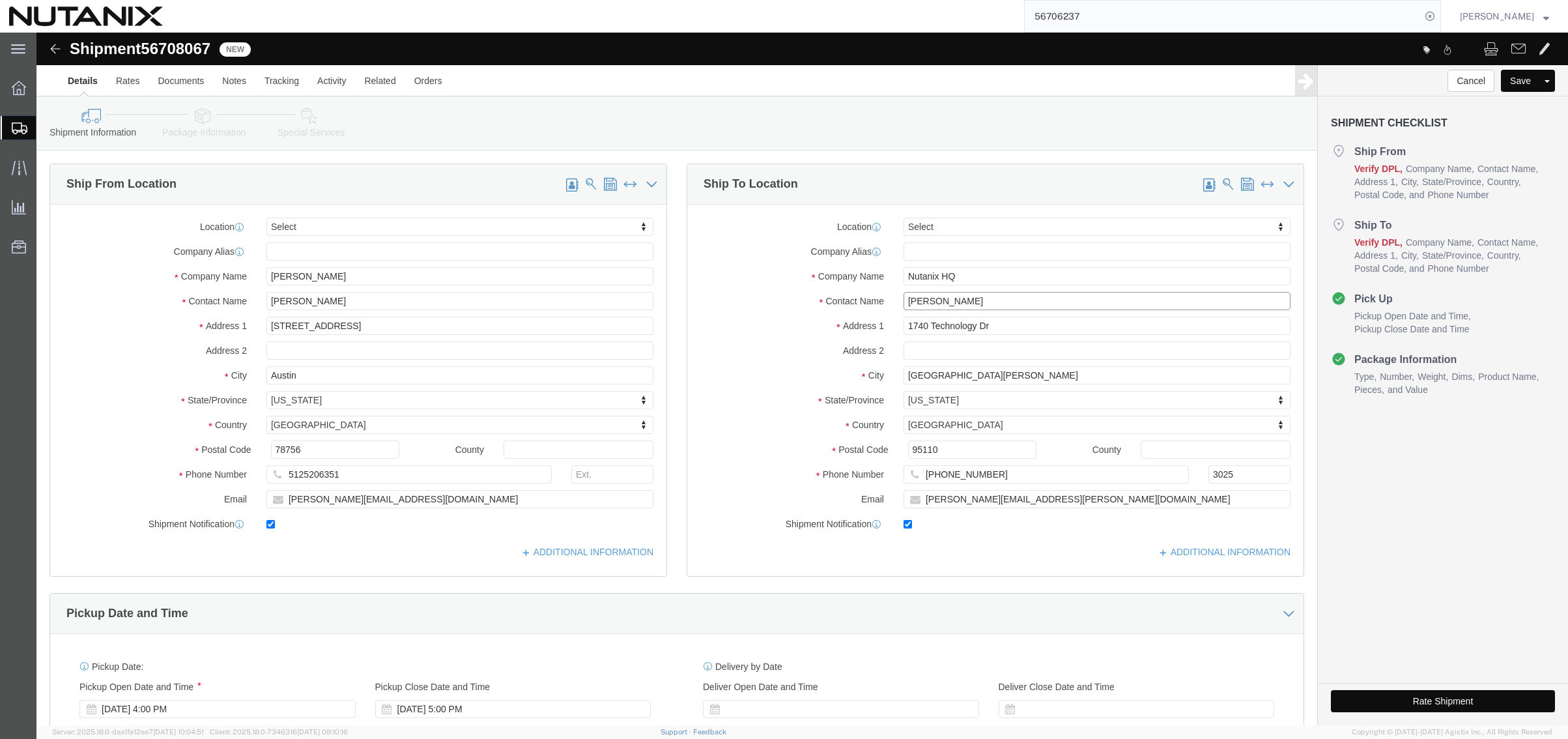
type input "[PERSON_NAME]"
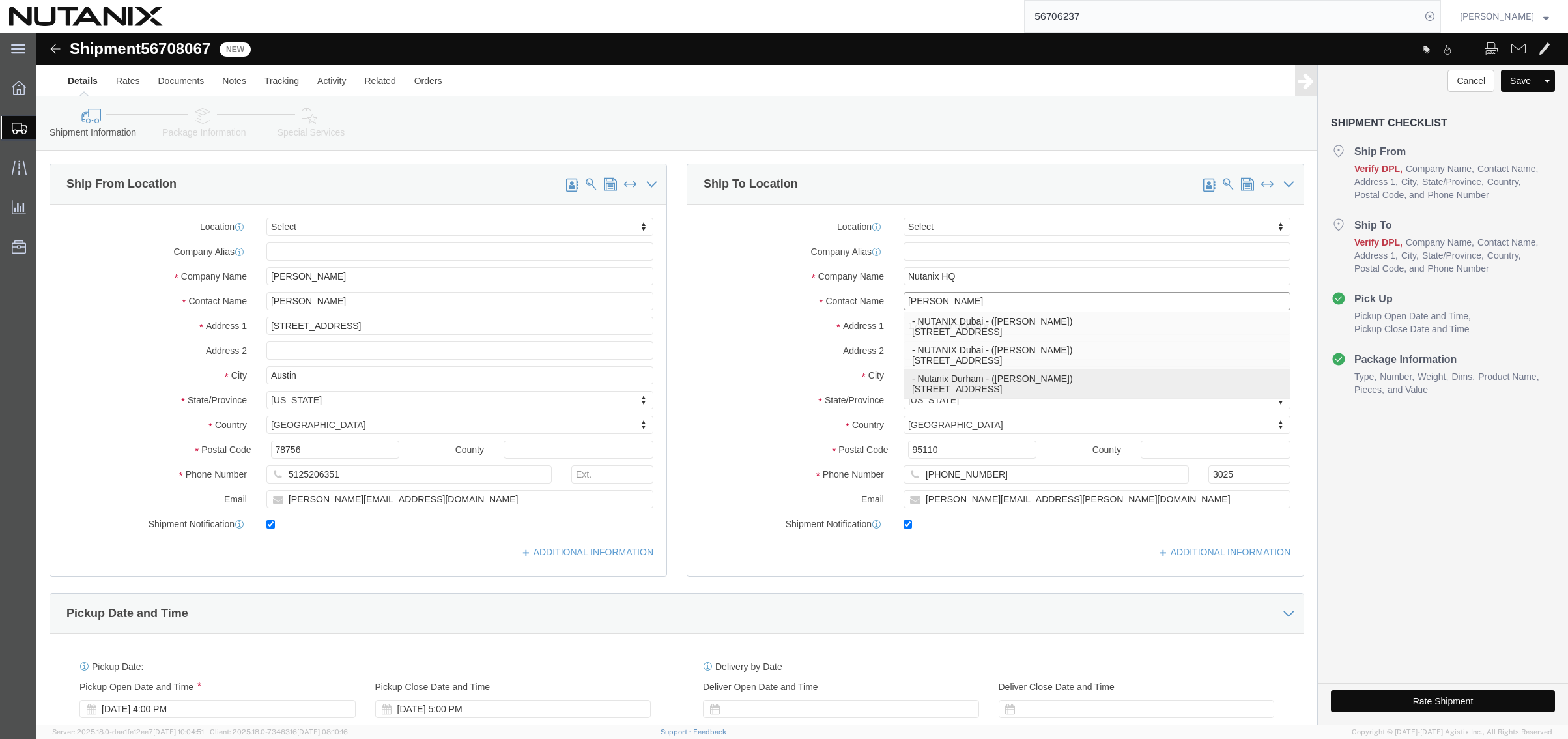
click p "- Nutanix Durham - ([PERSON_NAME]) [STREET_ADDRESS]"
type input "Nutanix Durham"
type input "[PERSON_NAME]"
type input "[STREET_ADDRESS]"
type input "Ste 700"
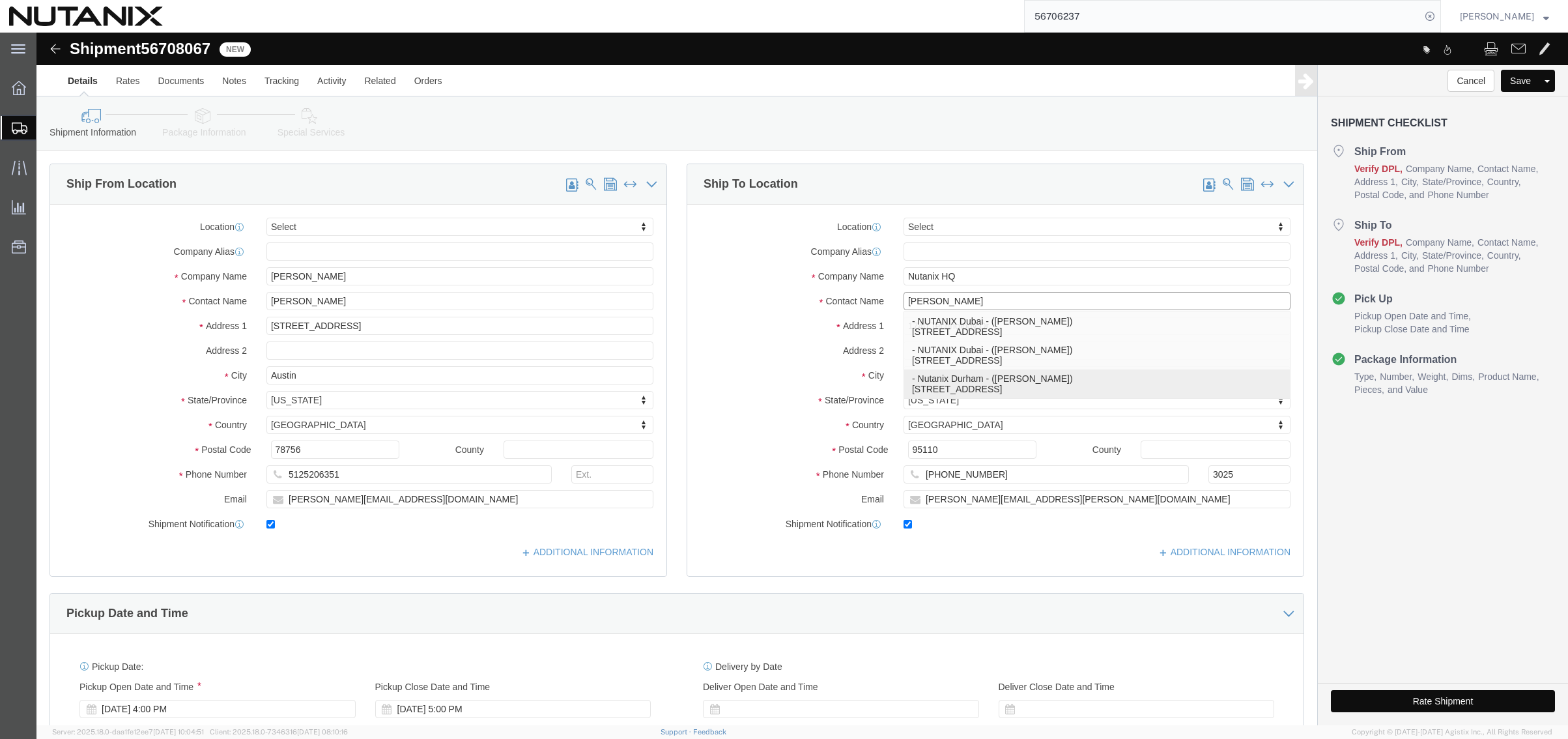
type input "[GEOGRAPHIC_DATA]"
type input "27701"
type input "9194447004"
type input "[PERSON_NAME][EMAIL_ADDRESS][PERSON_NAME][DOMAIN_NAME]"
select select "NC"
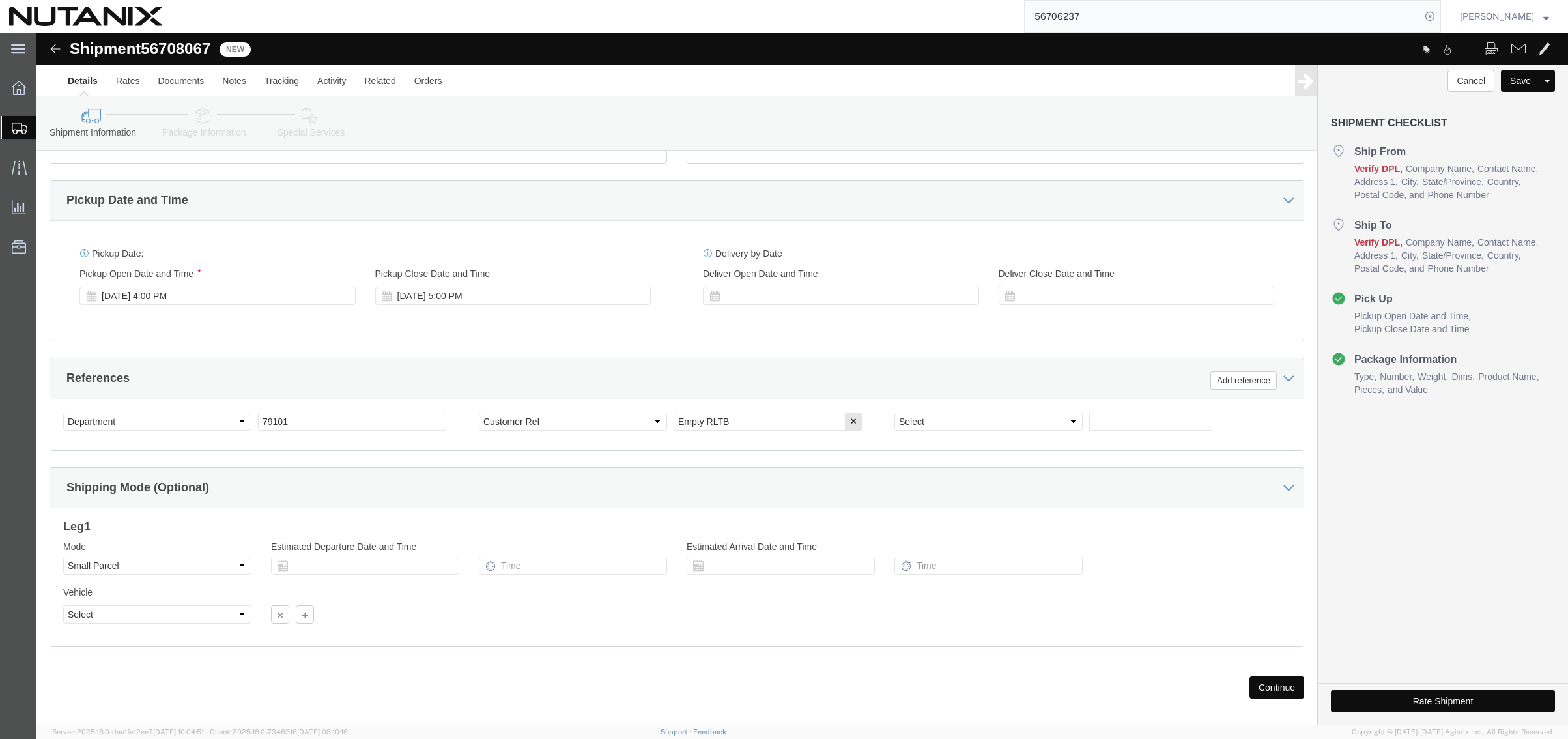
scroll to position [426, 0]
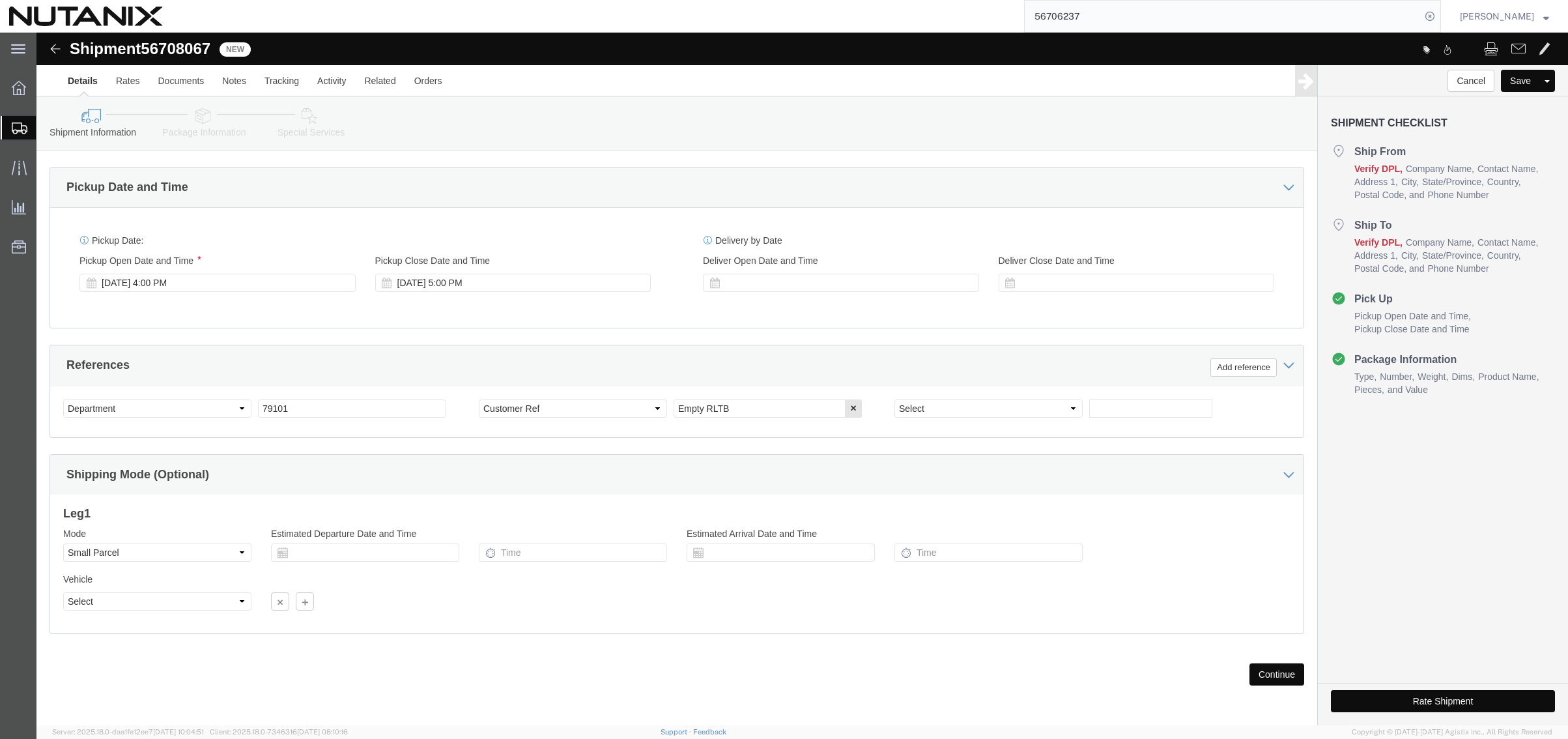
type input "[PERSON_NAME]"
drag, startPoint x: 700, startPoint y: 375, endPoint x: 577, endPoint y: 368, distance: 123.2
click div "Select Account Type Activity ID Airline Appointment Number ASN Batch Request # …"
type input "IT Equipment Return"
click icon
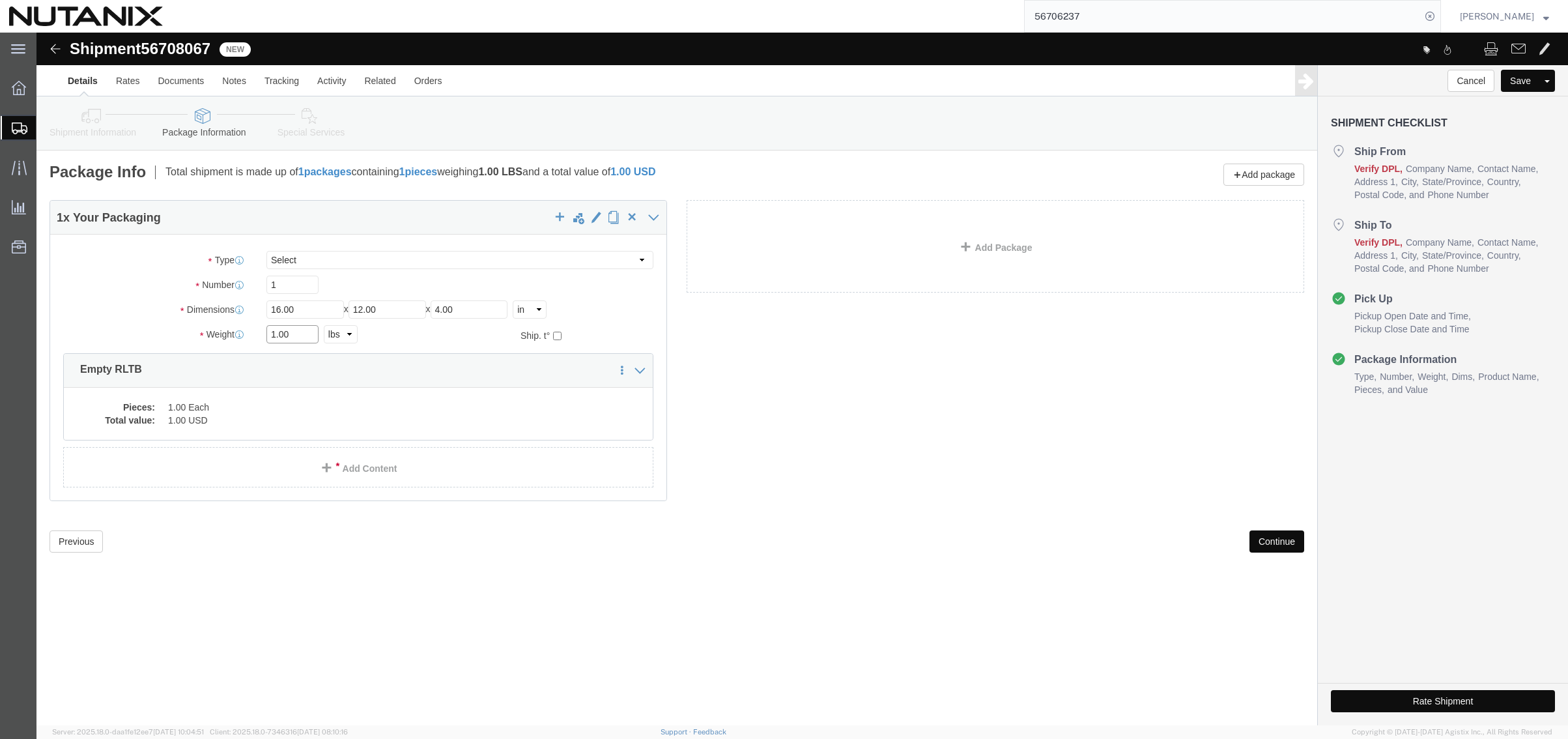
click div "Weight 1.00 Select kgs lbs Ship. t°"
type input "7"
click dd "1.00 Each"
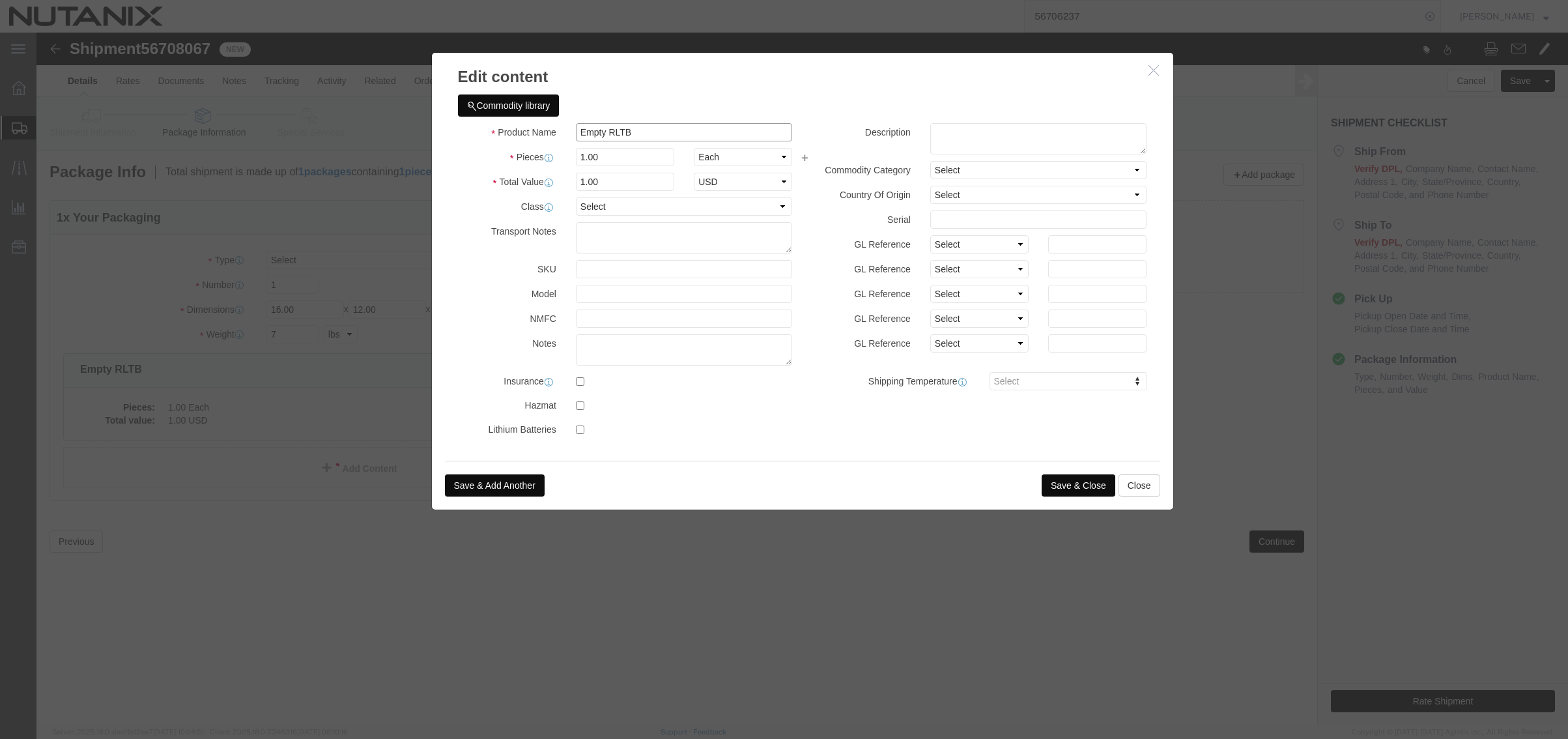
drag, startPoint x: 596, startPoint y: 100, endPoint x: 424, endPoint y: 81, distance: 173.0
click div "Commodity library Product Name Empty RLTB Pieces 1.00 Select Bag Barrels 100Boa…"
type input "Laptop return"
type input "1000"
select select "USD"
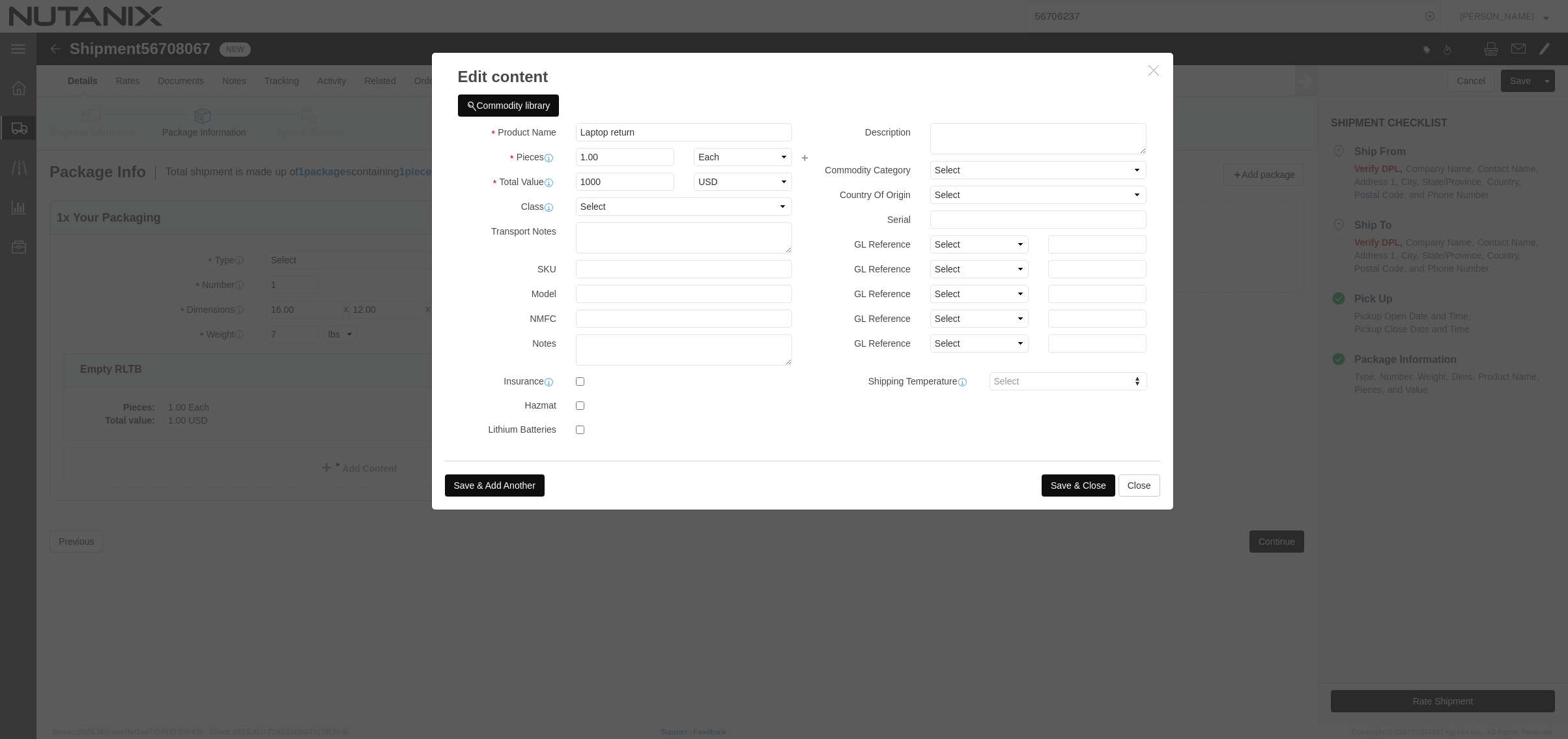
click button "Save & Close"
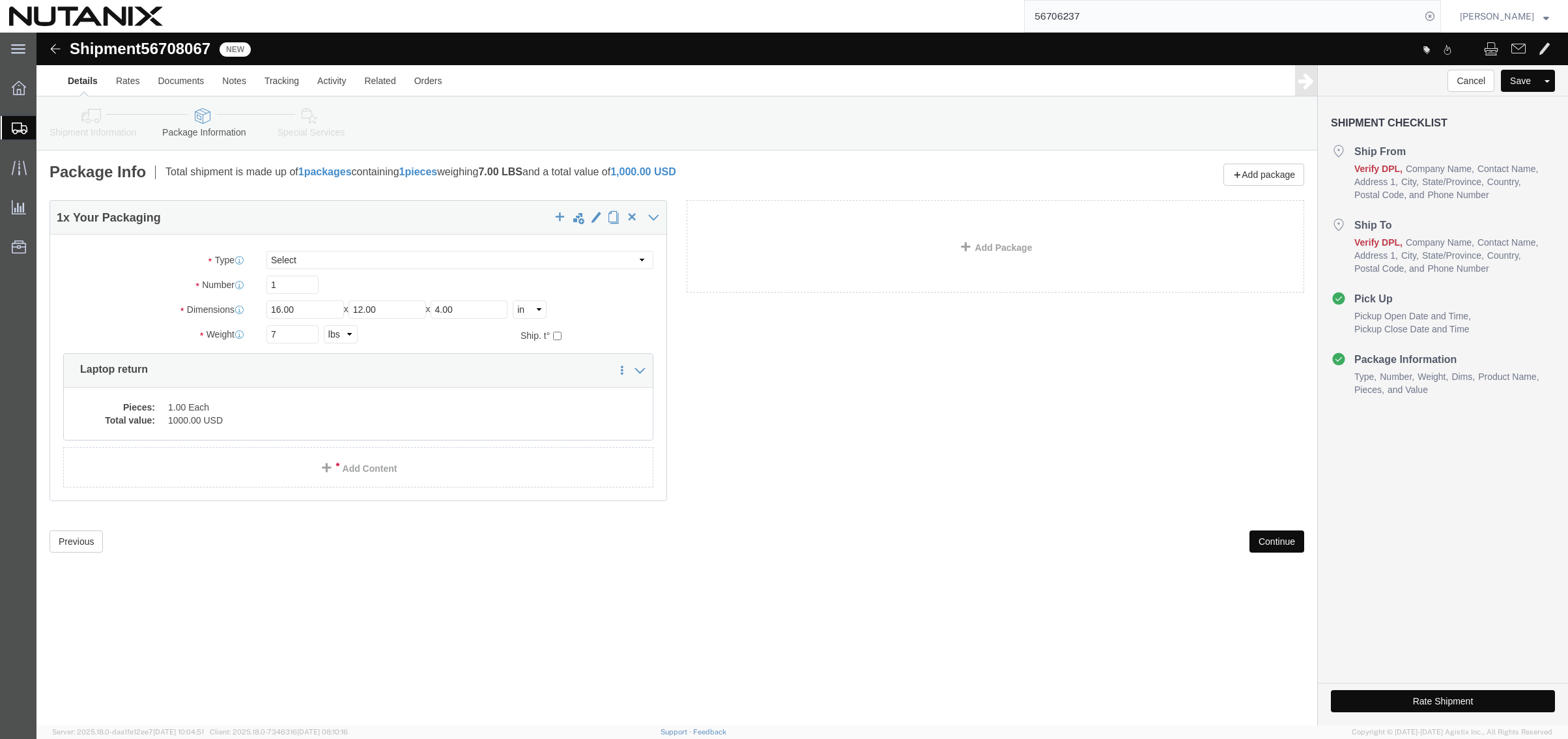
click button "Continue"
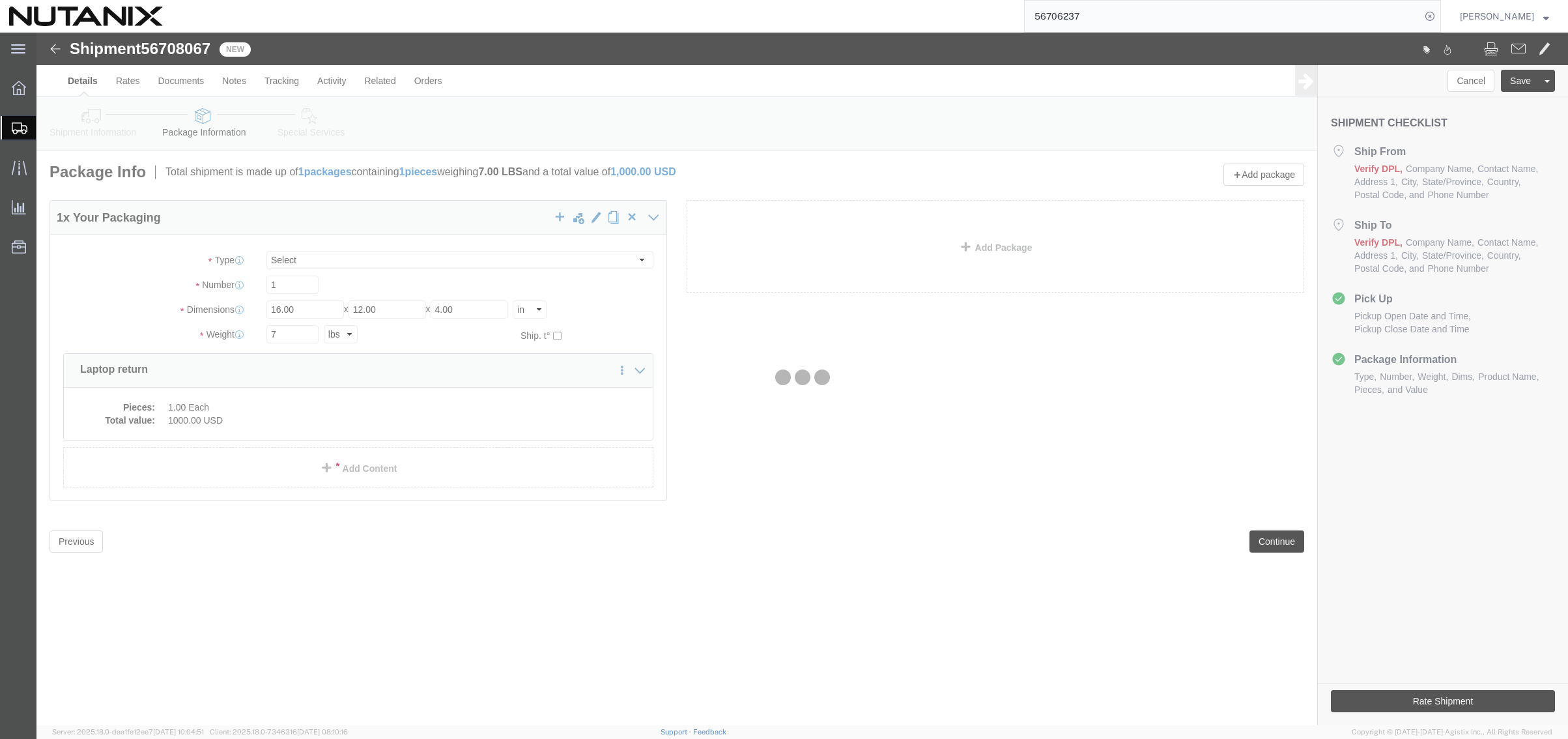
select select
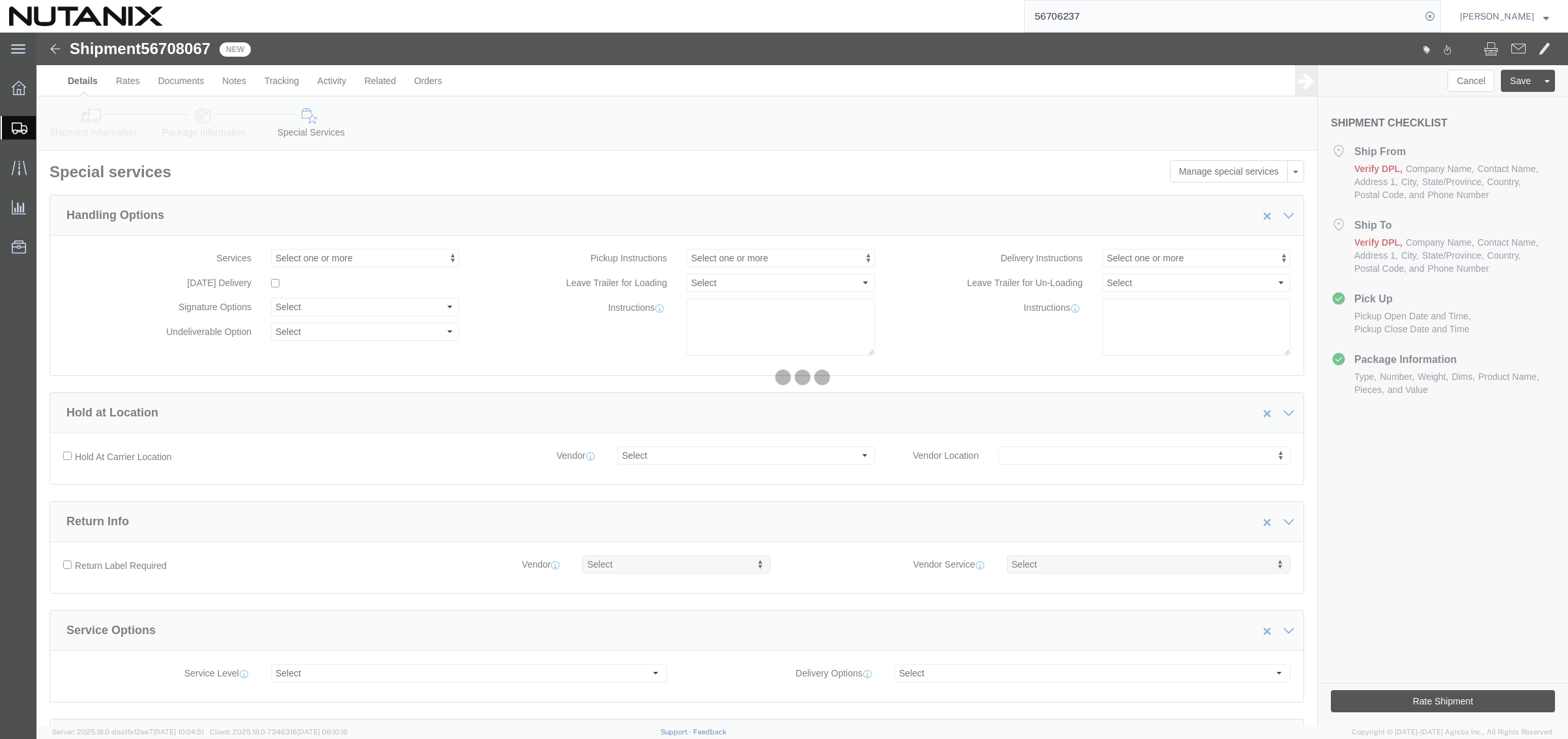
select select "COSTCENTER"
select select "59652"
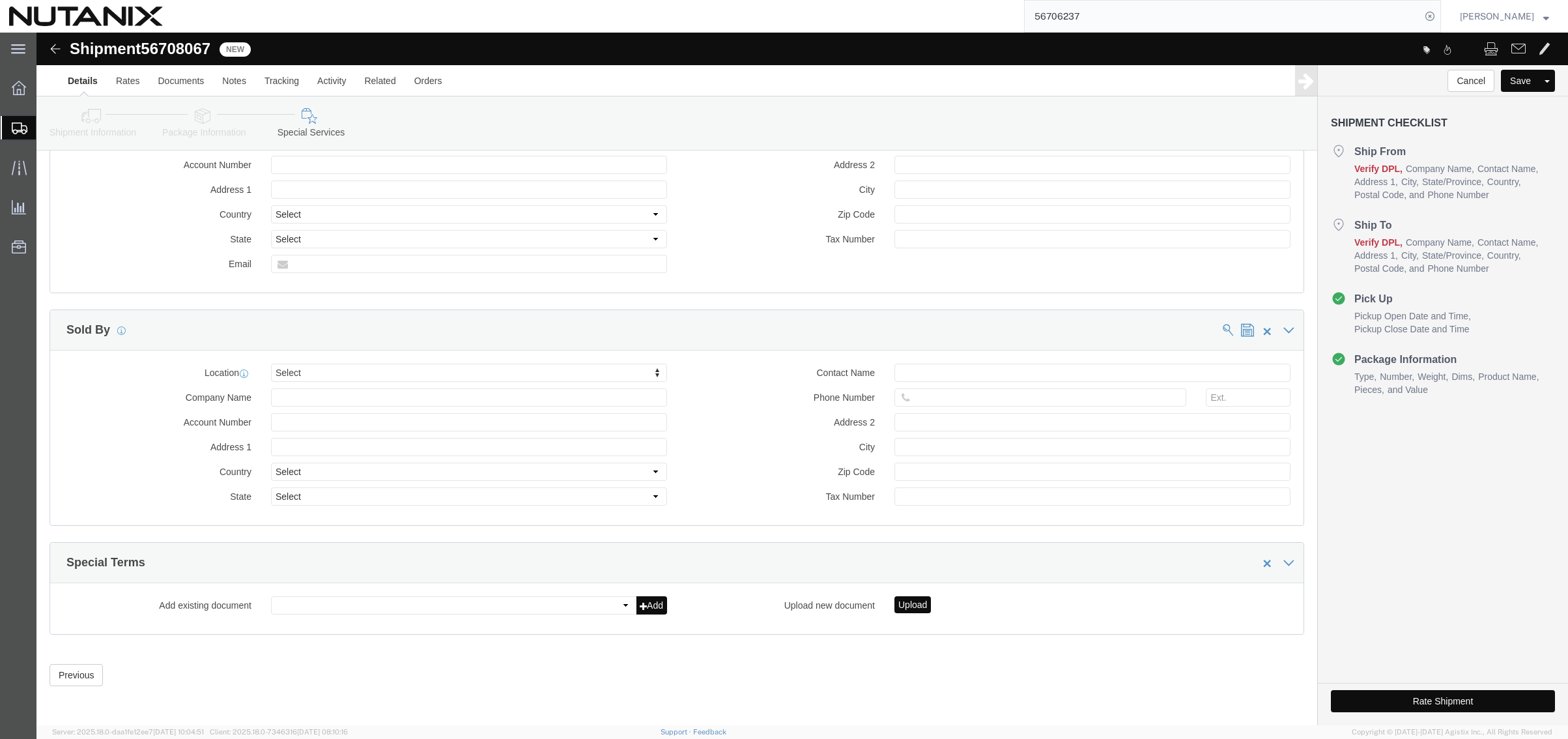
scroll to position [1163, 0]
click button "Rate Shipment"
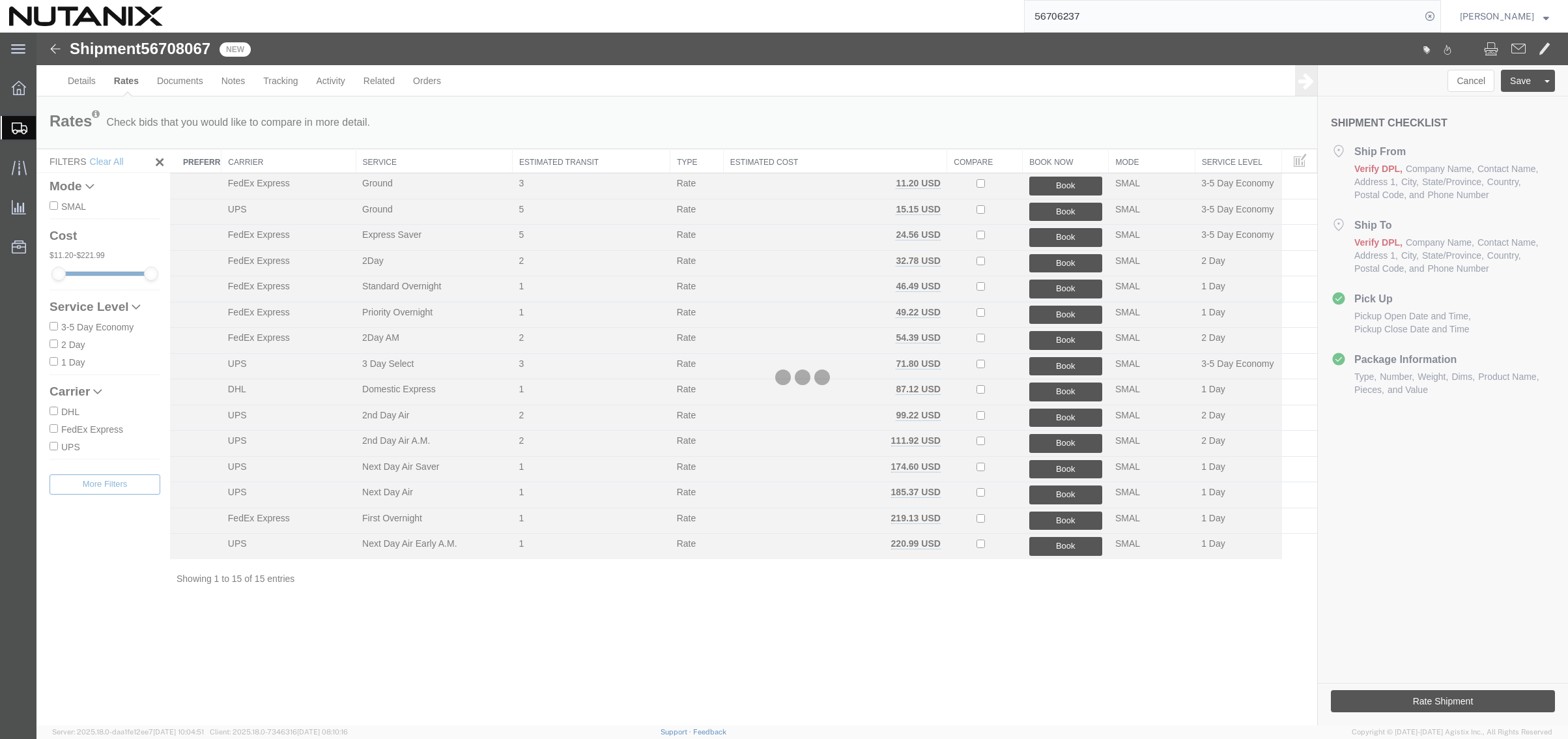
scroll to position [0, 0]
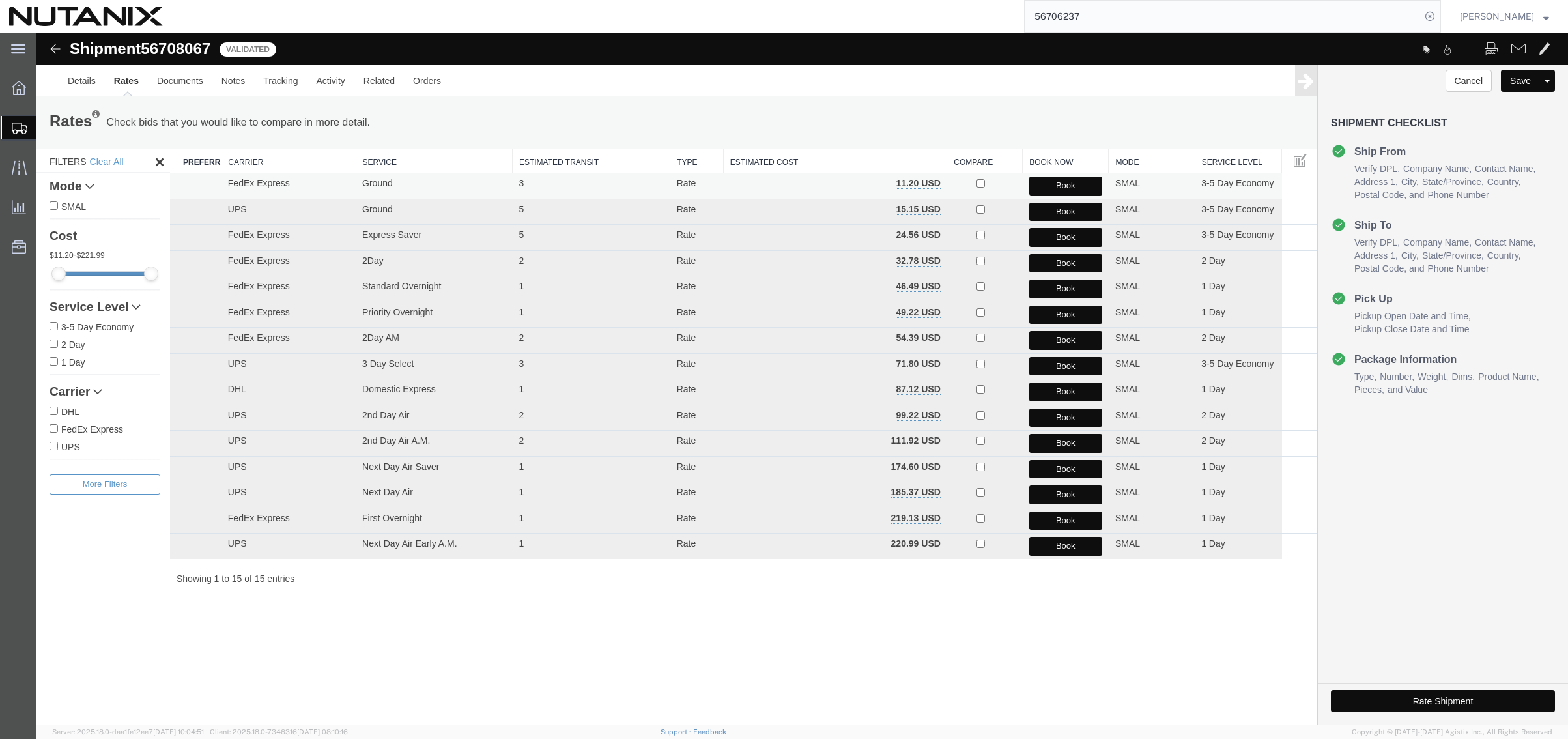
click at [1046, 185] on button "Book" at bounding box center [1065, 185] width 73 height 19
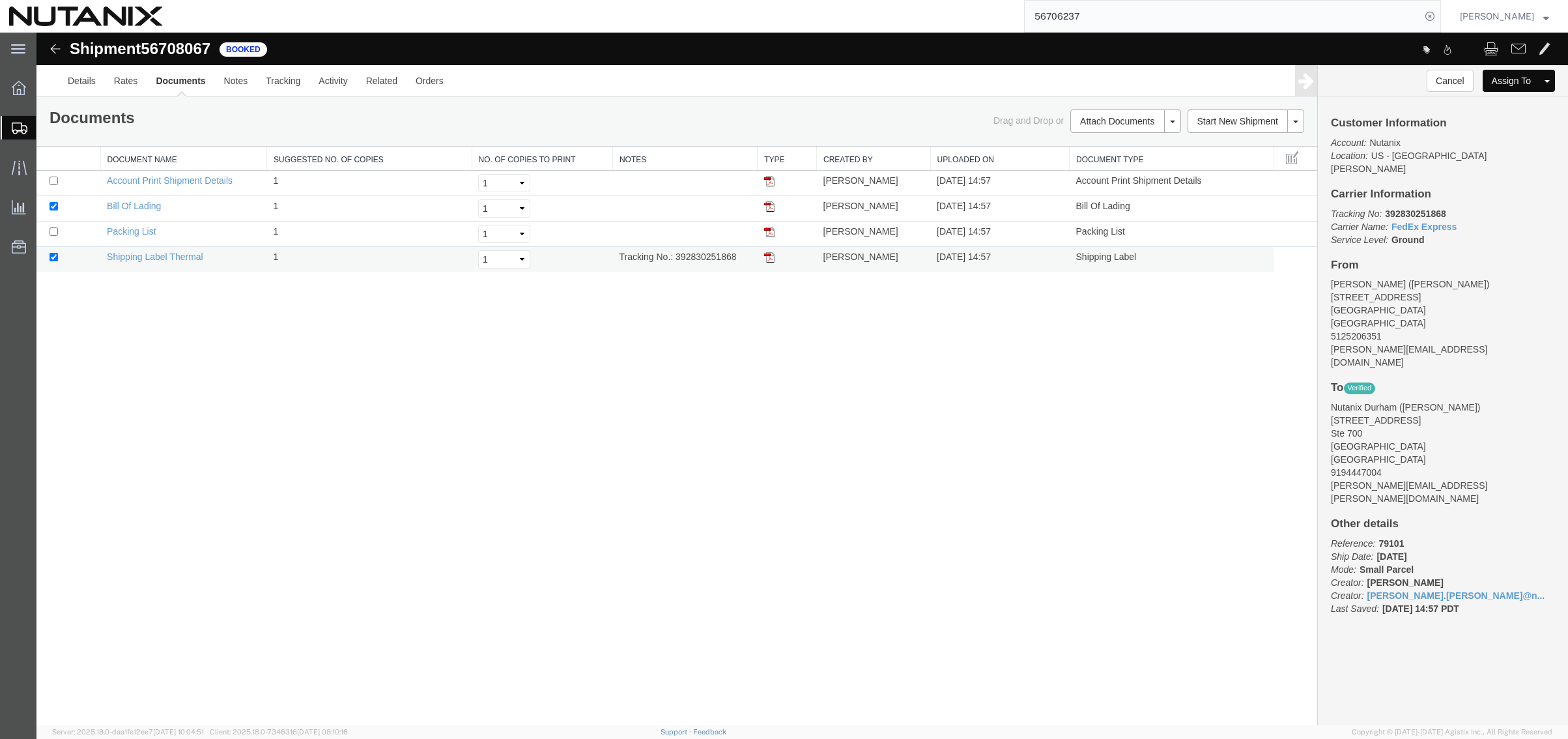
click at [773, 256] on img at bounding box center [769, 257] width 11 height 11
click at [1223, 144] on link "Clone Shipment" at bounding box center [1247, 144] width 112 height 20
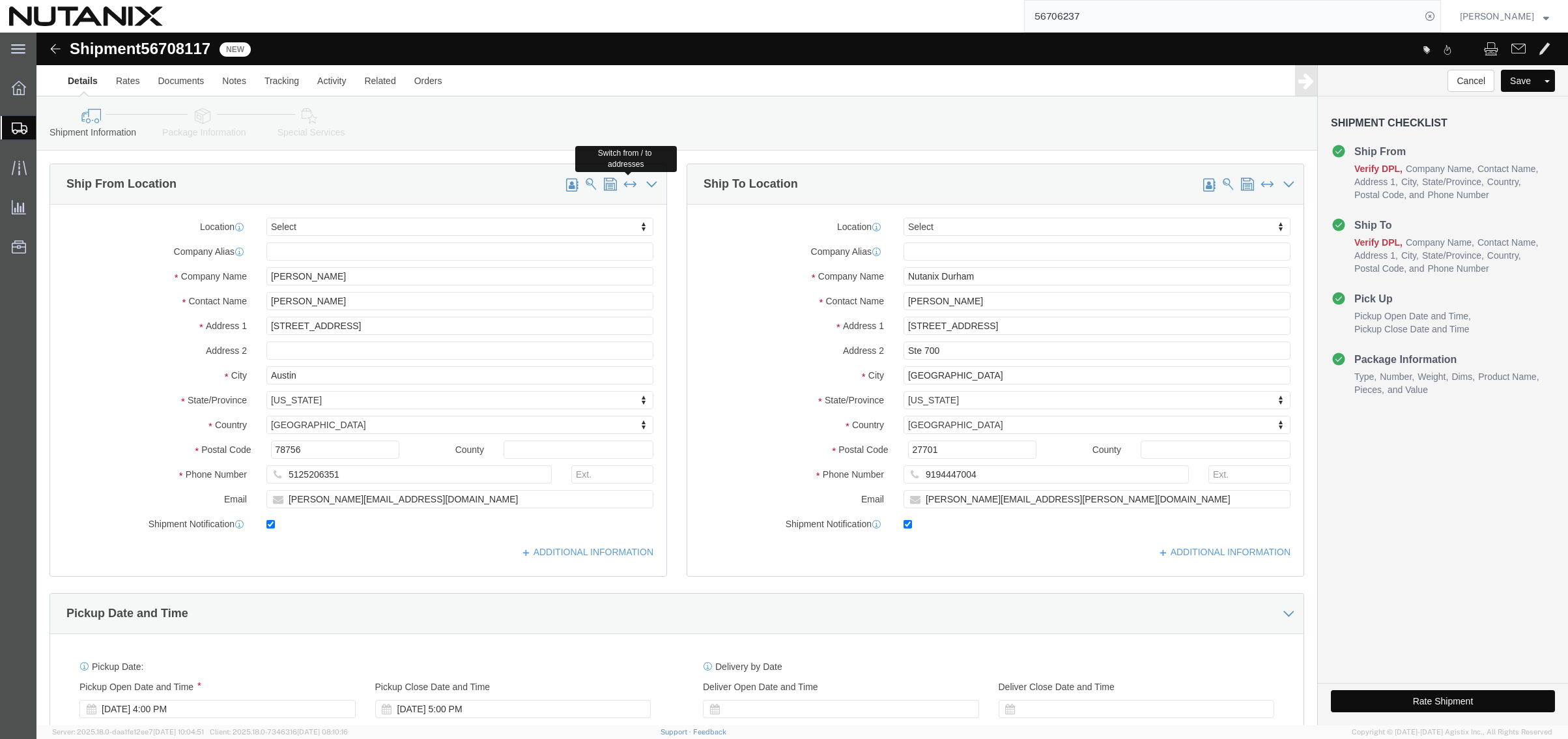
click span
type input "Nutanix Durham"
type input "[PERSON_NAME]"
type input "[STREET_ADDRESS]"
type input "Ste 700"
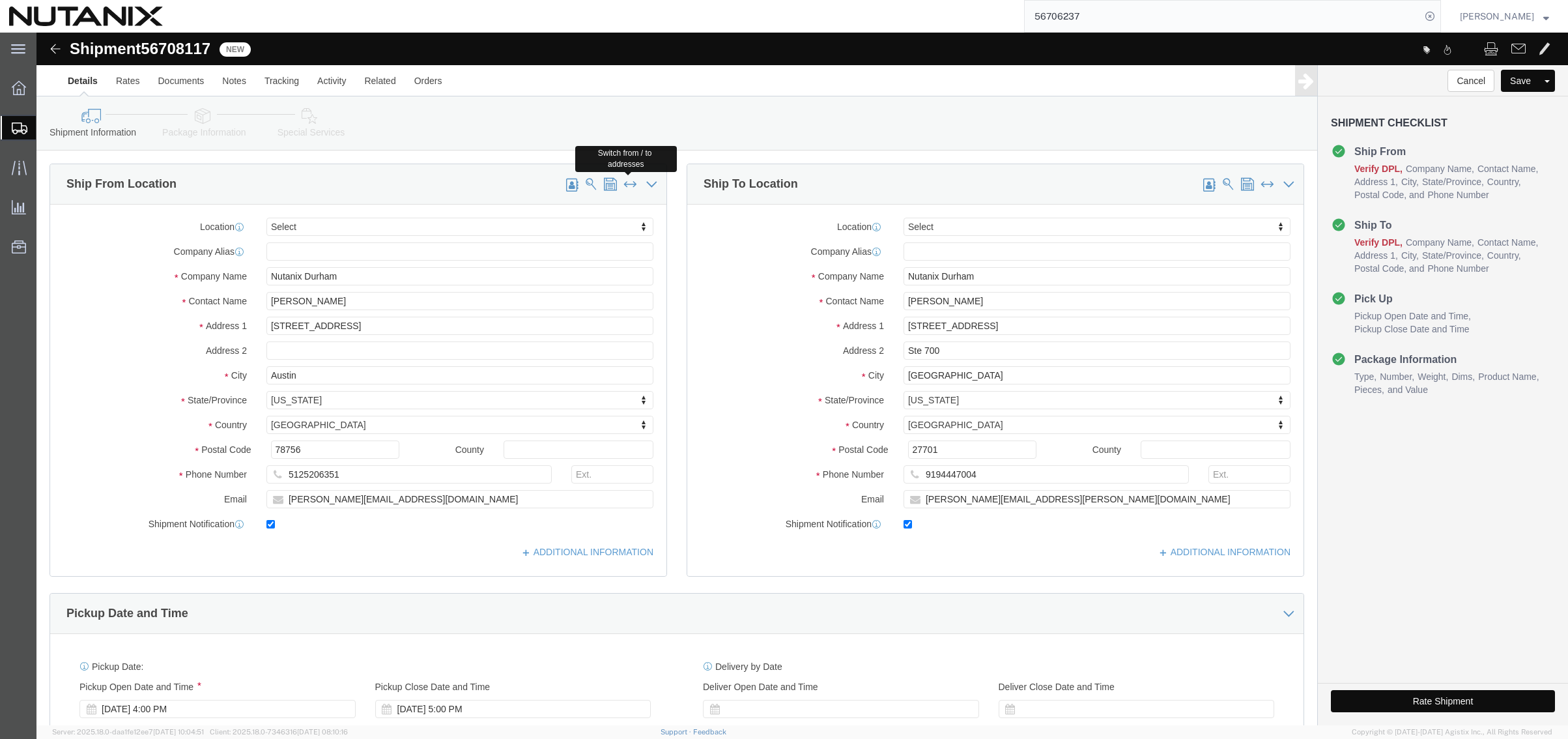
type input "[GEOGRAPHIC_DATA]"
select select "NC"
type input "27701"
type input "9194447004"
type input "[PERSON_NAME][EMAIL_ADDRESS][PERSON_NAME][DOMAIN_NAME]"
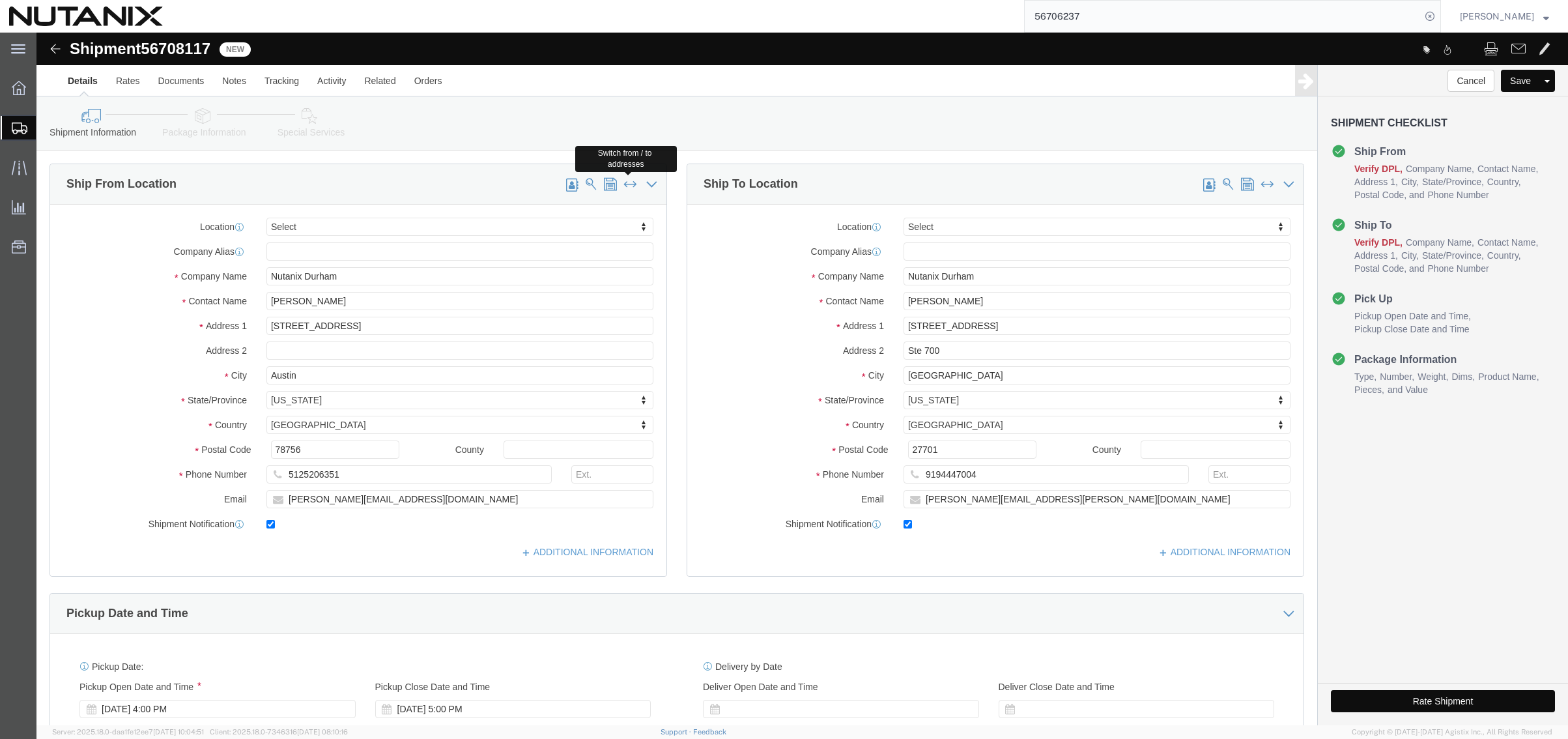
type input "[PERSON_NAME]"
type input "[STREET_ADDRESS]"
type input "Austin"
select select "[GEOGRAPHIC_DATA]"
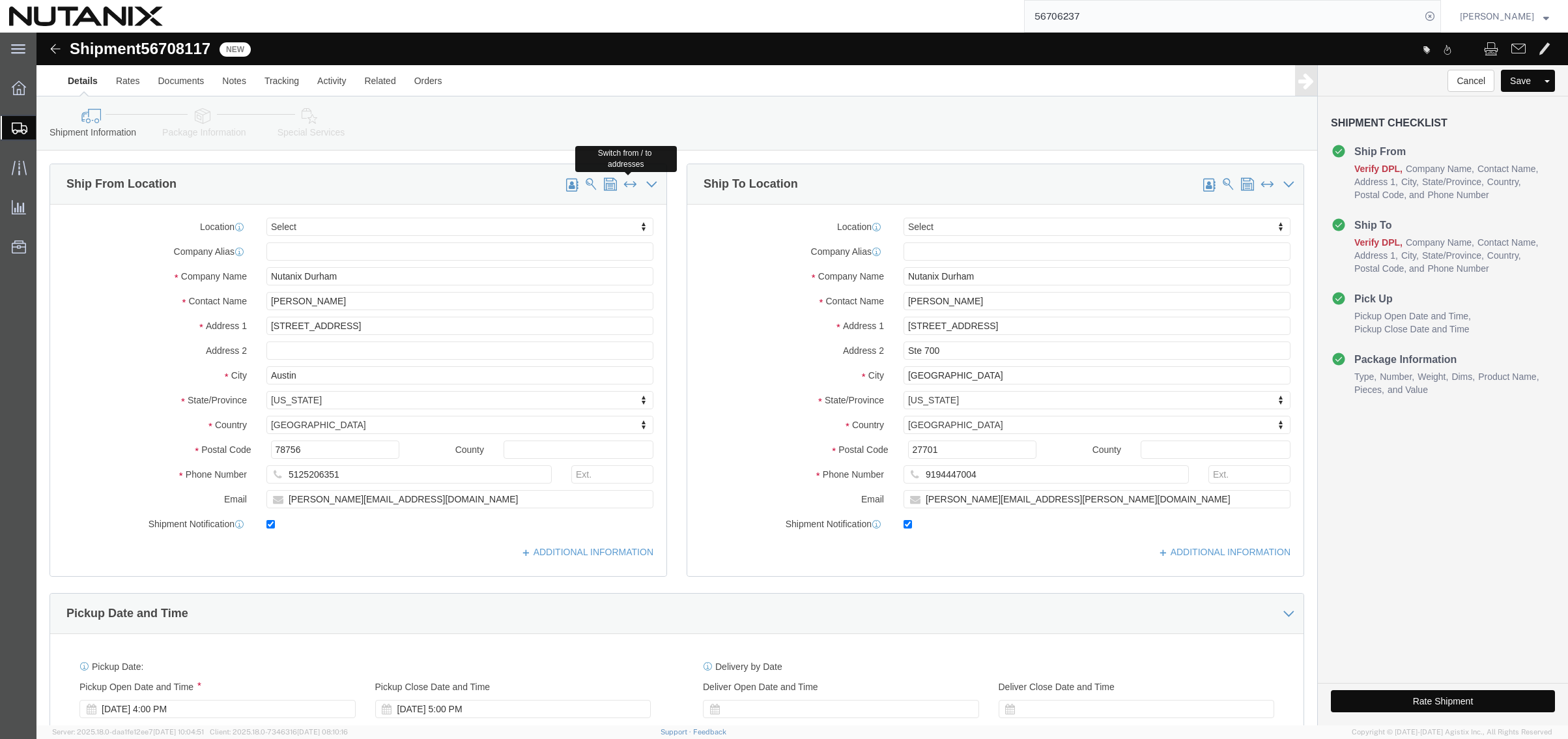
type input "78756"
type input "5125206351"
type input "[PERSON_NAME][EMAIL_ADDRESS][DOMAIN_NAME]"
drag, startPoint x: 318, startPoint y: 273, endPoint x: 30, endPoint y: 260, distance: 288.3
click div "Contact Name [PERSON_NAME]"
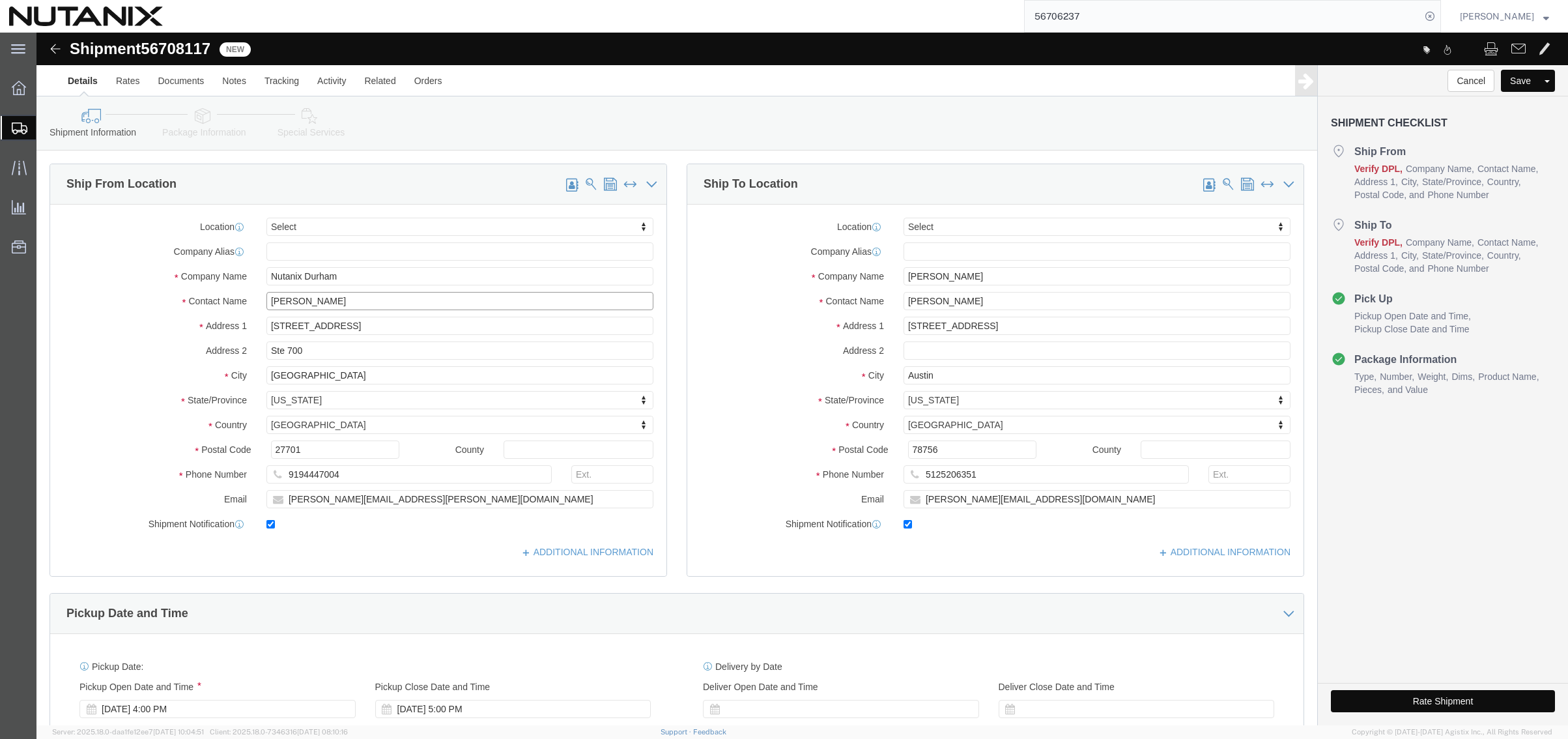
type input "[PERSON_NAME]"
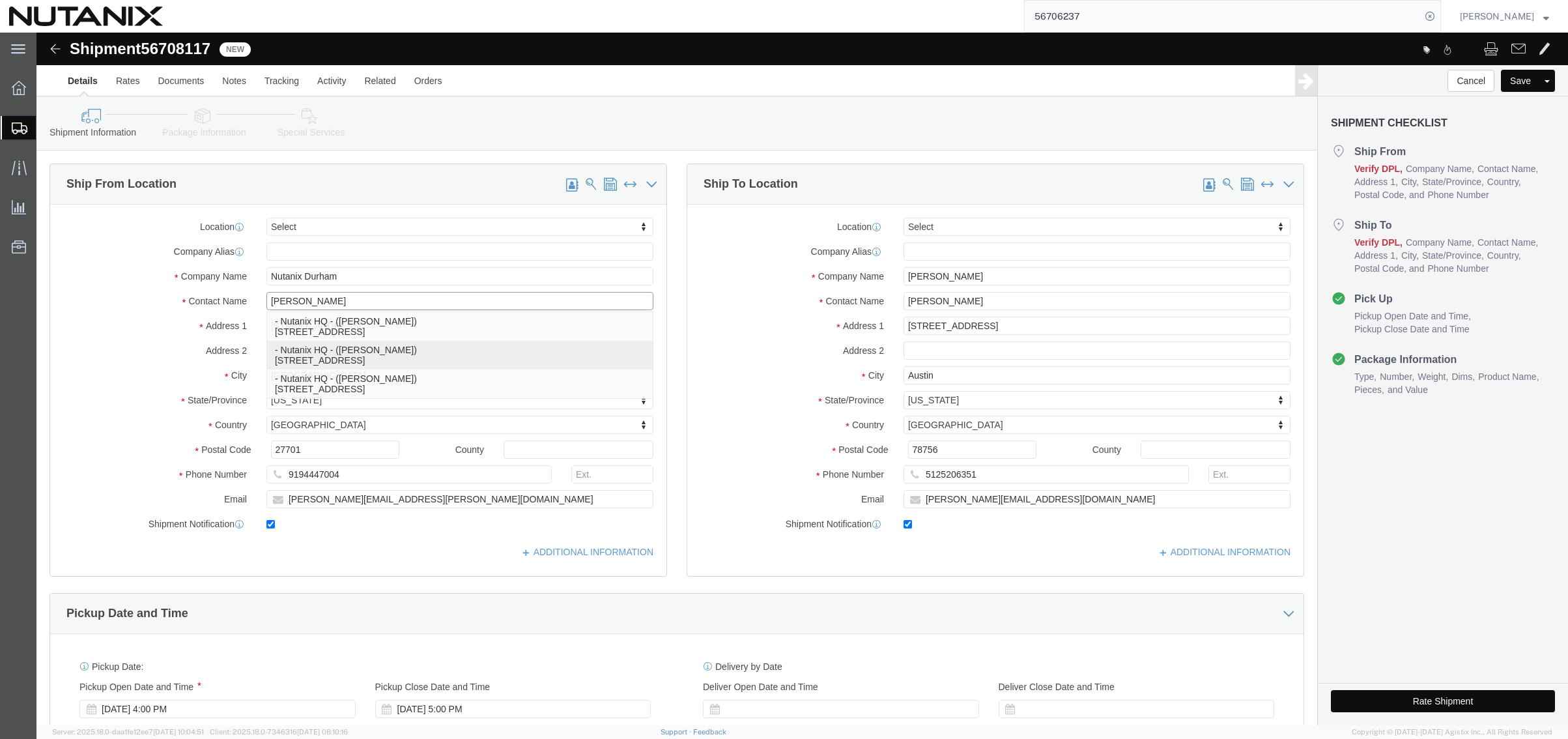
click p "- Nutanix HQ - ([PERSON_NAME]) [STREET_ADDRESS]"
type input "Nutanix HQ"
type input "[PERSON_NAME]"
type input "1740 Technology Dr"
type input "[GEOGRAPHIC_DATA][PERSON_NAME]"
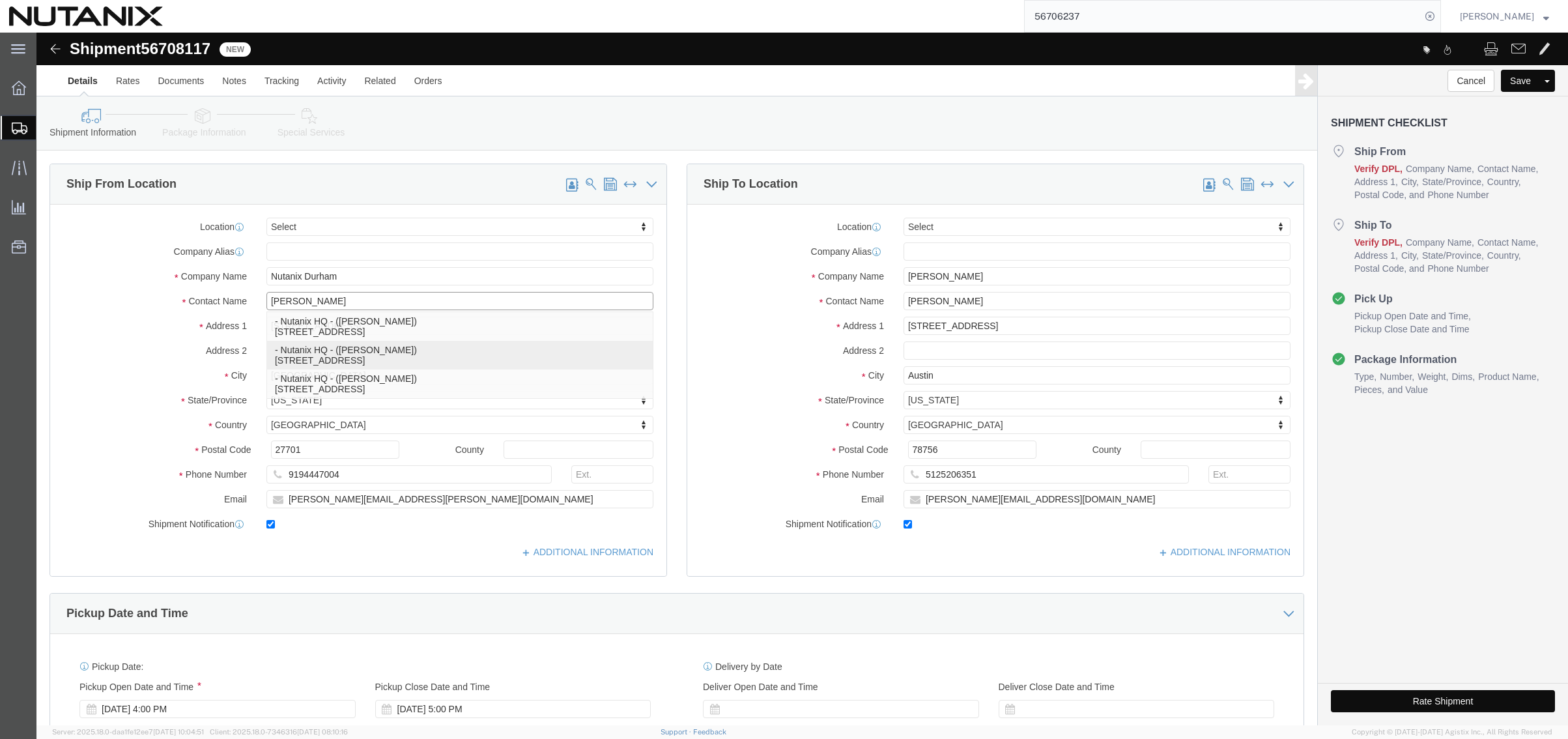
type input "95110"
type input "[PHONE_NUMBER]"
type input "3025"
type input "[PERSON_NAME][EMAIL_ADDRESS][PERSON_NAME][DOMAIN_NAME]"
select select "CA"
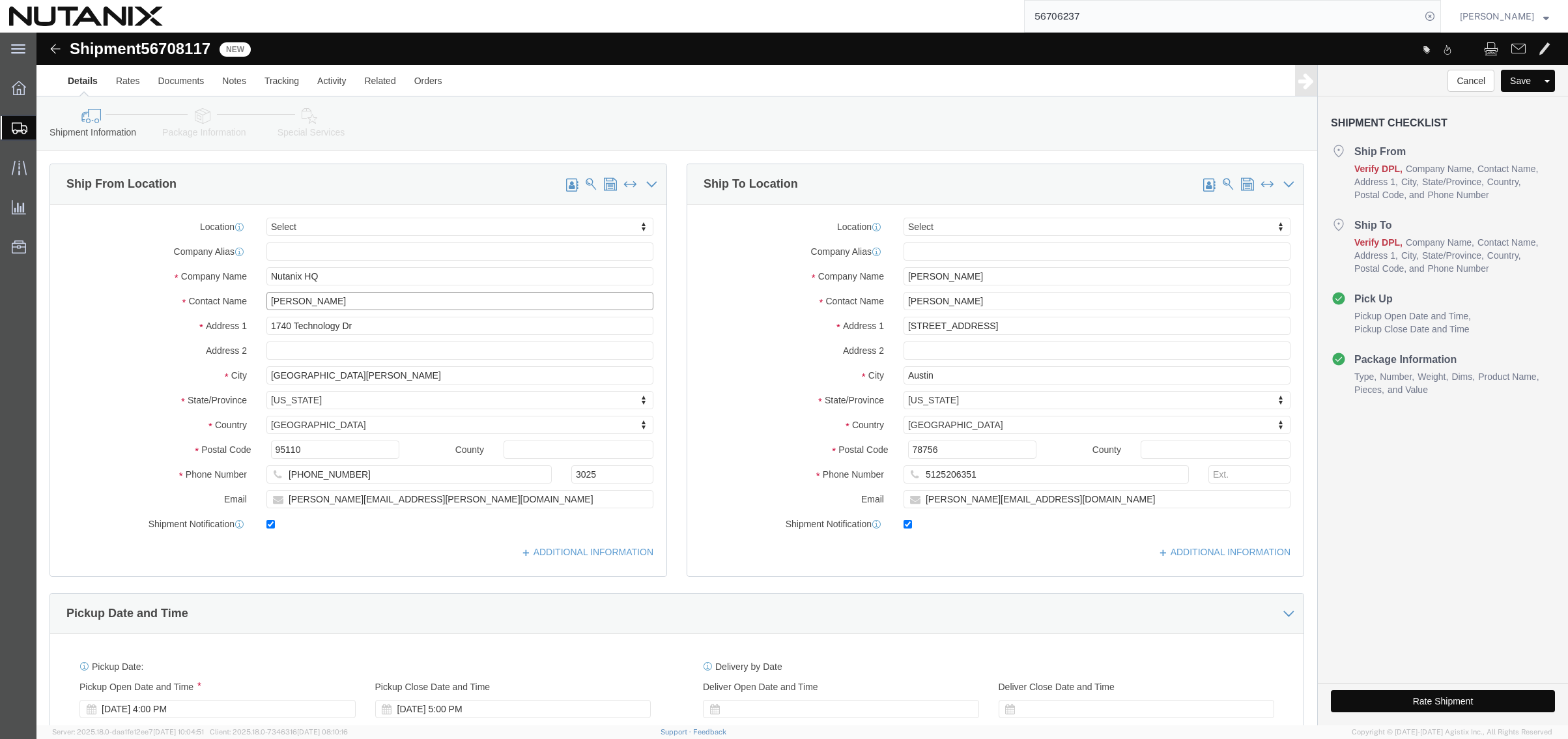
type input "[PERSON_NAME]"
drag, startPoint x: 936, startPoint y: 247, endPoint x: 702, endPoint y: 236, distance: 234.3
click div "Company Name [PERSON_NAME]"
paste input "[PERSON_NAME]"
type input "[PERSON_NAME]"
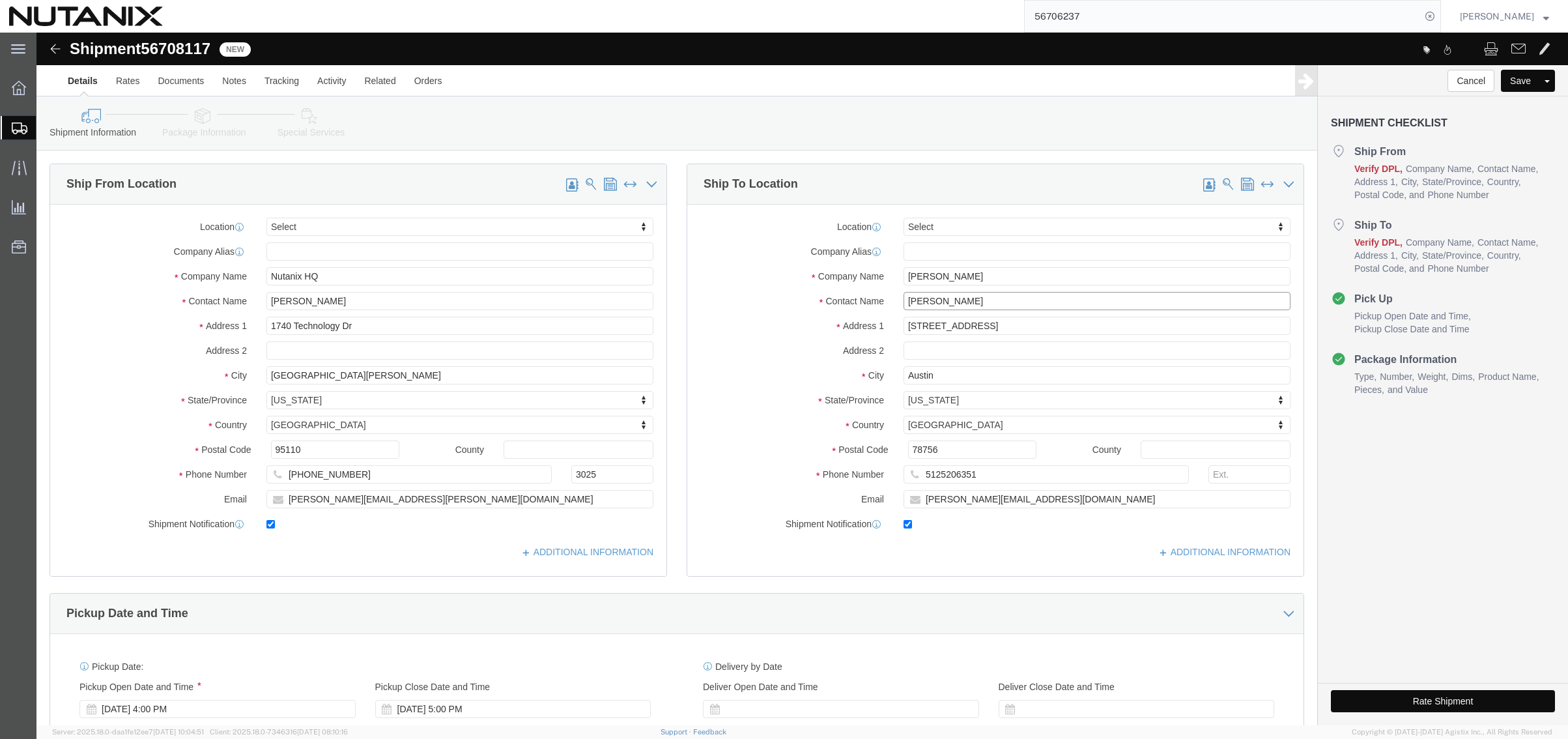
drag, startPoint x: 925, startPoint y: 275, endPoint x: 601, endPoint y: 270, distance: 324.0
click div "Ship From Location Location Select Select My Profile Location [GEOGRAPHIC_DATA]…"
paste input "[PERSON_NAME]"
type input "[PERSON_NAME]"
drag, startPoint x: 968, startPoint y: 297, endPoint x: 639, endPoint y: 292, distance: 329.0
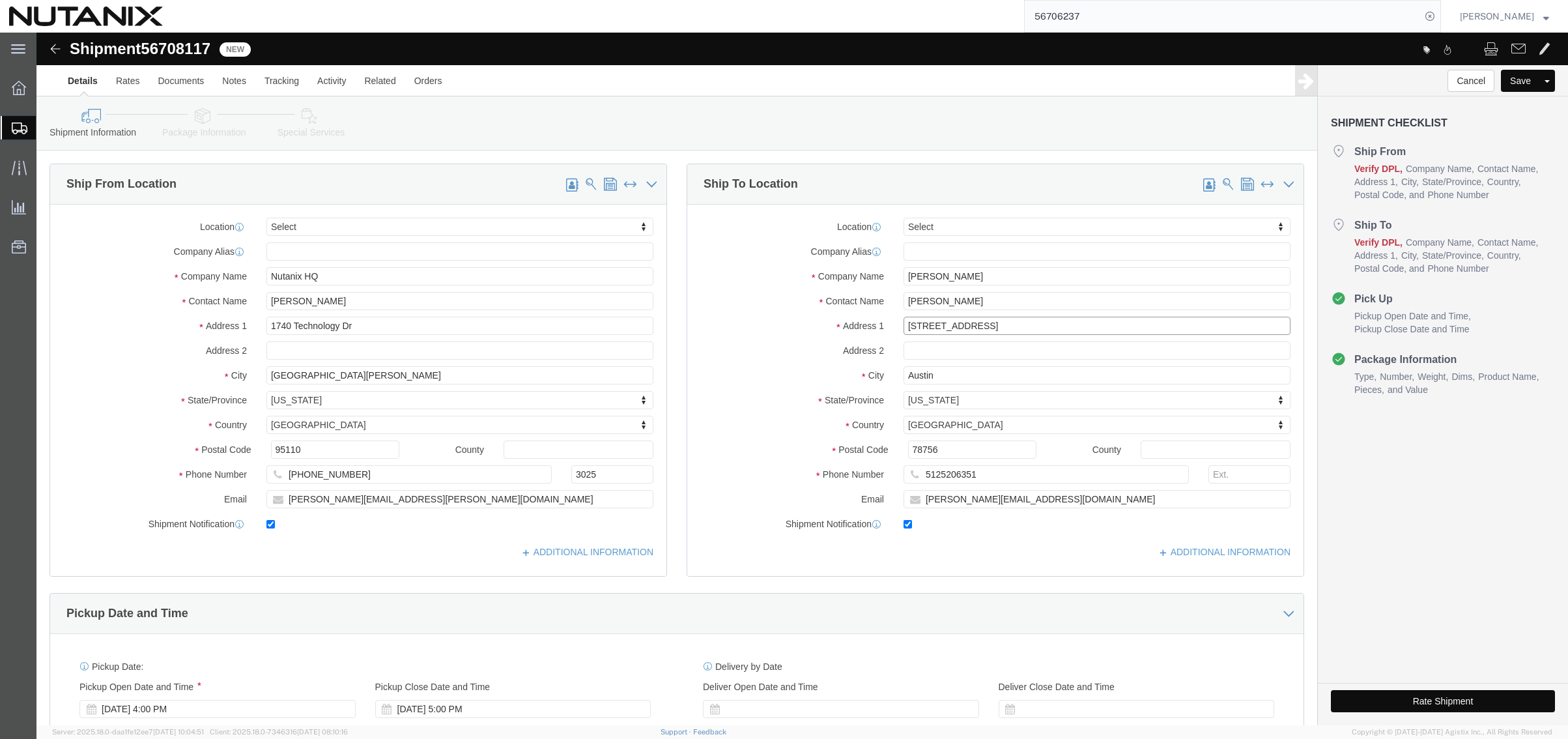
click div "Address [STREET_ADDRESS]"
paste input "[STREET_ADDRESS]"
type input "[STREET_ADDRESS]"
click input "text"
paste input "Unit 11108"
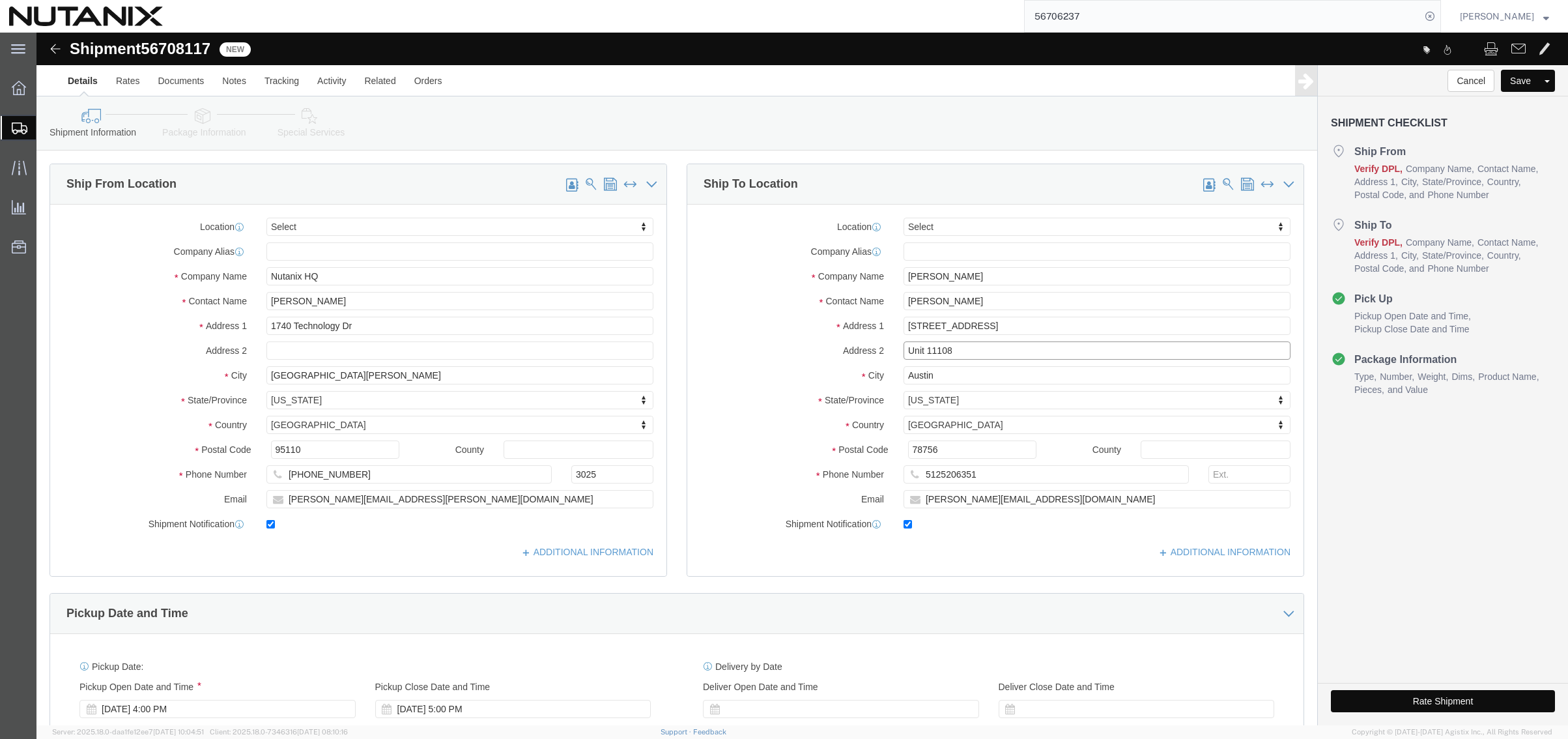
type input "Unit 11108"
drag, startPoint x: 937, startPoint y: 351, endPoint x: 693, endPoint y: 349, distance: 244.0
click div "City [GEOGRAPHIC_DATA]"
paste input "Westmont"
type input "Westmont"
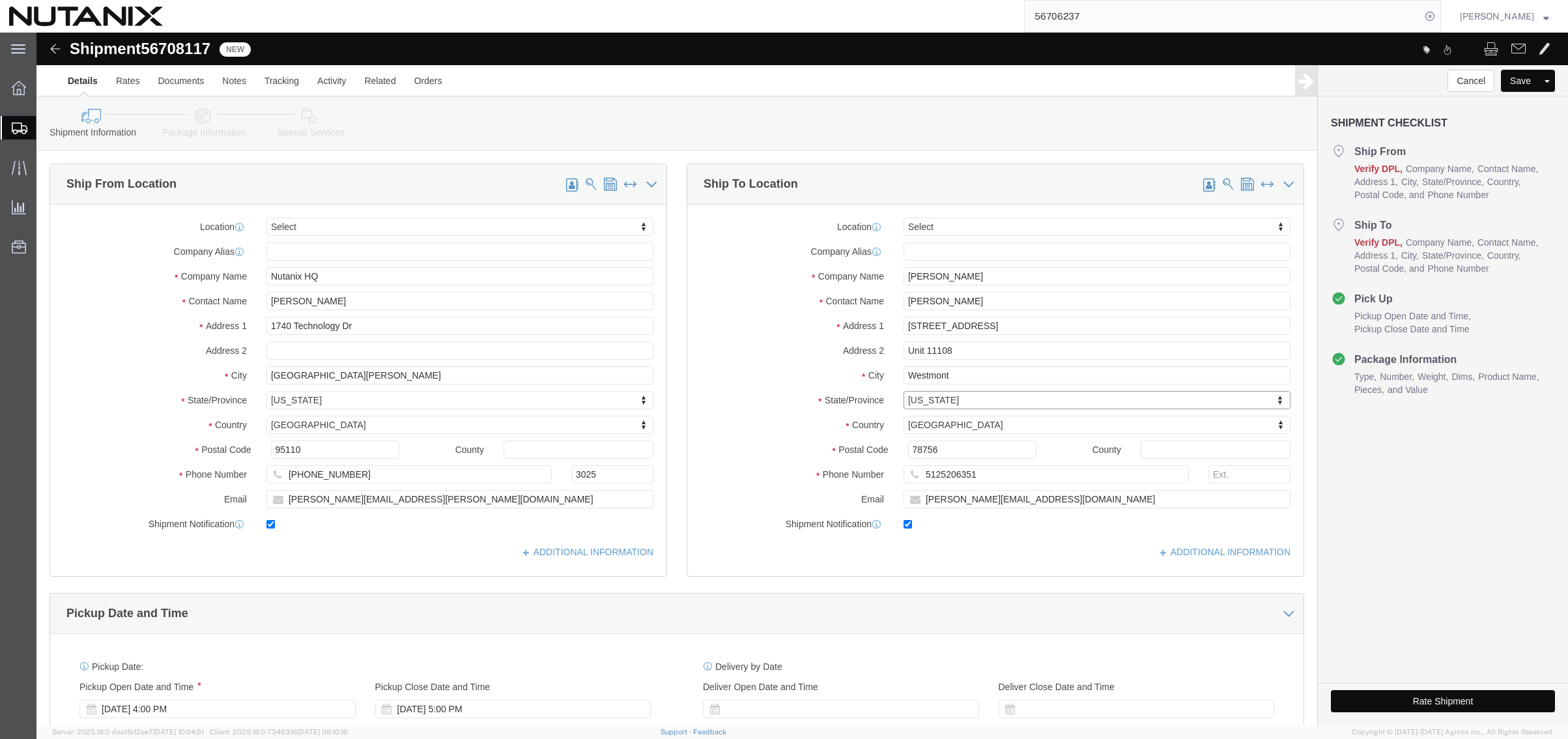
type input "i"
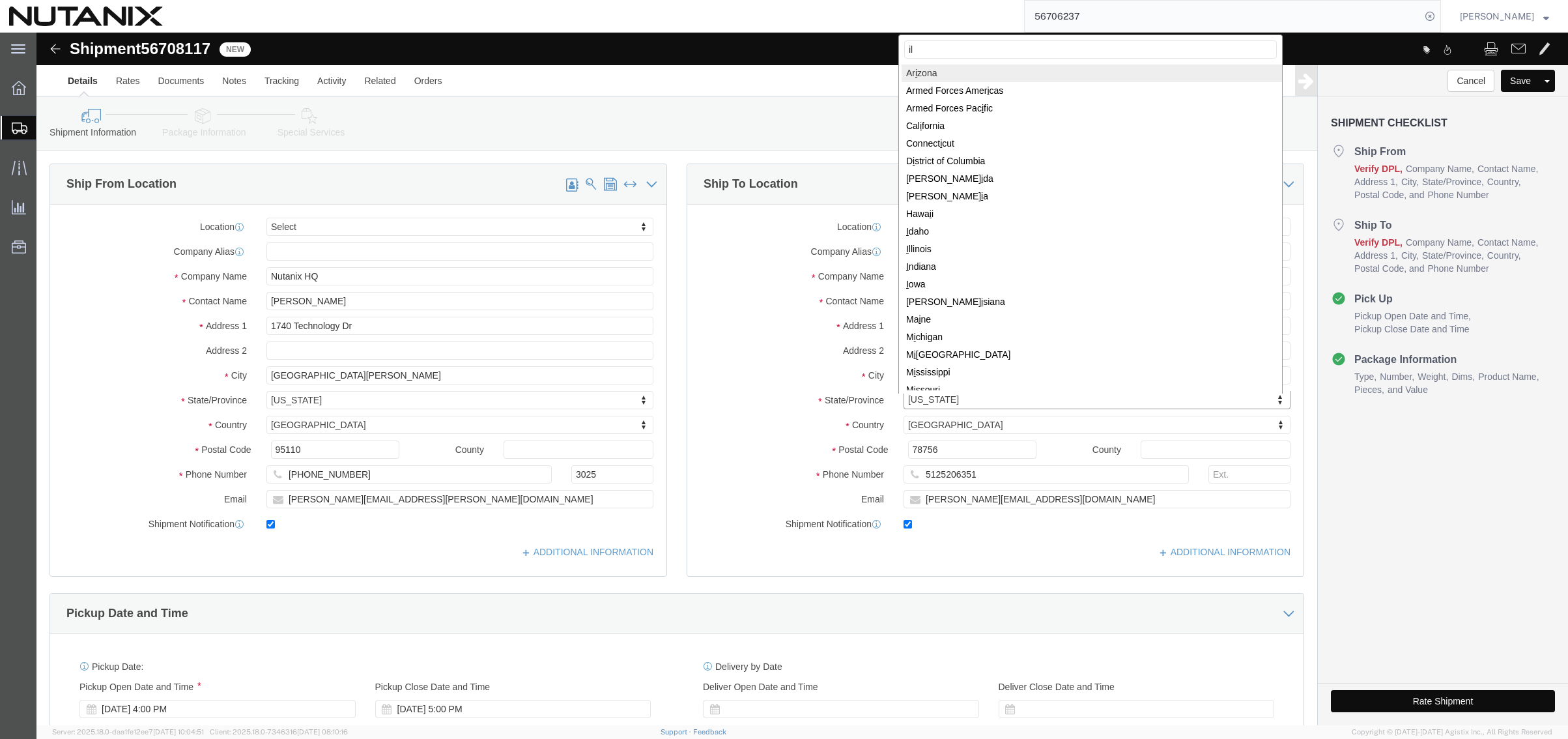
type input "ill"
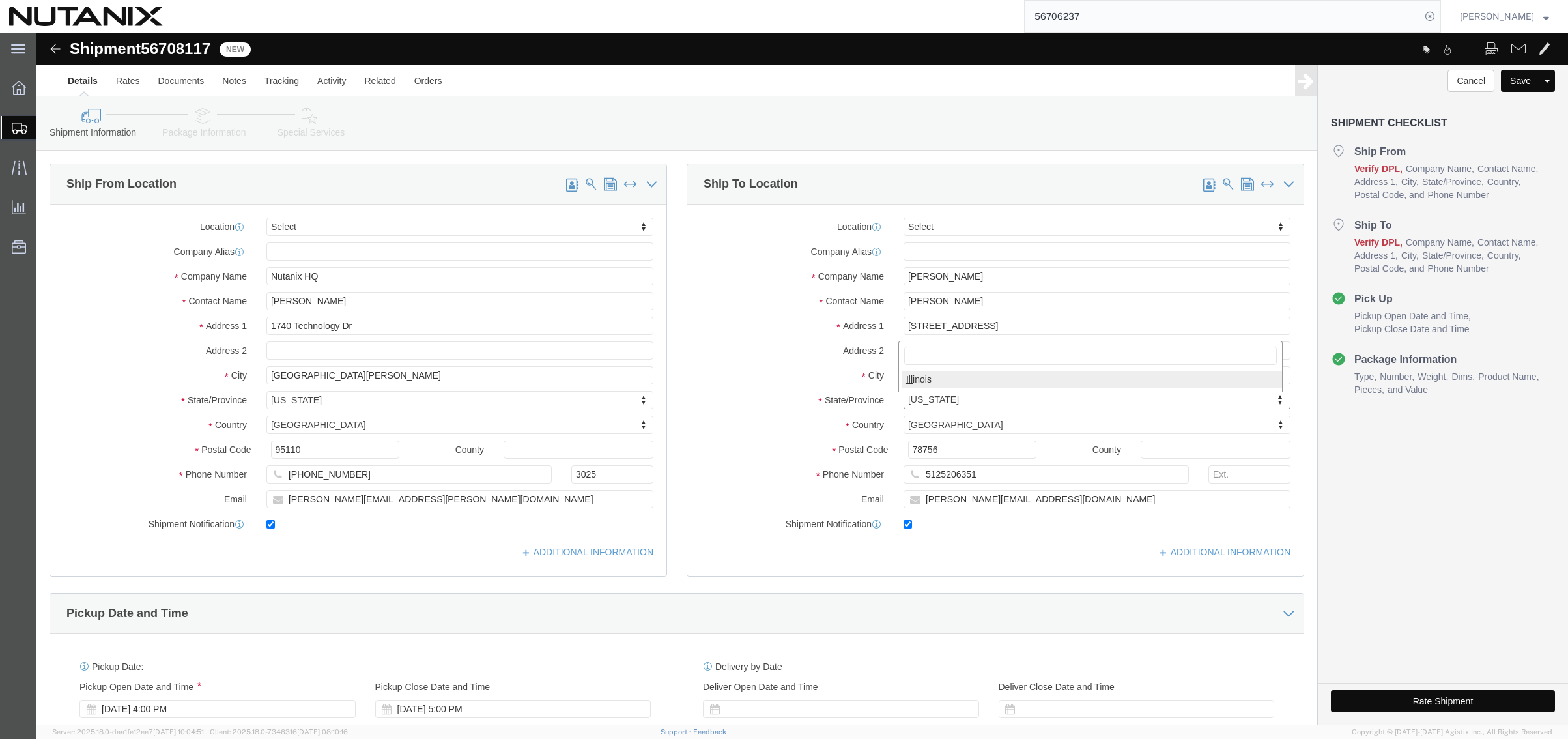
select select "IL"
drag, startPoint x: 911, startPoint y: 417, endPoint x: 640, endPoint y: 420, distance: 271.0
click div "Location Select Select My Profile Location [GEOGRAPHIC_DATA] - [GEOGRAPHIC_DATA…"
paste input "60559"
type input "60559"
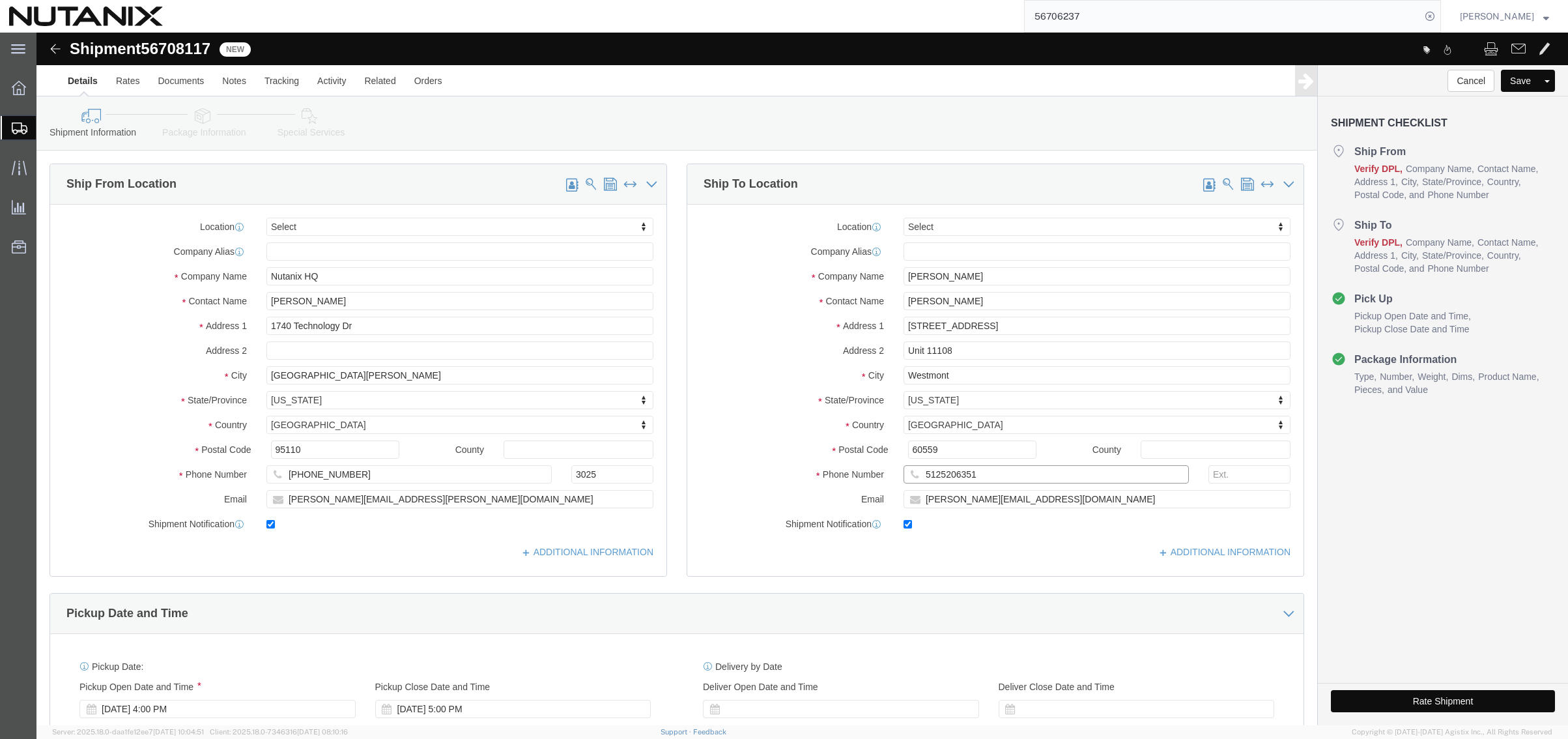
drag, startPoint x: 1000, startPoint y: 447, endPoint x: 292, endPoint y: 442, distance: 708.0
click div "Ship From Location Location Select Select My Profile Location [GEOGRAPHIC_DATA]…"
paste input "[PHONE_NUMBER]"
type input "[PHONE_NUMBER]"
drag, startPoint x: 1011, startPoint y: 471, endPoint x: 703, endPoint y: 475, distance: 308.0
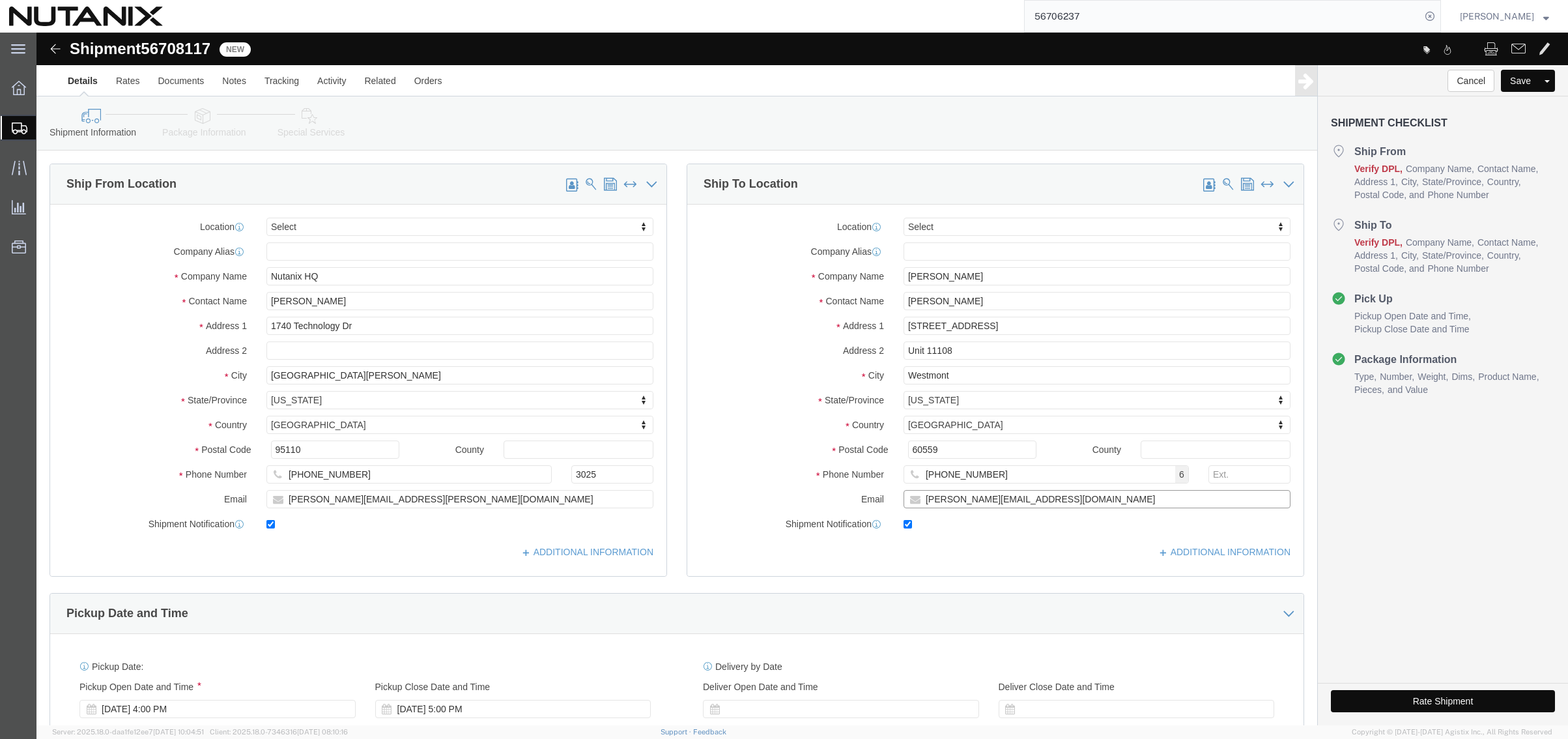
click div "Location Select Select My Profile Location [GEOGRAPHIC_DATA] - [GEOGRAPHIC_DATA…"
paste input "[PERSON_NAME].lean"
type input "[PERSON_NAME][EMAIL_ADDRESS][PERSON_NAME][DOMAIN_NAME]"
click input "[PHONE_NUMBER]"
type input "7736714782"
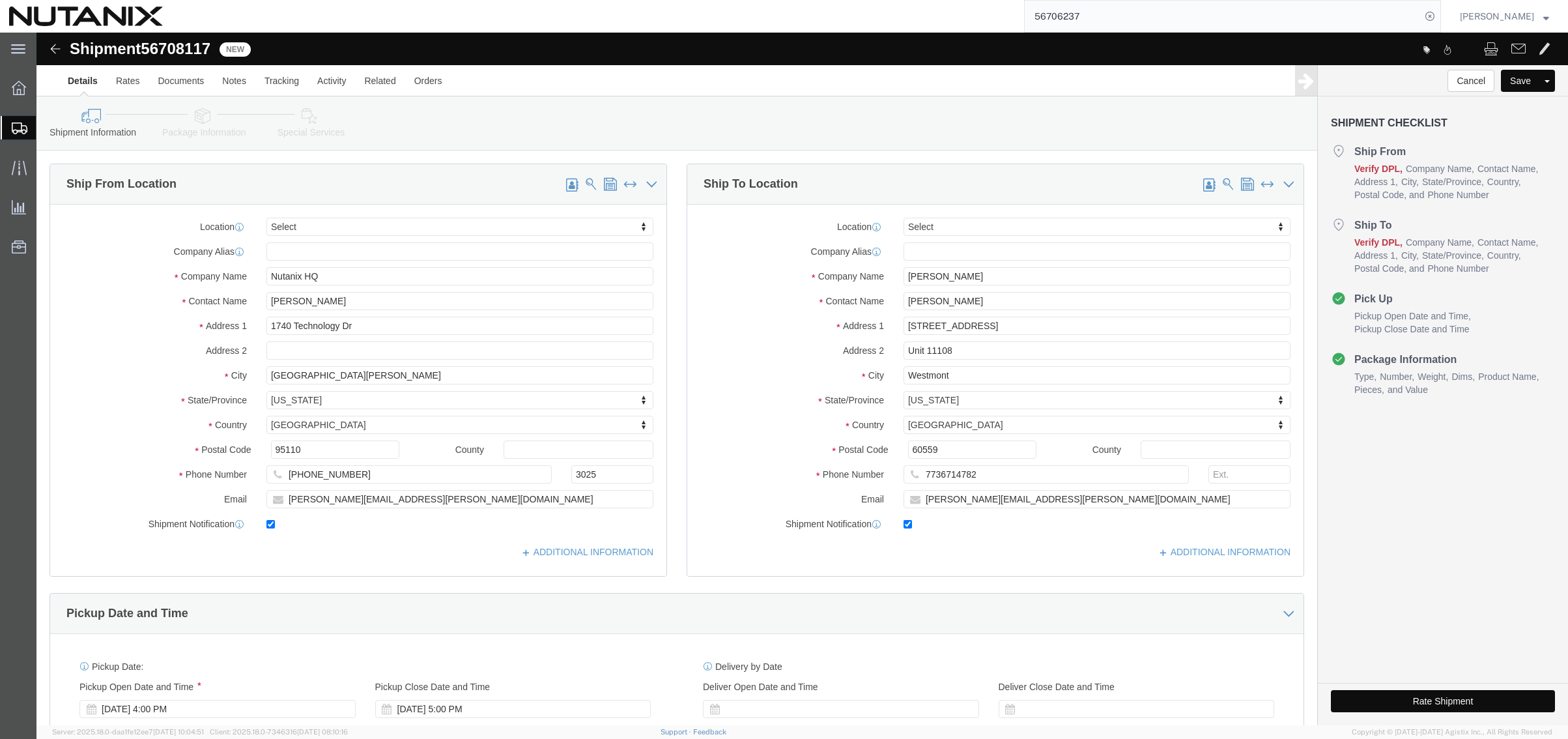
click icon
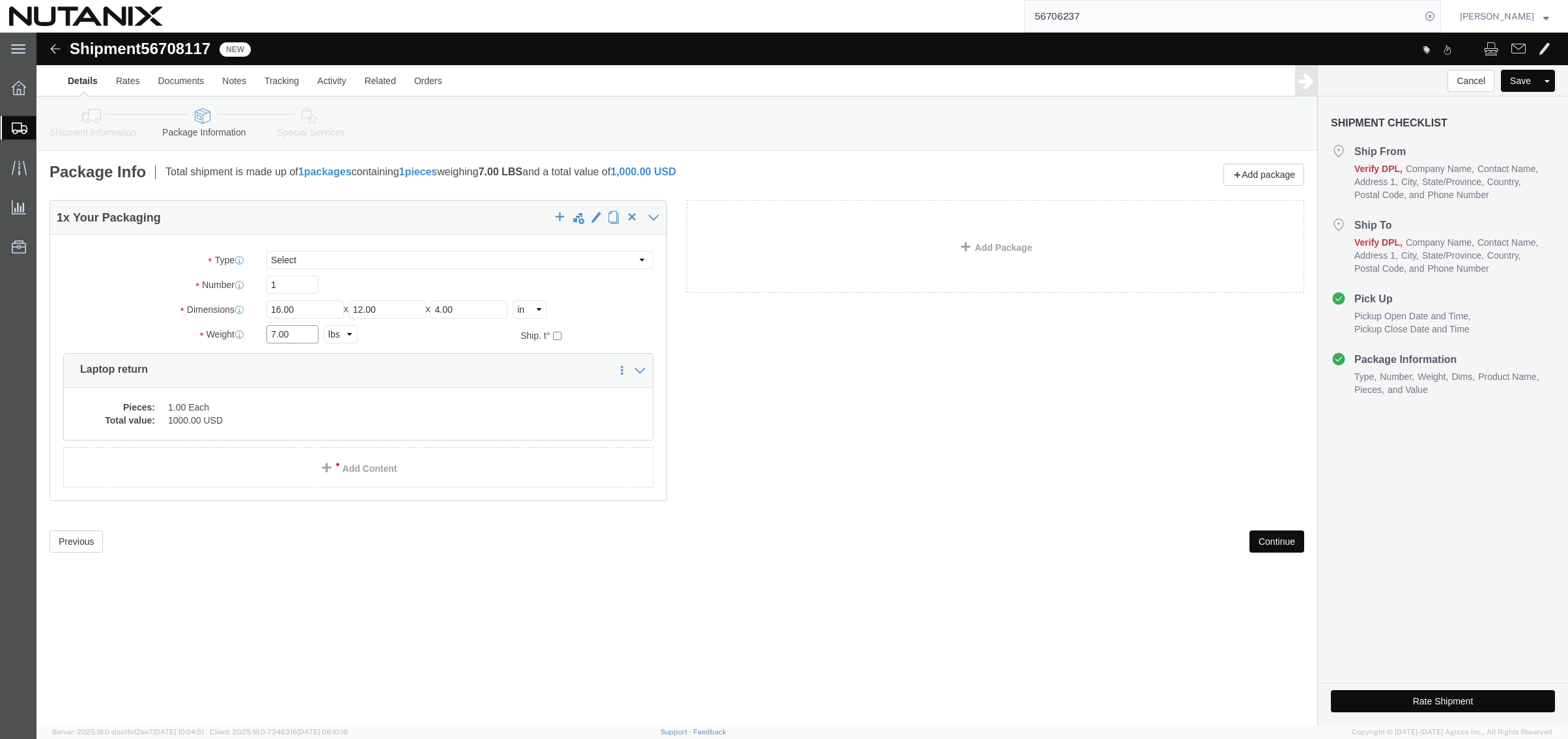
drag, startPoint x: 256, startPoint y: 305, endPoint x: 150, endPoint y: 298, distance: 106.2
click div "Weight 7.00 Select kgs lbs Ship. t°"
type input "1"
click icon
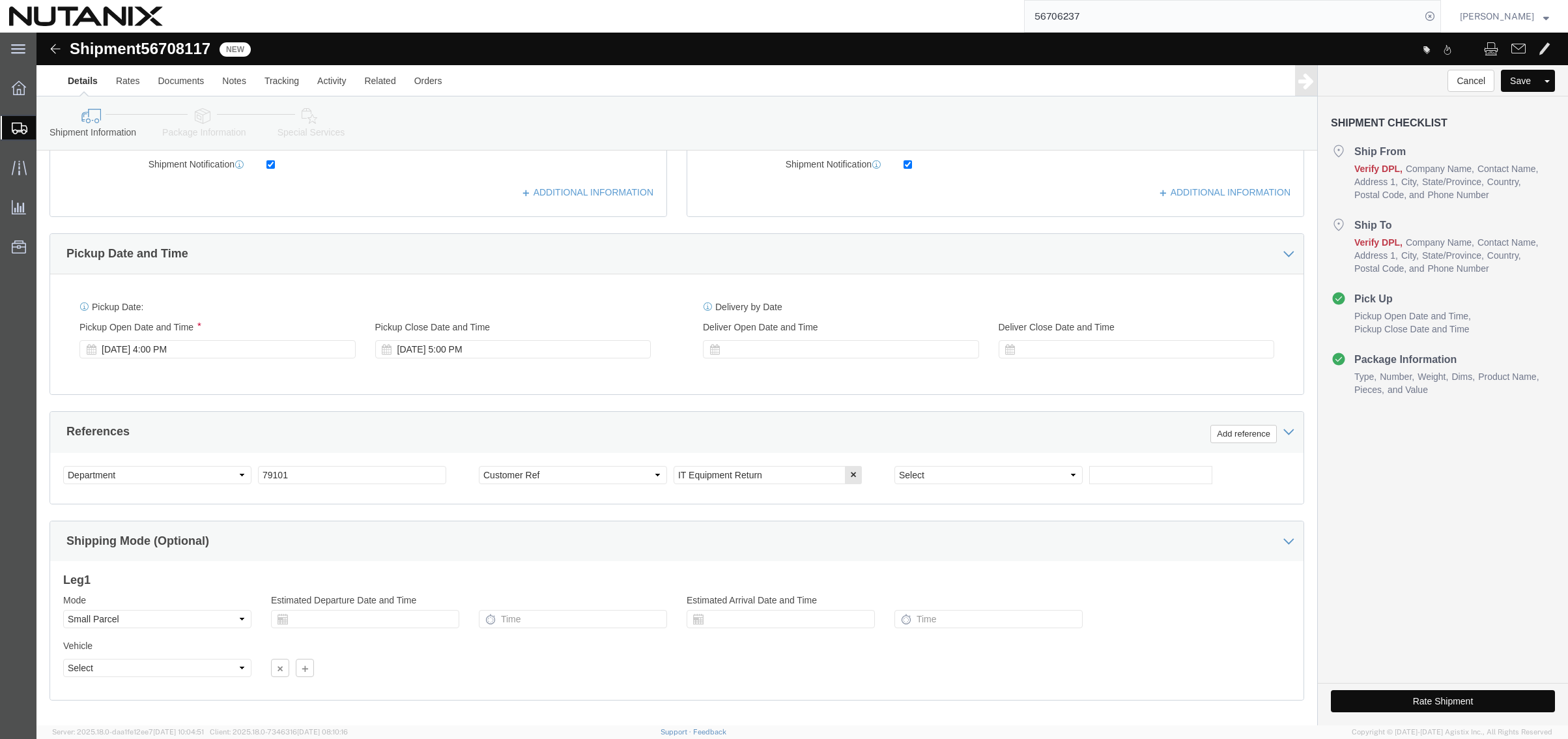
scroll to position [391, 0]
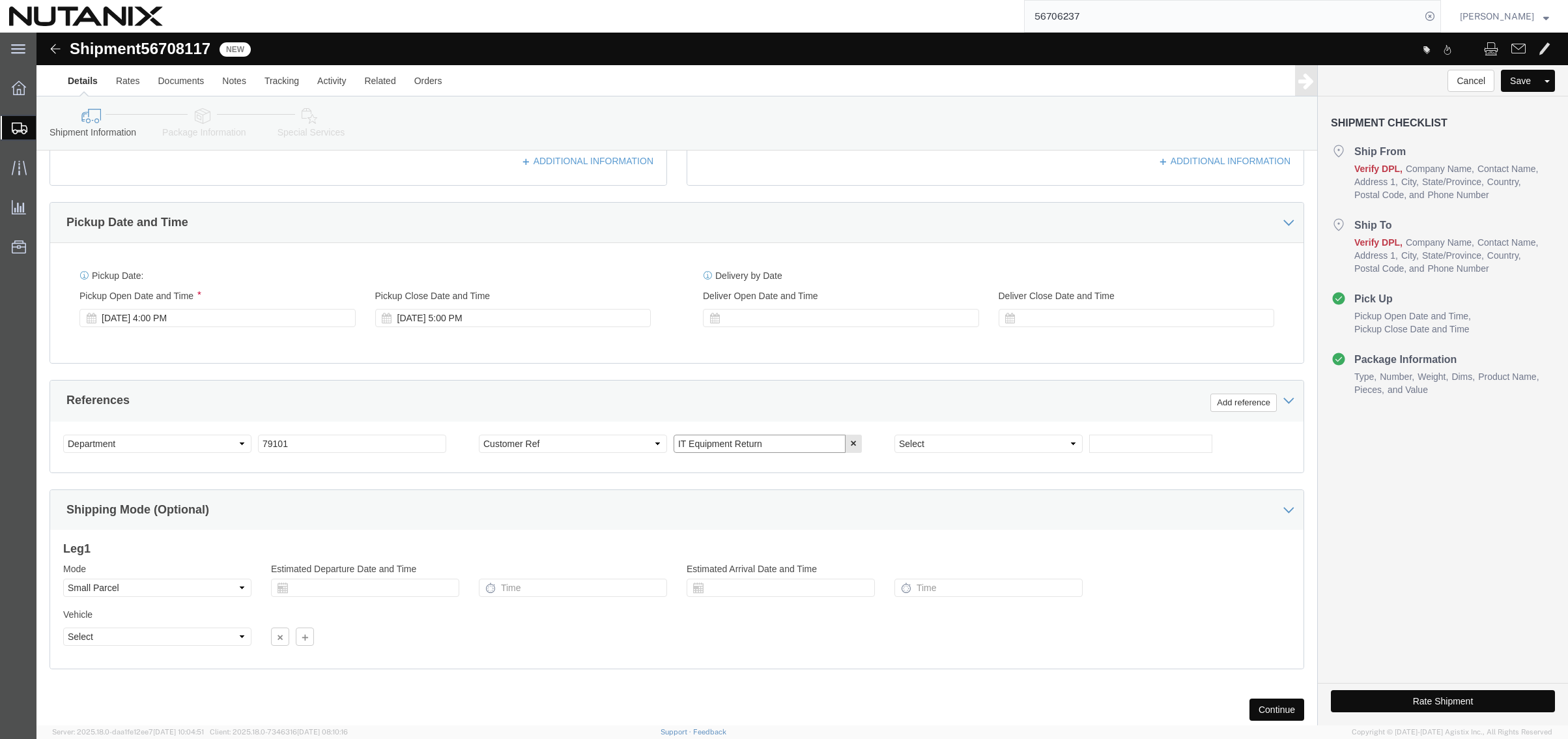
click input "IT Equipment Return"
type input "I"
type input "Empty RLTB"
click icon
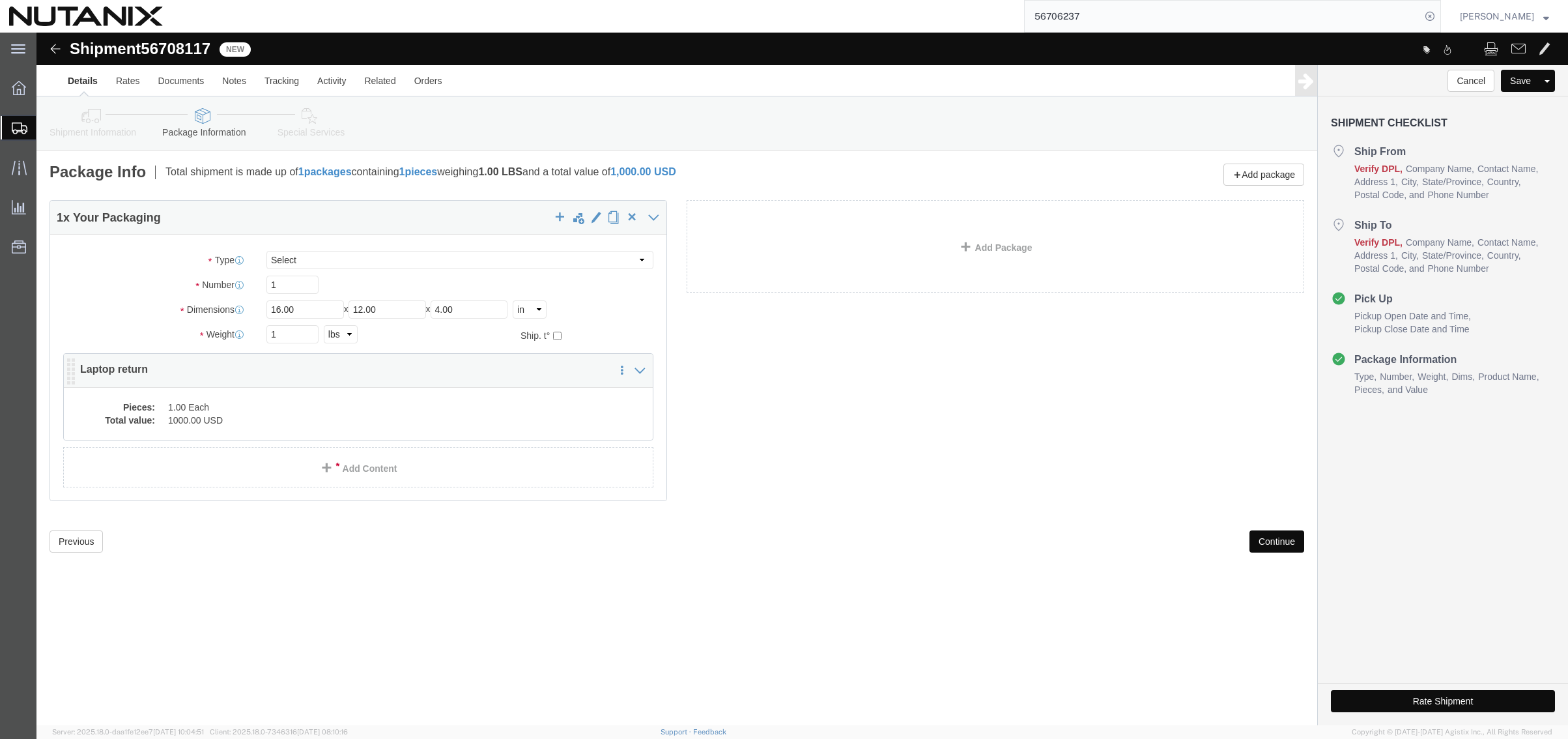
click dd "1.00 Each"
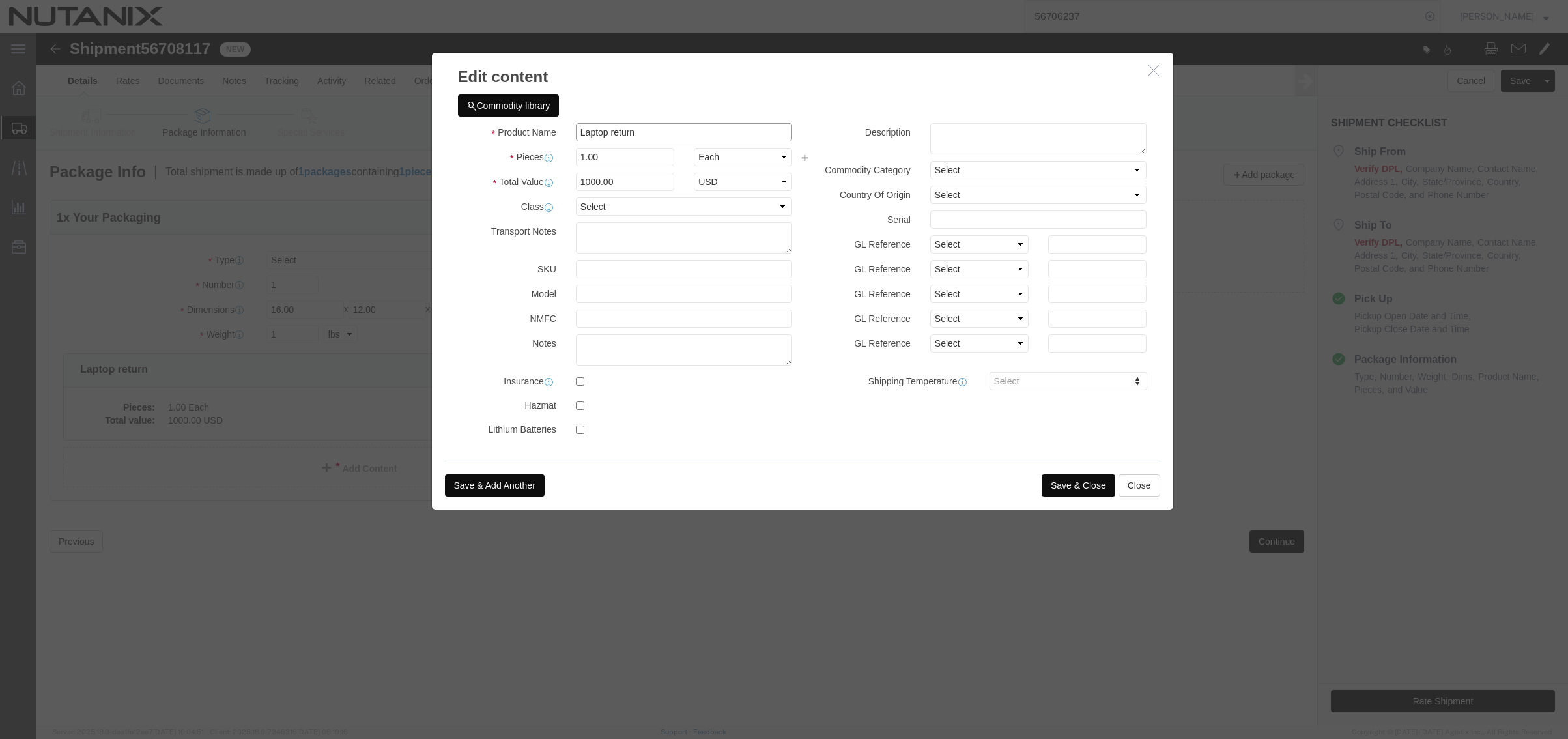
click input "Laptop return"
type input "Laptop return box"
drag, startPoint x: 601, startPoint y: 144, endPoint x: 460, endPoint y: 144, distance: 141.0
click div "Total Value 1000.00 Select ADP AED AFN ALL AMD AOA ARS ATS AUD AWG AZN BAM BBD …"
type input "1"
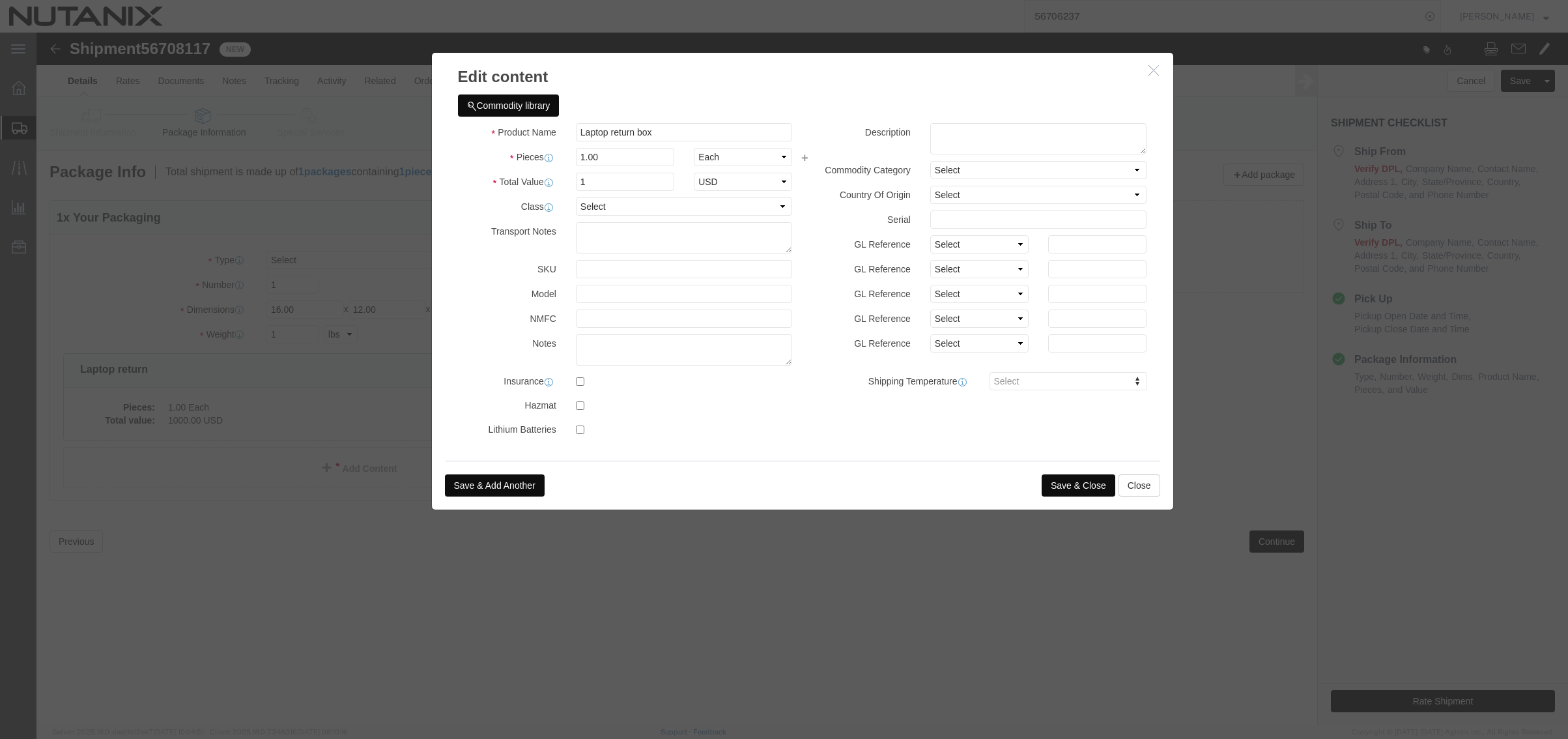
click button "Save & Close"
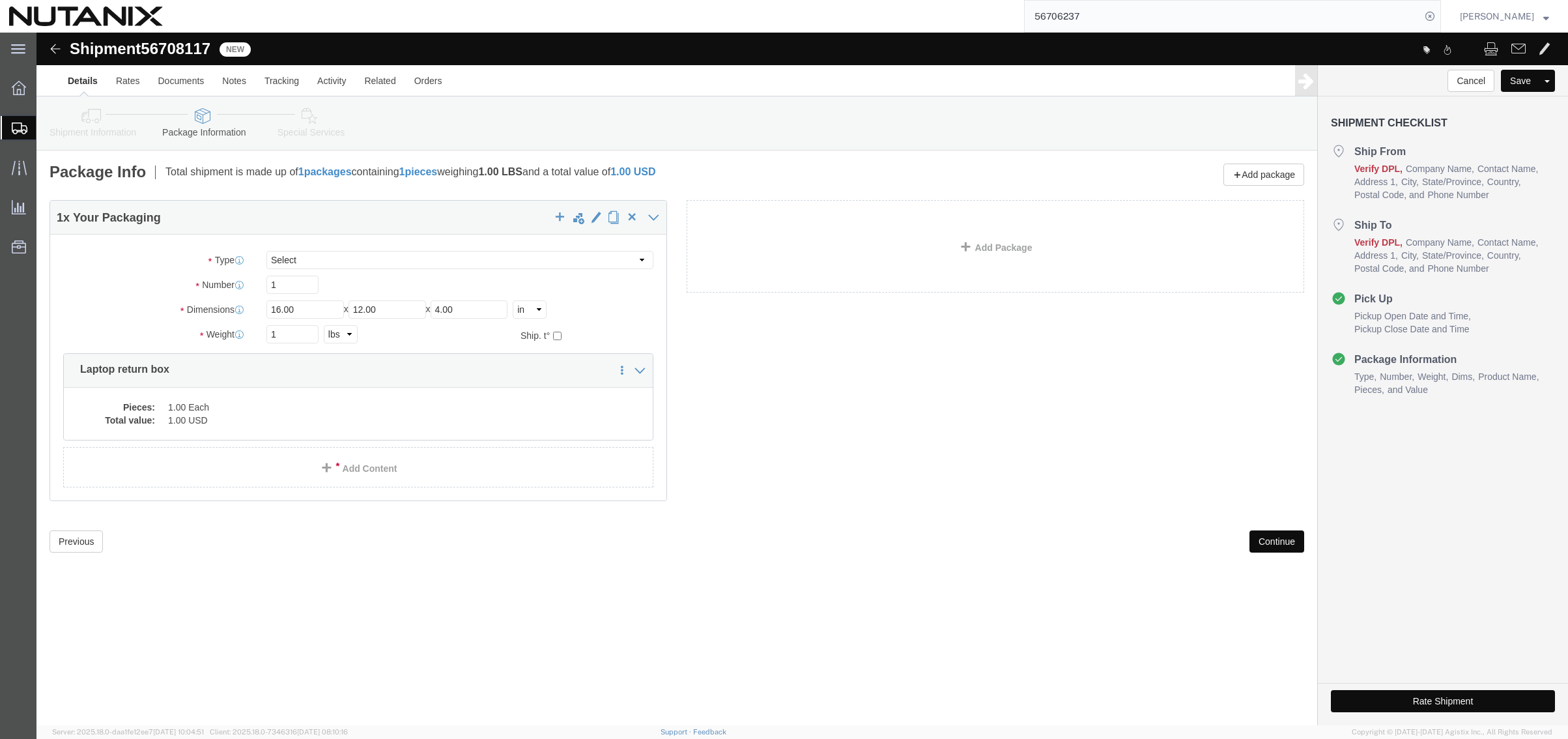
click button "Continue"
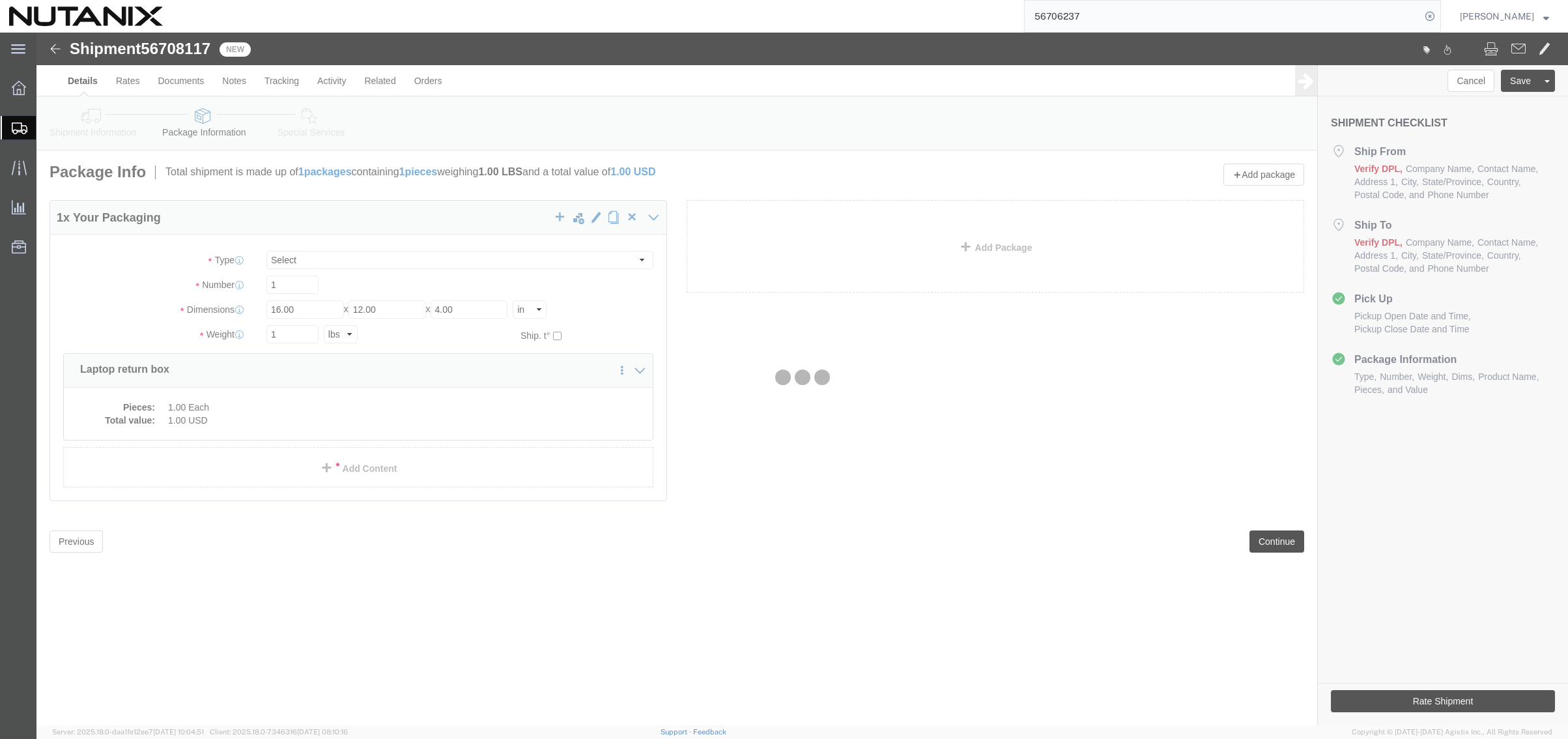
select select
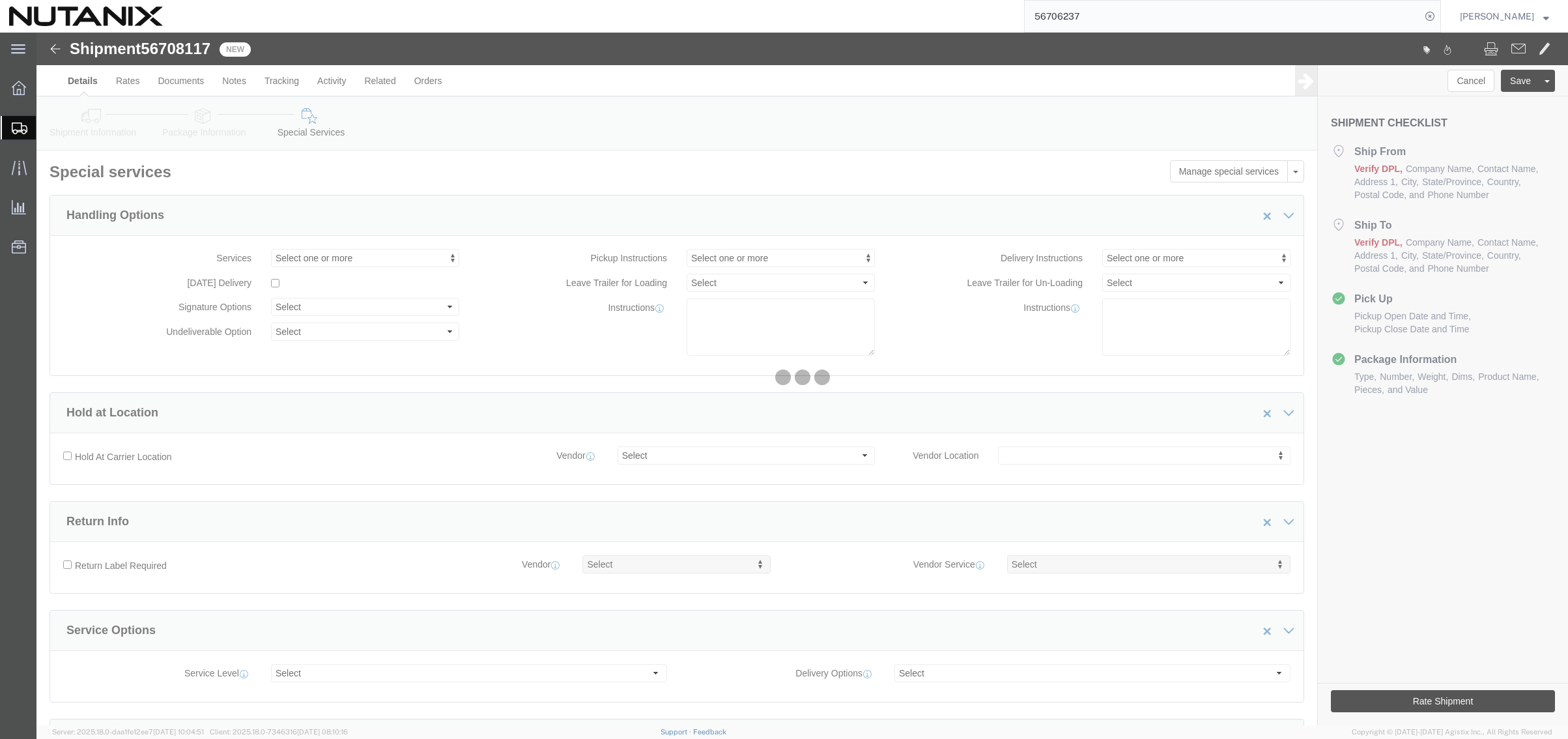
select select "COSTCENTER"
select select "59652"
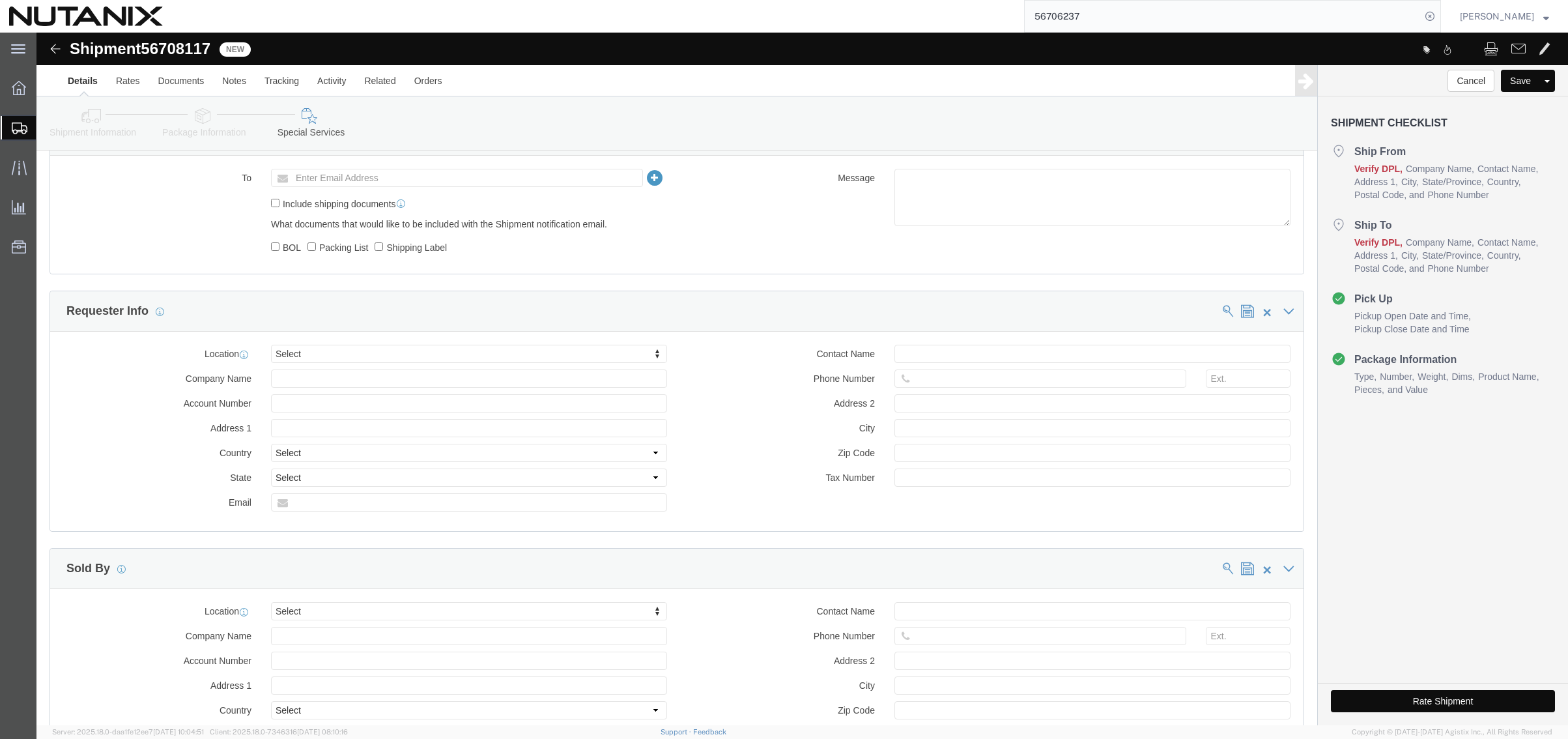
scroll to position [977, 0]
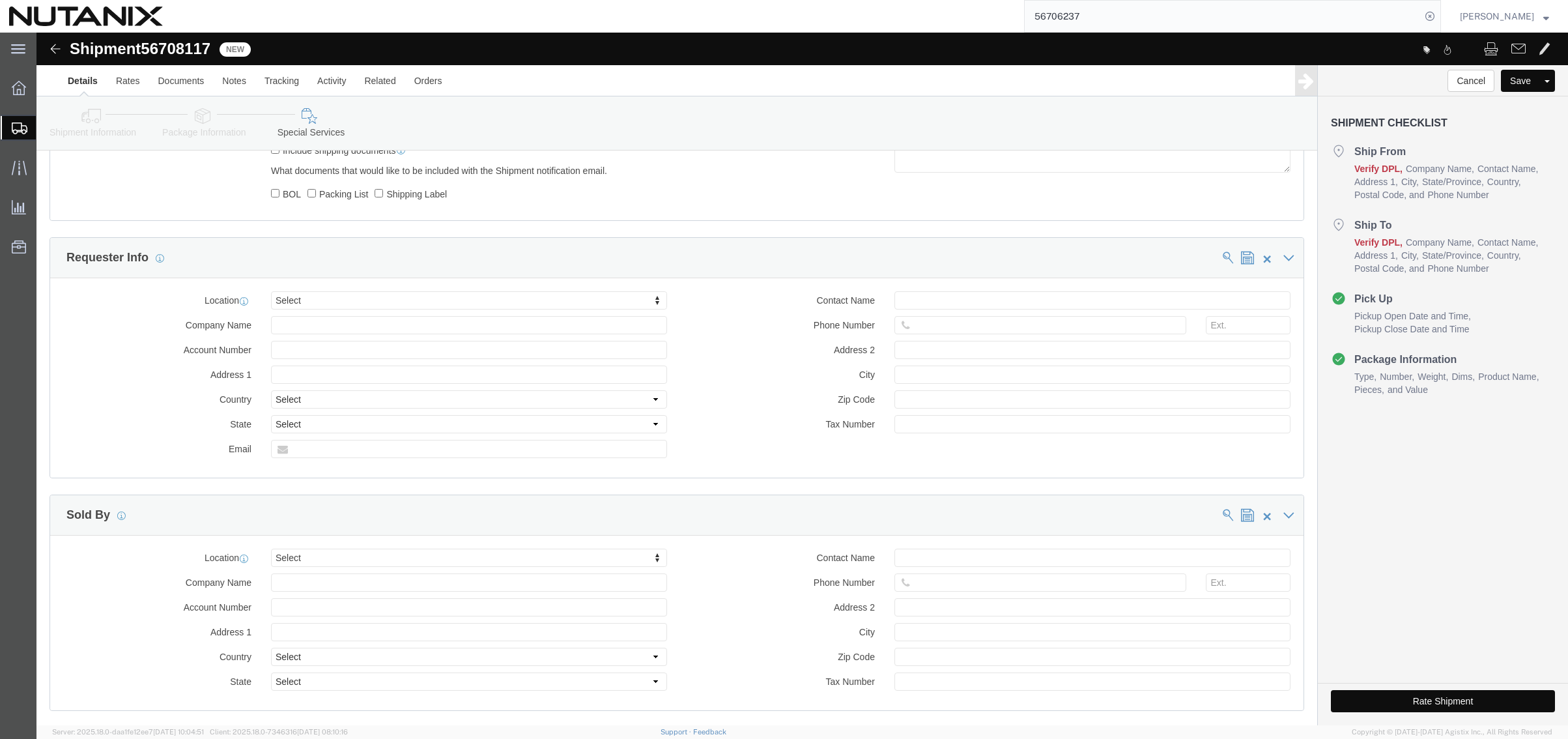
click button "Rate Shipment"
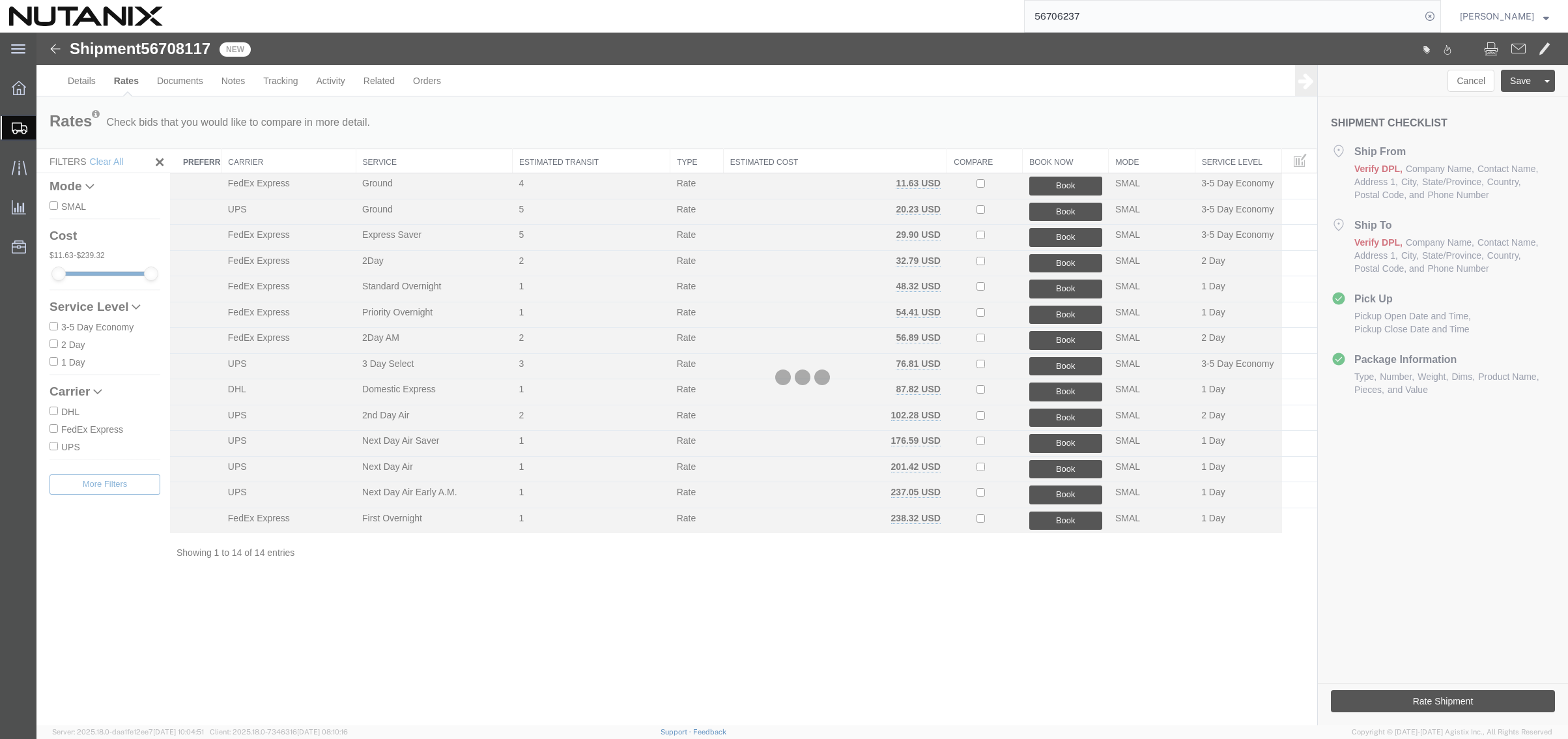
scroll to position [0, 0]
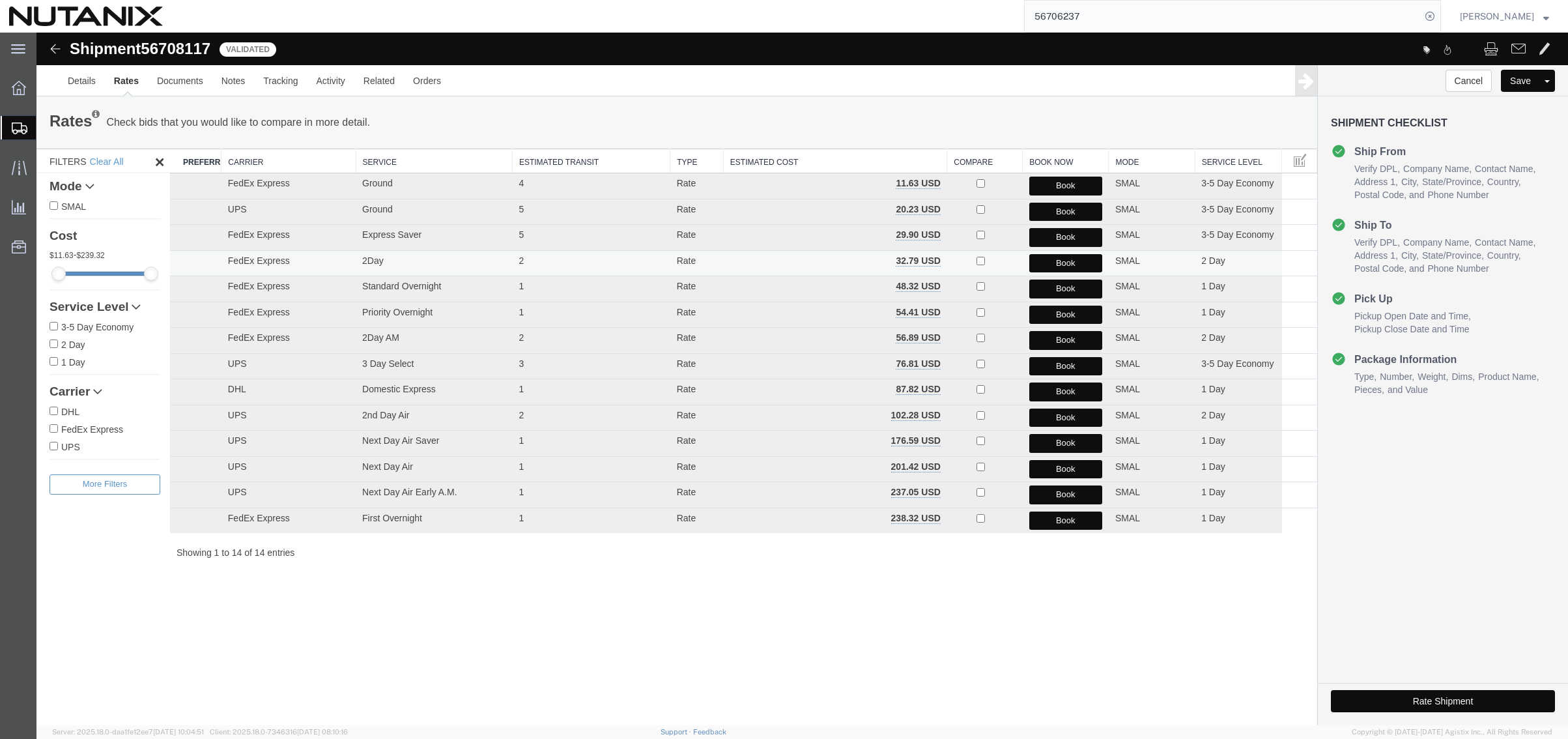
click at [1040, 262] on button "Book" at bounding box center [1065, 264] width 73 height 19
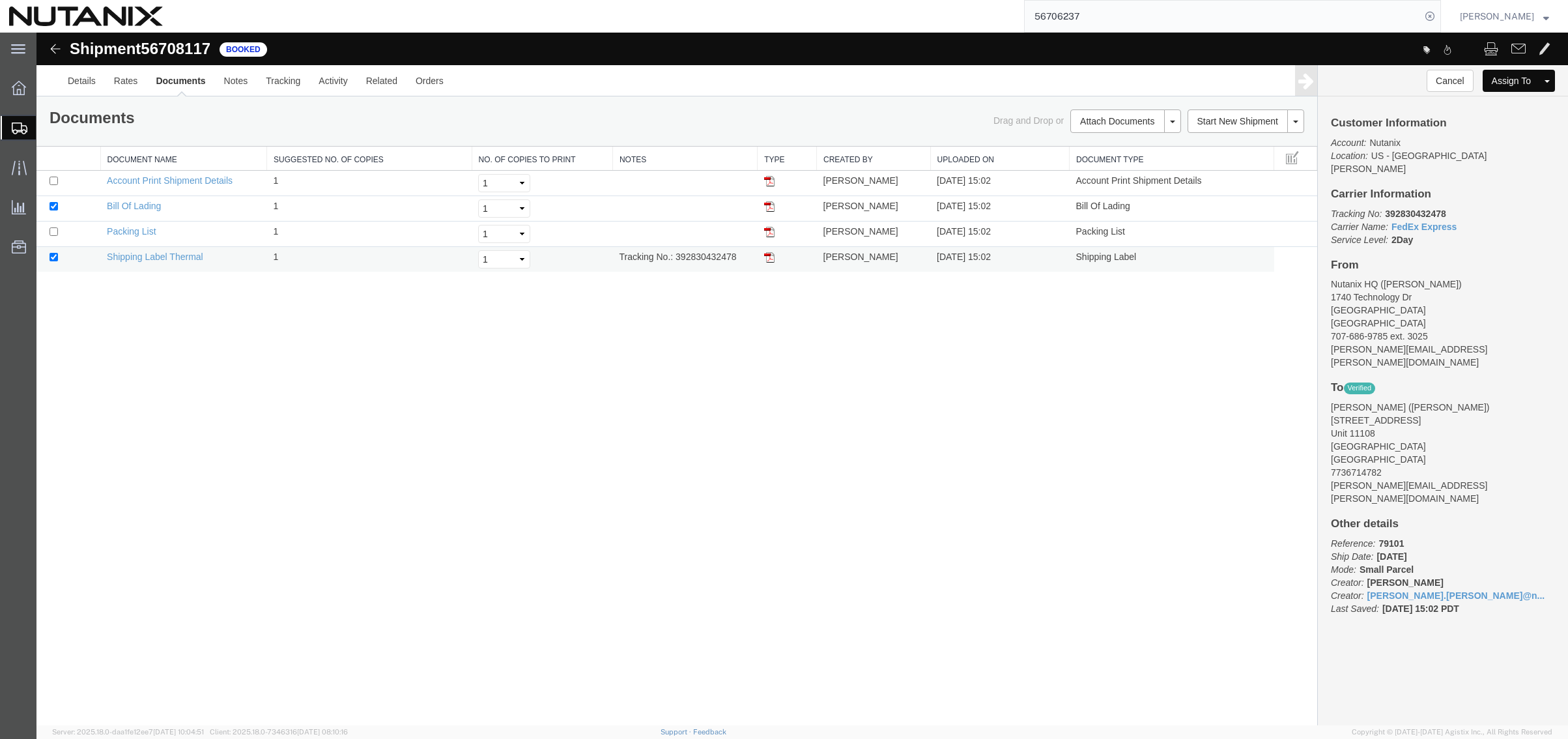
drag, startPoint x: 766, startPoint y: 259, endPoint x: 62, endPoint y: 296, distance: 705.0
click at [766, 259] on img at bounding box center [769, 257] width 11 height 11
click at [1246, 141] on link "Clone Shipment" at bounding box center [1247, 144] width 112 height 20
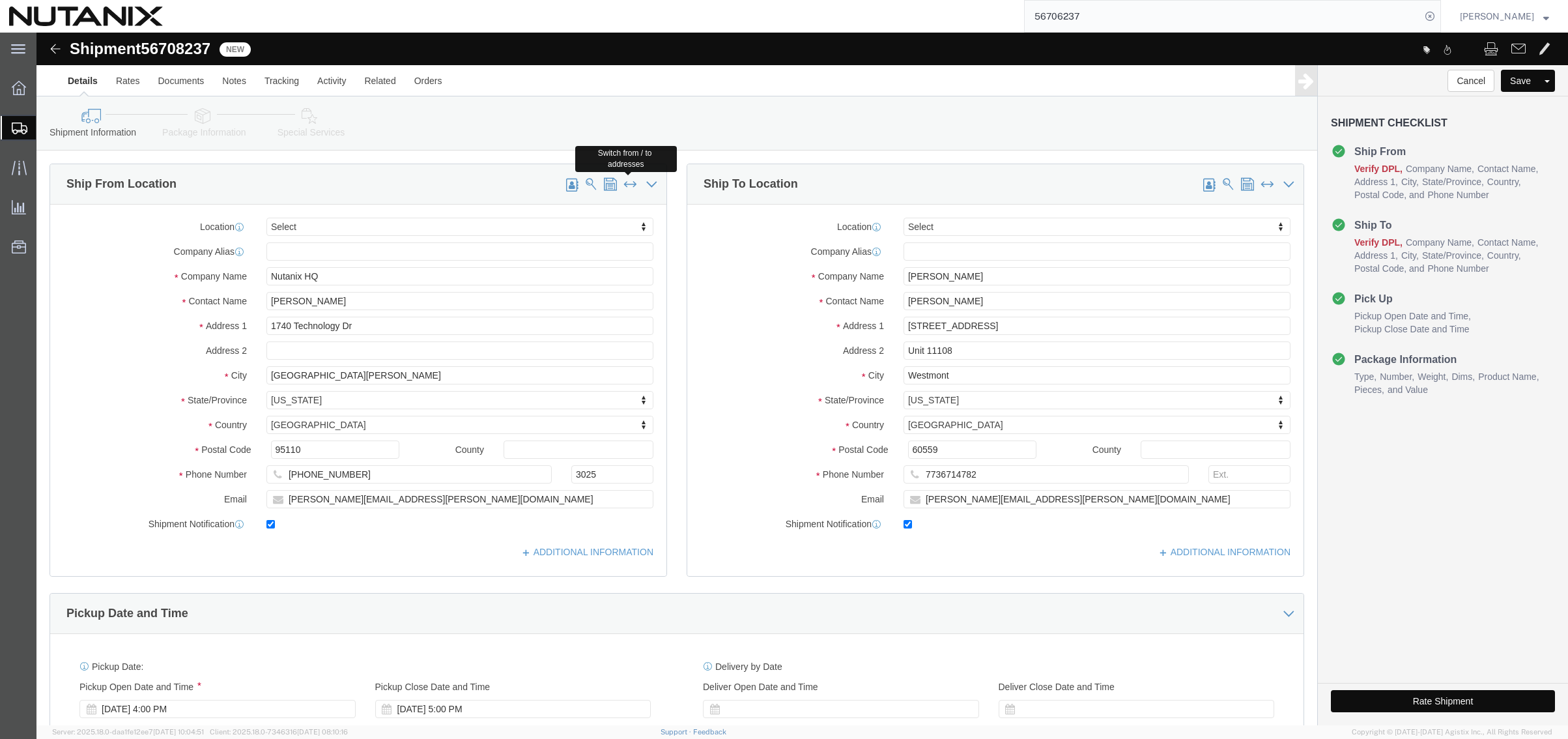
click span
type input "[PERSON_NAME]"
type input "[STREET_ADDRESS]"
type input "Unit 11108"
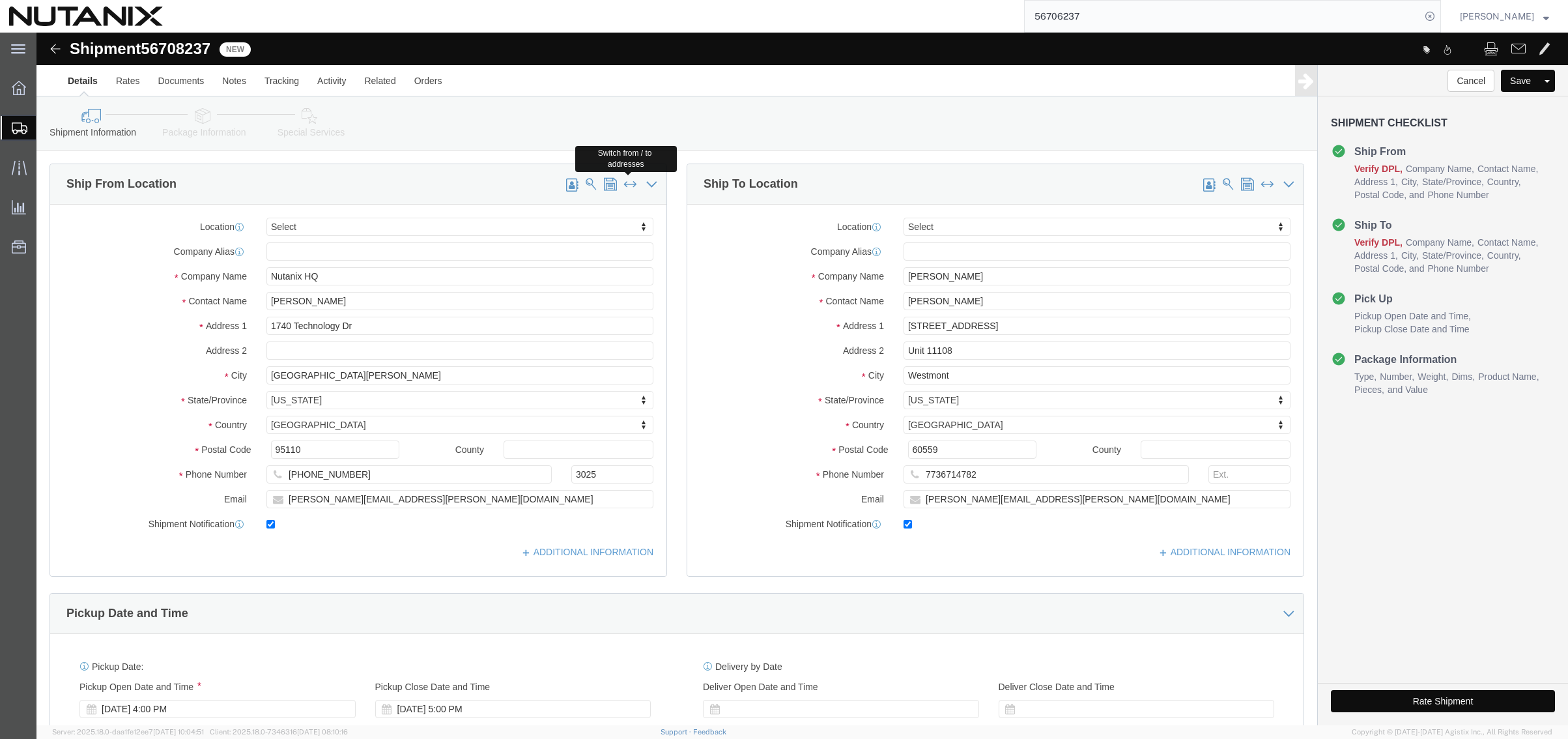
type input "Westmont"
select select "IL"
type input "60559"
type input "7736714782"
type input "[PERSON_NAME][EMAIL_ADDRESS][PERSON_NAME][DOMAIN_NAME]"
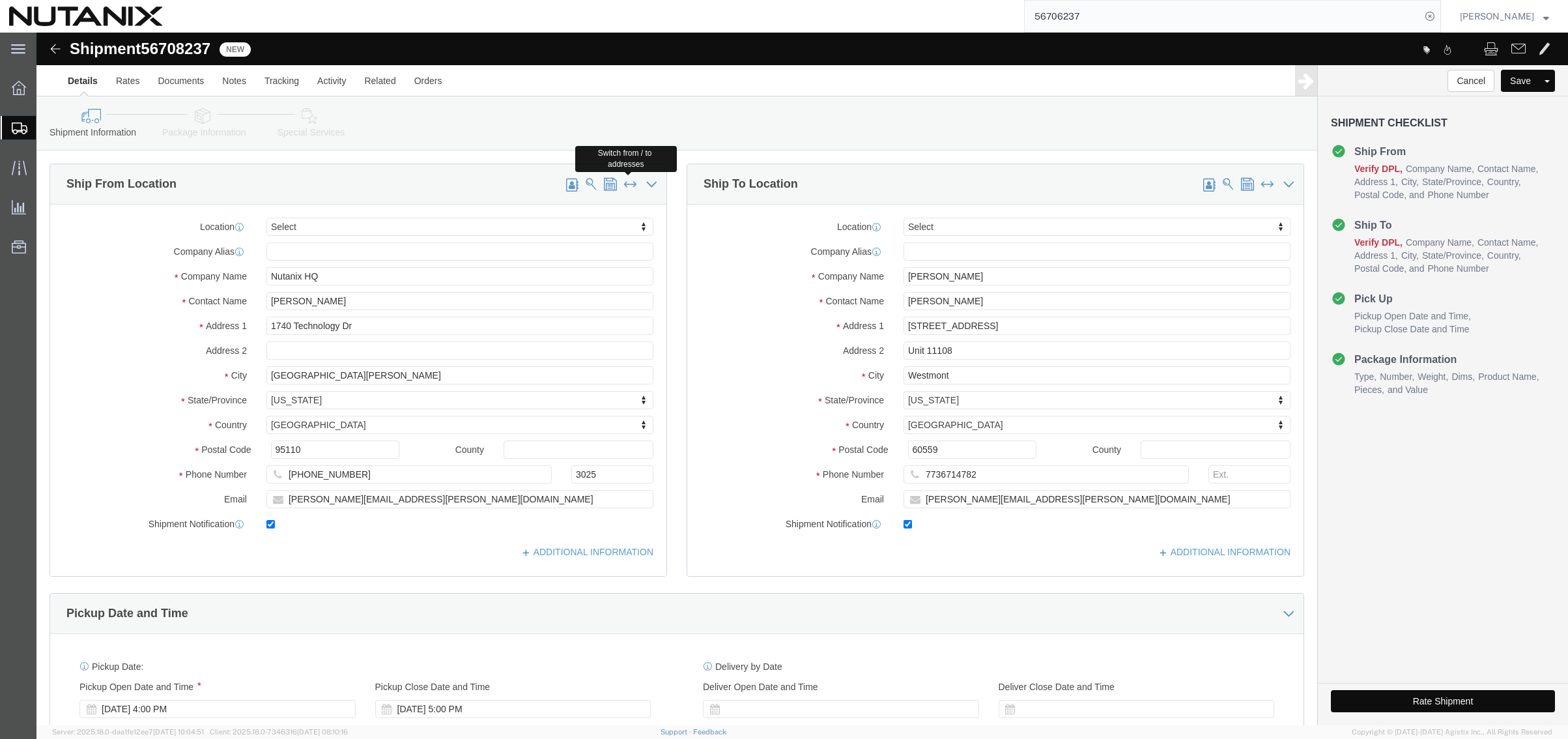
type input "Nutanix HQ"
type input "[PERSON_NAME]"
type input "1740 Technology Dr"
type input "[GEOGRAPHIC_DATA][PERSON_NAME]"
select select "CA"
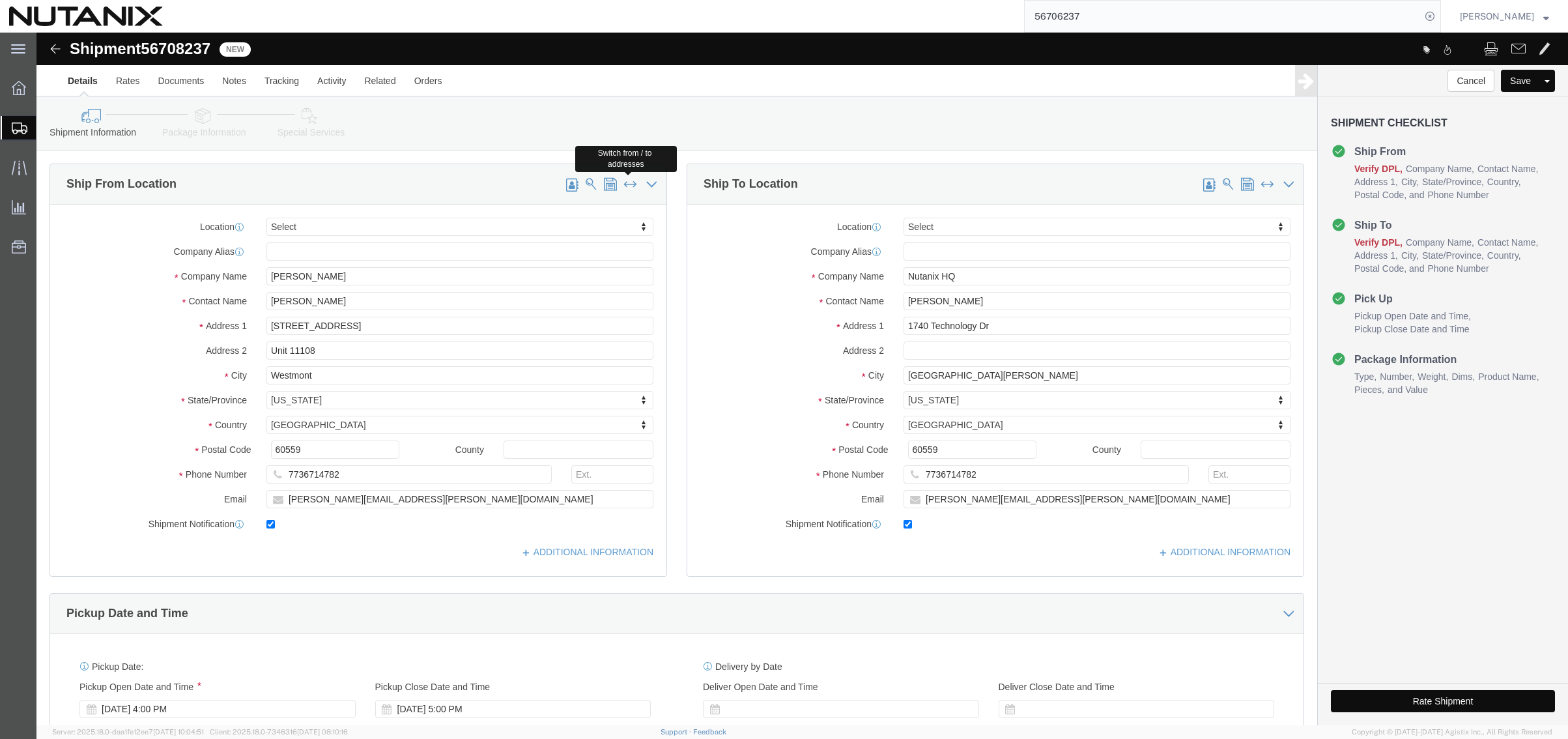
type input "95110"
drag, startPoint x: 968, startPoint y: 266, endPoint x: 741, endPoint y: 261, distance: 227.1
click div "Contact Name [PERSON_NAME]"
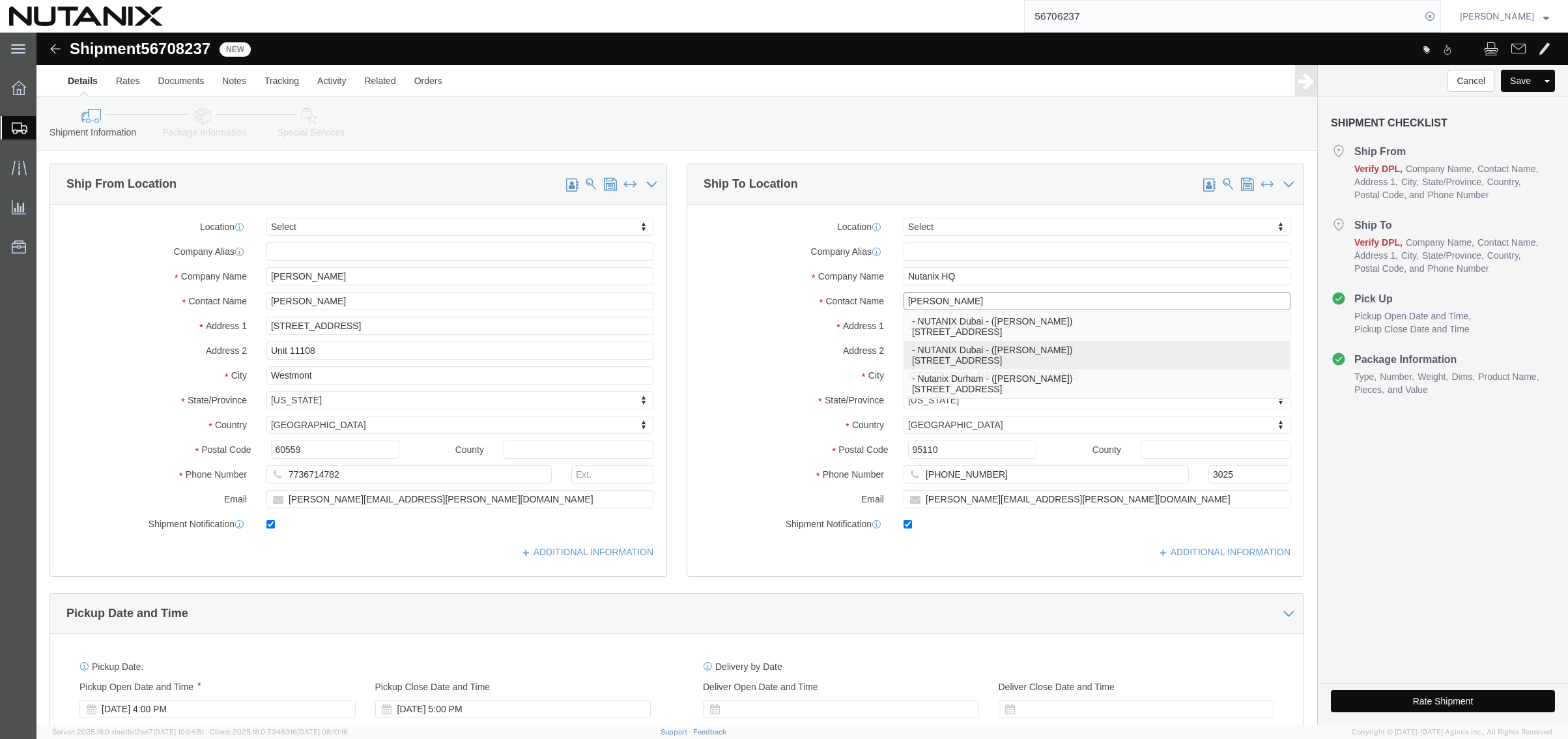
click p "- NUTANIX Dubai - ([PERSON_NAME]) [GEOGRAPHIC_DATA][STREET_ADDRESS]"
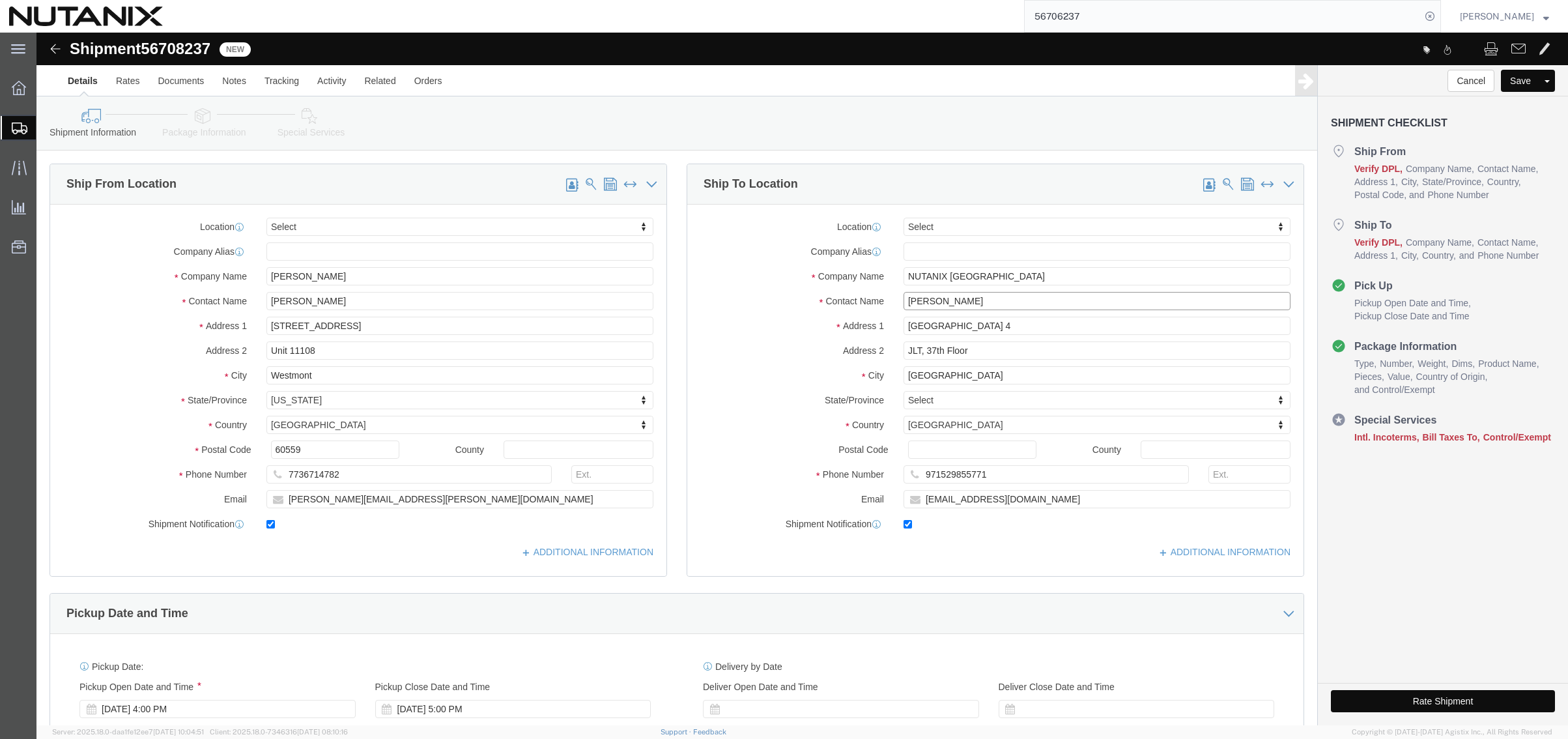
drag, startPoint x: 972, startPoint y: 268, endPoint x: 781, endPoint y: 267, distance: 191.0
click div "Contact Name [PERSON_NAME] [PERSON_NAME]"
click p "- Nutanix Durham - ([PERSON_NAME]) [STREET_ADDRESS]"
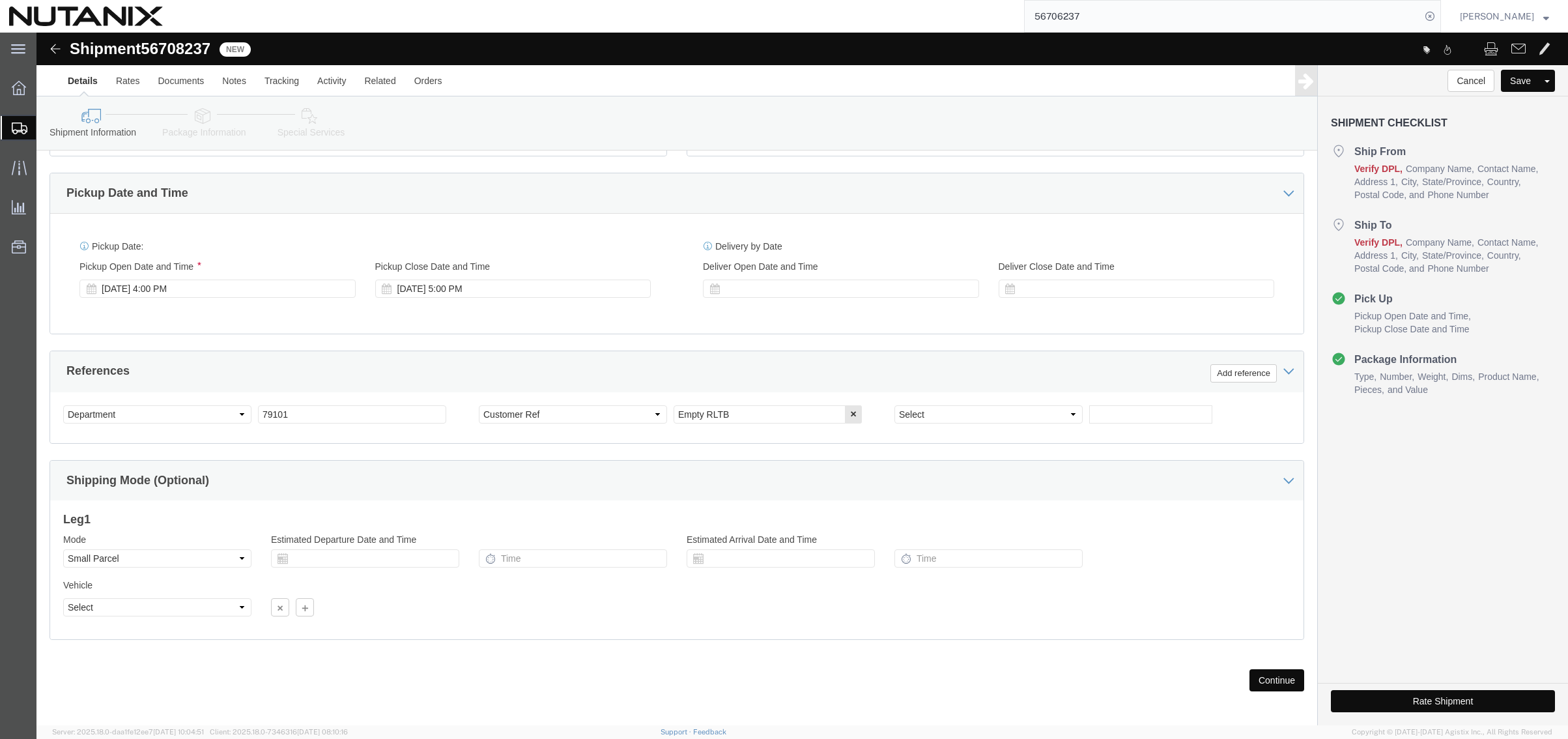
scroll to position [426, 0]
drag, startPoint x: 740, startPoint y: 377, endPoint x: 570, endPoint y: 368, distance: 170.2
click div "Select Account Type Activity ID Airline Appointment Number ASN Batch Request # …"
click button "Continue"
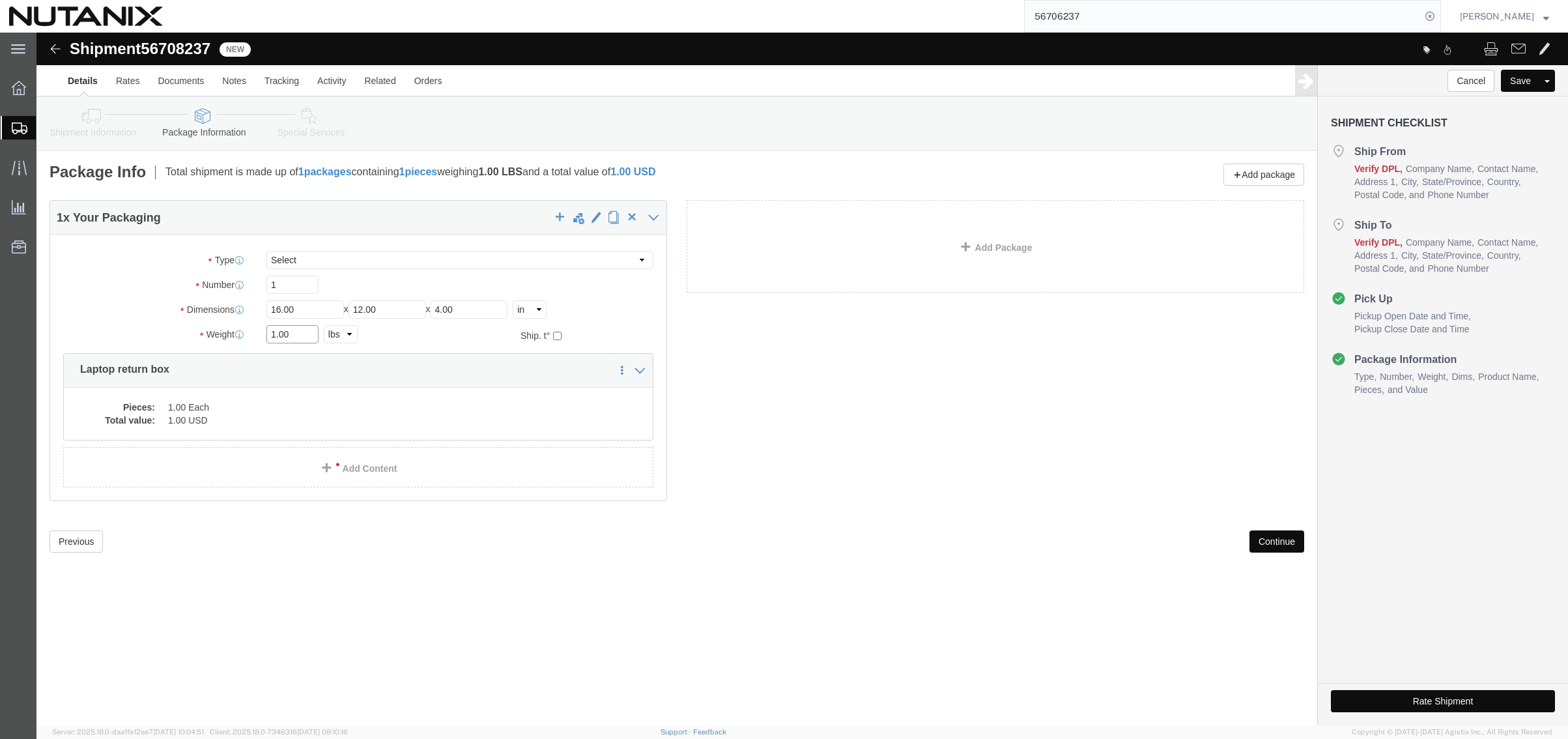
drag, startPoint x: 268, startPoint y: 305, endPoint x: 127, endPoint y: 282, distance: 142.9
click div "Package Type Select Envelope Large Box Medium Box PAK Rack Small Box Tube Your …"
click dd "1.00 Each"
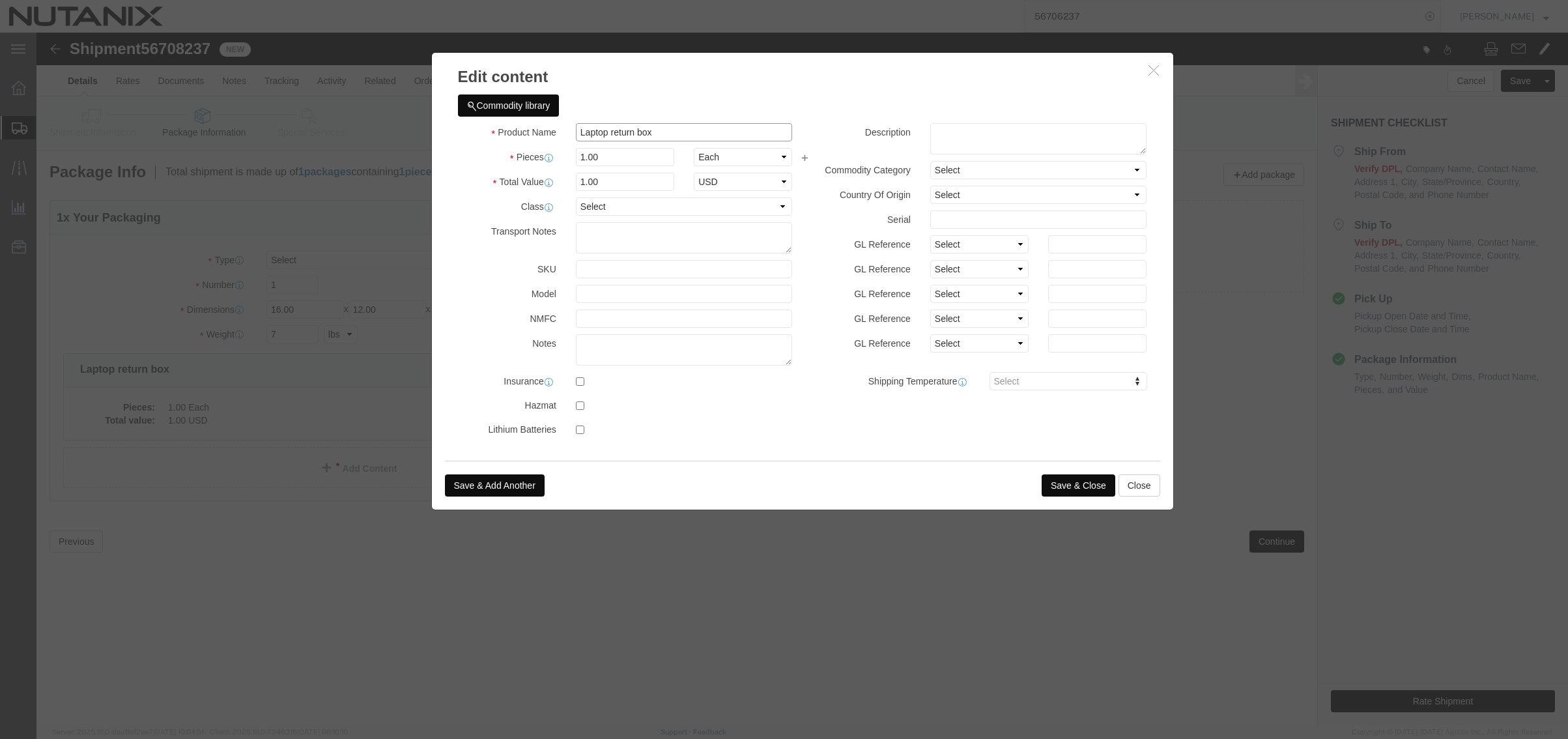
click input "Laptop return box"
click button "Save & Close"
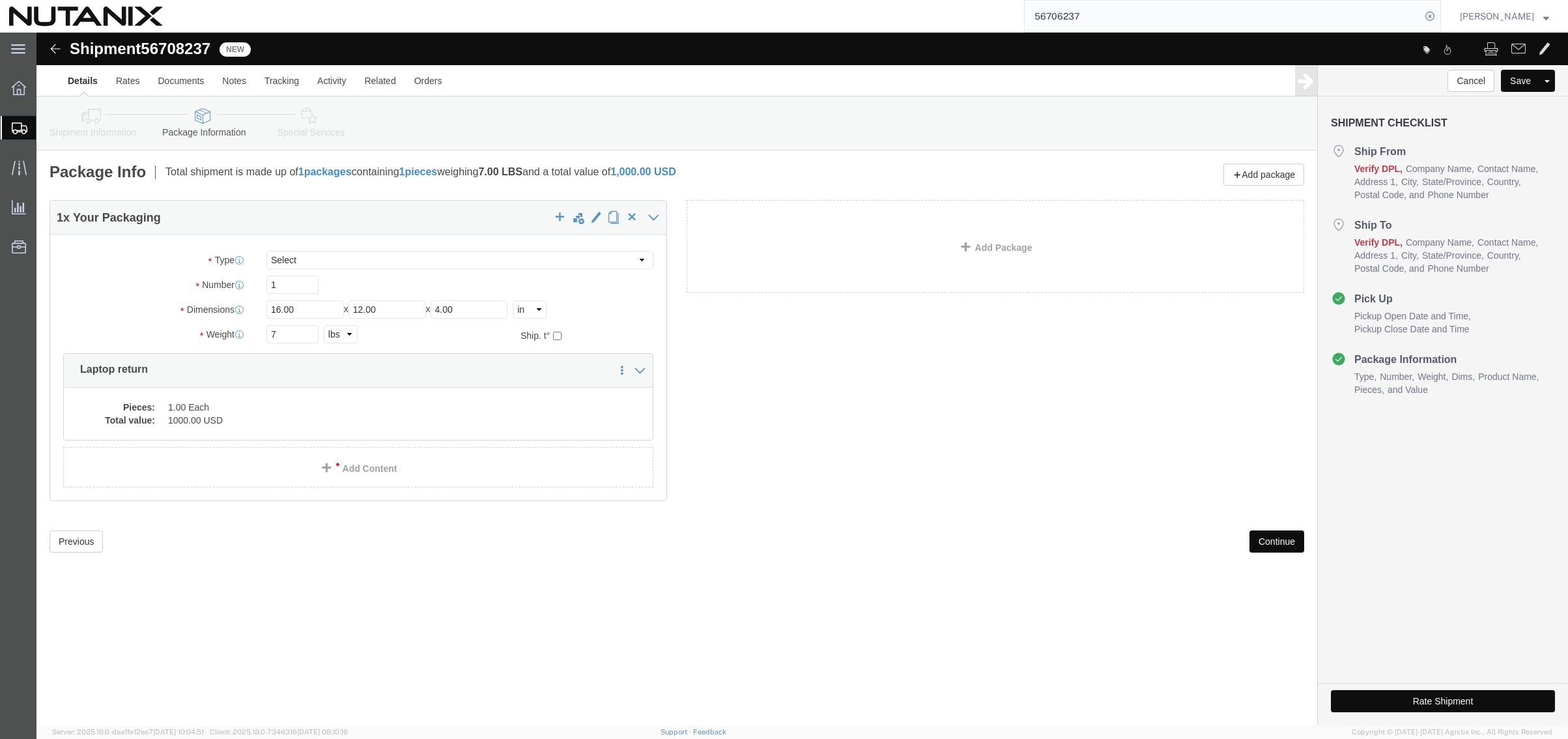
click button "Continue"
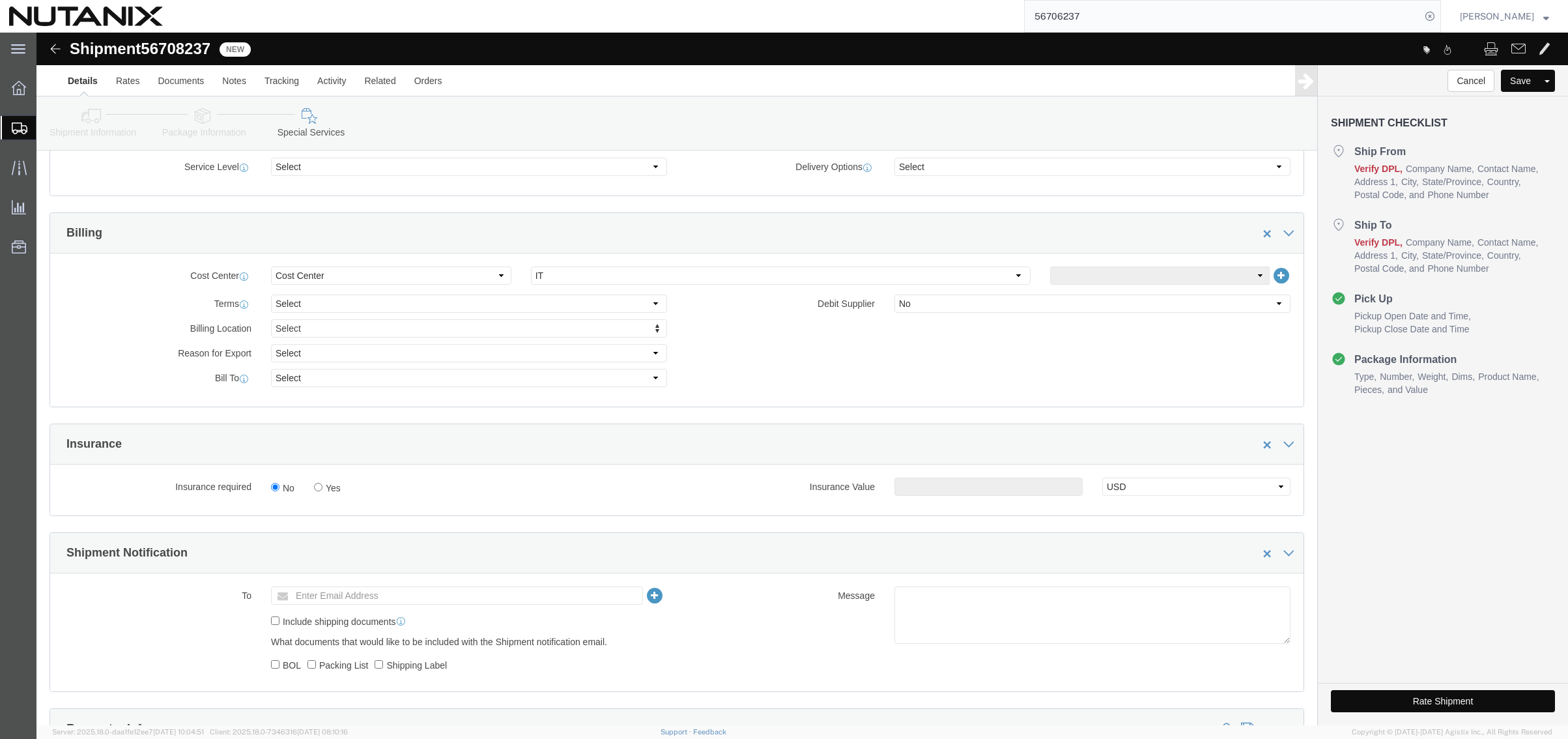
scroll to position [652, 0]
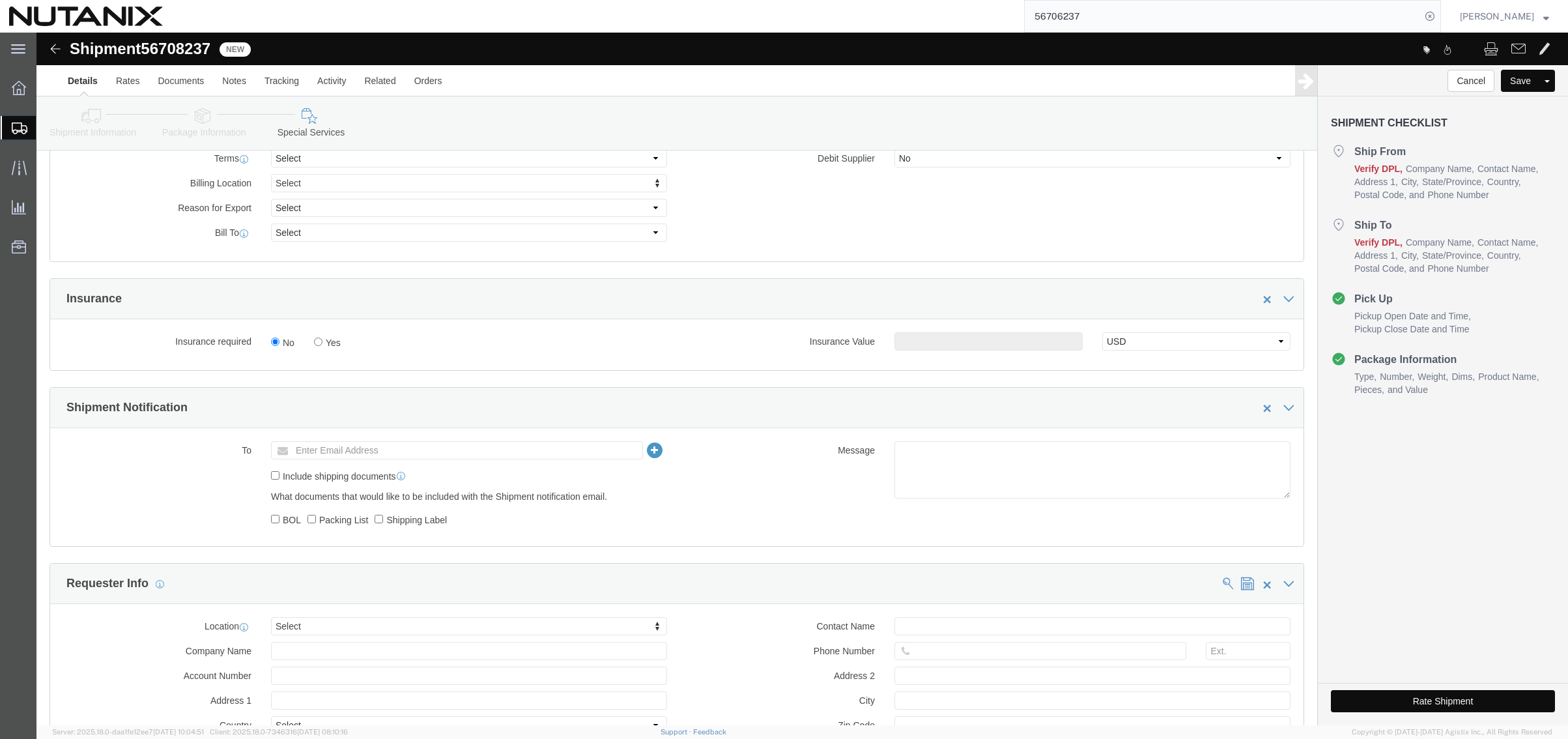
click button "Rate Shipment"
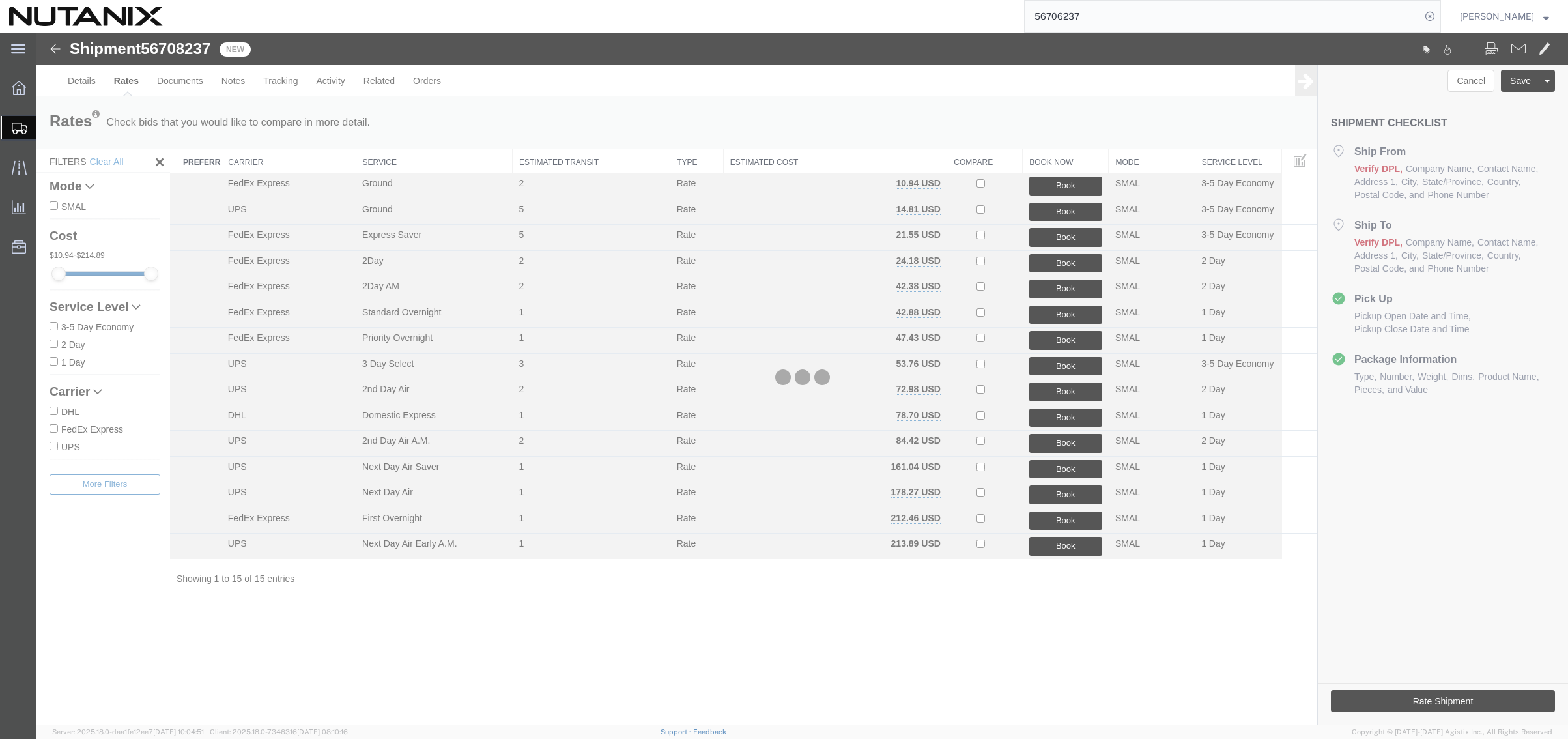
scroll to position [0, 0]
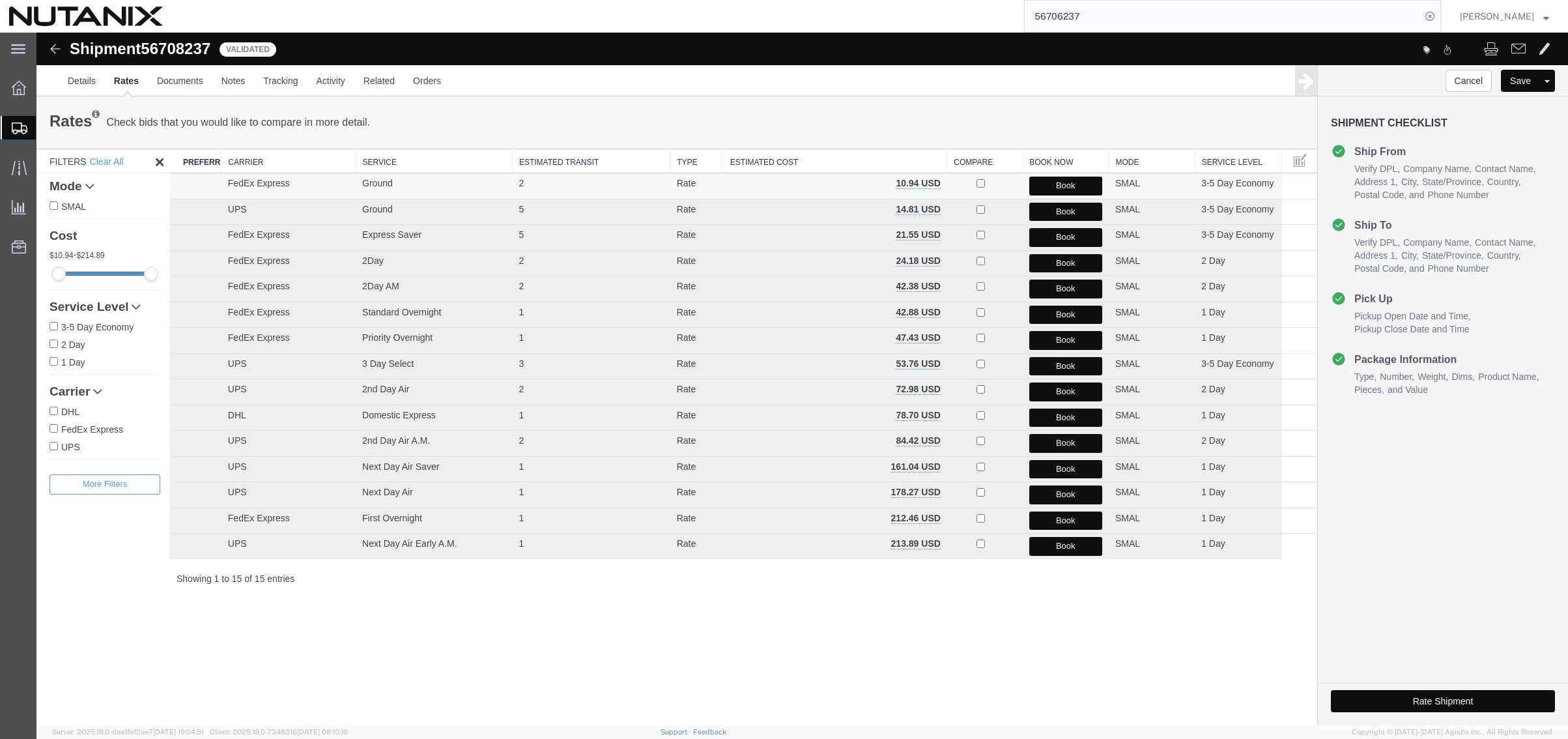
click at [1046, 188] on button "Book" at bounding box center [1065, 185] width 73 height 19
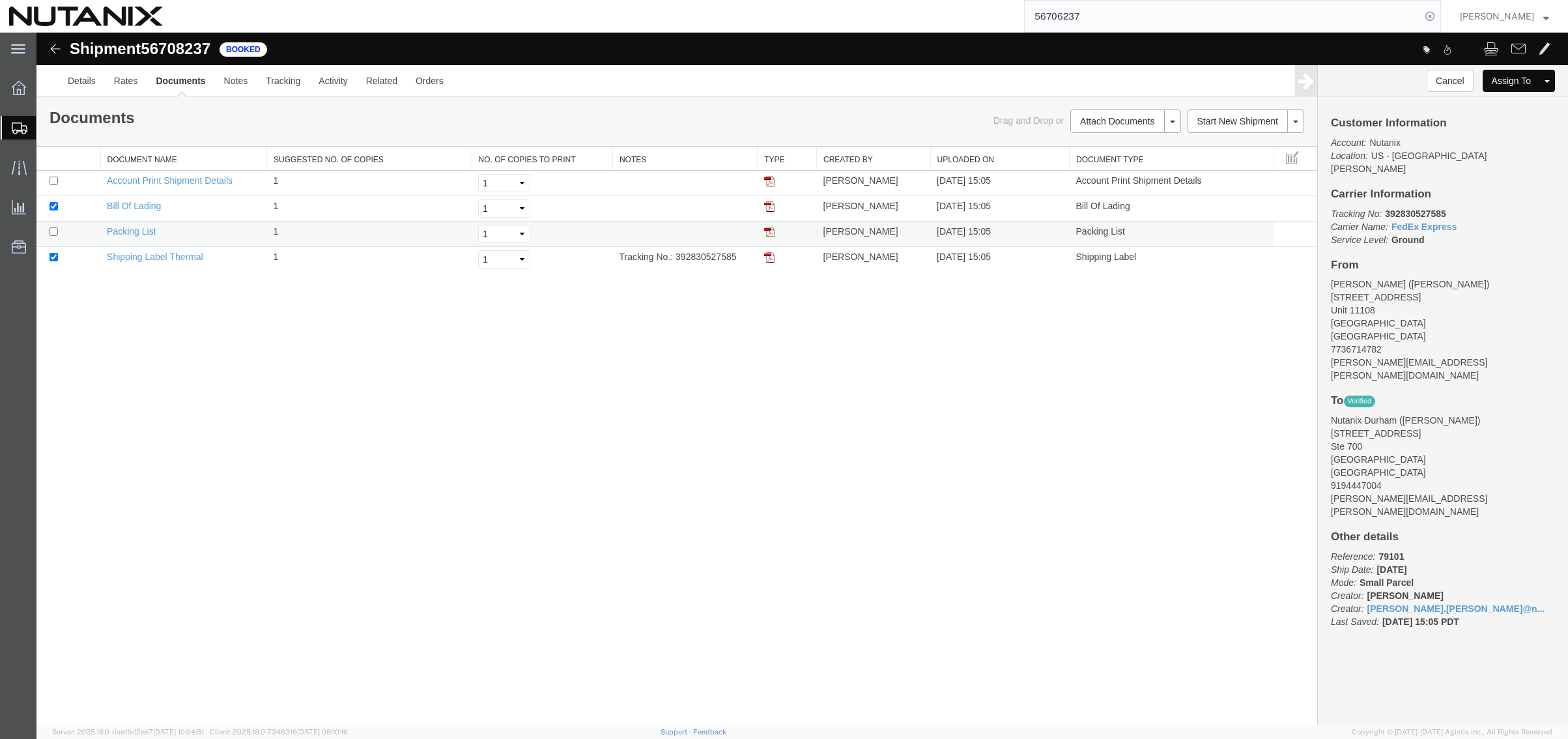
drag, startPoint x: 767, startPoint y: 257, endPoint x: 667, endPoint y: 245, distance: 100.7
click at [767, 257] on img at bounding box center [769, 257] width 11 height 11
